Goal: Transaction & Acquisition: Purchase product/service

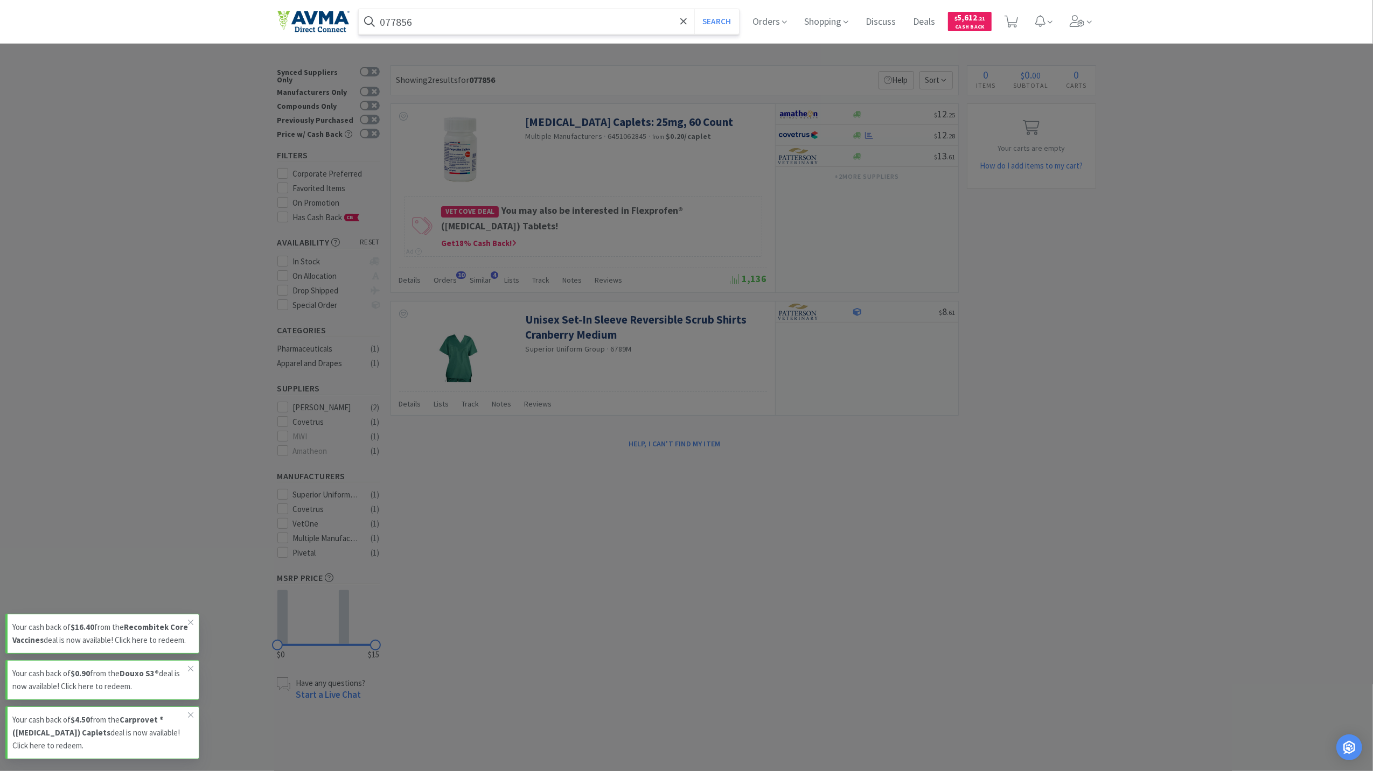
click at [488, 31] on input "077856" at bounding box center [549, 21] width 381 height 25
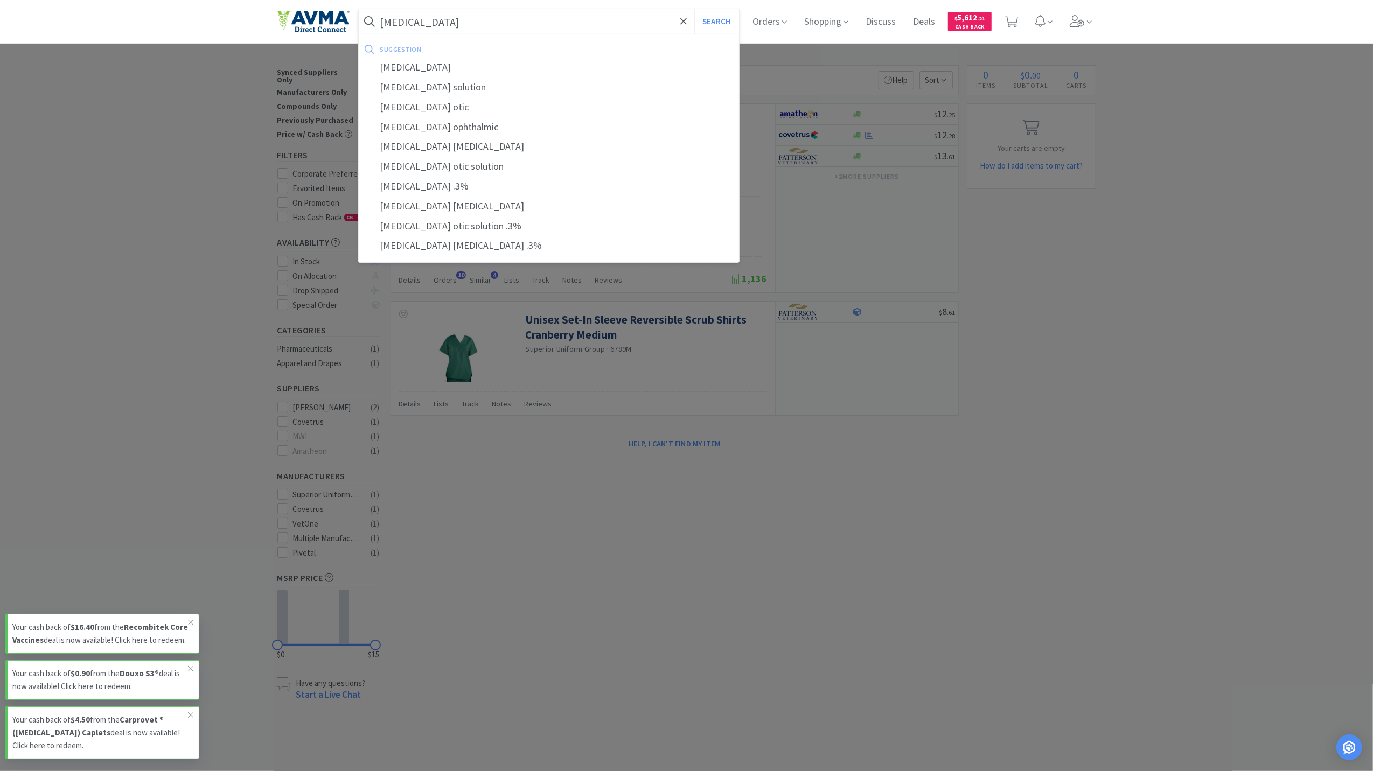
click at [694, 9] on button "Search" at bounding box center [716, 21] width 45 height 25
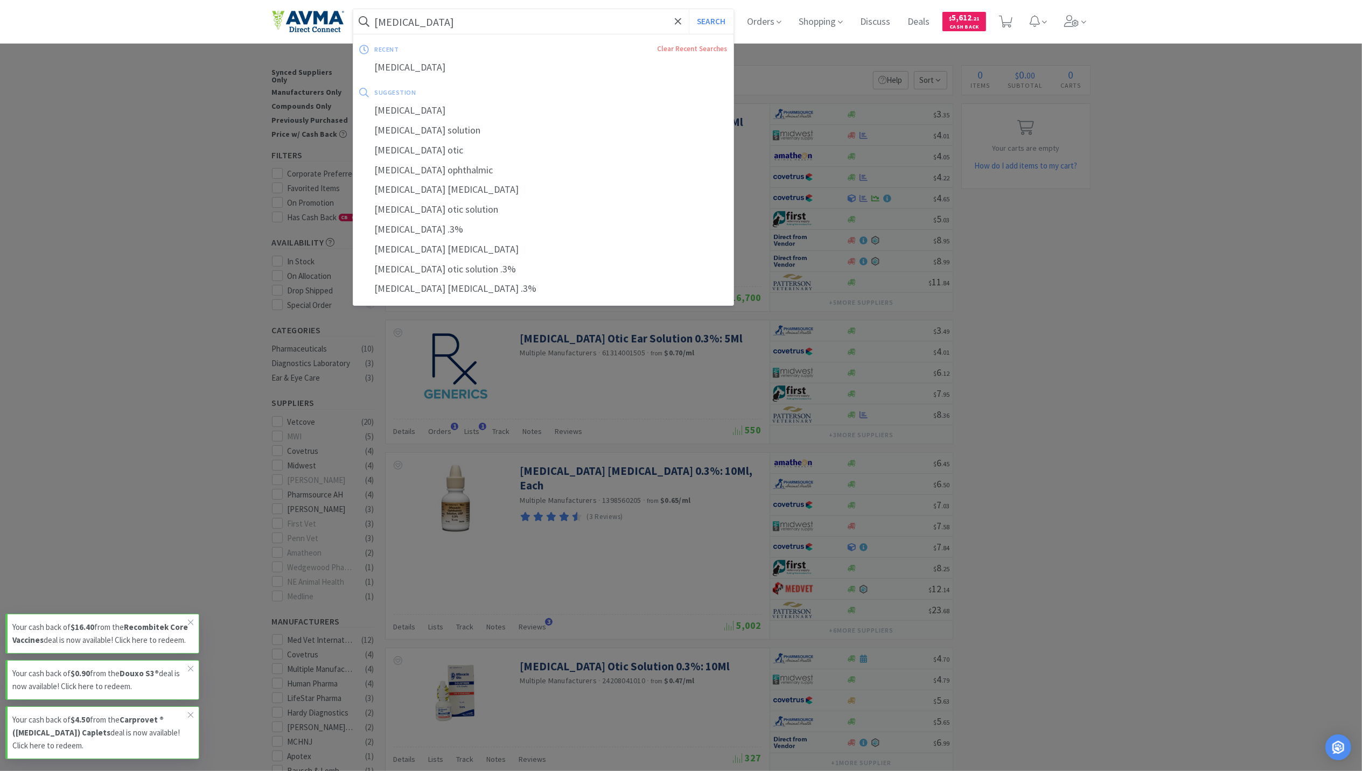
click at [457, 29] on input "[MEDICAL_DATA]" at bounding box center [543, 21] width 381 height 25
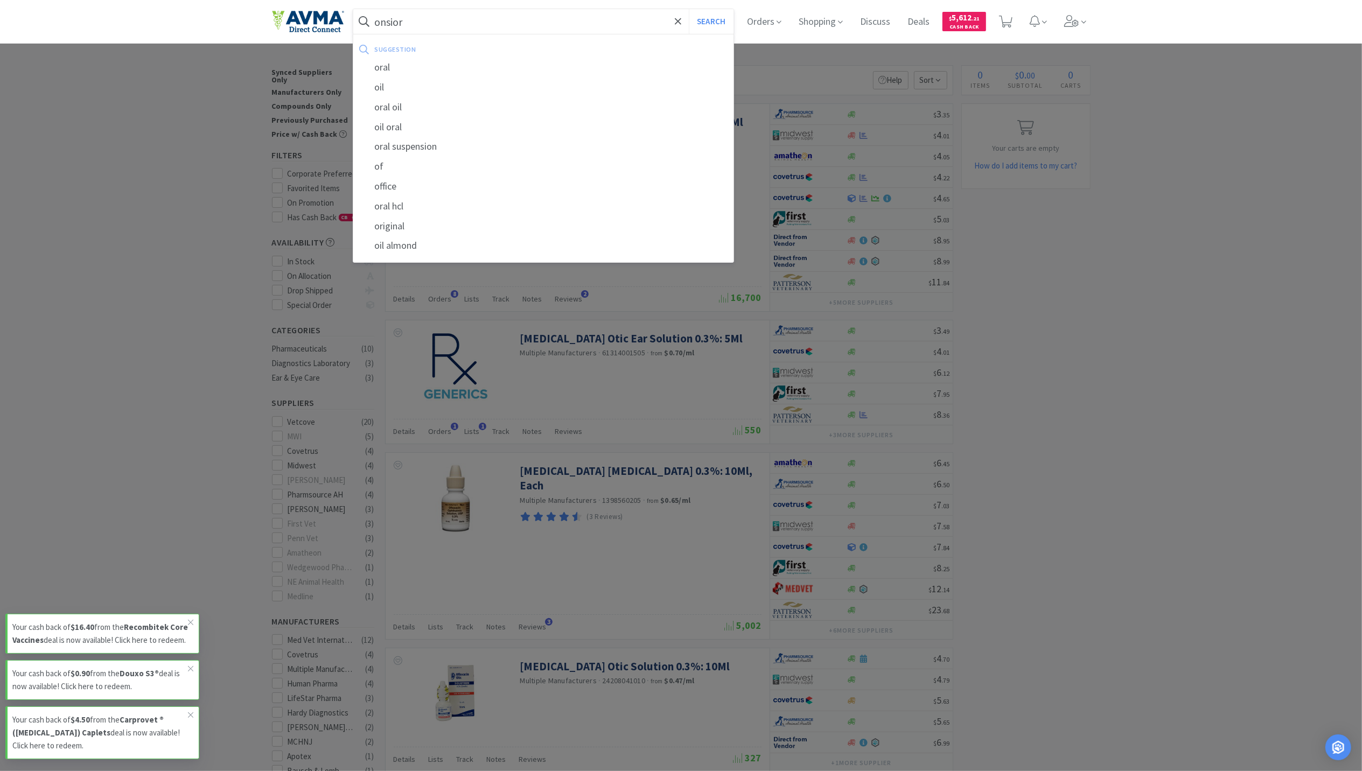
click at [689, 9] on button "Search" at bounding box center [711, 21] width 45 height 25
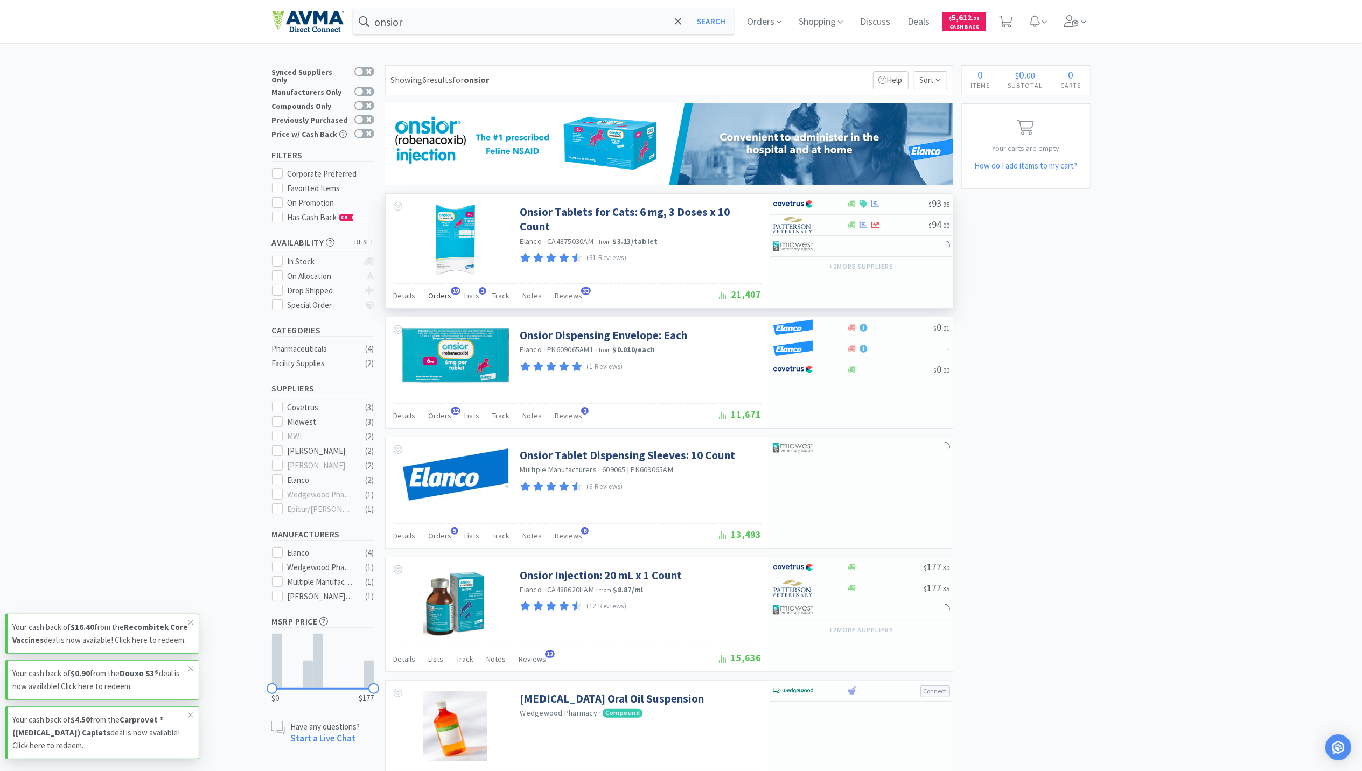
click at [437, 294] on span "Orders" at bounding box center [440, 296] width 23 height 10
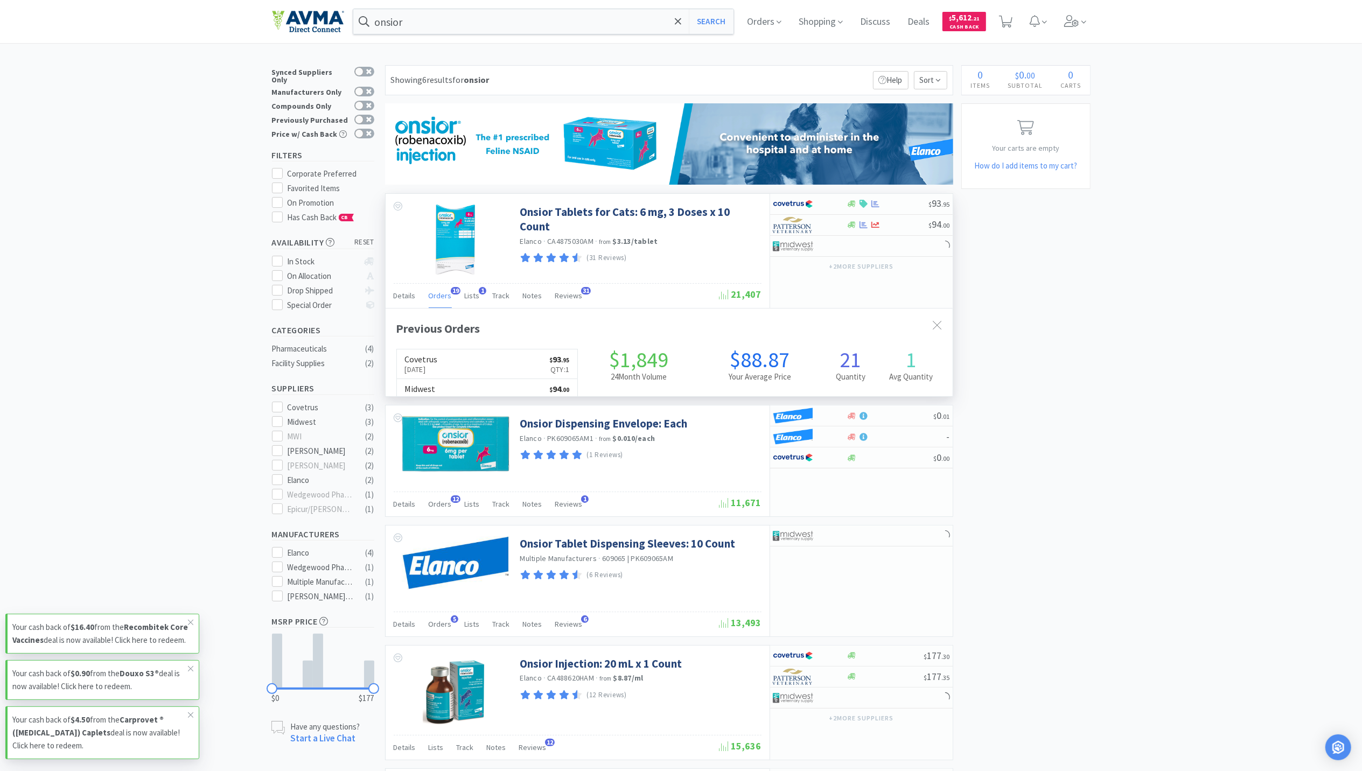
scroll to position [289, 567]
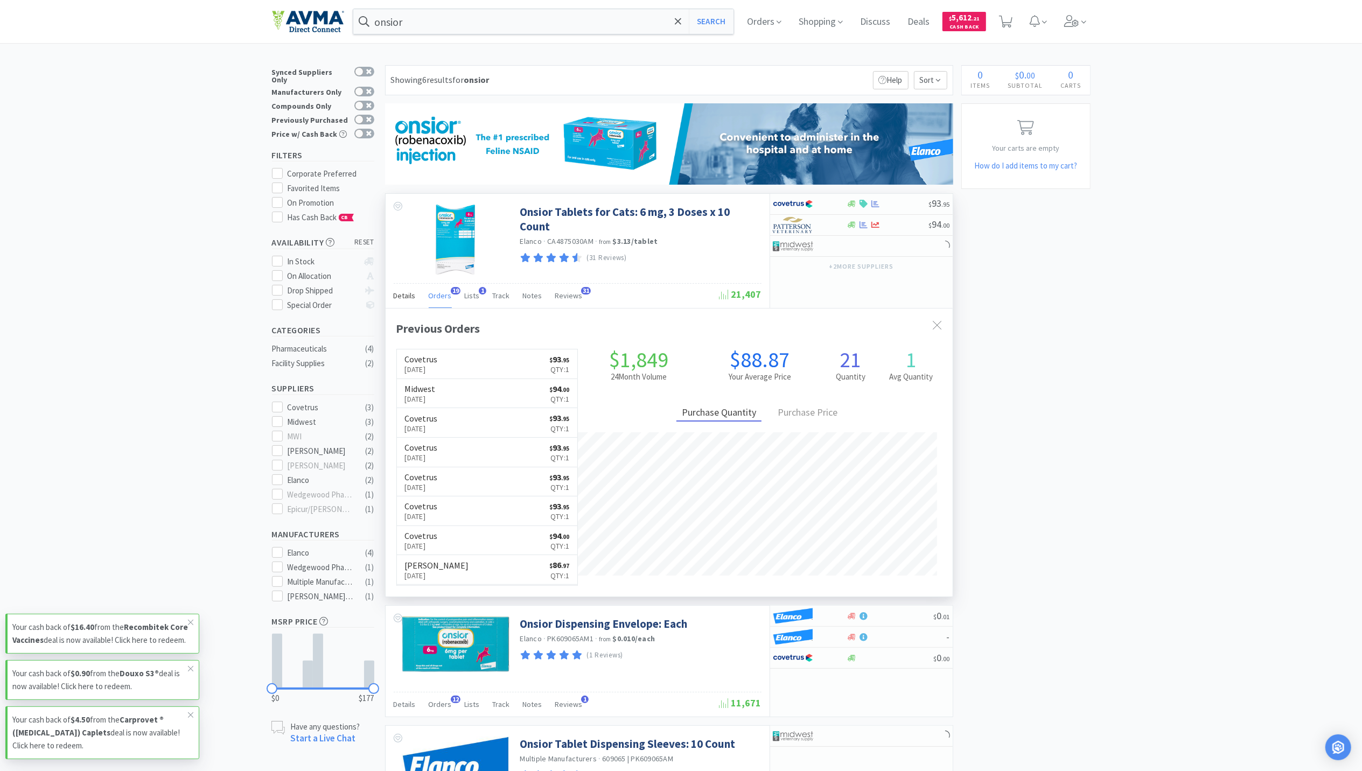
click at [405, 294] on span "Details" at bounding box center [405, 296] width 22 height 10
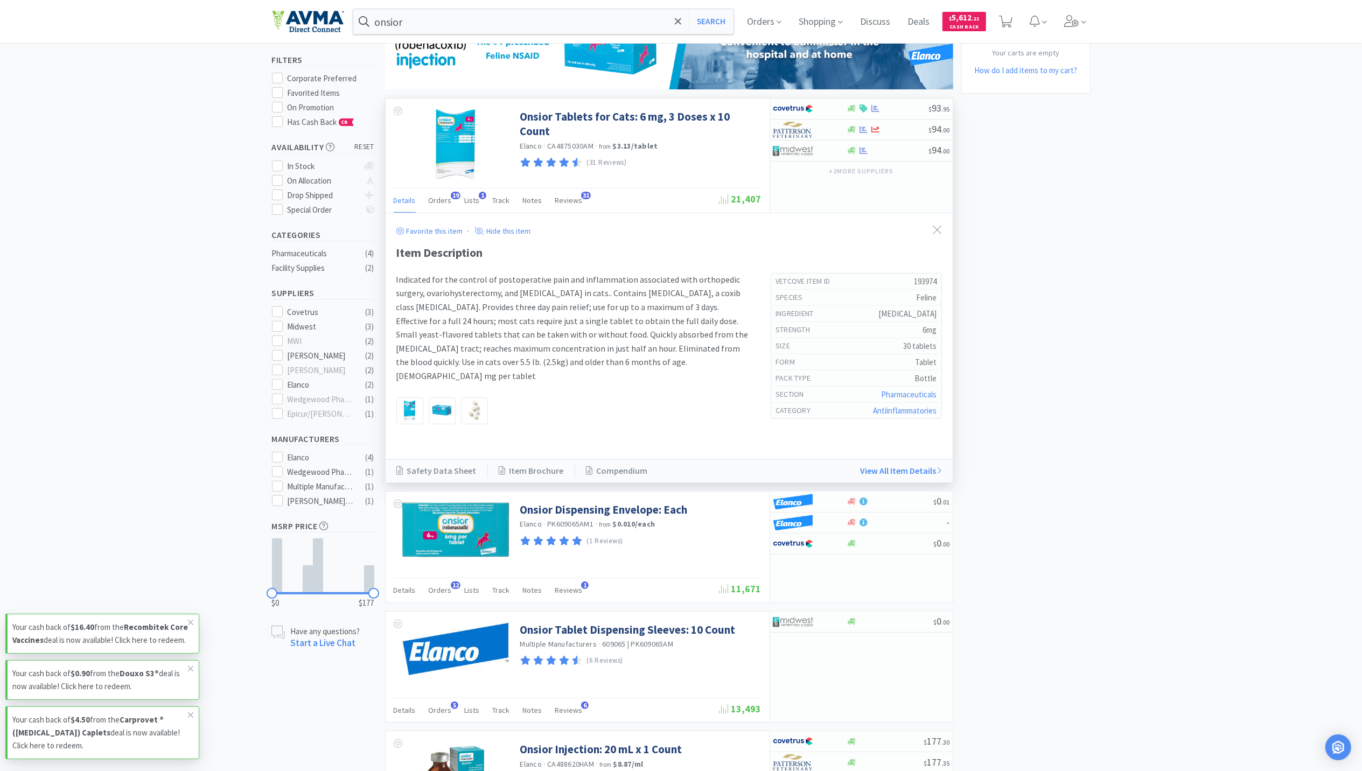
scroll to position [72, 0]
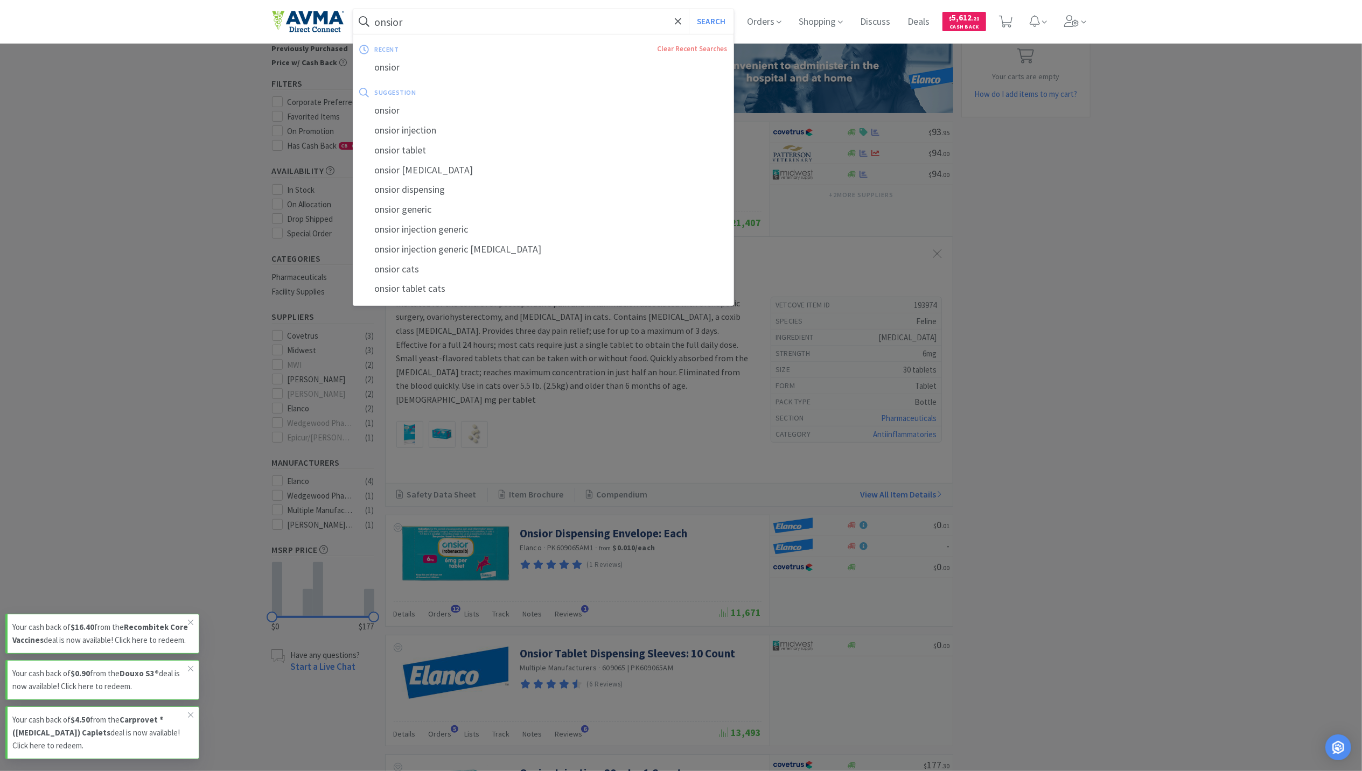
click at [487, 23] on input "onsior" at bounding box center [543, 21] width 381 height 25
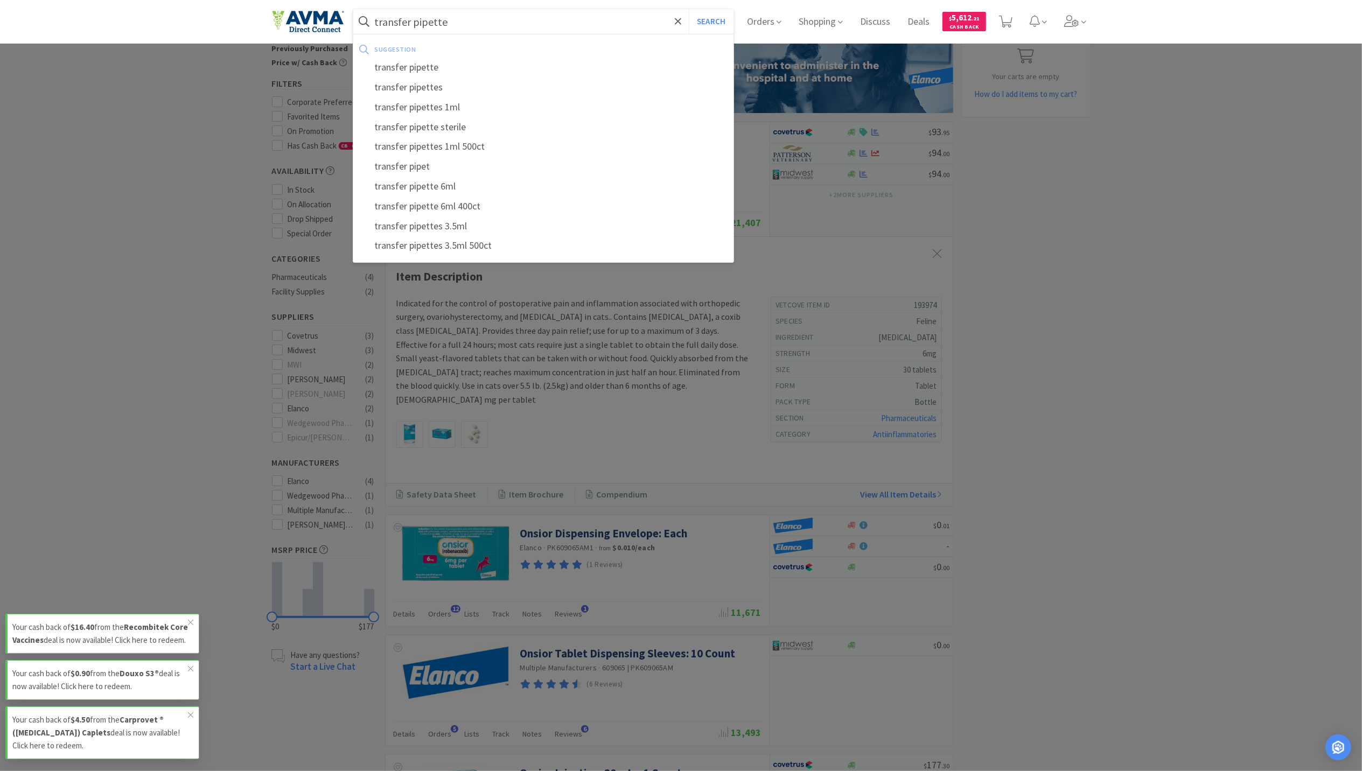
type input "transfer pipette"
click at [689, 9] on button "Search" at bounding box center [711, 21] width 45 height 25
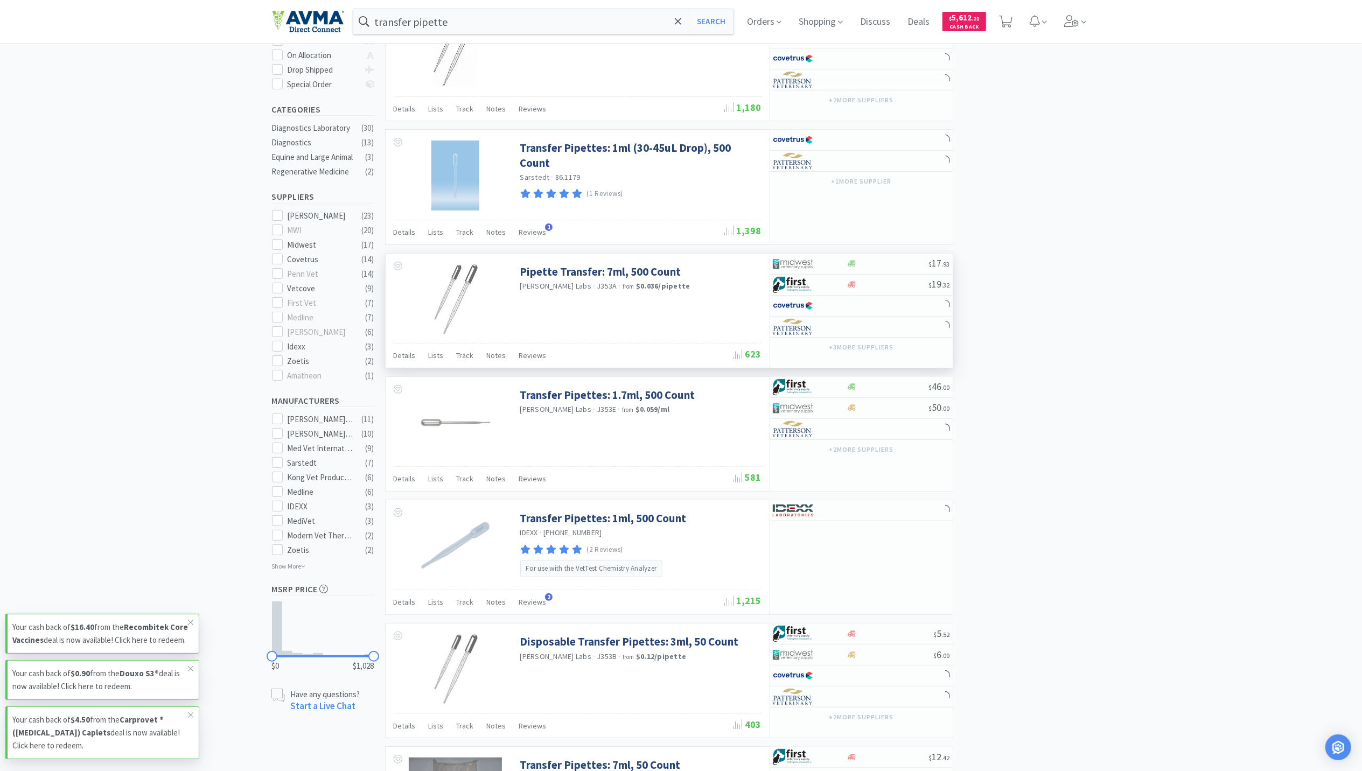
scroll to position [72, 0]
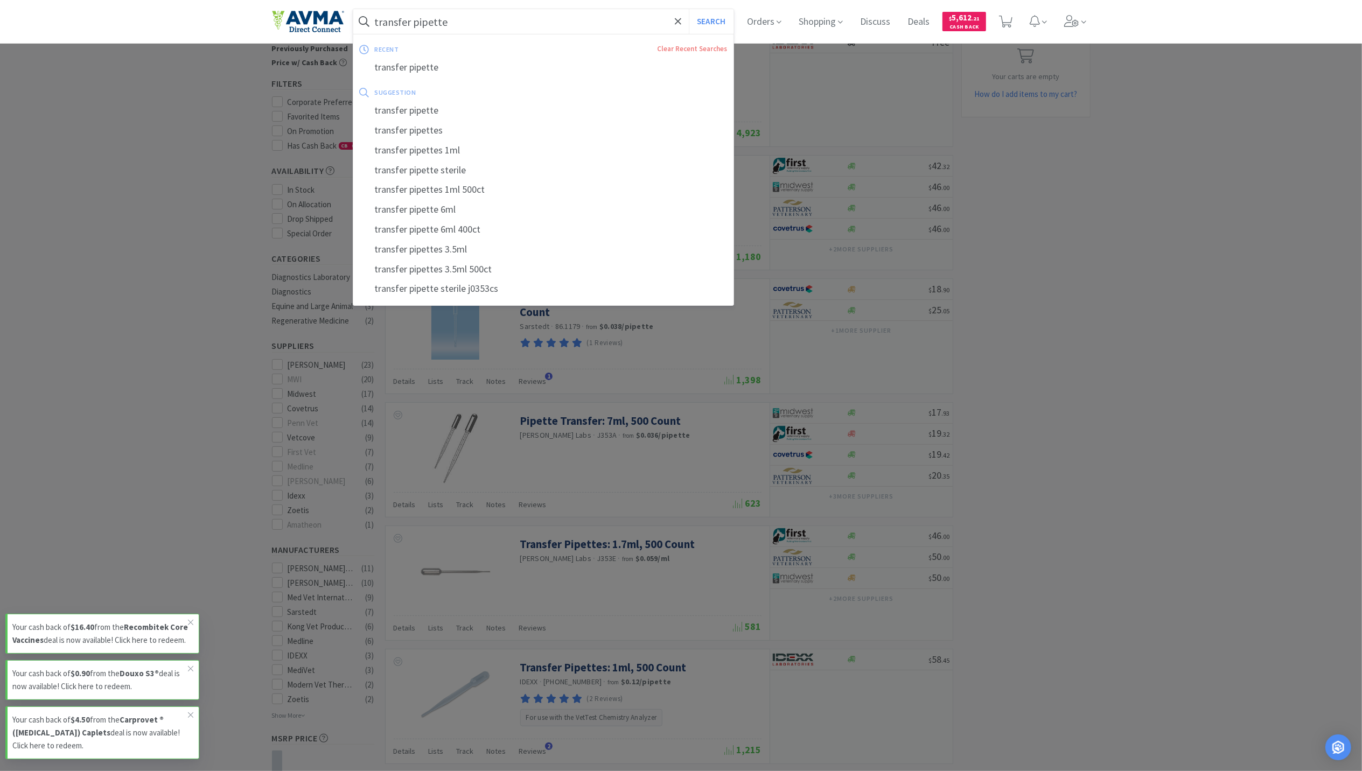
click at [506, 14] on input "transfer pipette" at bounding box center [543, 21] width 381 height 25
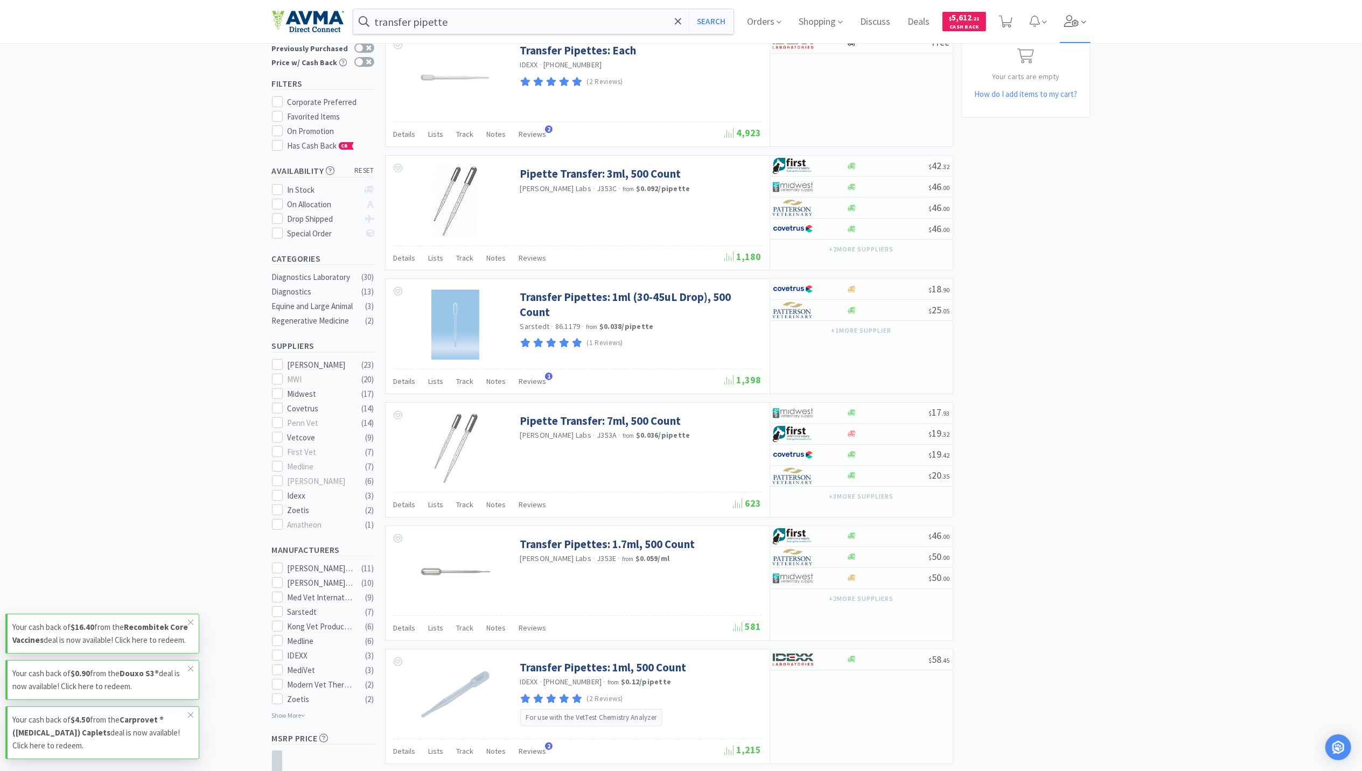
click at [1067, 26] on span at bounding box center [1075, 21] width 31 height 43
click at [979, 99] on span "Switch Clinics ( 2 )" at bounding box center [1010, 96] width 162 height 19
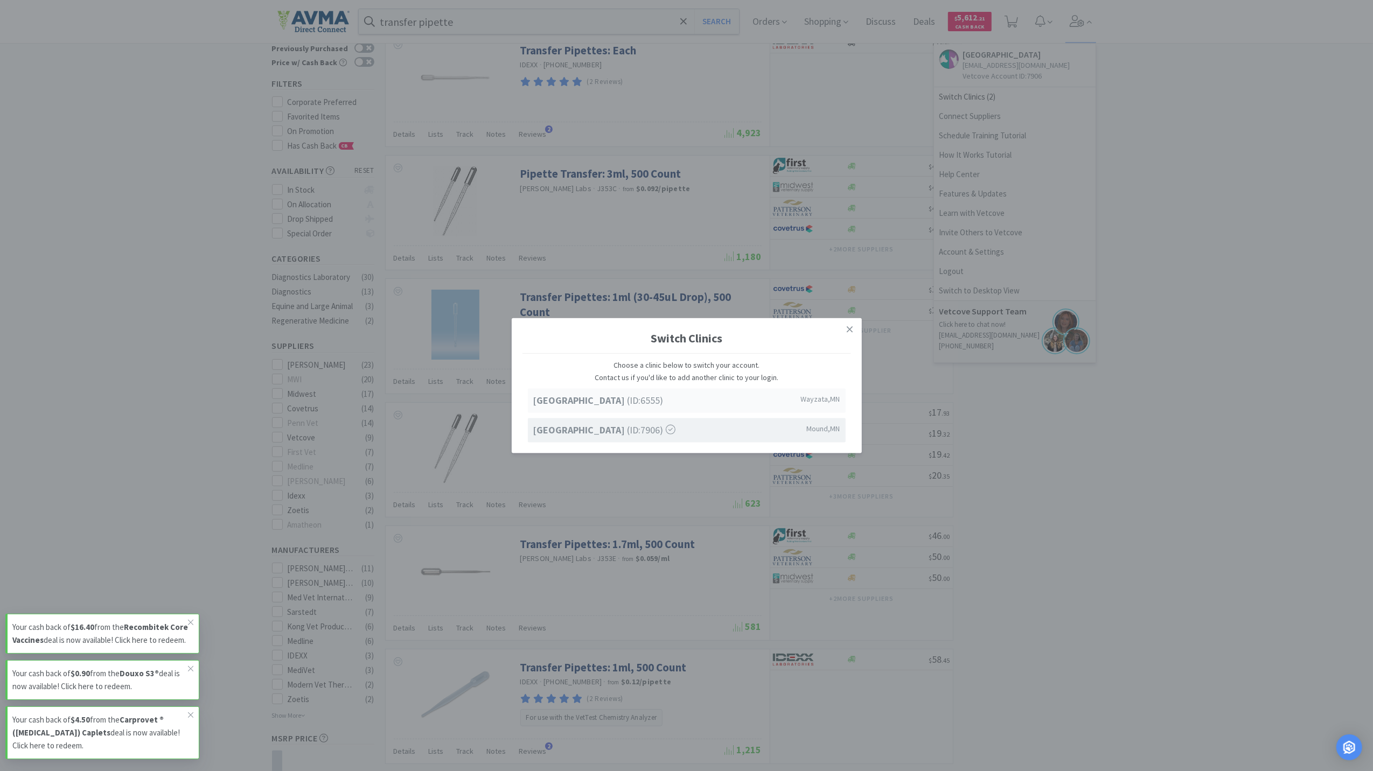
click at [628, 406] on strong "[GEOGRAPHIC_DATA]" at bounding box center [580, 400] width 94 height 12
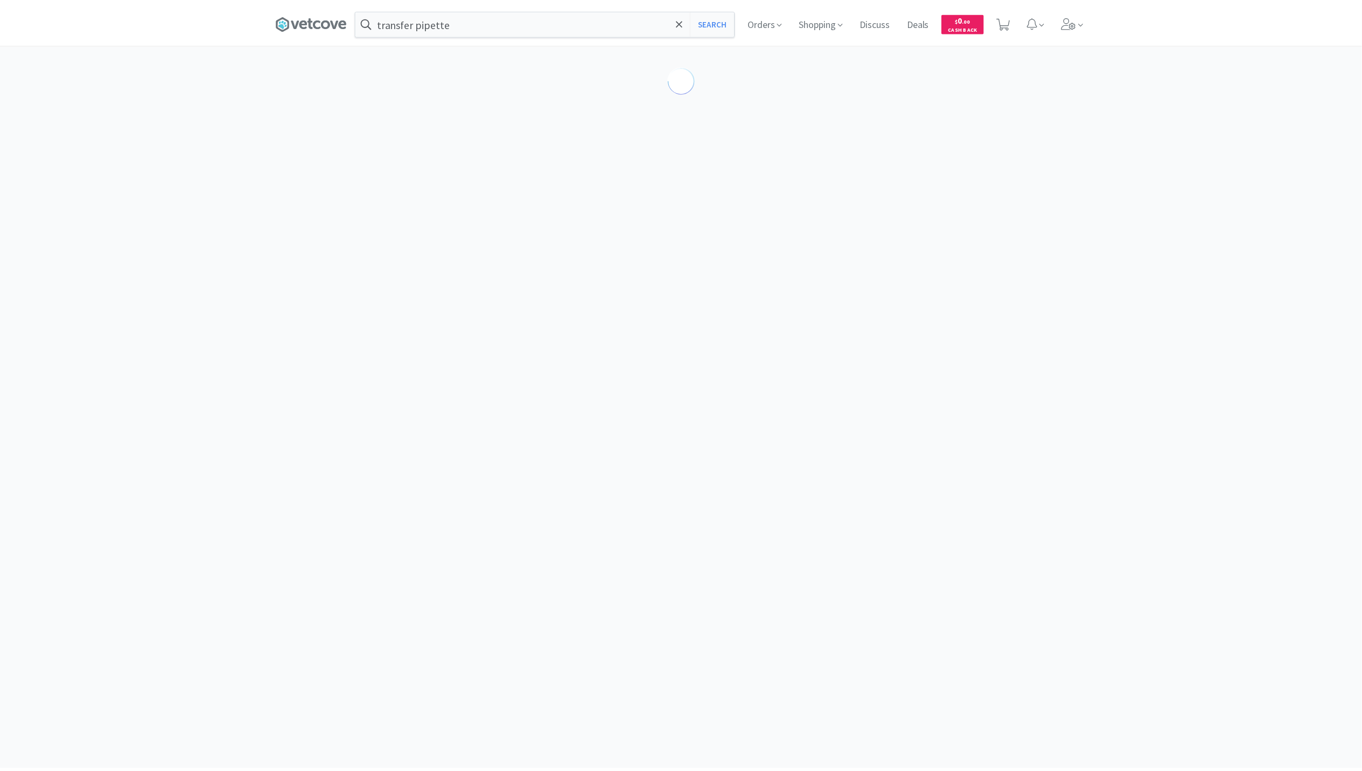
scroll to position [72, 0]
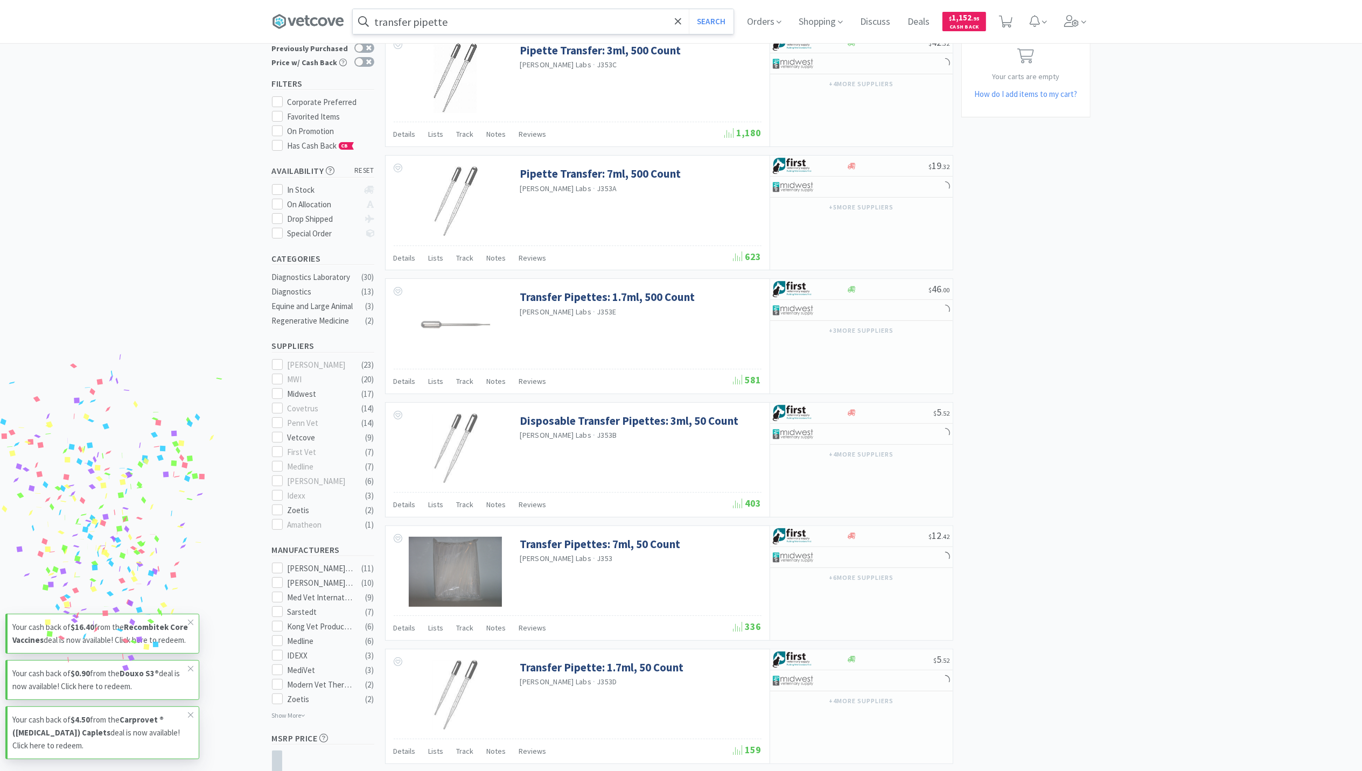
click at [484, 18] on input "transfer pipette" at bounding box center [543, 21] width 381 height 25
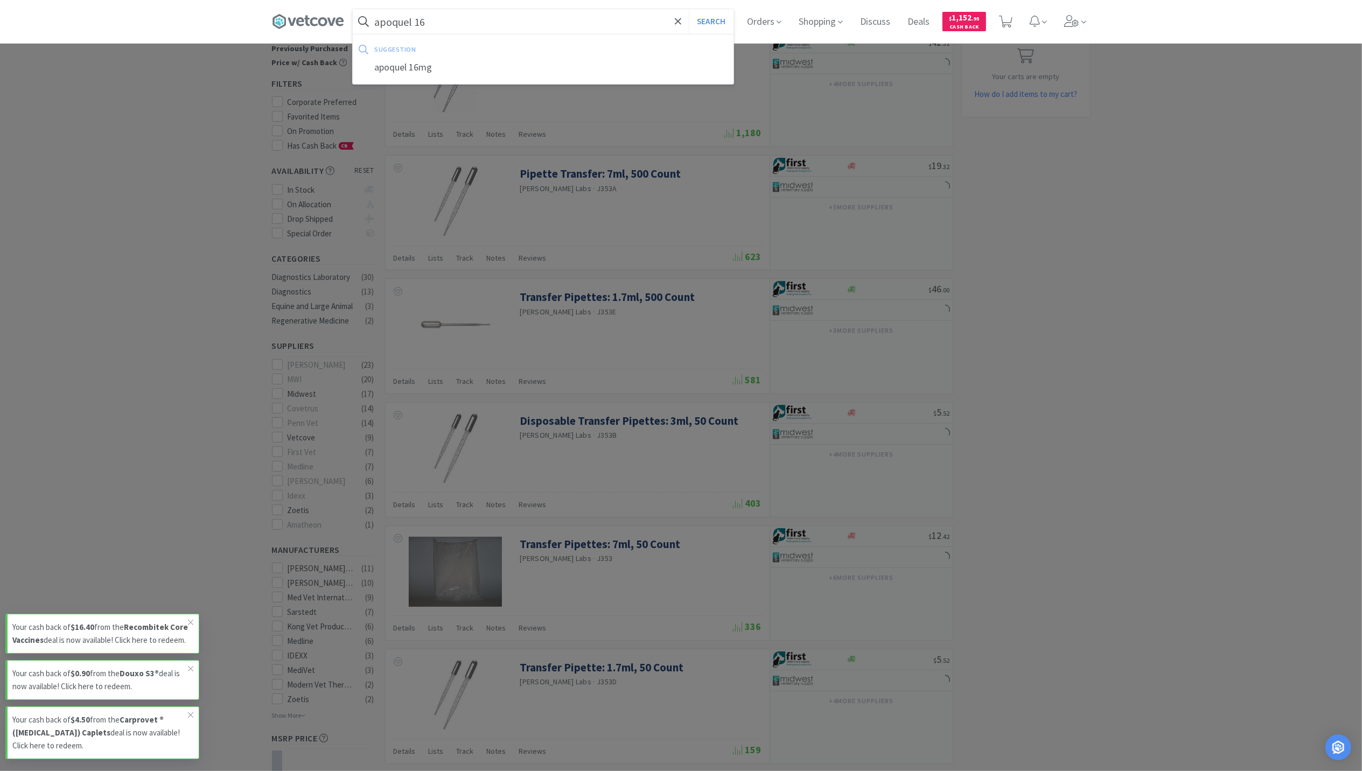
click at [689, 9] on button "Search" at bounding box center [711, 21] width 45 height 25
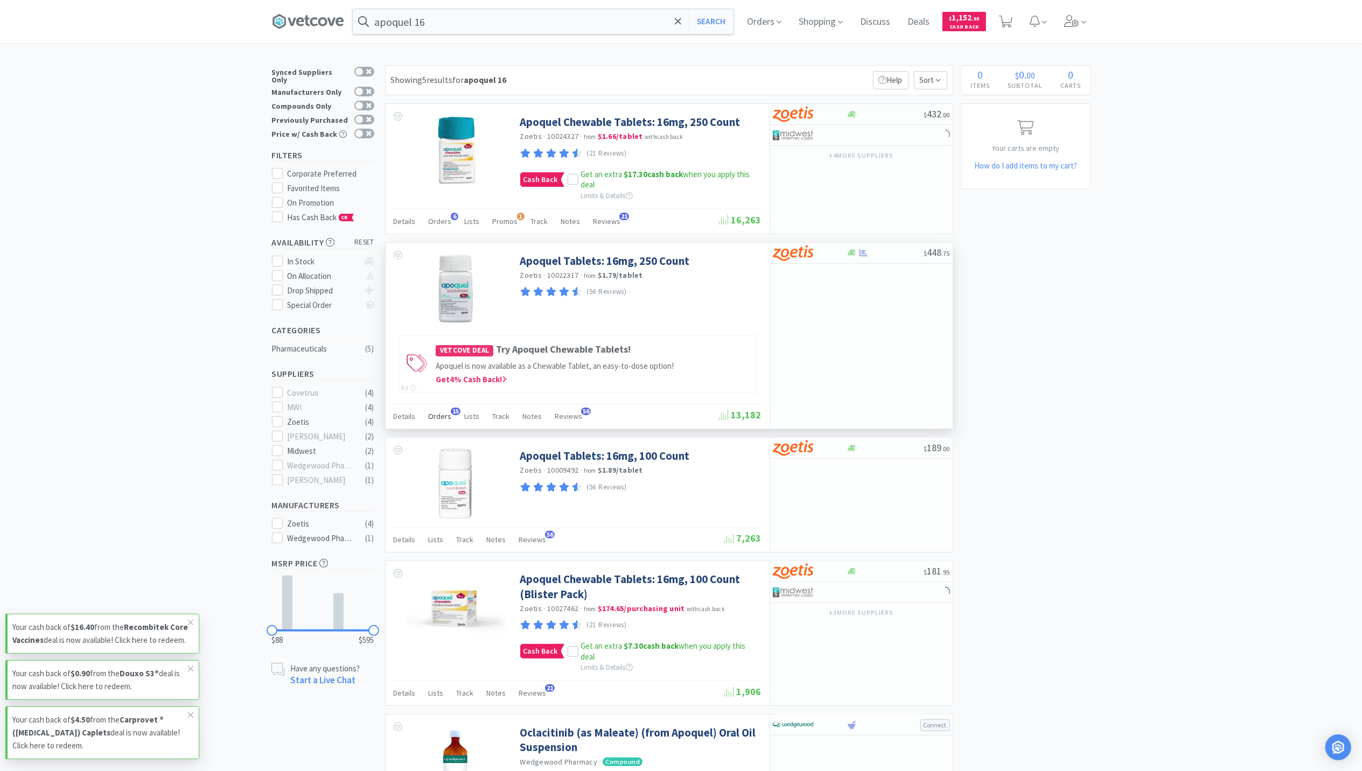
click at [436, 419] on span "Orders" at bounding box center [440, 417] width 23 height 10
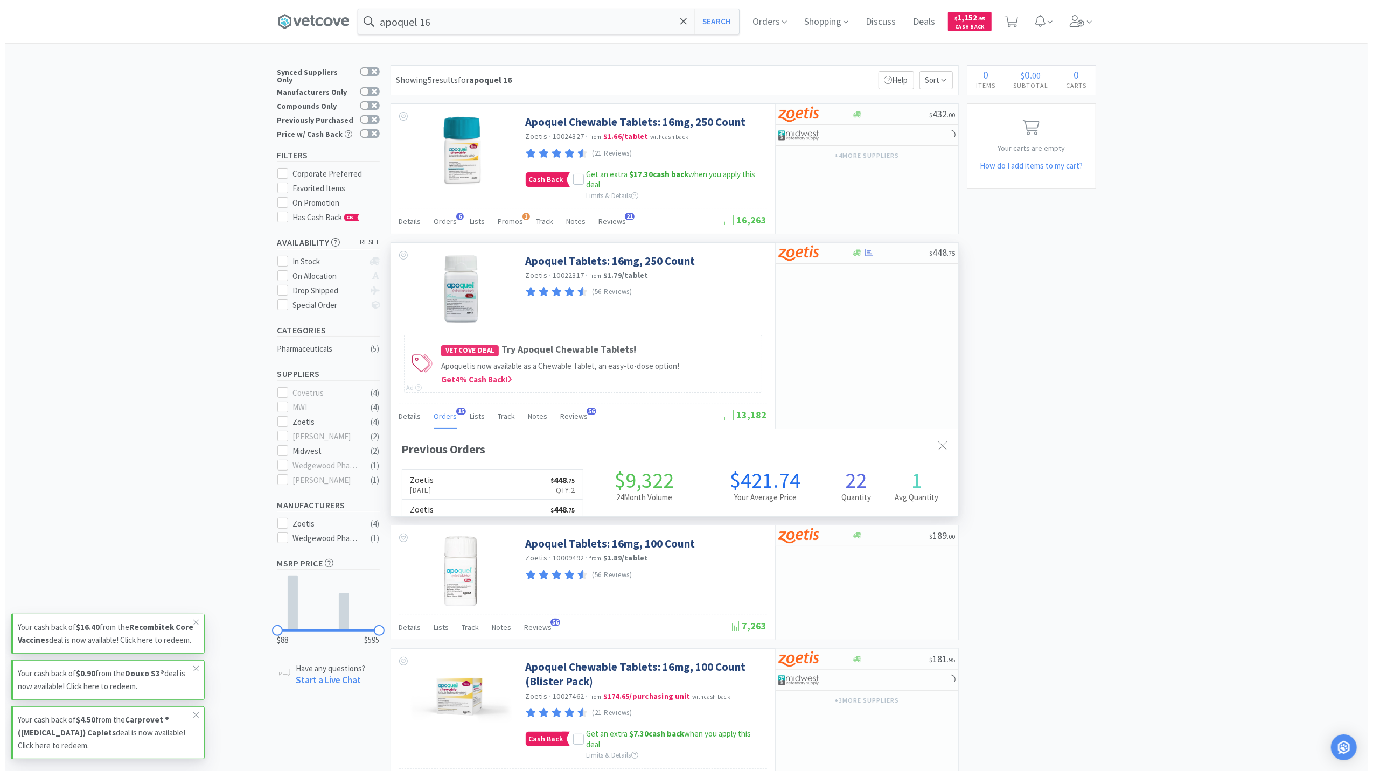
scroll to position [289, 567]
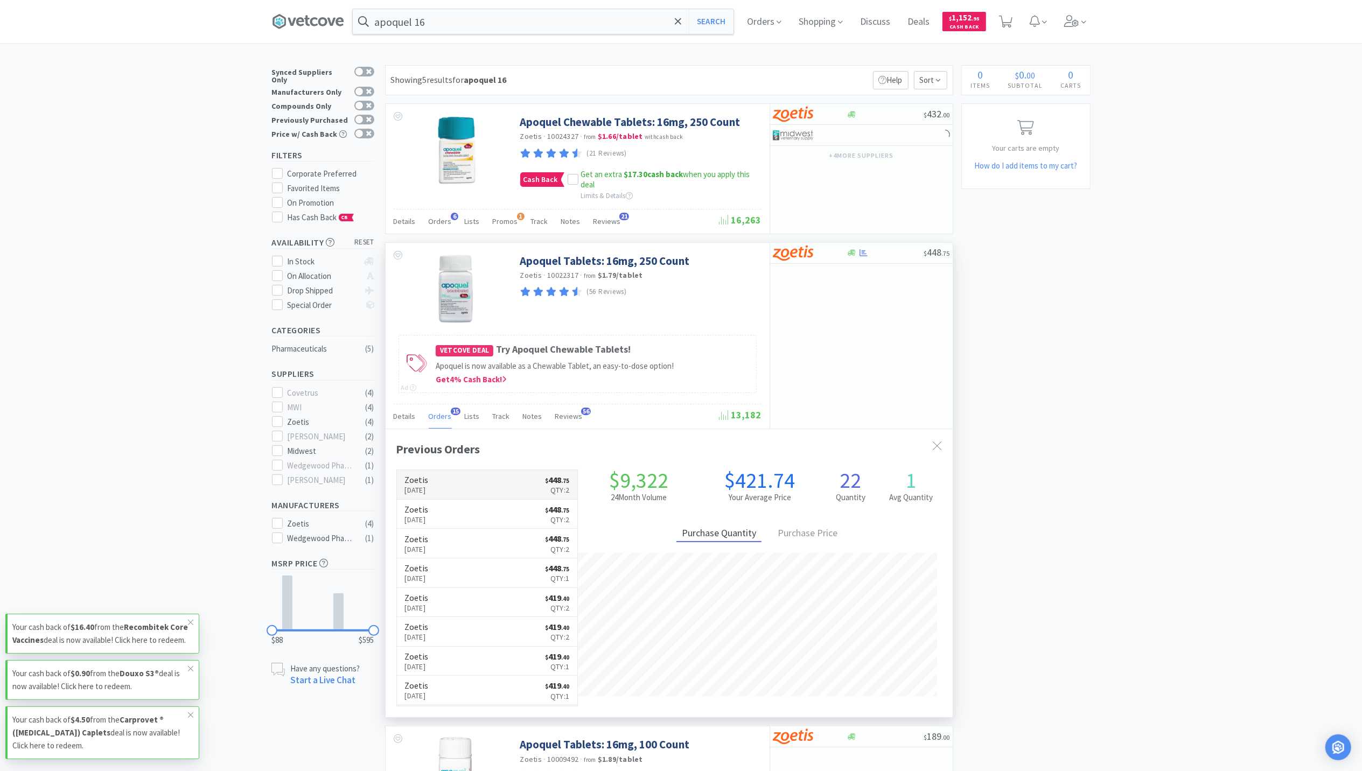
click at [429, 479] on h6 "Zoetis" at bounding box center [417, 480] width 24 height 9
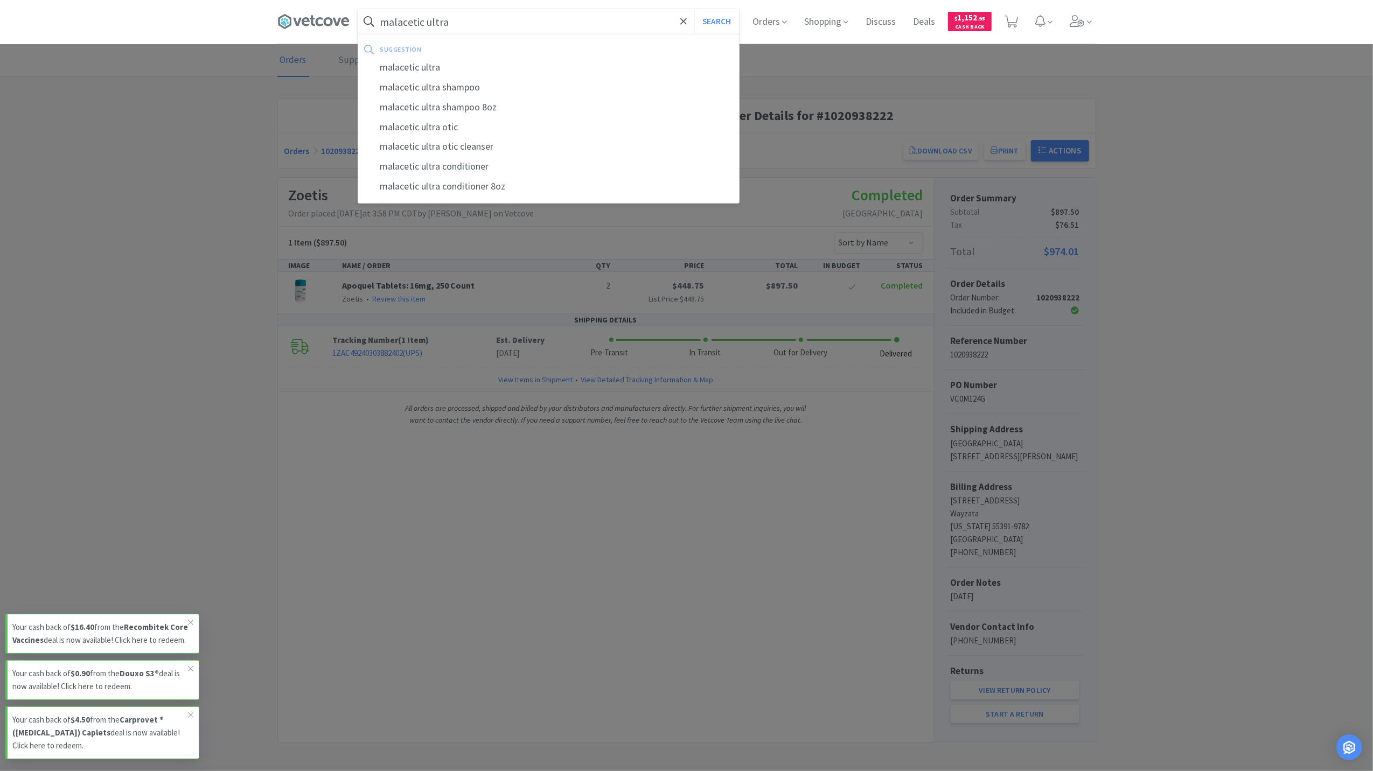
click at [694, 9] on button "Search" at bounding box center [716, 21] width 45 height 25
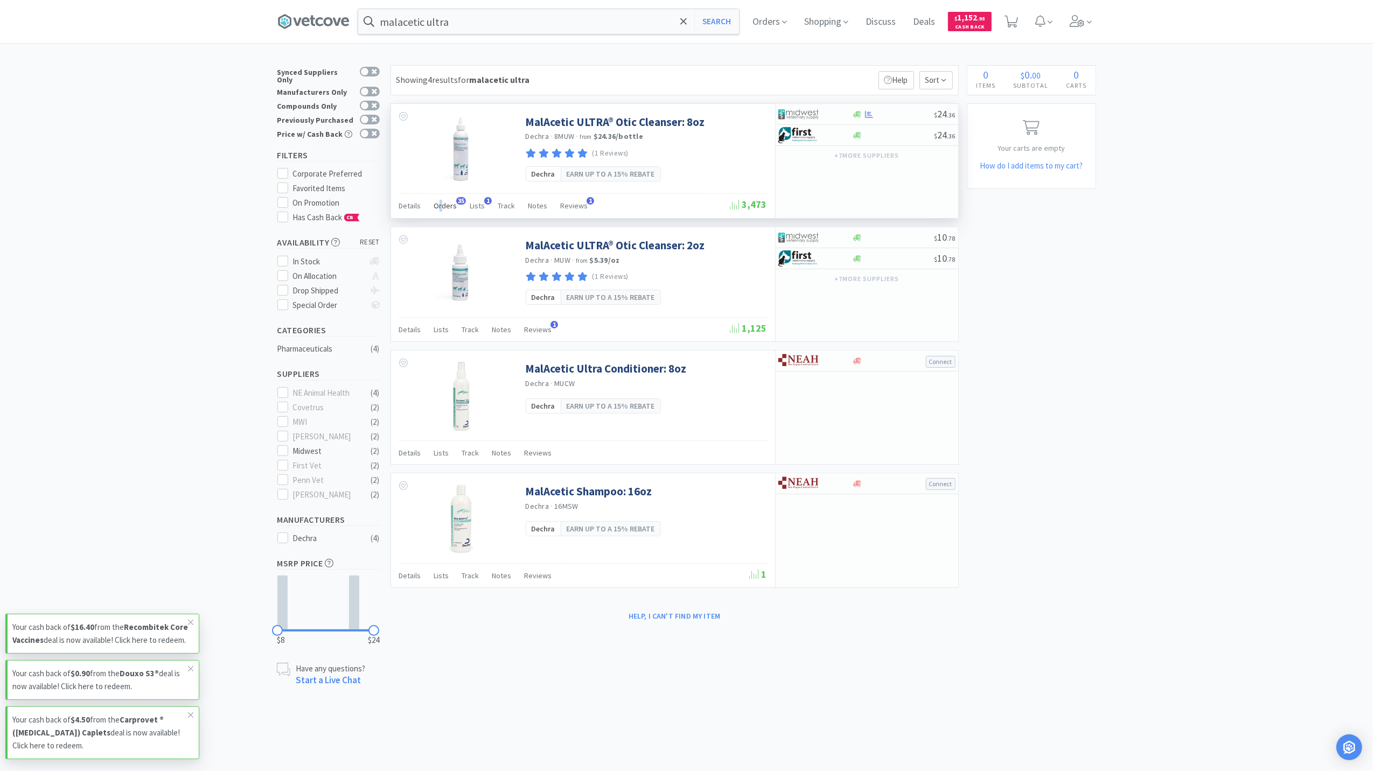
click at [443, 210] on span "Orders" at bounding box center [445, 206] width 23 height 10
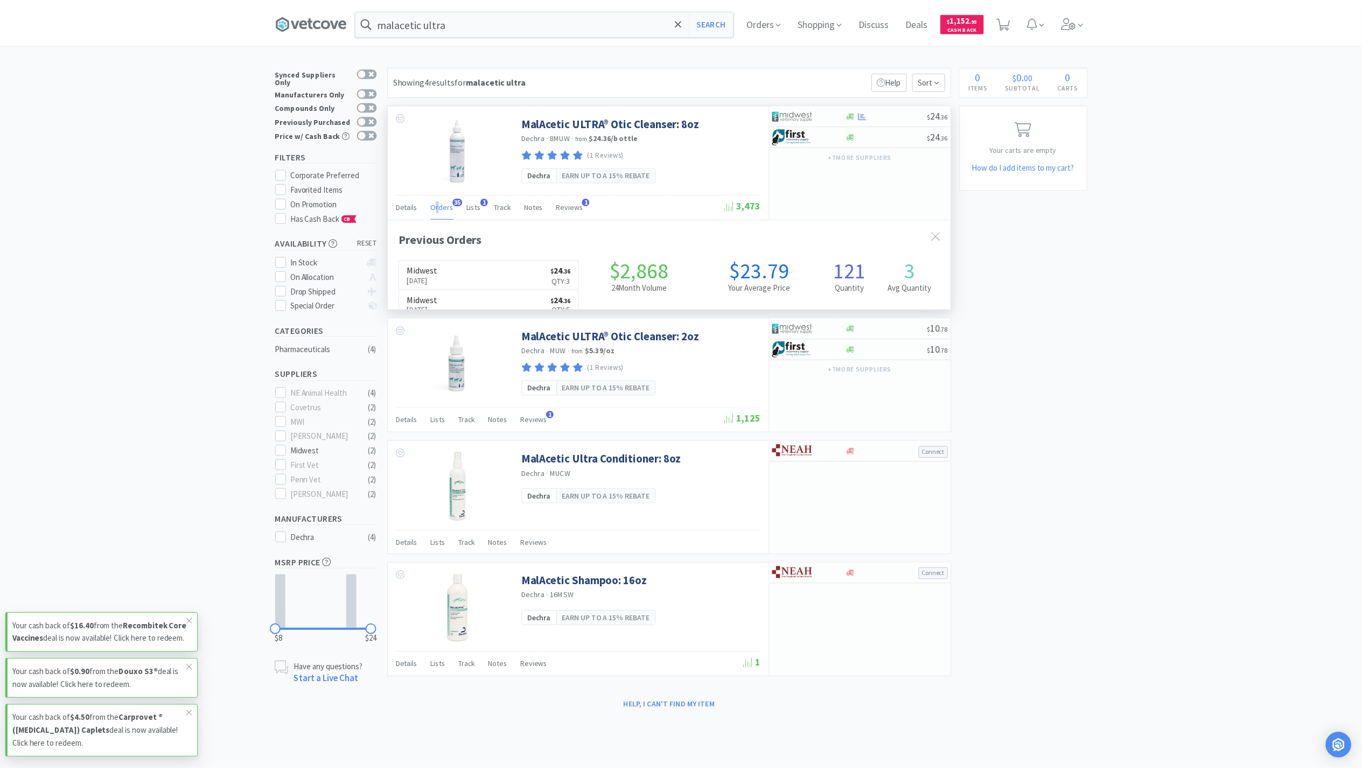
scroll to position [289, 567]
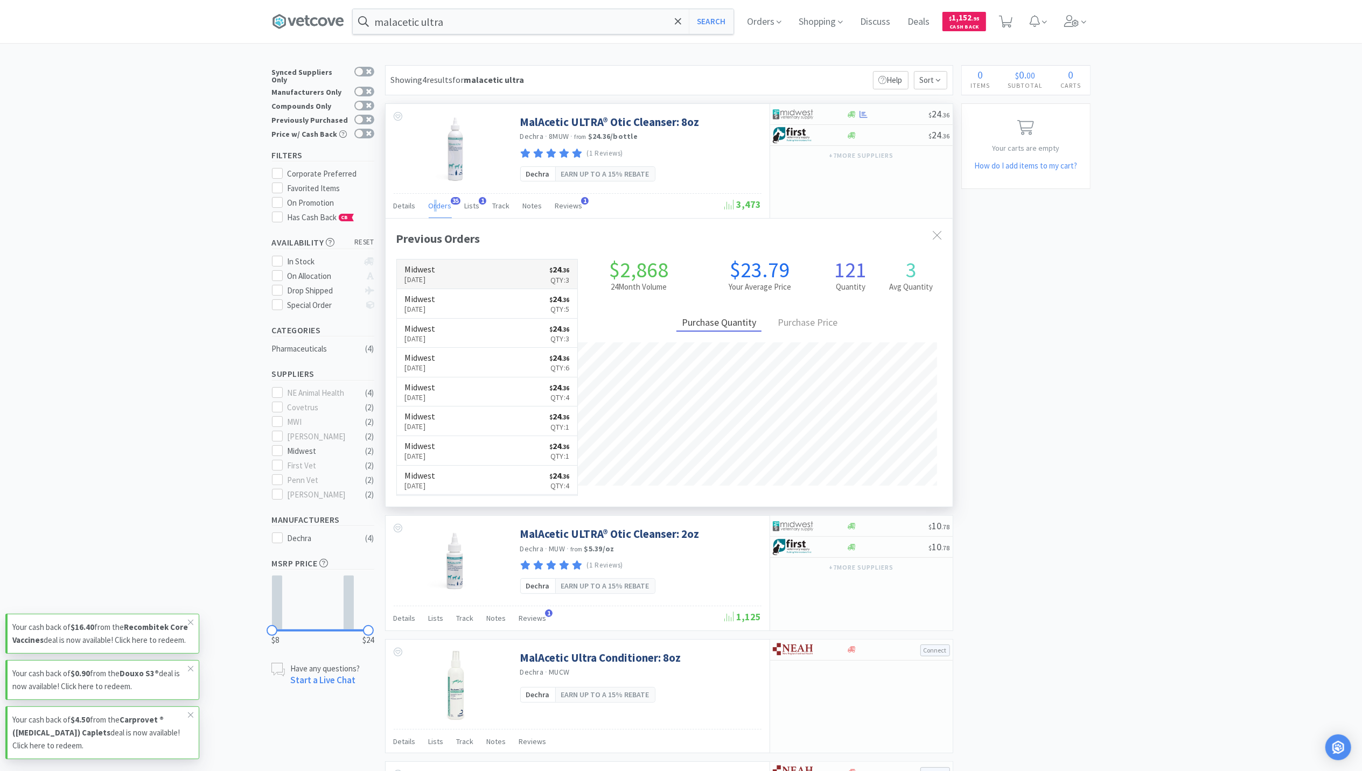
drag, startPoint x: 443, startPoint y: 210, endPoint x: 431, endPoint y: 276, distance: 66.8
click at [431, 276] on p "Aug 27th, 2025" at bounding box center [420, 280] width 31 height 12
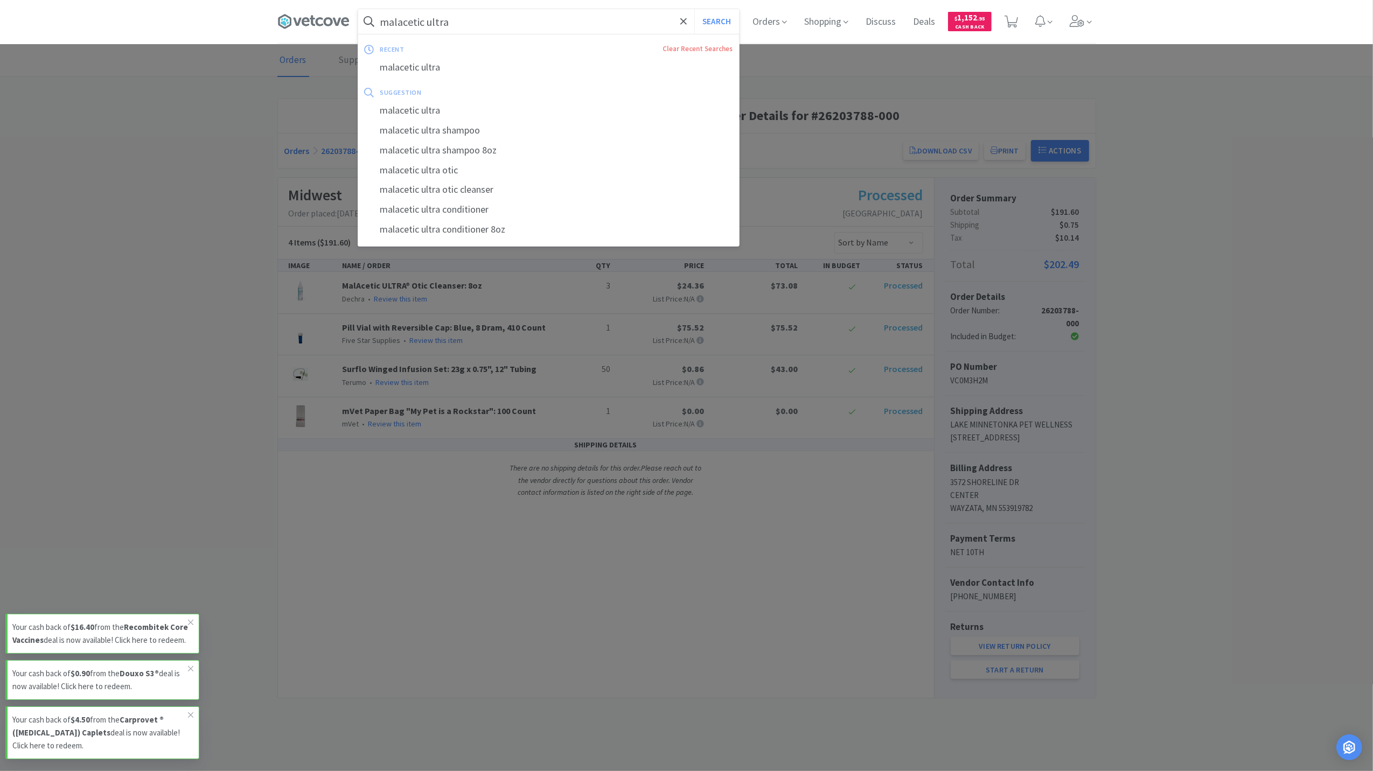
click at [471, 26] on input "malacetic ultra" at bounding box center [548, 21] width 381 height 25
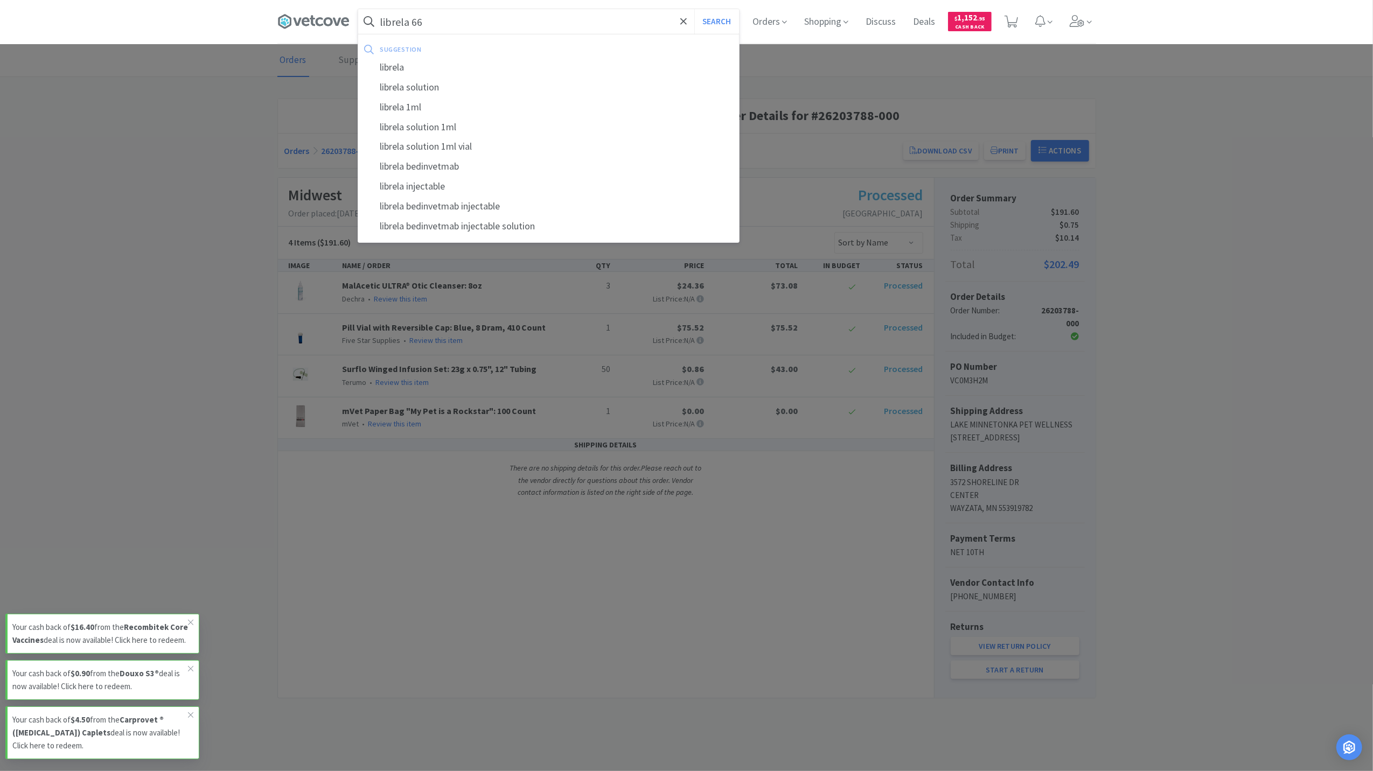
click at [694, 9] on button "Search" at bounding box center [716, 21] width 45 height 25
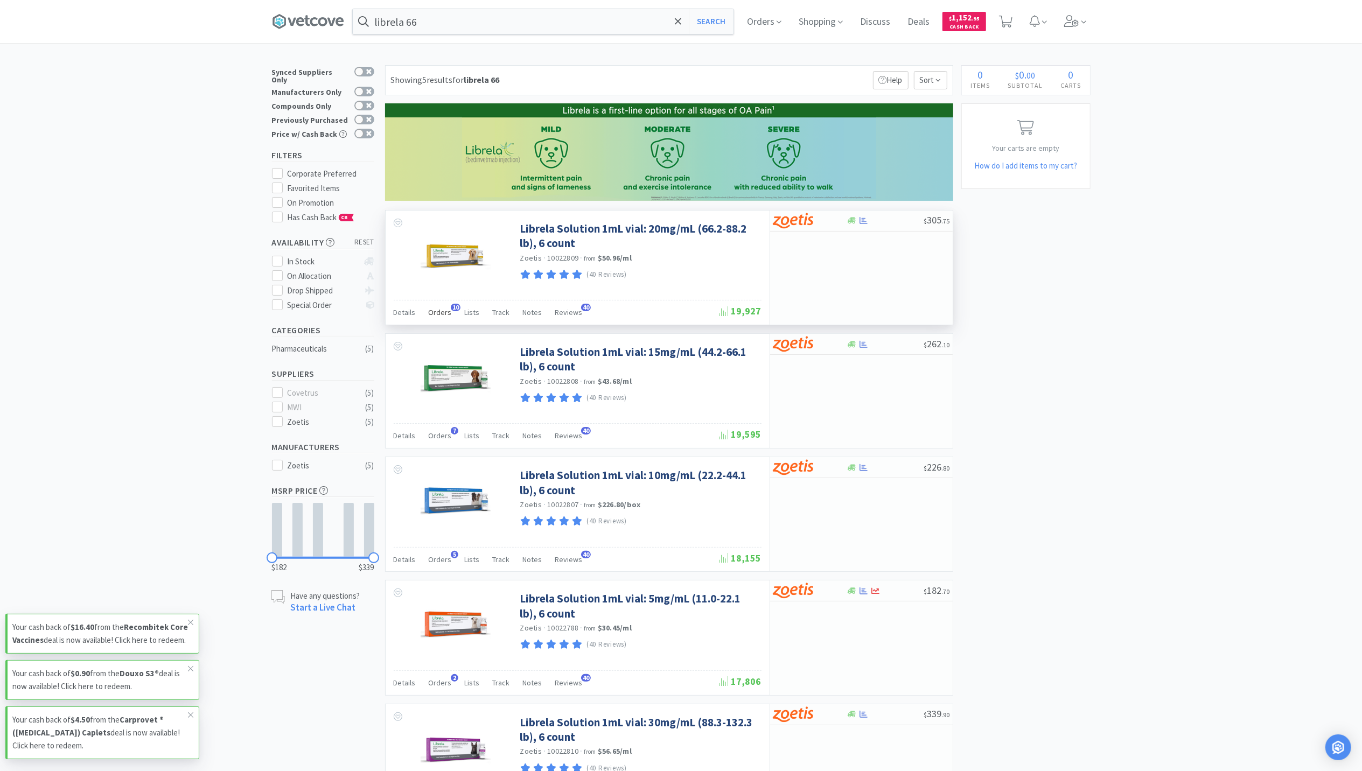
click at [438, 317] on span "Orders" at bounding box center [440, 313] width 23 height 10
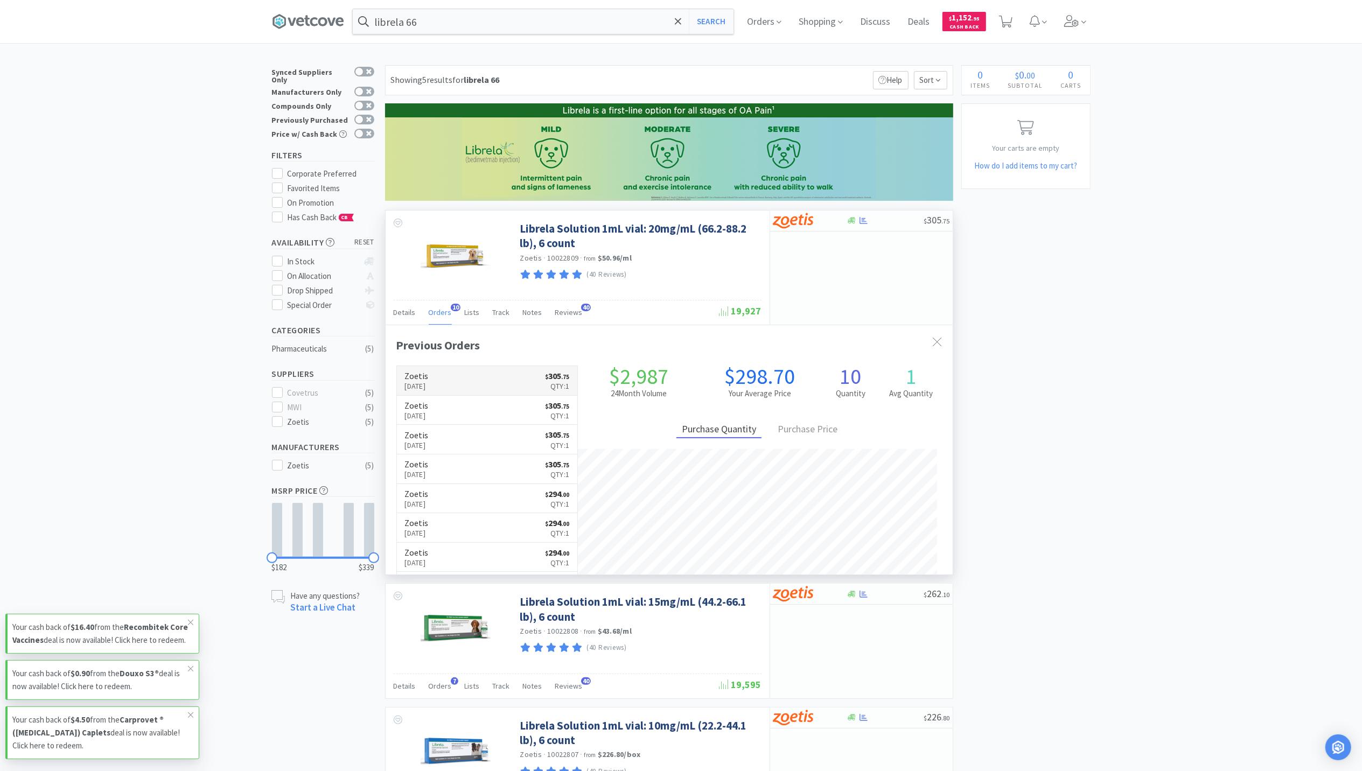
scroll to position [289, 567]
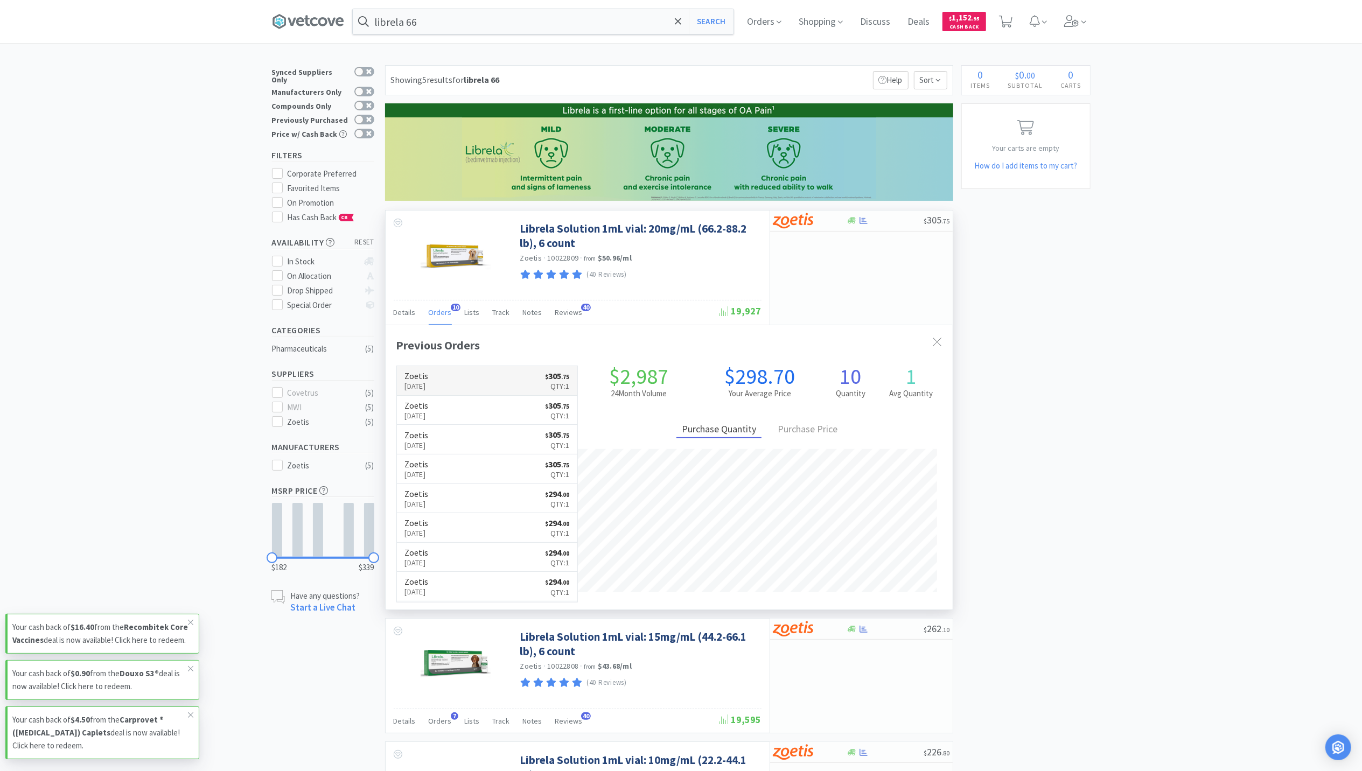
click at [429, 391] on p "Aug 18th, 2025" at bounding box center [417, 386] width 24 height 12
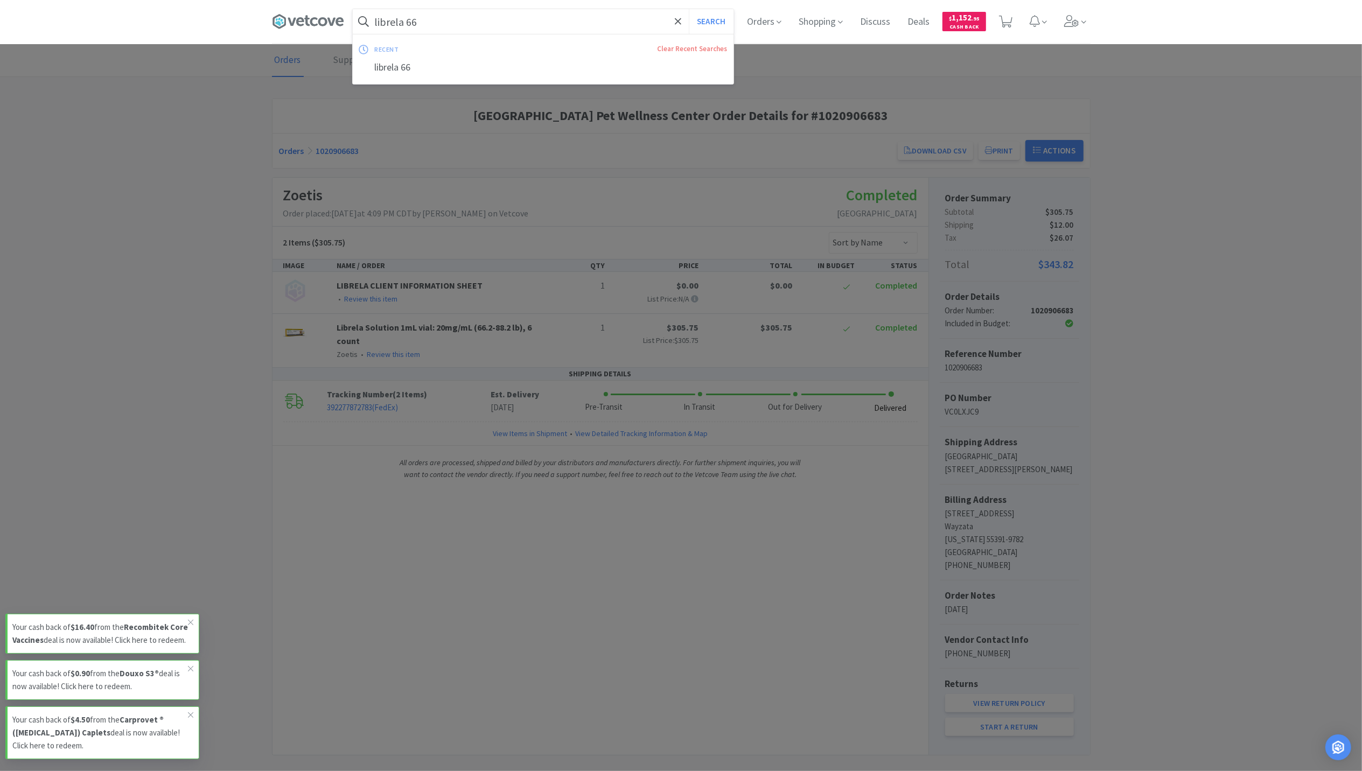
click at [544, 11] on input "librela 66" at bounding box center [543, 21] width 381 height 25
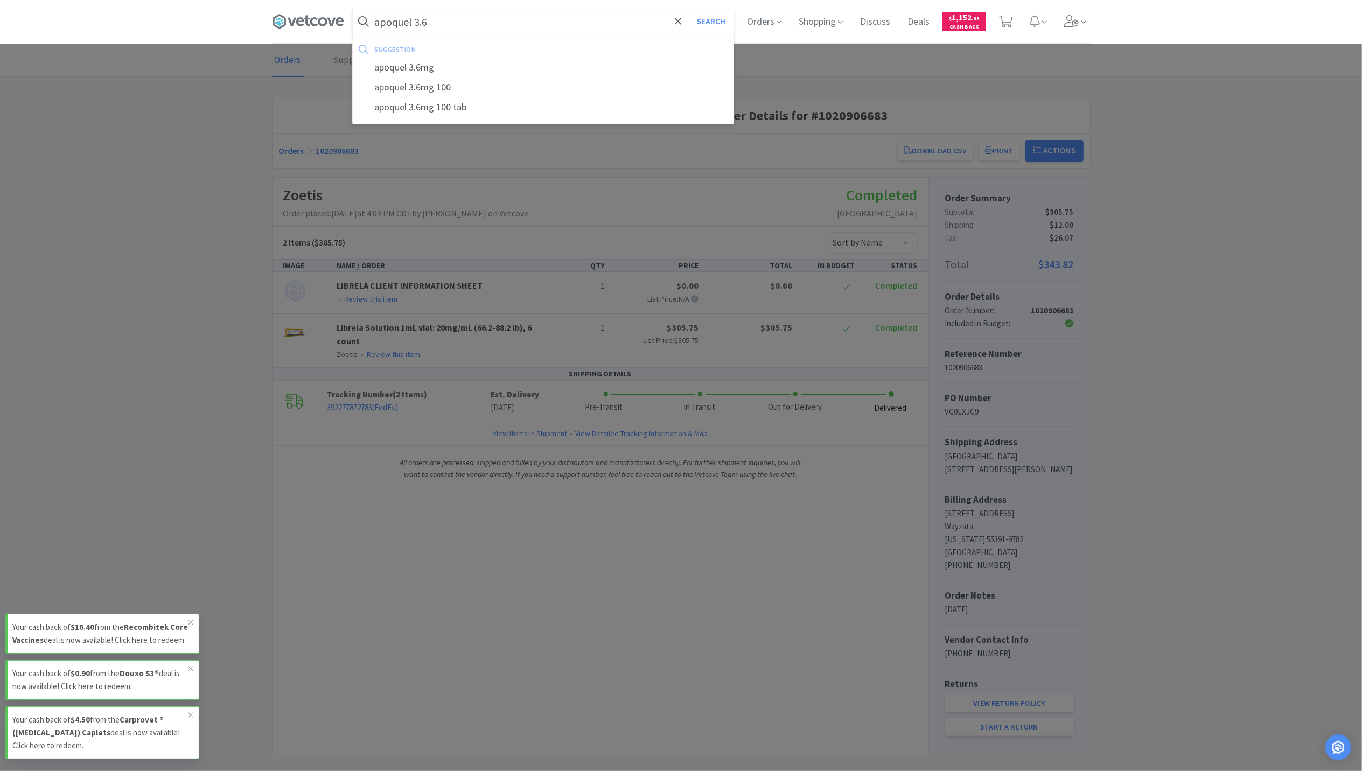
type input "apoquel 3.6"
click at [689, 9] on button "Search" at bounding box center [711, 21] width 45 height 25
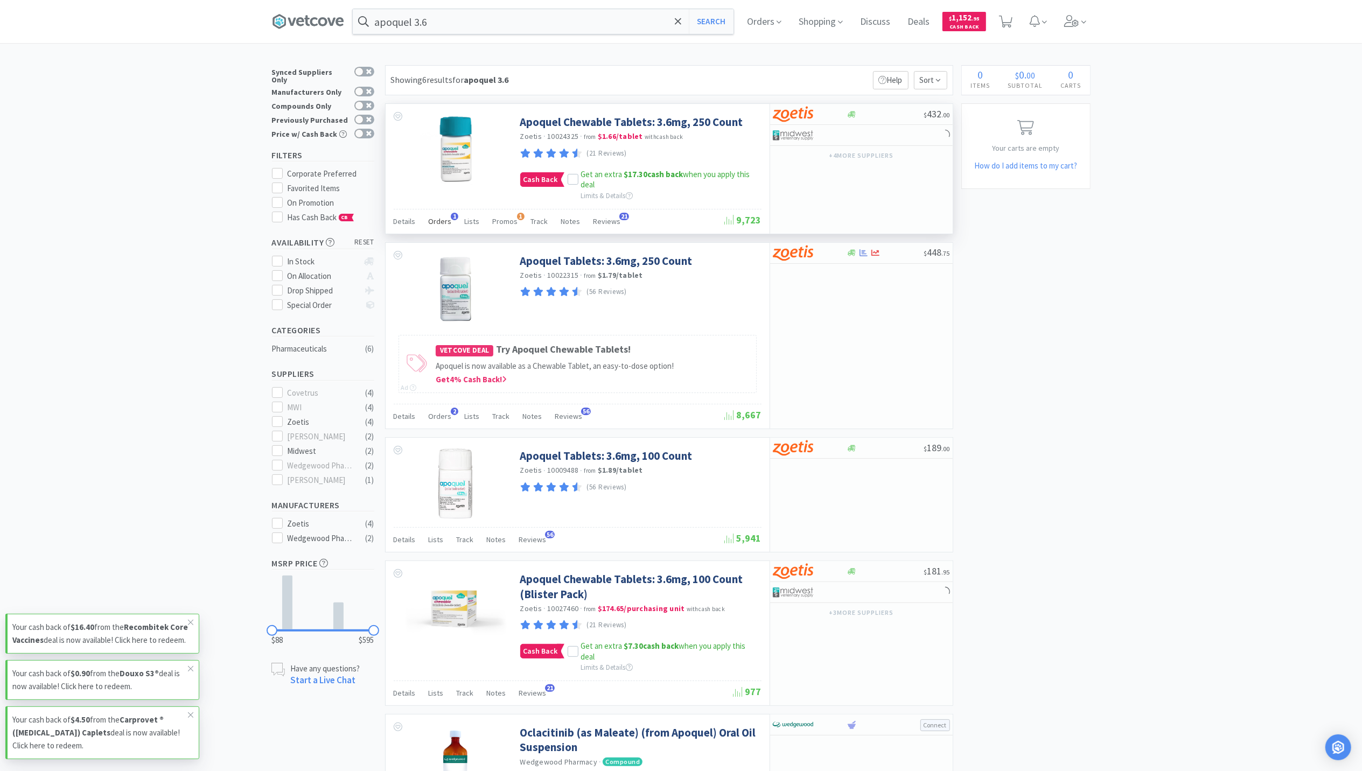
click at [438, 229] on div "Orders 1" at bounding box center [440, 223] width 23 height 20
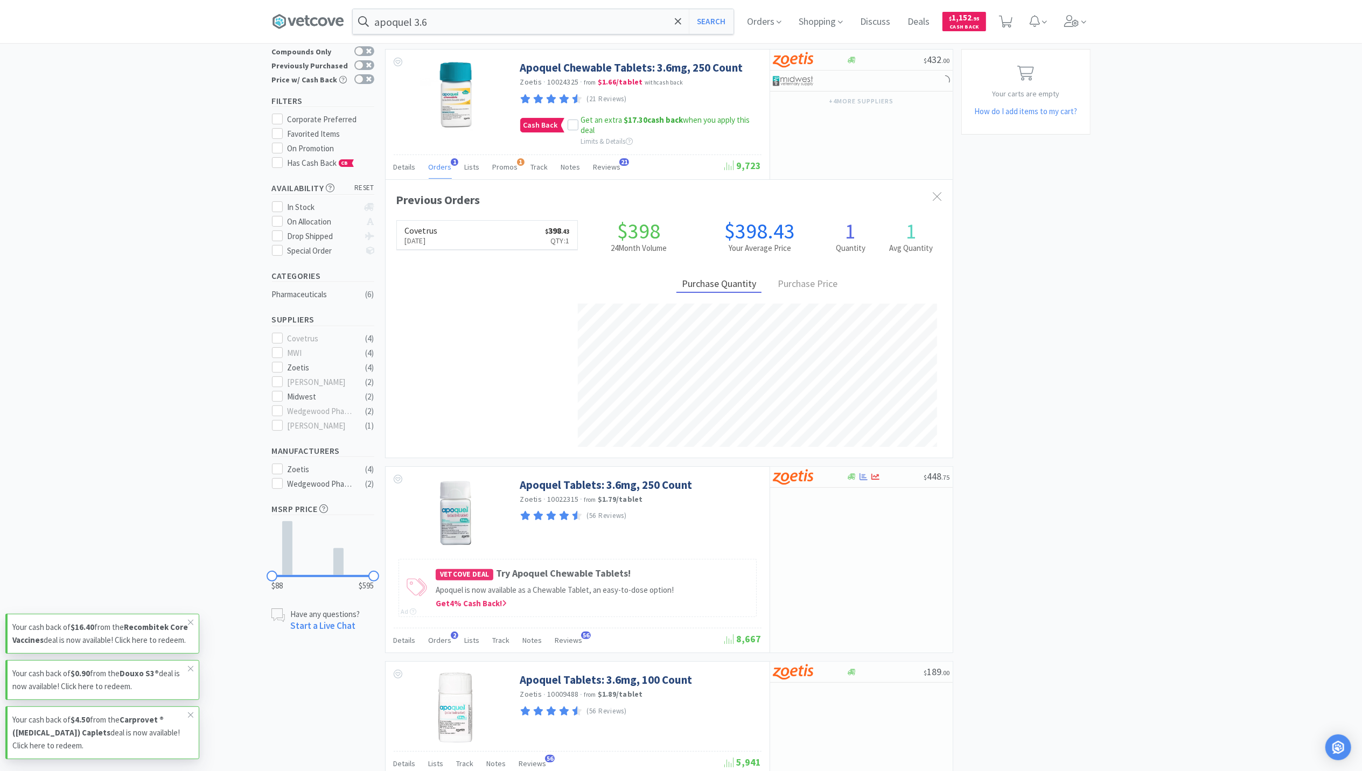
scroll to position [72, 0]
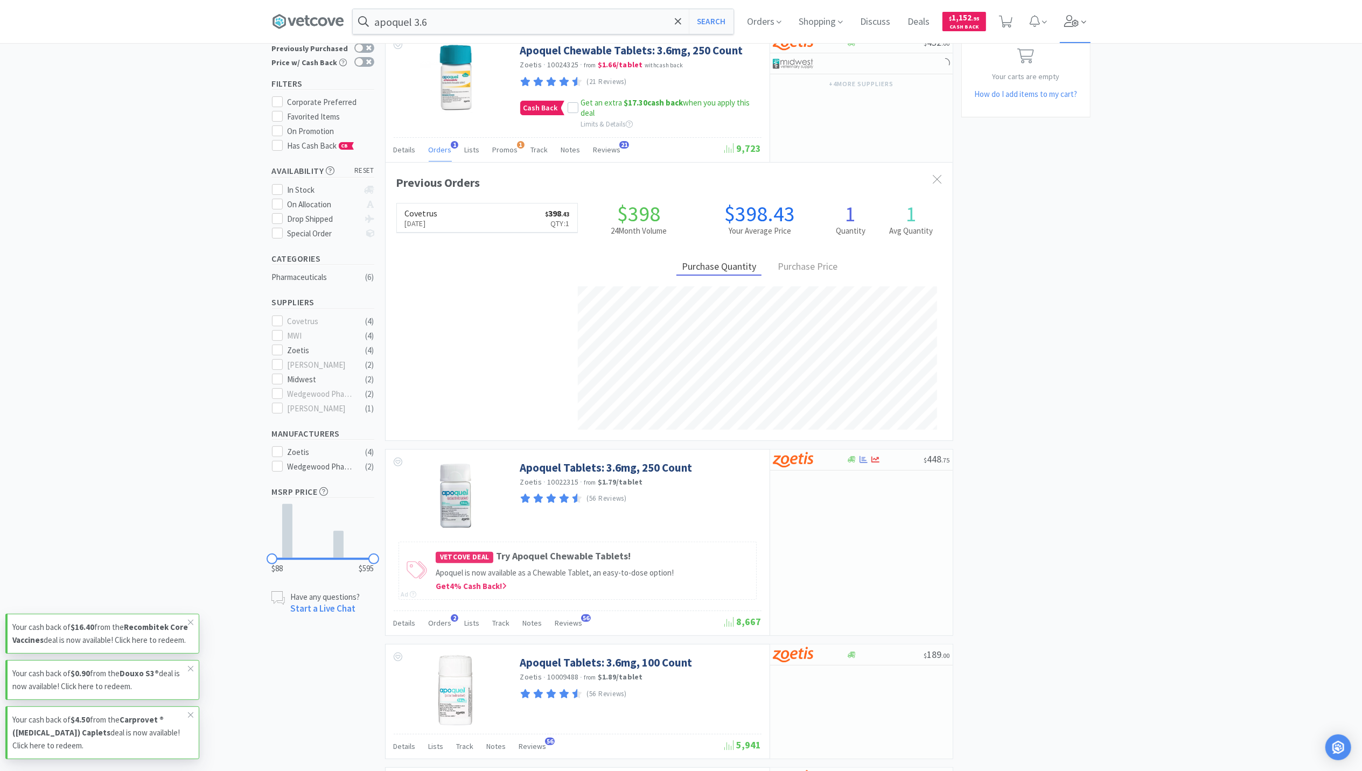
click at [1069, 24] on icon at bounding box center [1071, 21] width 15 height 12
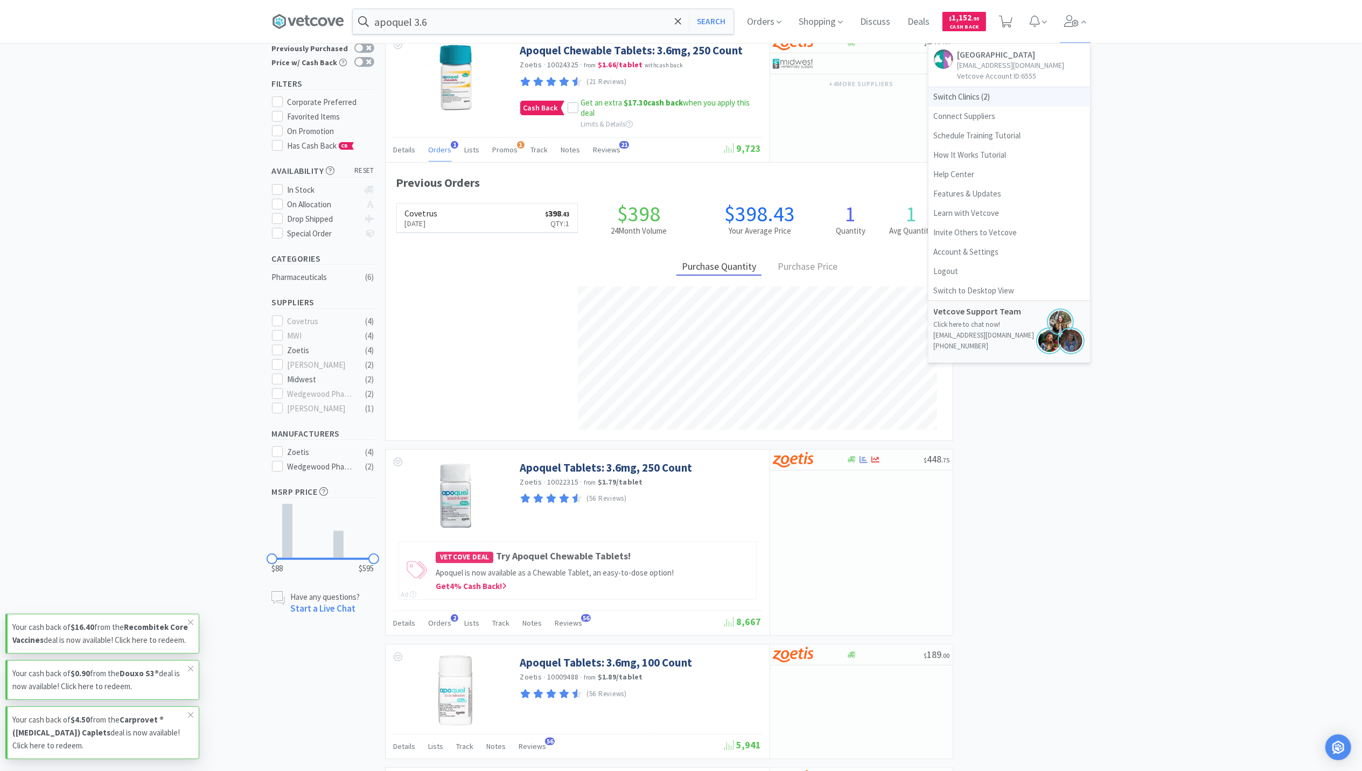
click at [972, 107] on span "Switch Clinics ( 2 )" at bounding box center [1010, 96] width 162 height 19
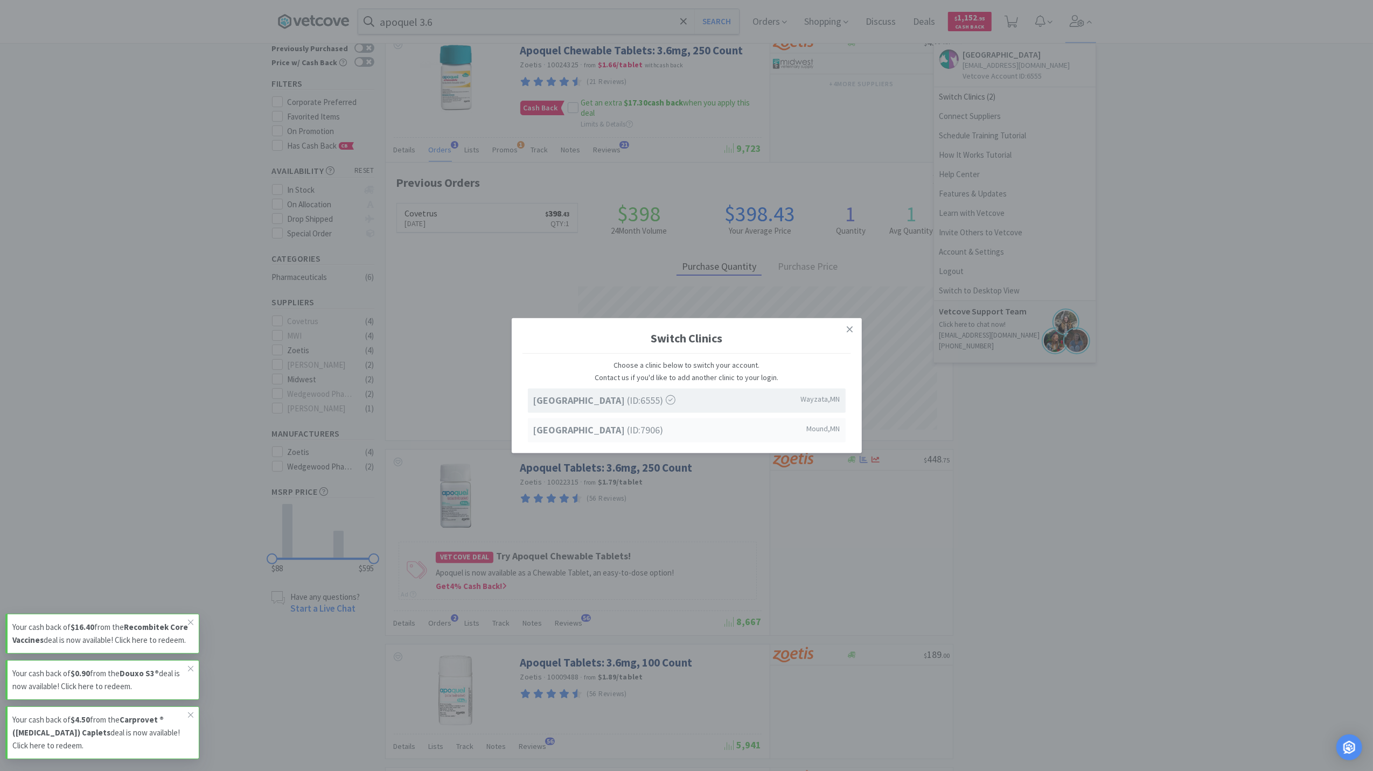
click at [628, 424] on strong "[GEOGRAPHIC_DATA]" at bounding box center [580, 429] width 94 height 12
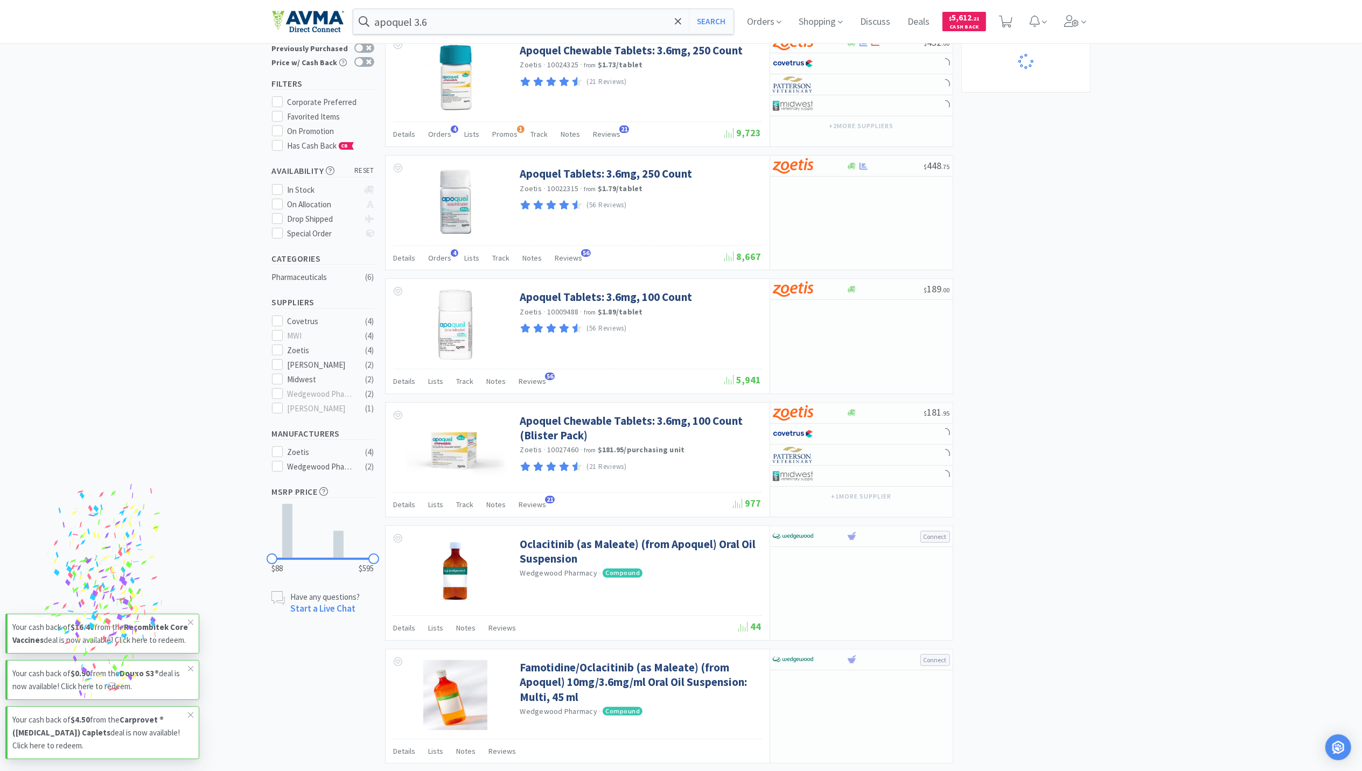
scroll to position [72, 0]
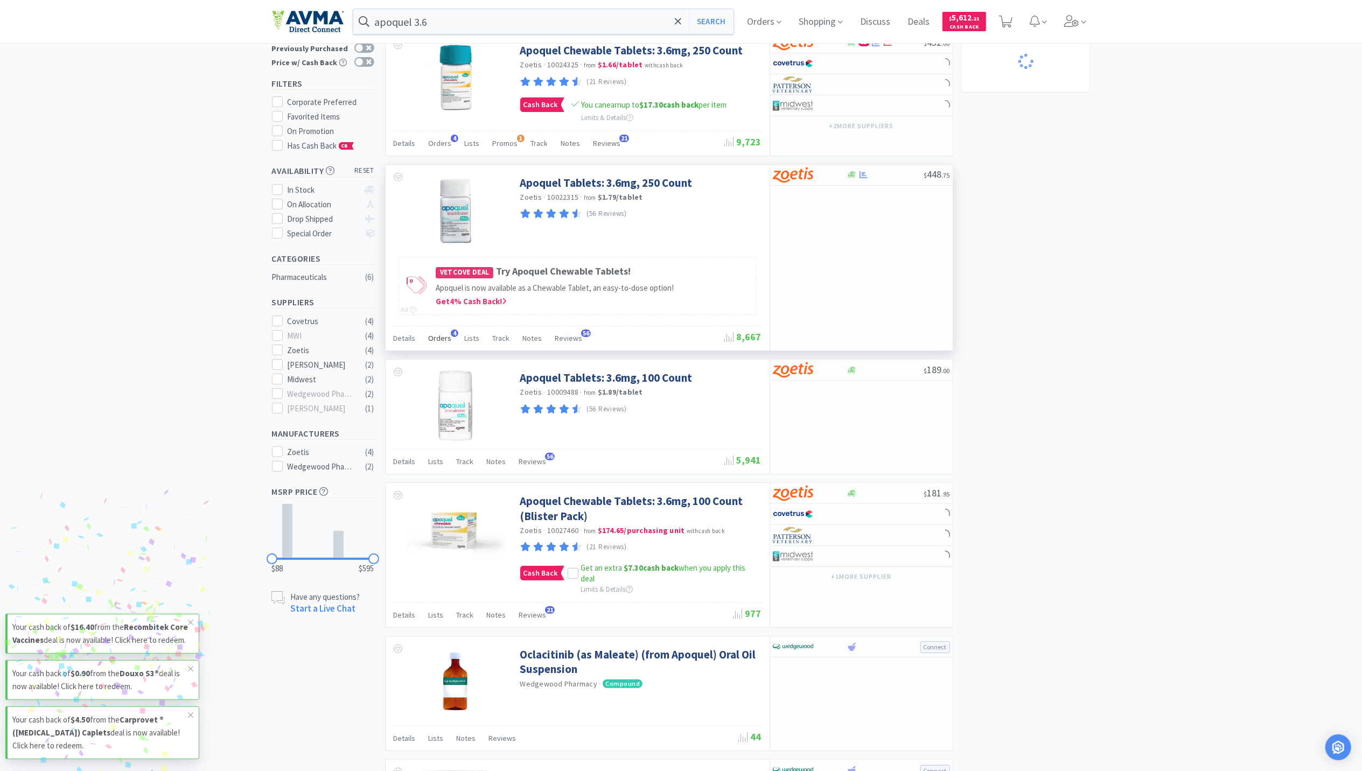
click at [444, 337] on span "Orders" at bounding box center [440, 338] width 23 height 10
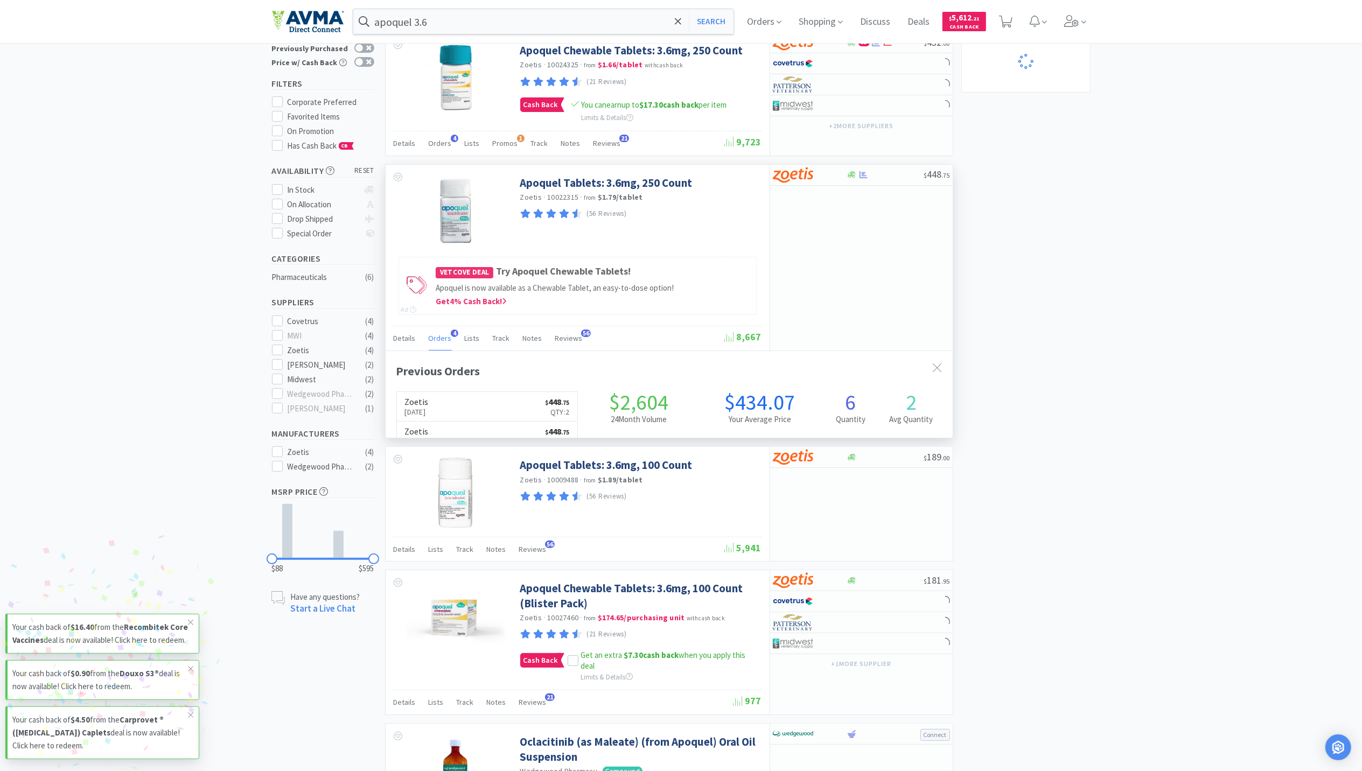
scroll to position [279, 567]
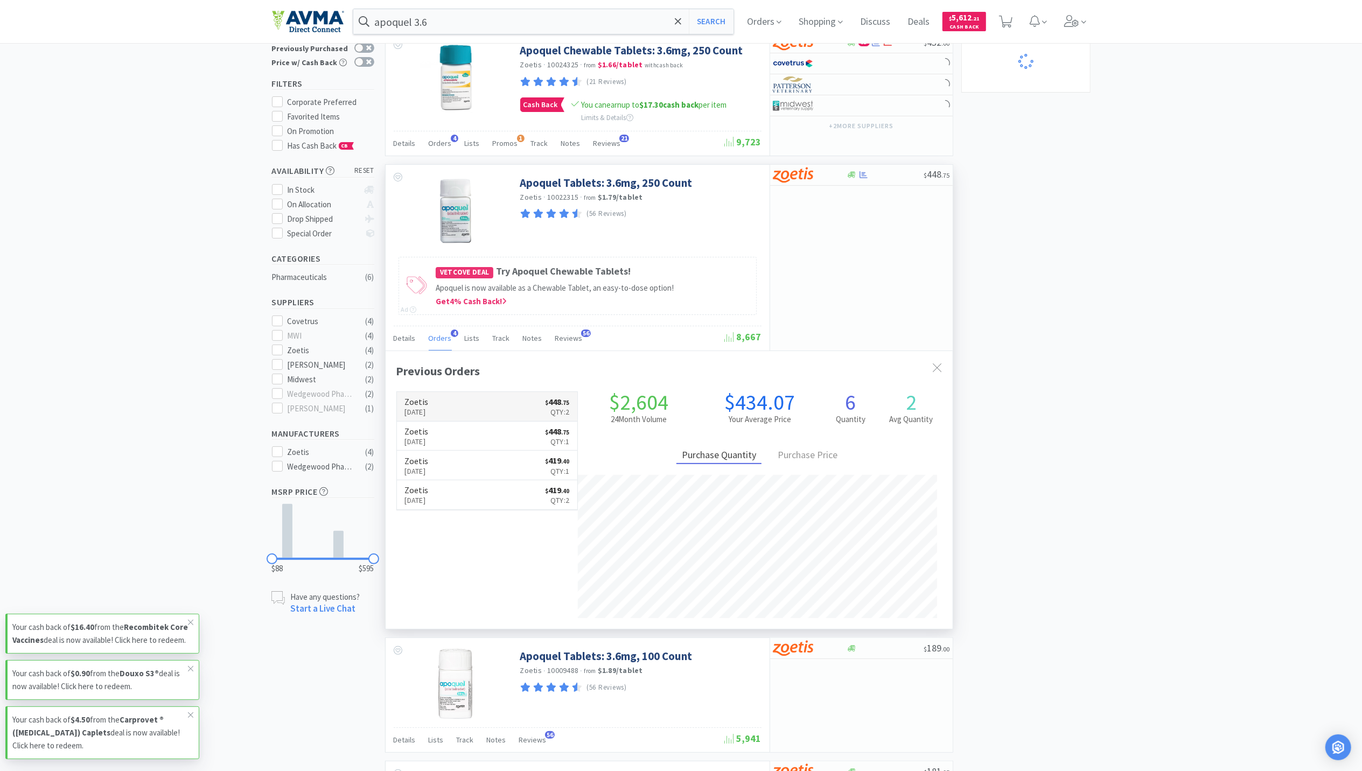
click at [429, 413] on p "Aug 25th, 2025" at bounding box center [417, 412] width 24 height 12
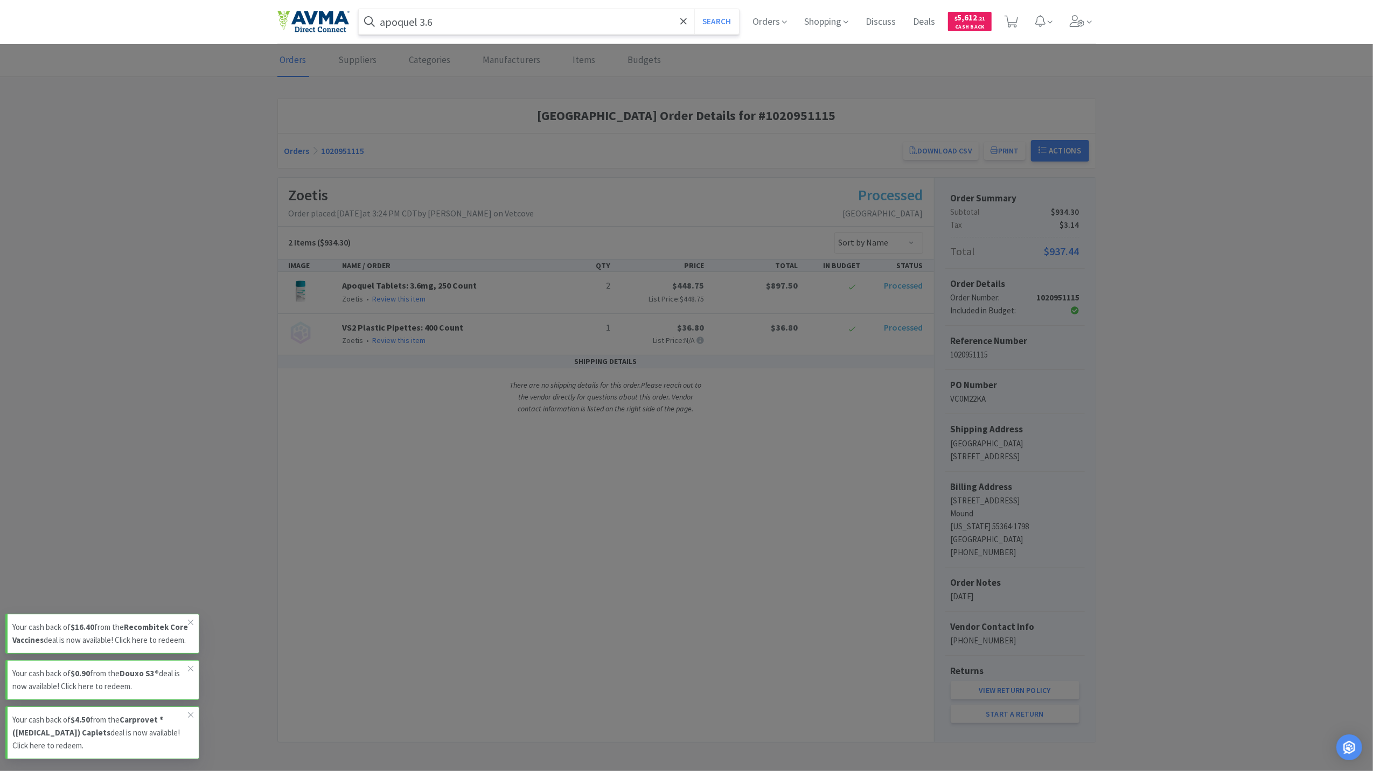
drag, startPoint x: 482, startPoint y: 17, endPoint x: 468, endPoint y: 27, distance: 16.6
click at [482, 18] on input "apoquel 3.6" at bounding box center [549, 21] width 381 height 25
click at [709, 16] on button "Search" at bounding box center [716, 21] width 45 height 25
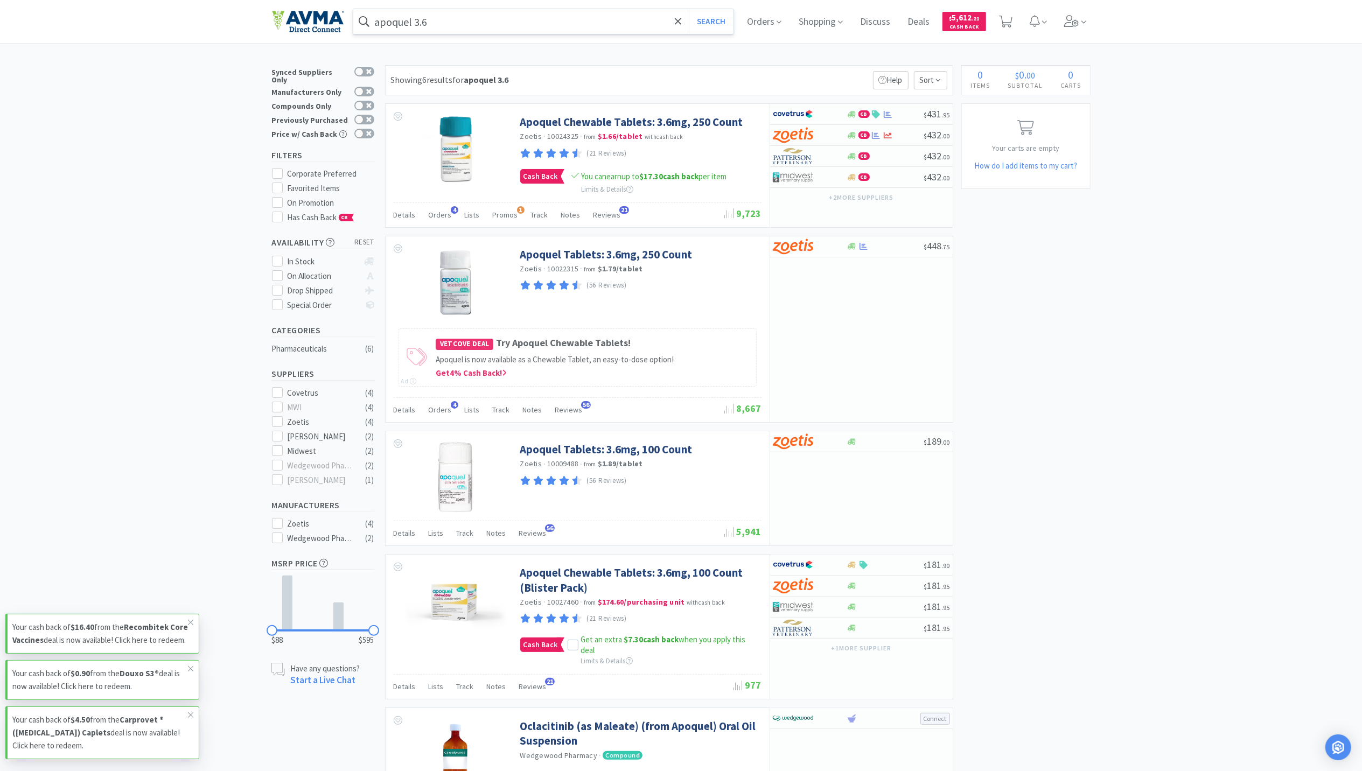
click at [464, 26] on input "apoquel 3.6" at bounding box center [543, 21] width 381 height 25
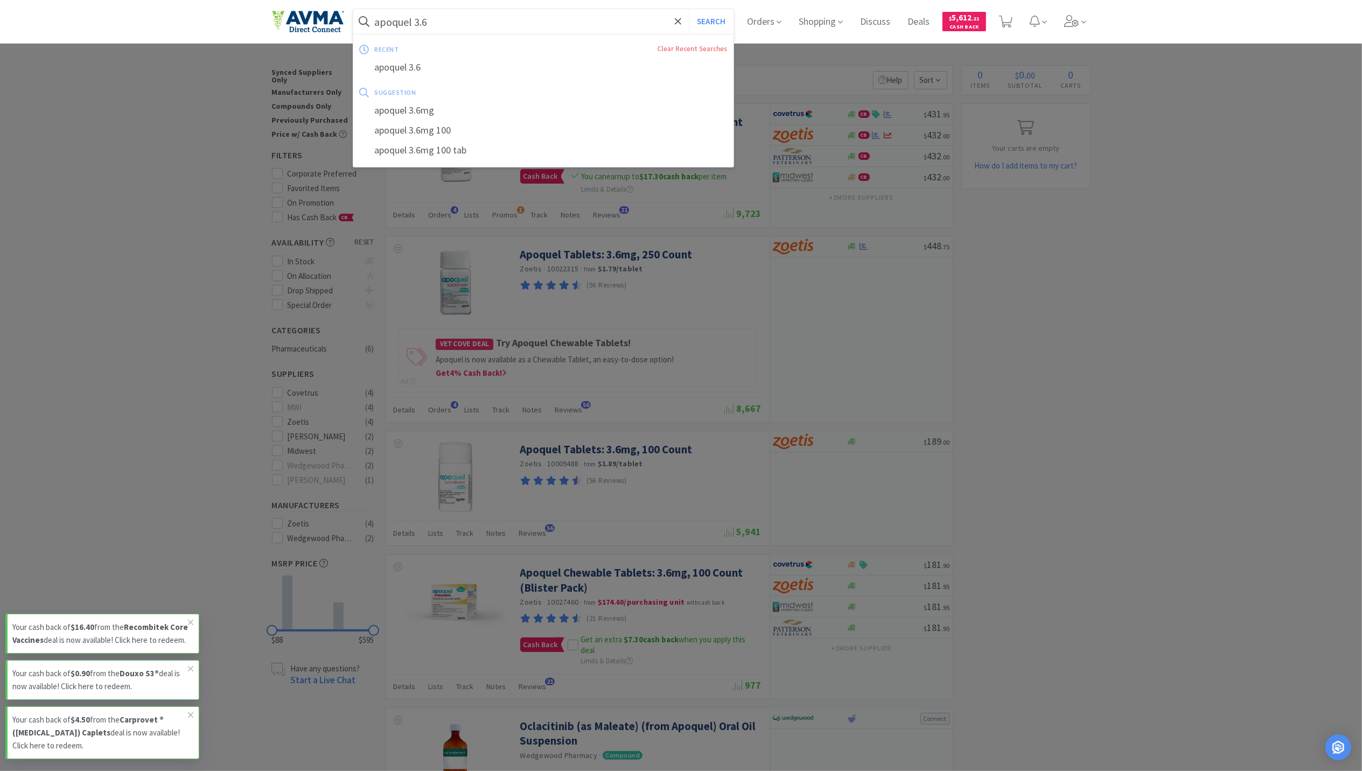
click at [447, 24] on input "apoquel 3.6" at bounding box center [543, 21] width 381 height 25
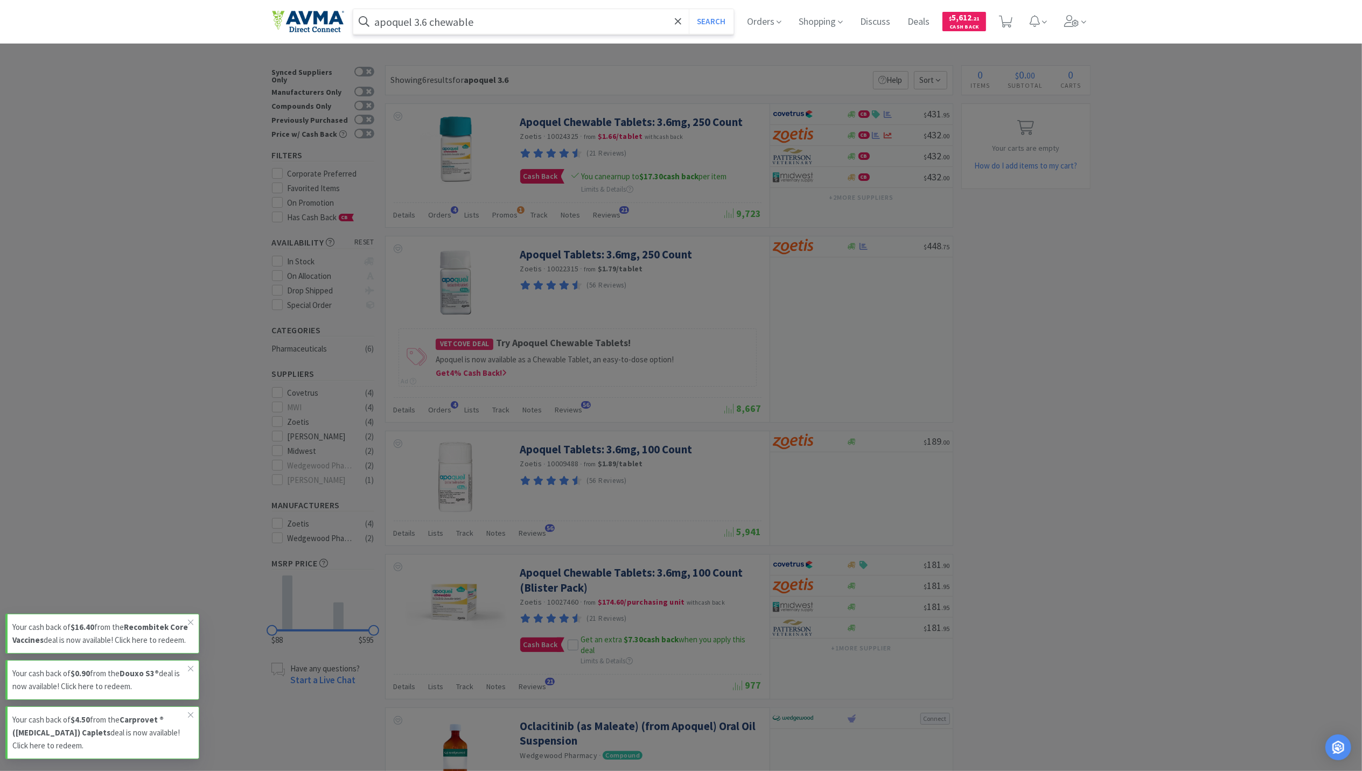
click at [689, 9] on button "Search" at bounding box center [711, 21] width 45 height 25
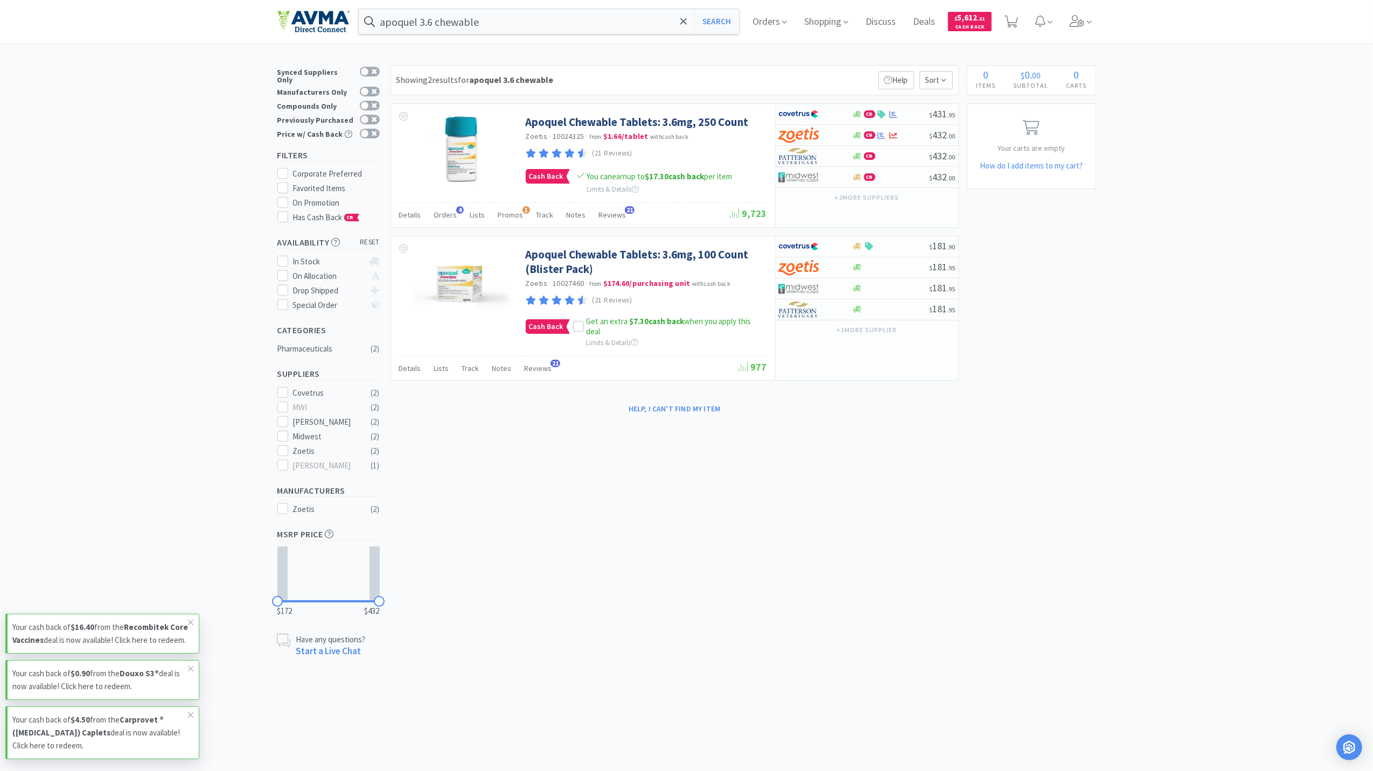
click at [1150, 334] on div "× Filter Results Synced Suppliers Only Manufacturers Only Compounds Only Previo…" at bounding box center [686, 361] width 1373 height 593
click at [1082, 19] on icon at bounding box center [1077, 21] width 15 height 12
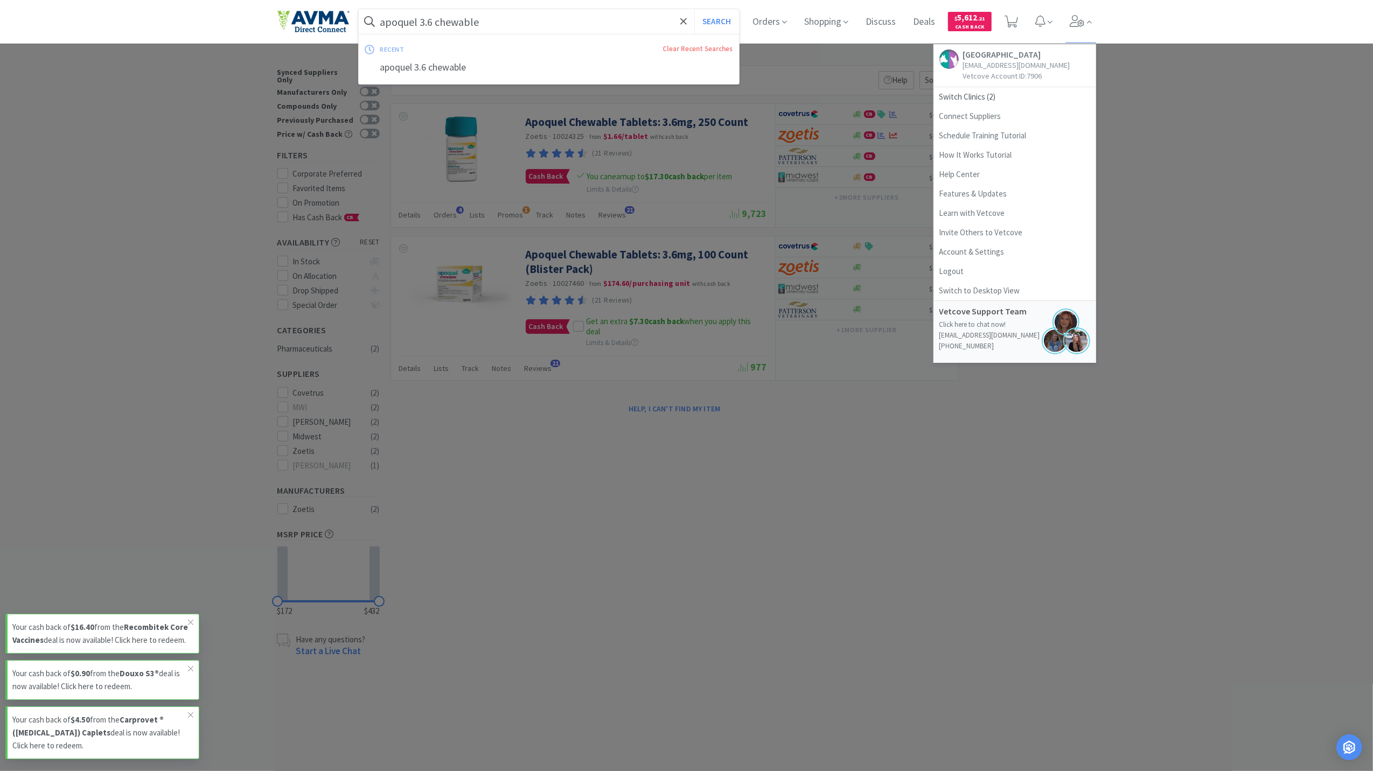
click at [539, 24] on input "apoquel 3.6 chewable" at bounding box center [549, 21] width 381 height 25
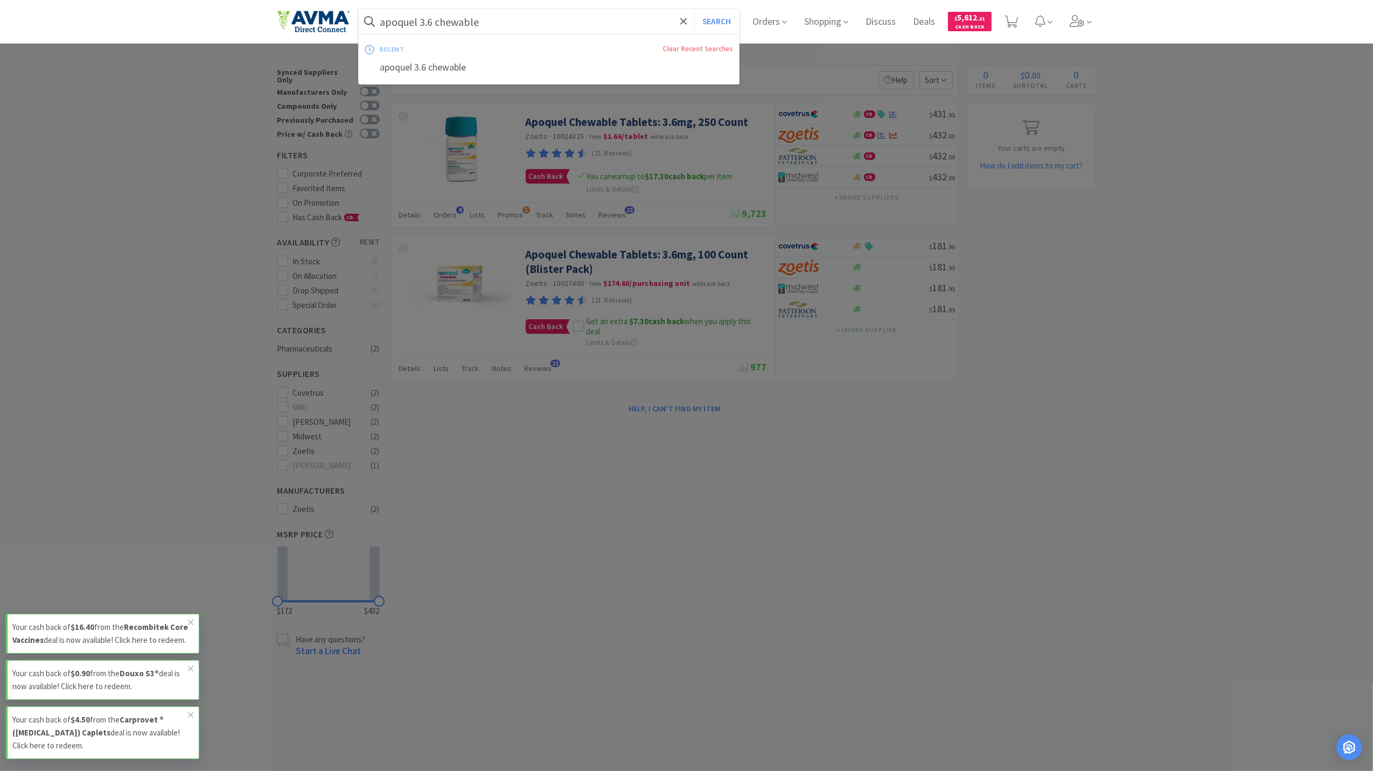
click at [533, 18] on input "apoquel 3.6 chewable" at bounding box center [549, 21] width 381 height 25
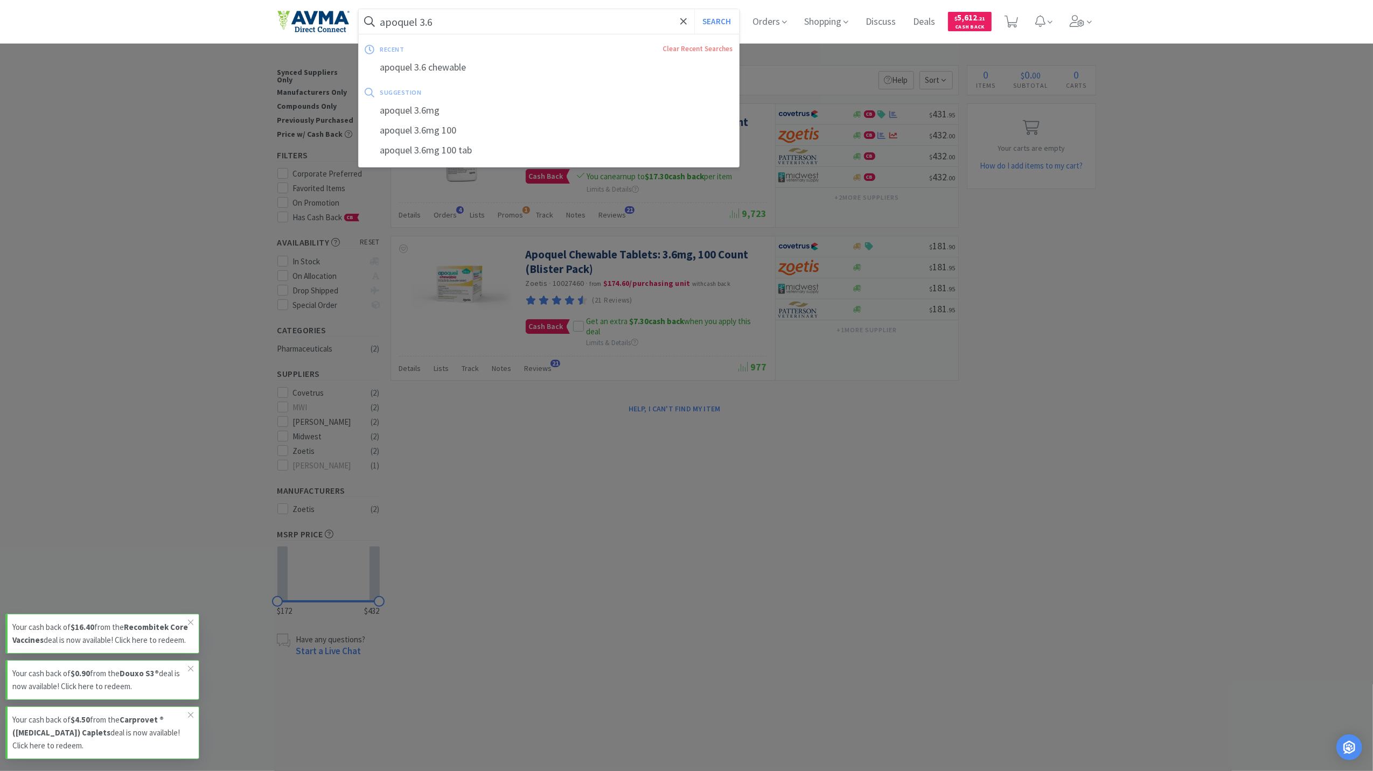
type input "apoquel 3.6"
click at [694, 9] on button "Search" at bounding box center [716, 21] width 45 height 25
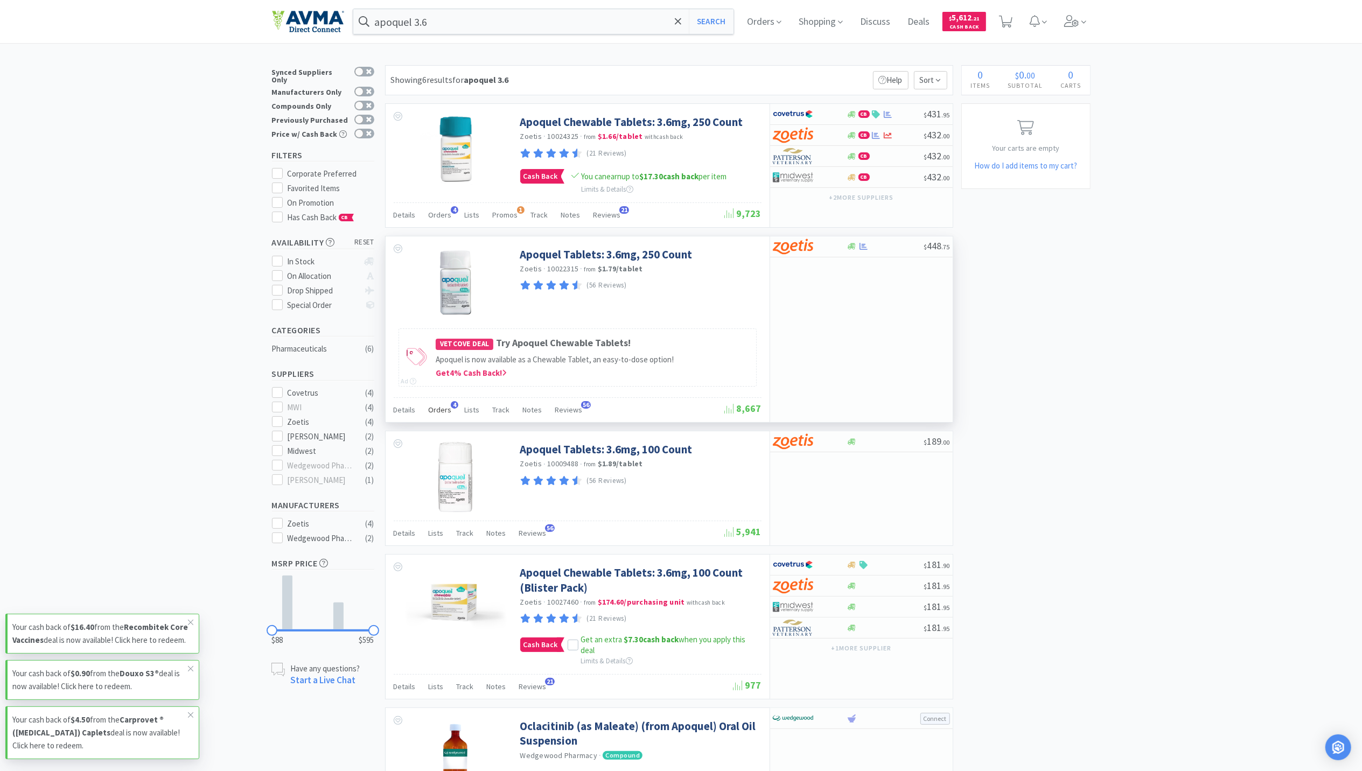
click at [434, 414] on span "Orders" at bounding box center [440, 410] width 23 height 10
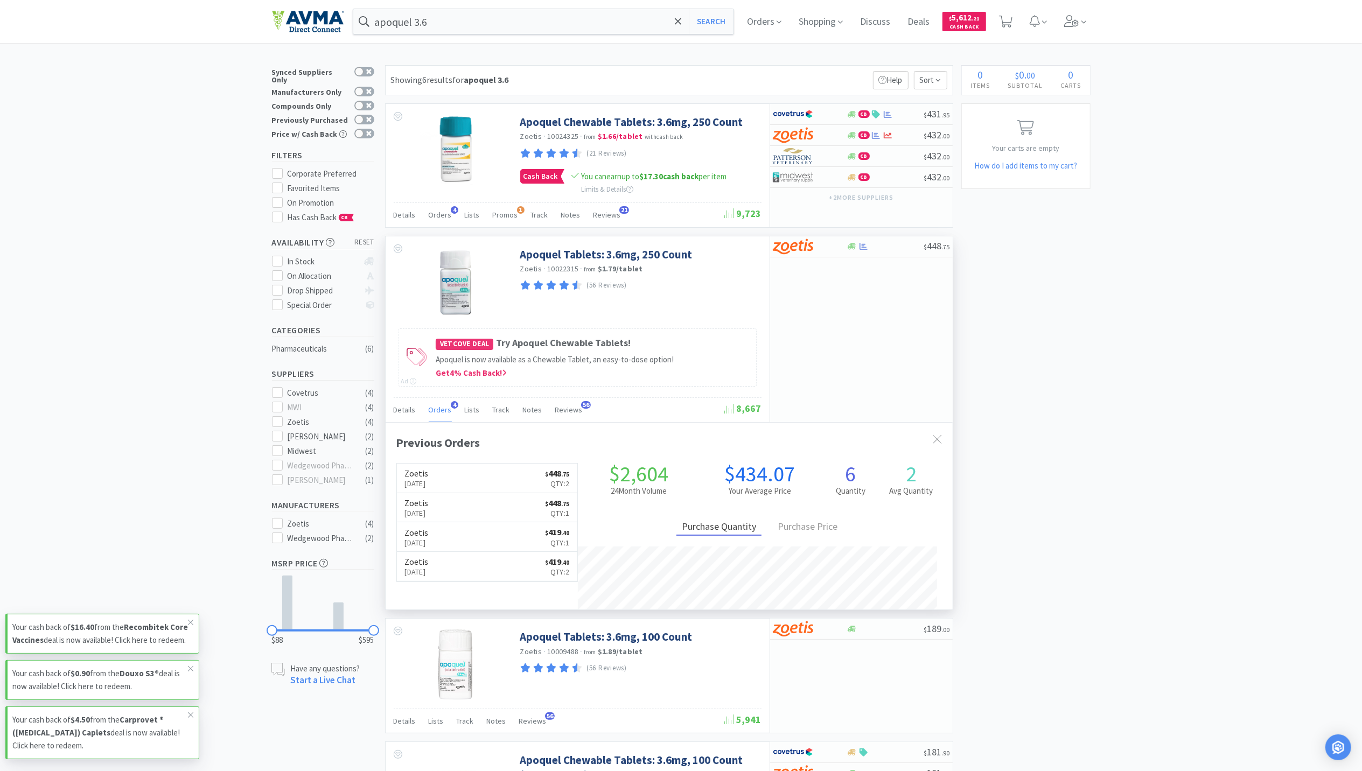
scroll to position [279, 567]
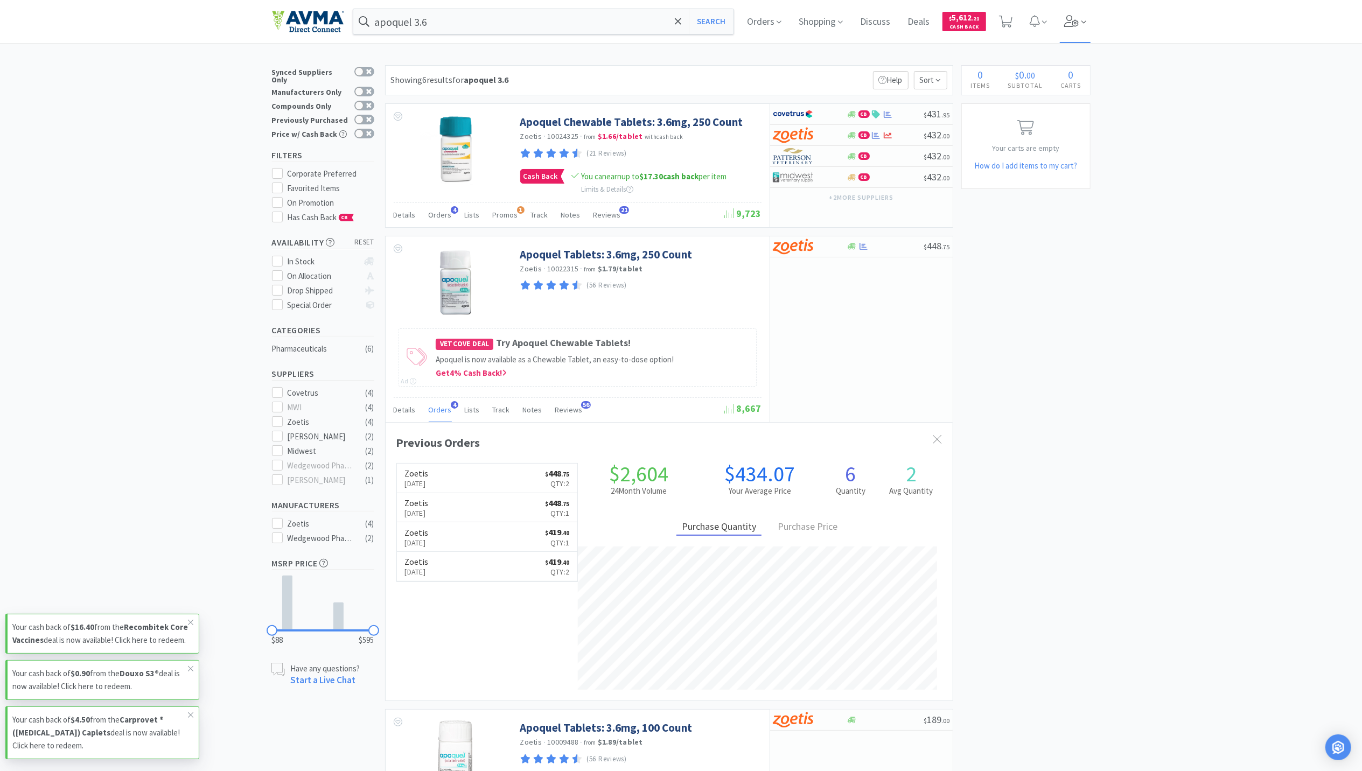
click at [1078, 18] on icon at bounding box center [1071, 21] width 15 height 12
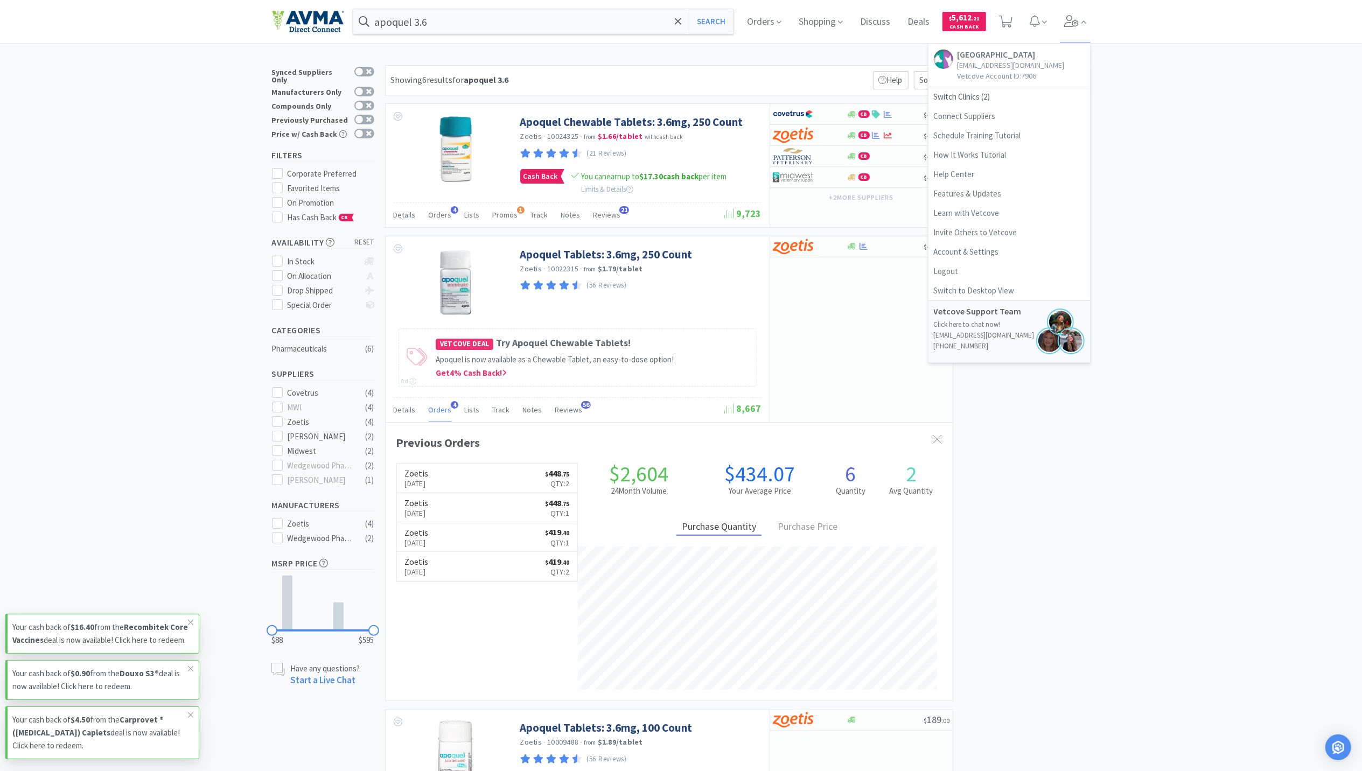
click at [1207, 157] on div "× Filter Results Synced Suppliers Only Manufacturers Only Compounds Only Previo…" at bounding box center [681, 663] width 1362 height 1196
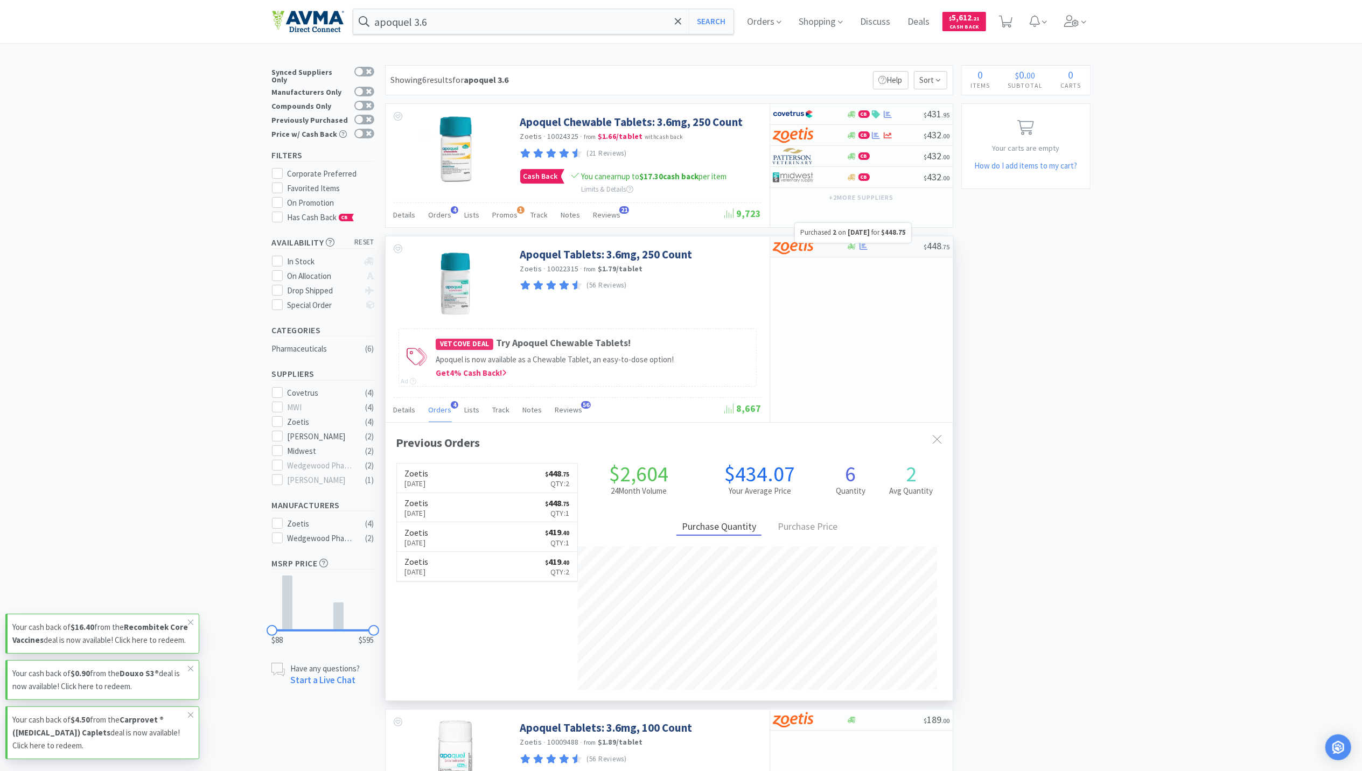
click at [860, 249] on icon at bounding box center [864, 246] width 8 height 7
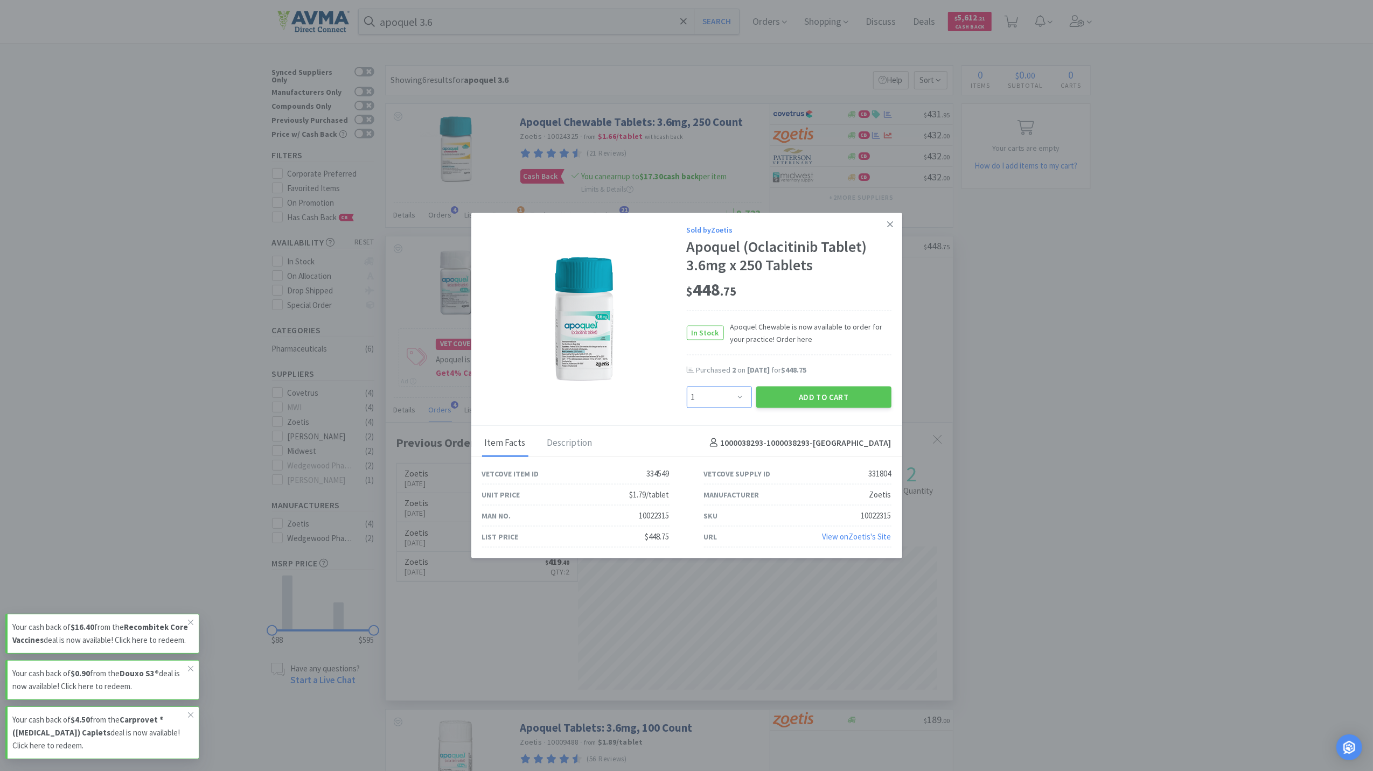
click at [732, 397] on select "Enter Quantity 1 2 3 4 5 6 7 8 9 10 11 12 13 14 15 16 17 18 19 20 Enter Quantity" at bounding box center [719, 397] width 65 height 22
select select "2"
click at [687, 386] on select "Enter Quantity 1 2 3 4 5 6 7 8 9 10 11 12 13 14 15 16 17 18 19 20 Enter Quantity" at bounding box center [719, 397] width 65 height 22
click at [854, 391] on button "Add to Cart" at bounding box center [823, 397] width 135 height 22
select select "2"
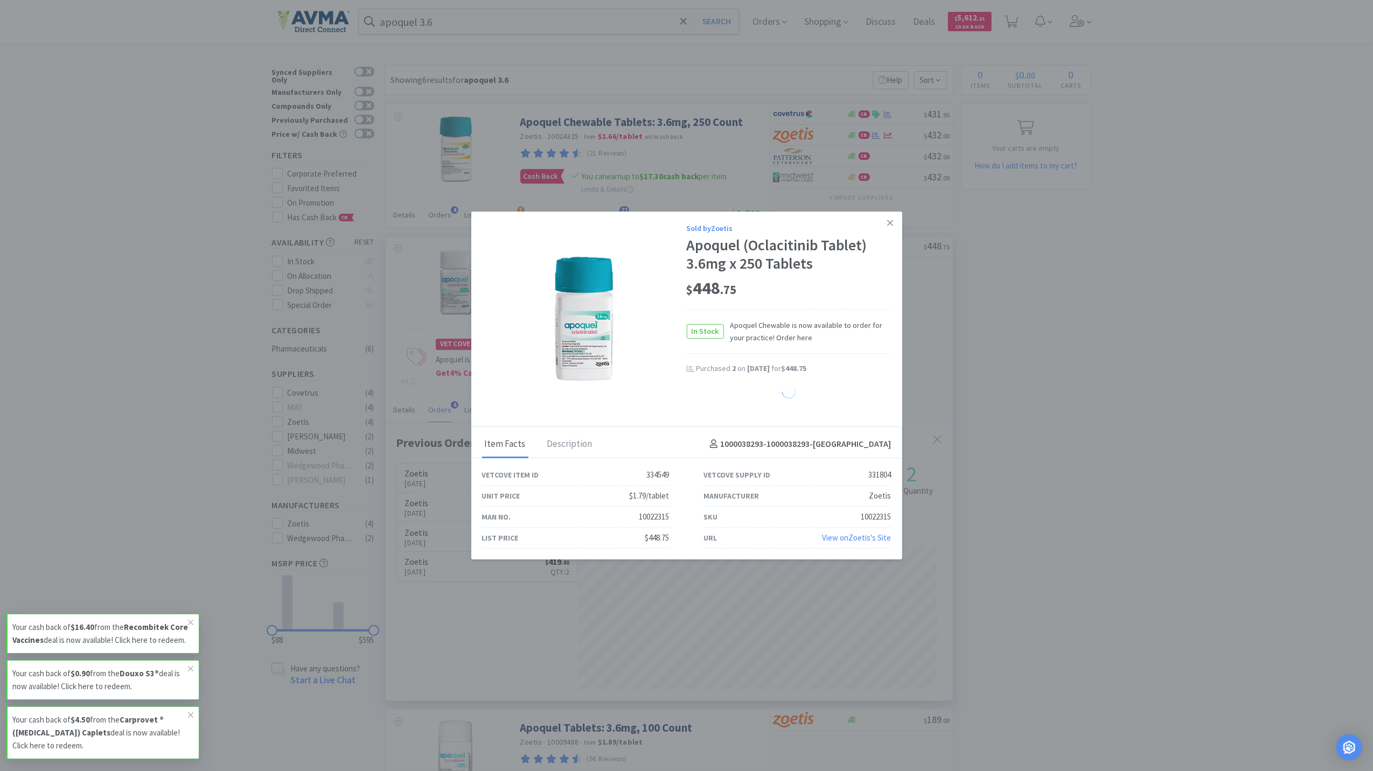
select select "1"
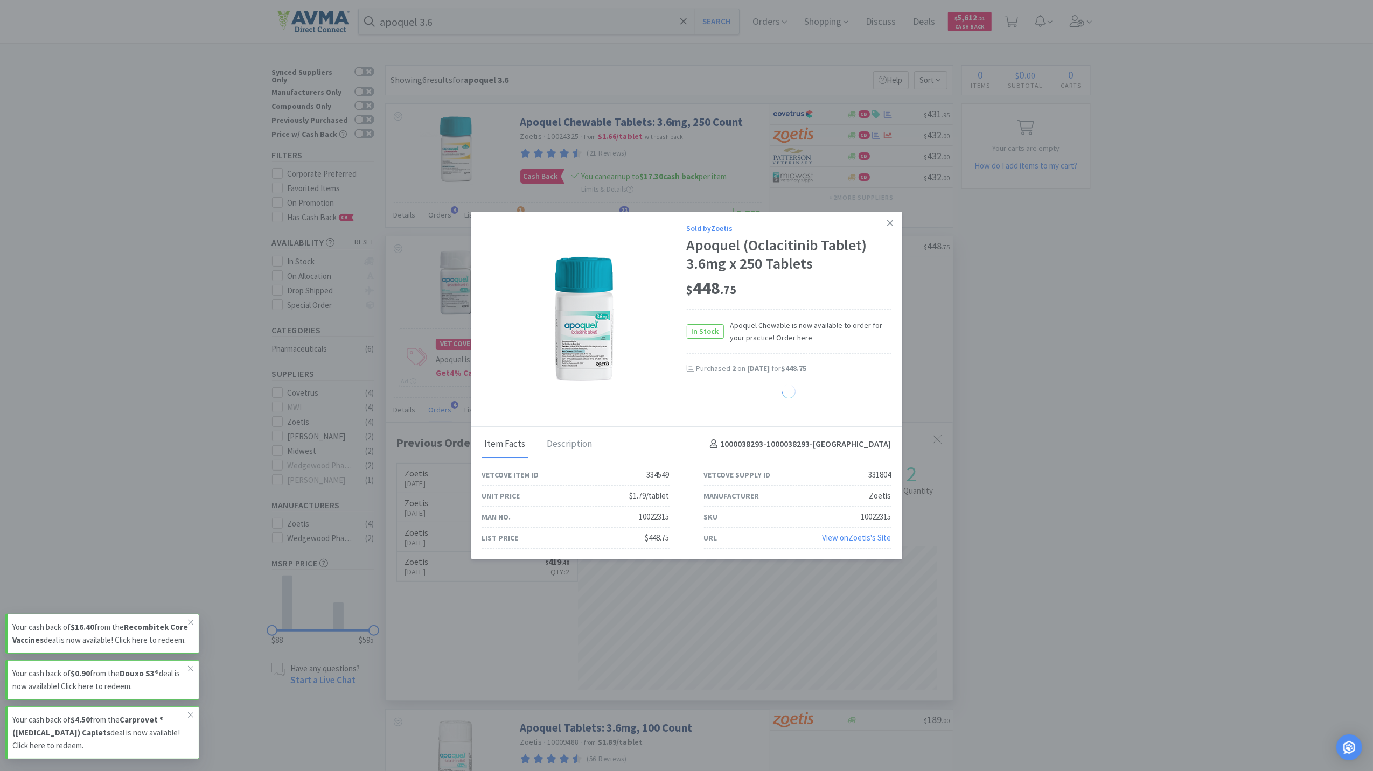
select select "1"
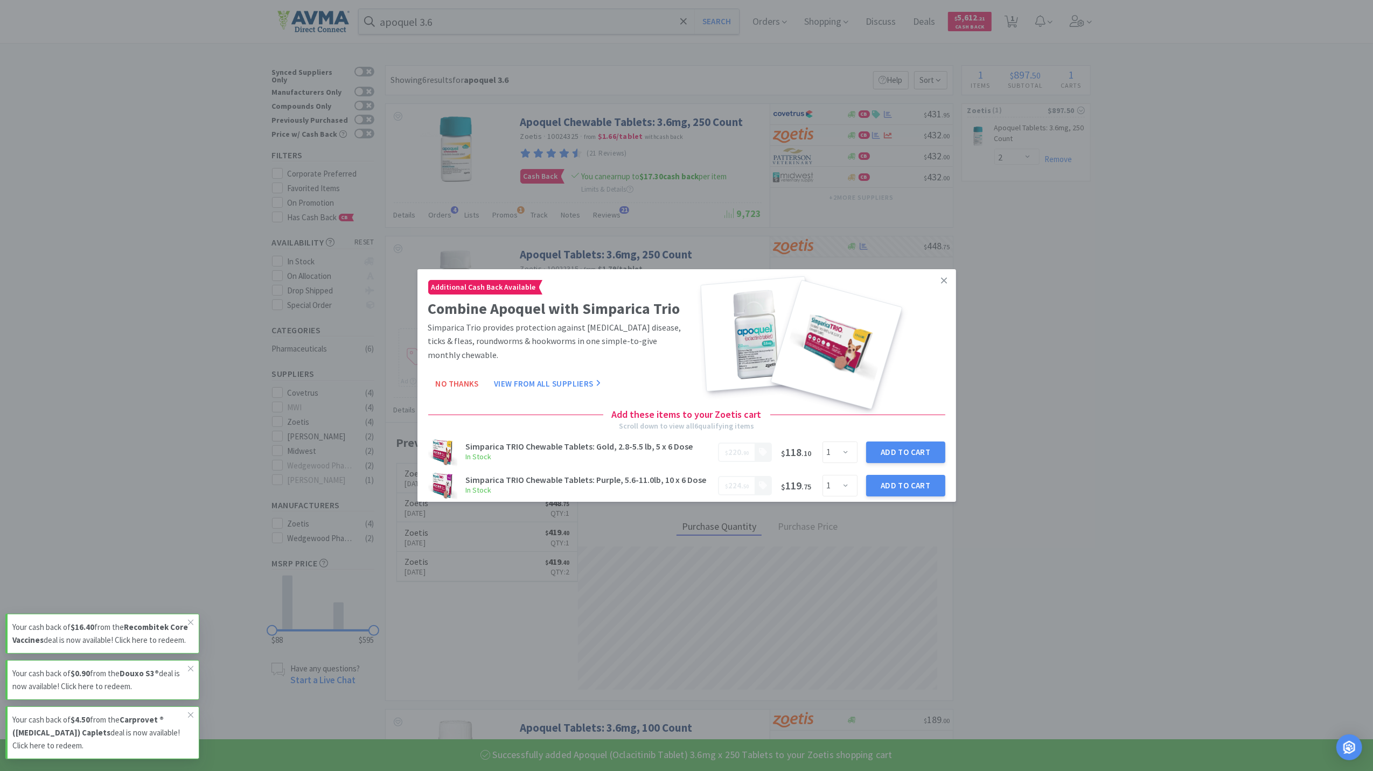
click at [470, 395] on button "No Thanks" at bounding box center [457, 384] width 58 height 22
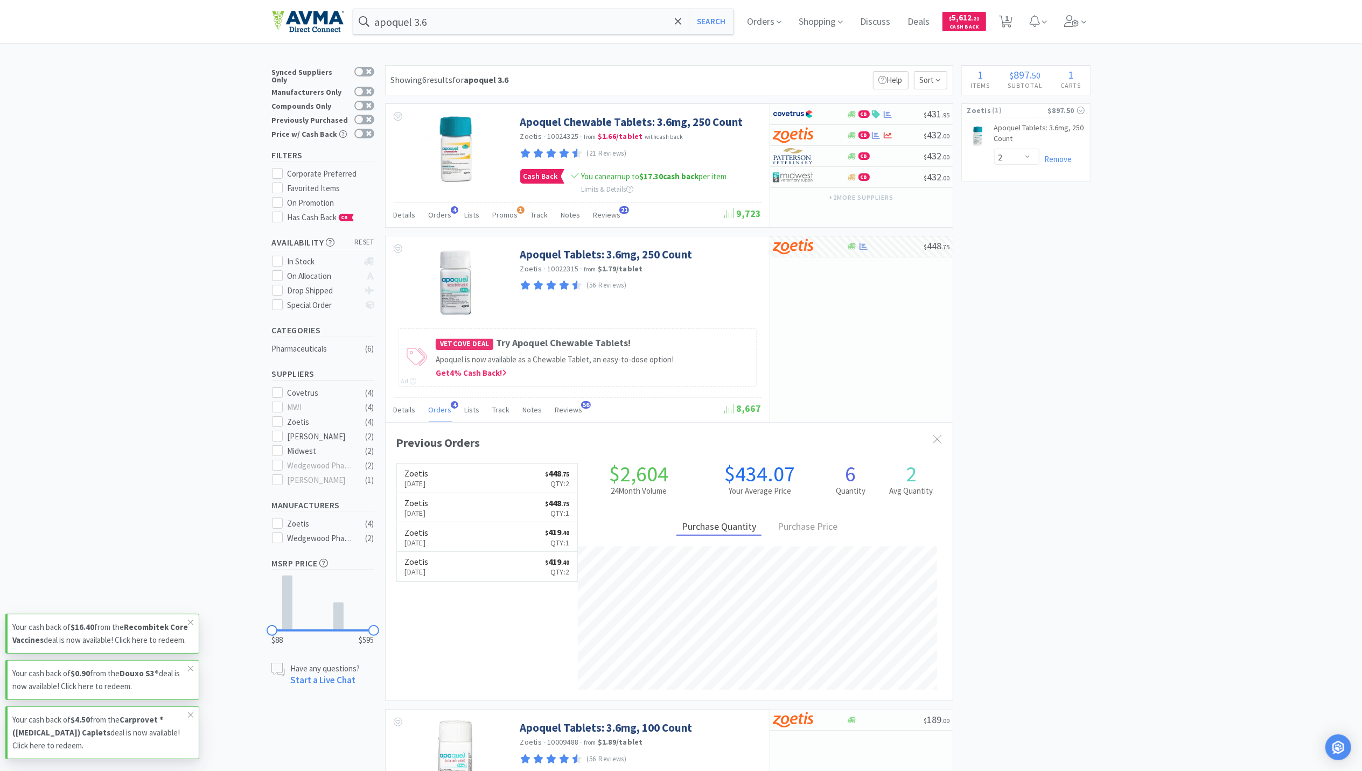
click at [1064, 25] on div "Orders Shopping Discuss Discuss Deals Deals $ 5,612 . 21 Cash Back 1 1" at bounding box center [915, 21] width 352 height 43
click at [1069, 24] on span at bounding box center [1075, 21] width 31 height 43
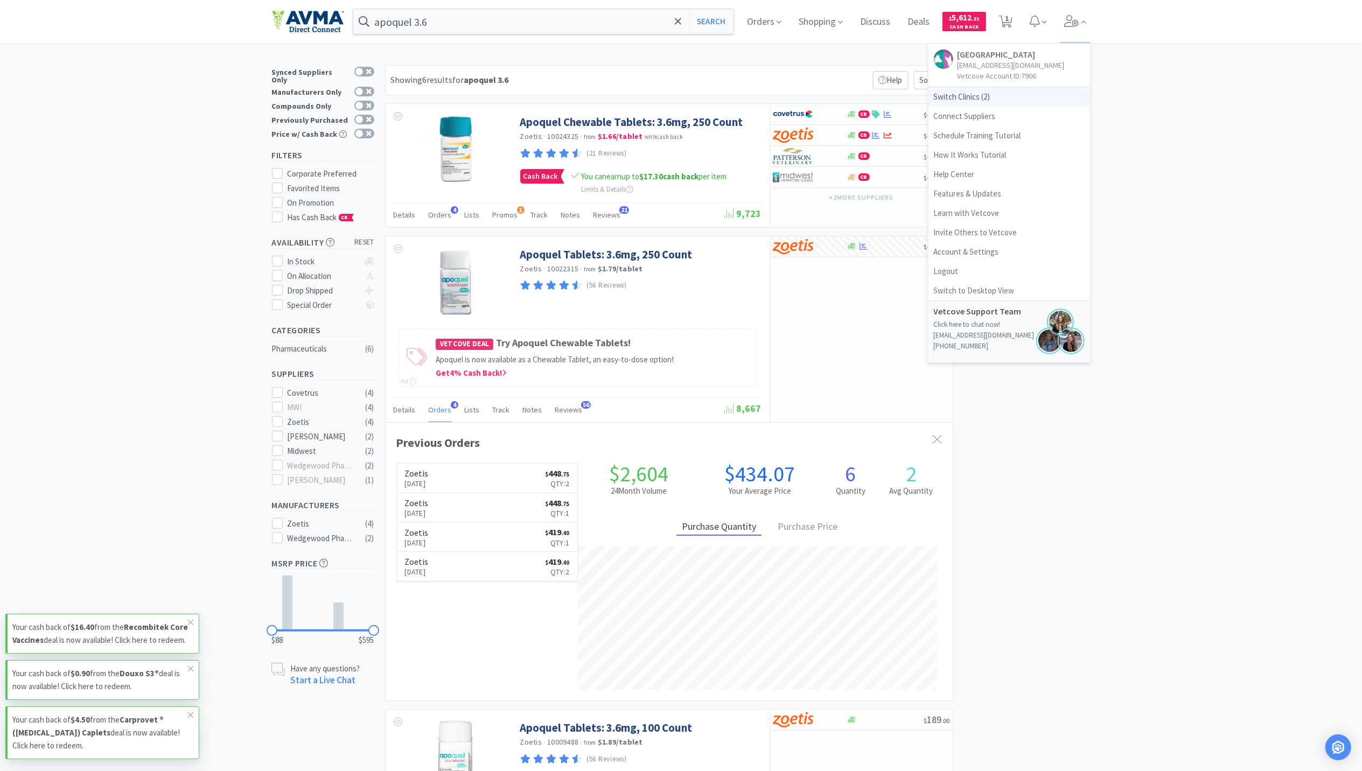
click at [990, 98] on span "Switch Clinics ( 2 )" at bounding box center [1010, 96] width 162 height 19
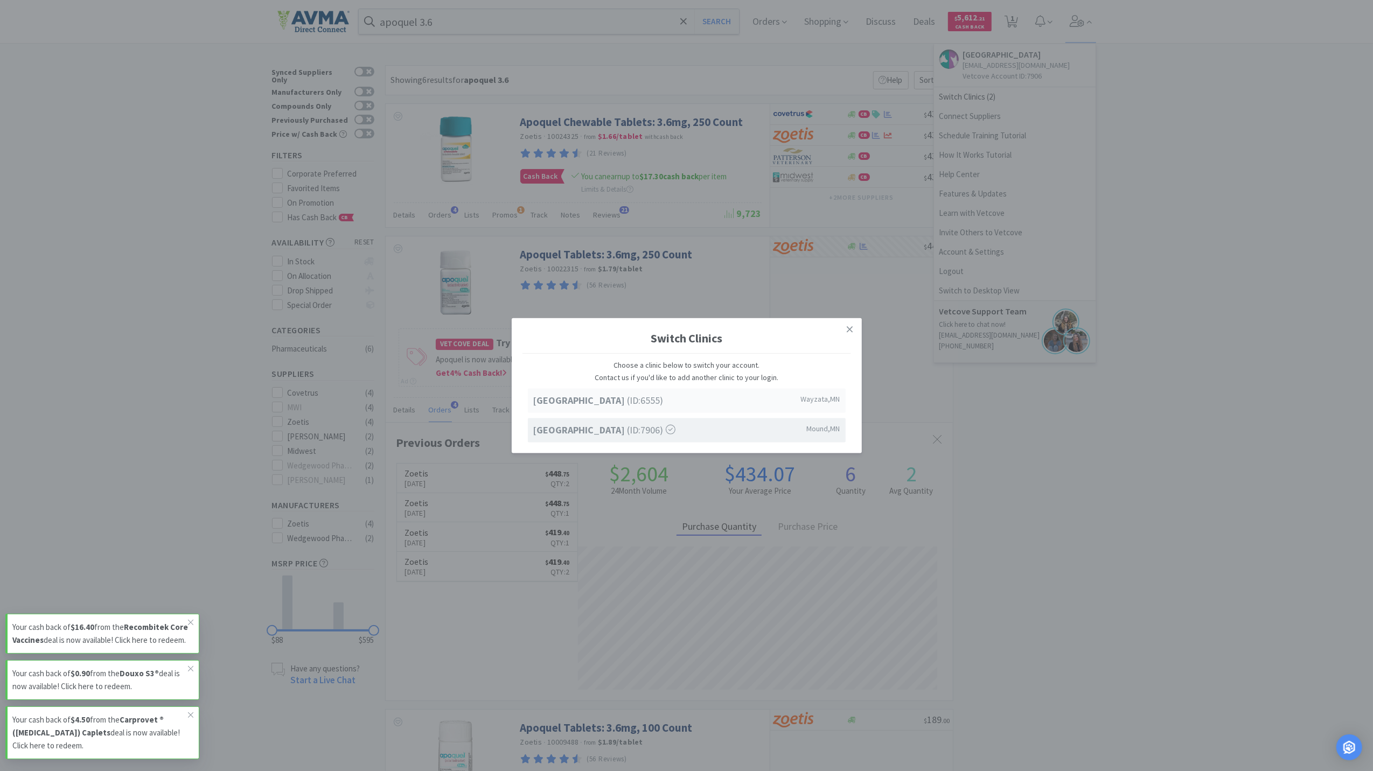
click at [628, 396] on strong "Lake Minnetonka Pet Wellness Center" at bounding box center [580, 400] width 94 height 12
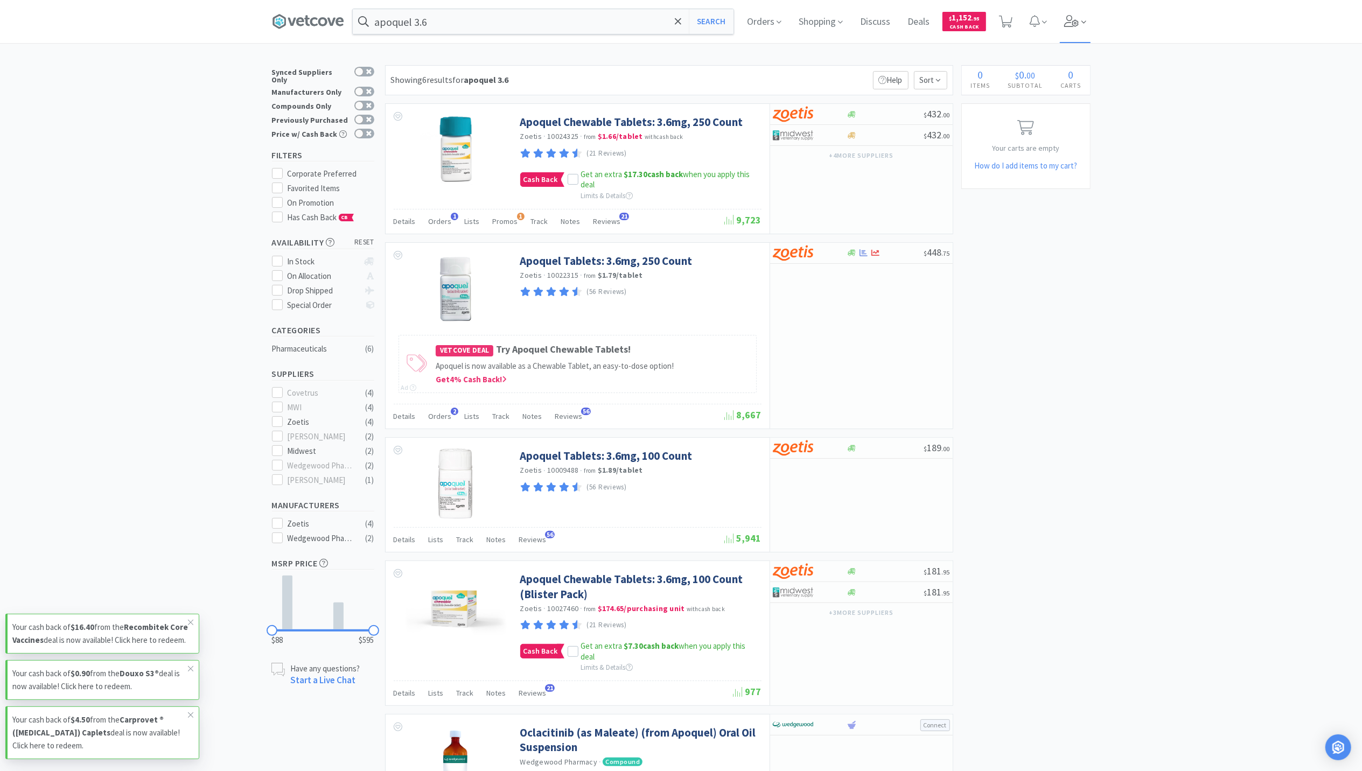
click at [1080, 19] on icon at bounding box center [1071, 21] width 15 height 12
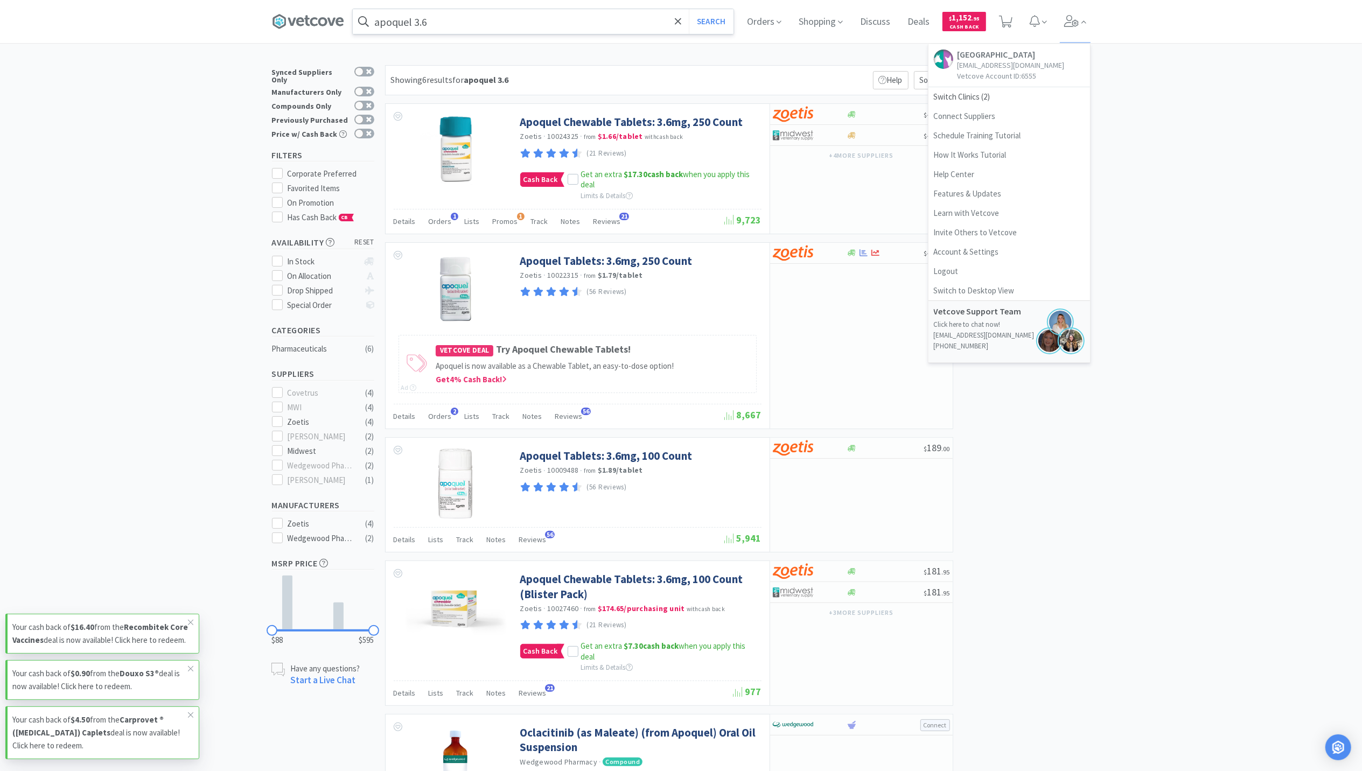
click at [578, 16] on input "apoquel 3.6" at bounding box center [543, 21] width 381 height 25
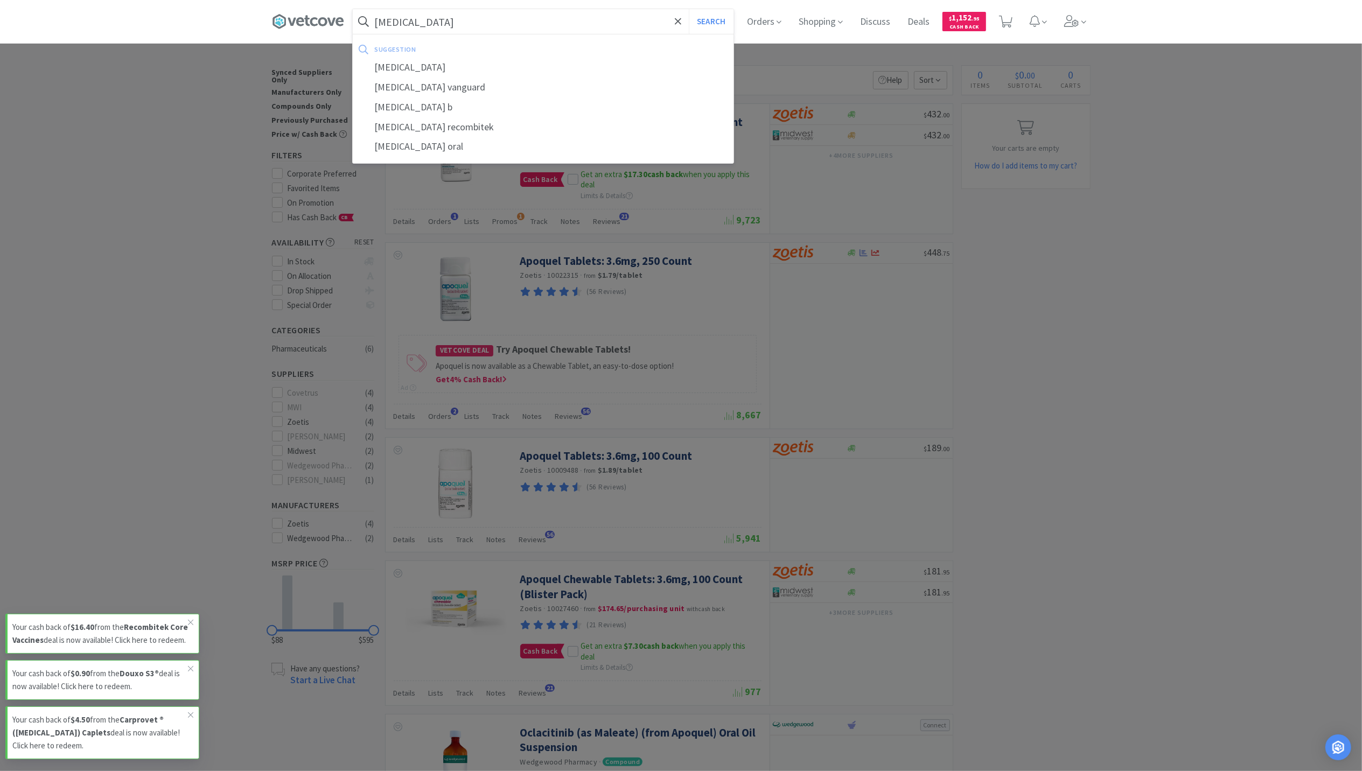
type input "bordetella"
click at [689, 9] on button "Search" at bounding box center [711, 21] width 45 height 25
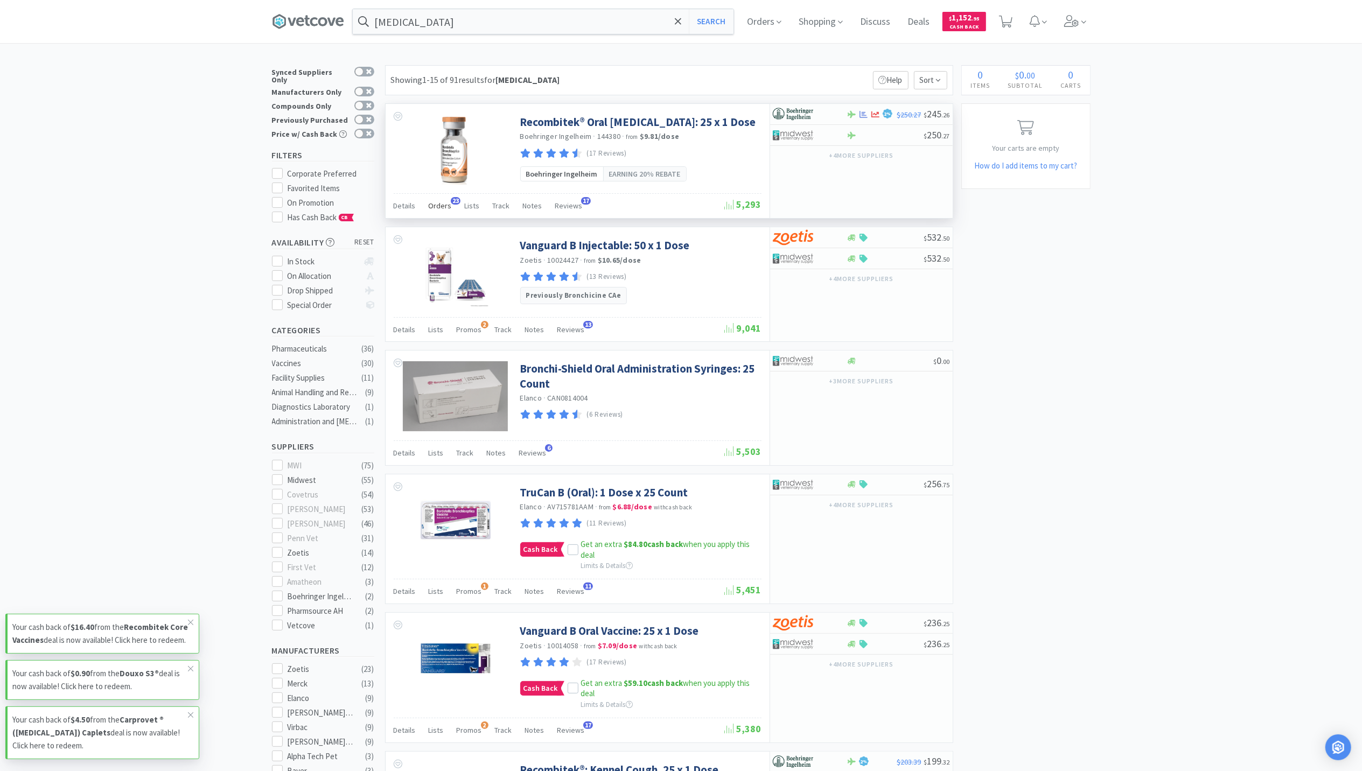
click at [429, 208] on span "Orders" at bounding box center [440, 206] width 23 height 10
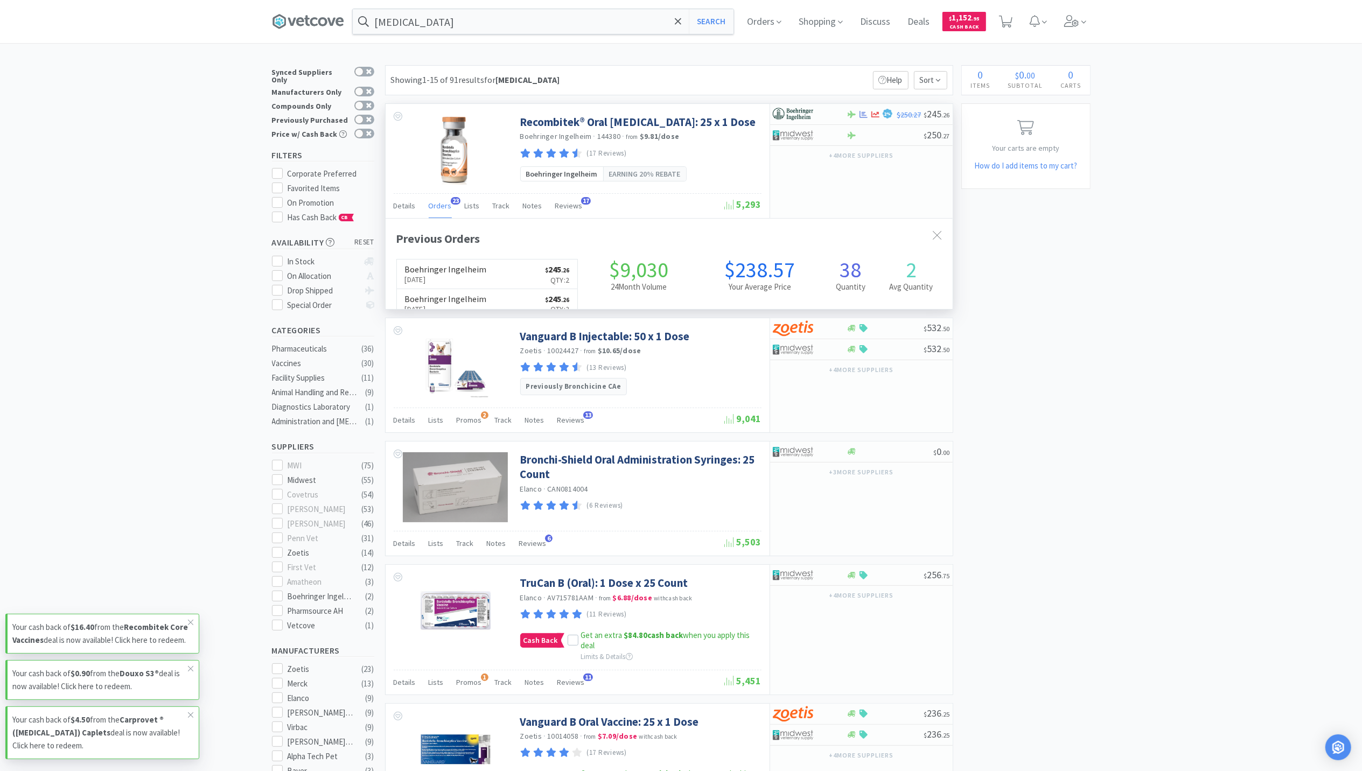
scroll to position [289, 567]
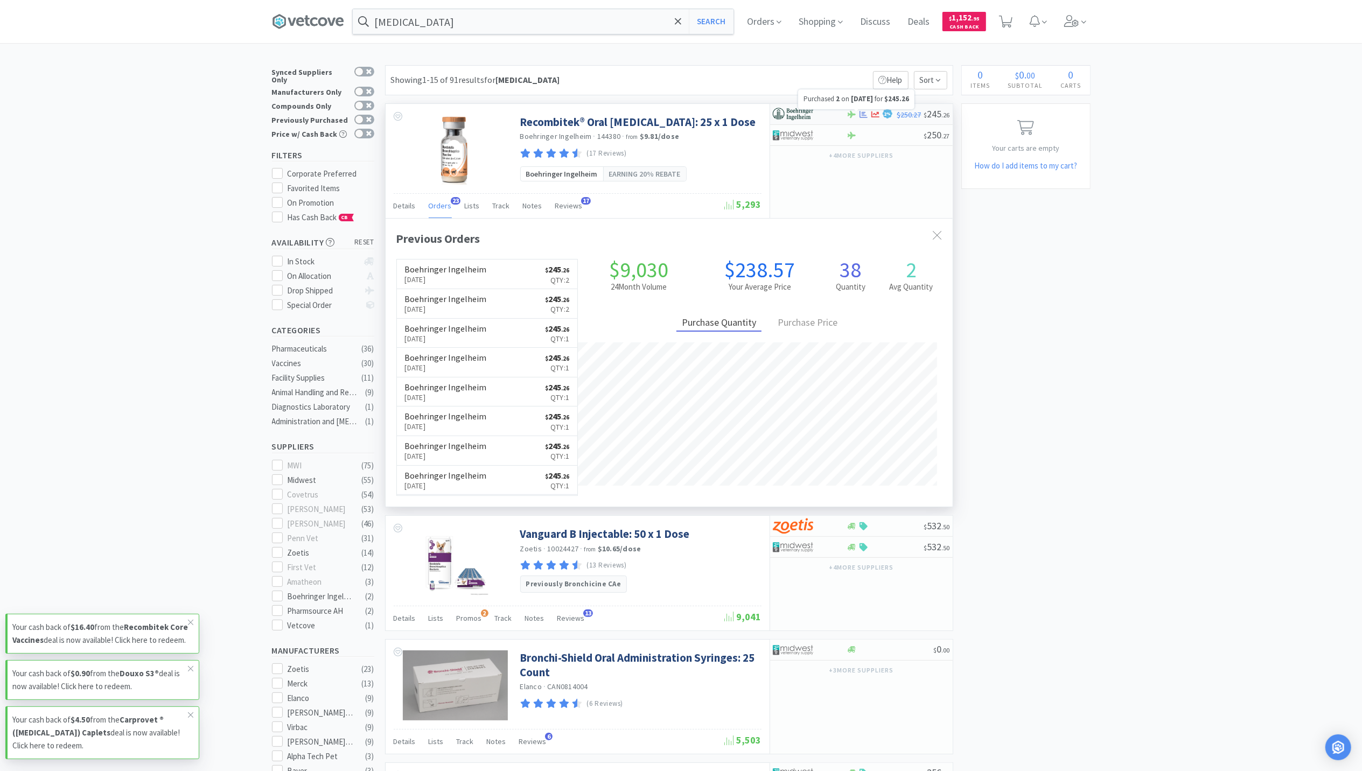
click at [866, 115] on icon at bounding box center [864, 113] width 8 height 7
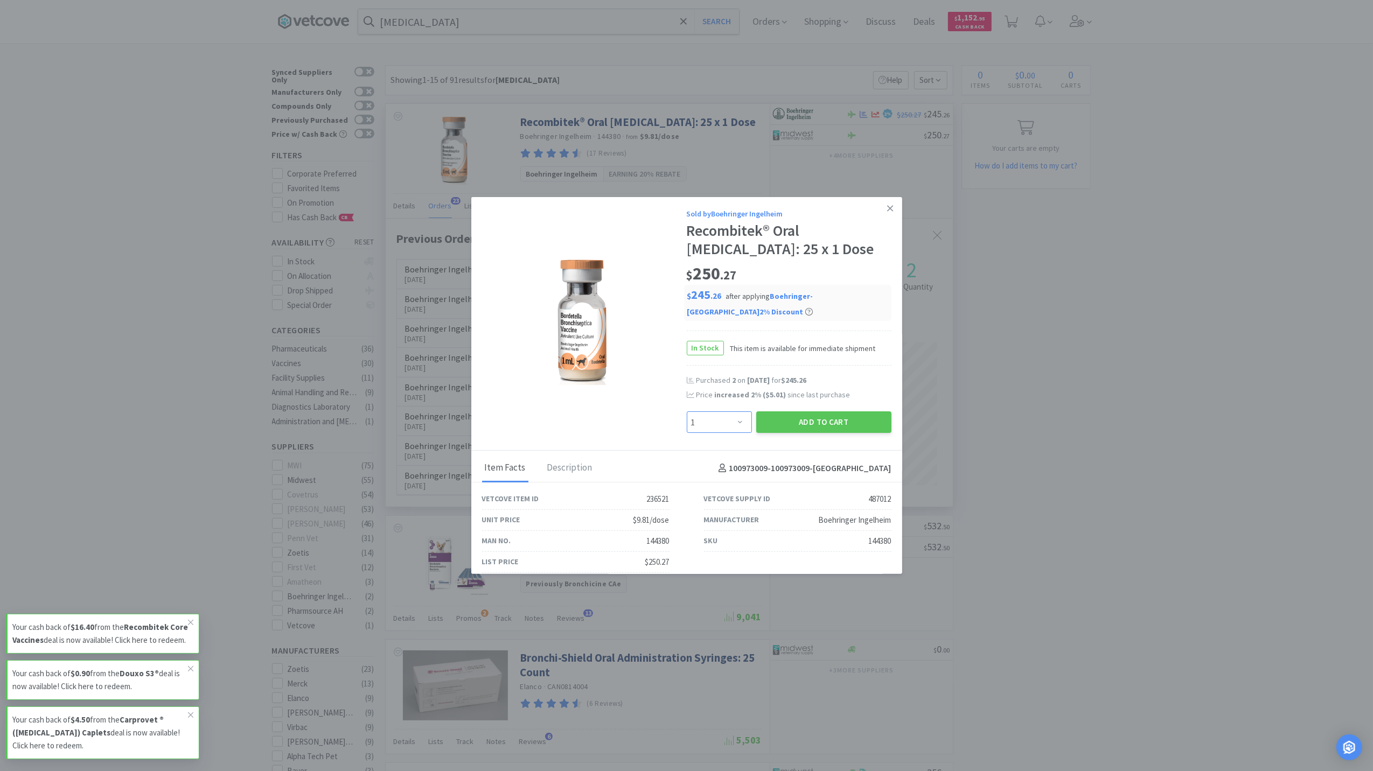
click at [728, 428] on select "Enter Quantity 1 2 3 4 5 6 7 8 9 10 11 12 13 14 15 16 17 18 19 20 Enter Quantity" at bounding box center [719, 423] width 65 height 22
select select "2"
click at [687, 412] on select "Enter Quantity 1 2 3 4 5 6 7 8 9 10 11 12 13 14 15 16 17 18 19 20 Enter Quantity" at bounding box center [719, 423] width 65 height 22
click at [849, 416] on button "Add to Cart" at bounding box center [823, 423] width 135 height 22
select select "2"
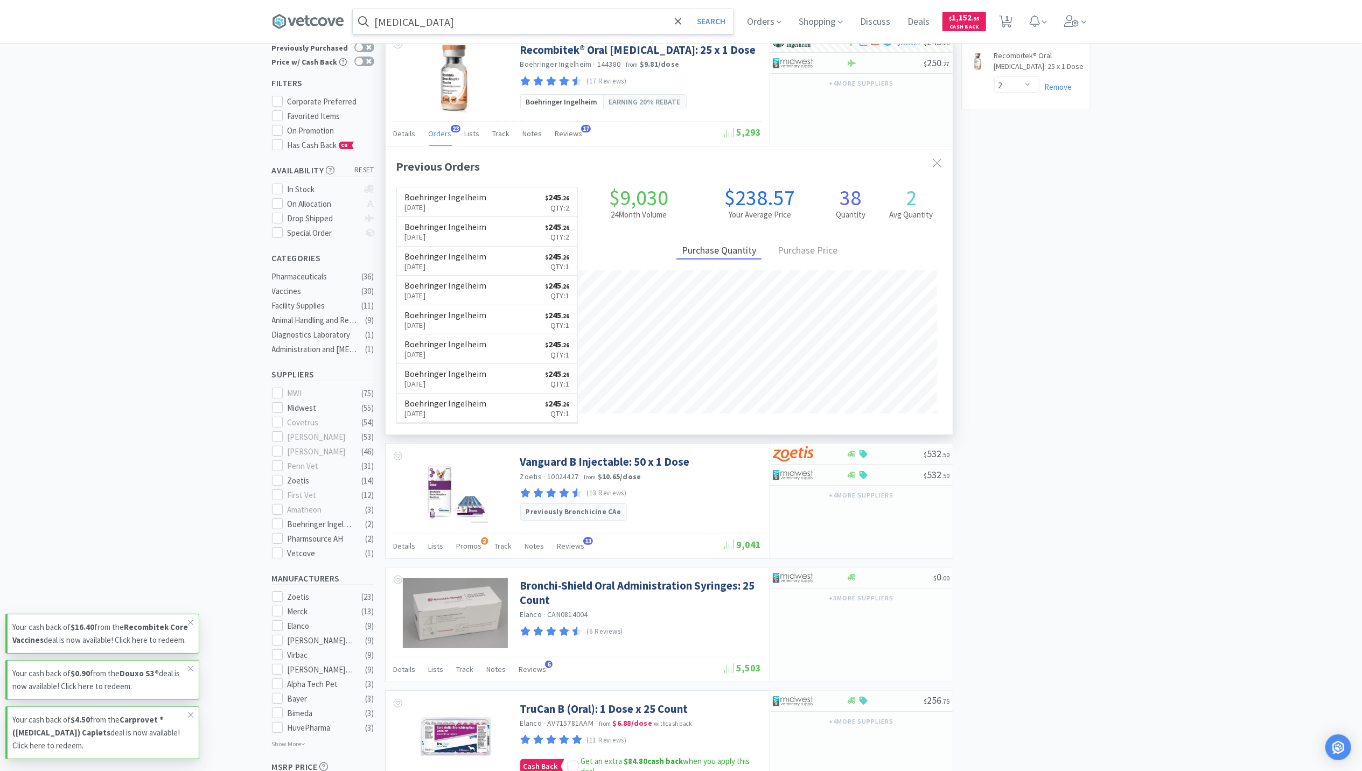
scroll to position [72, 0]
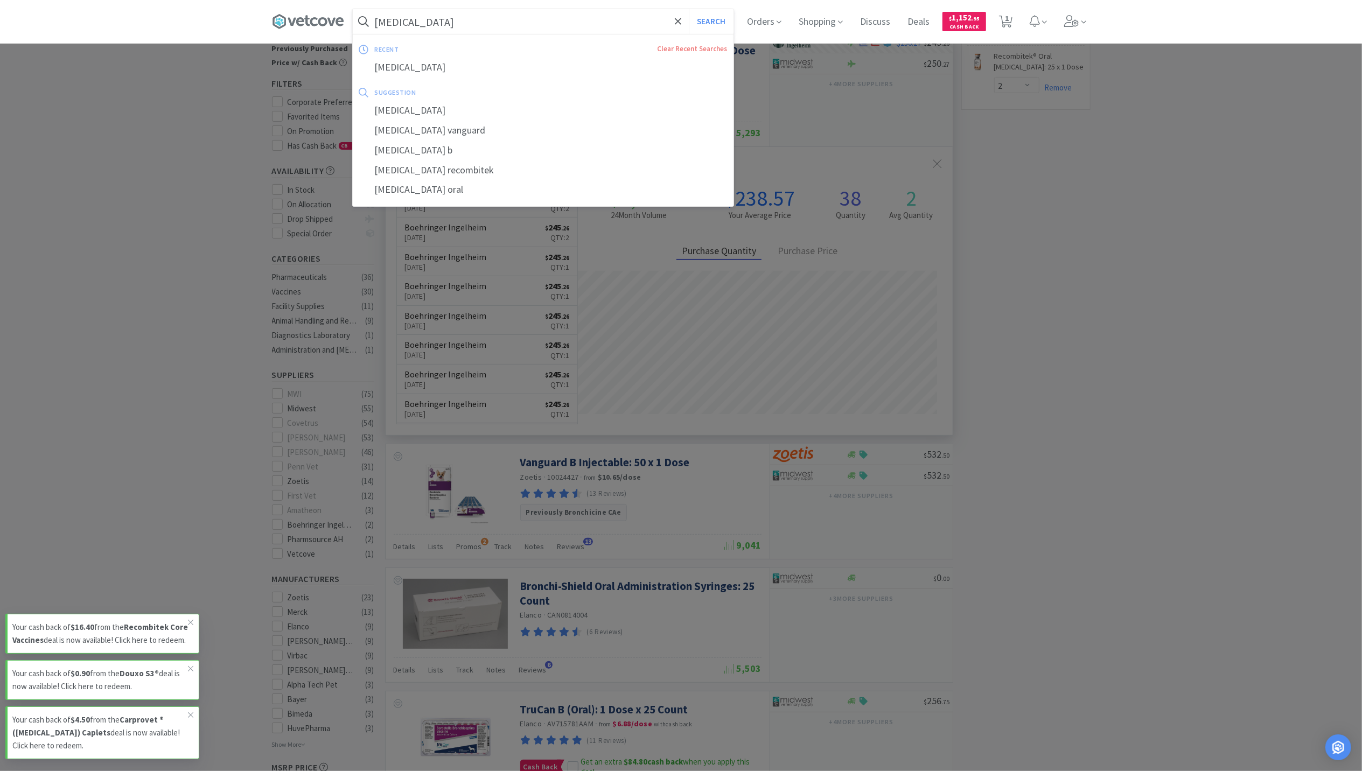
click at [455, 11] on input "bordetella" at bounding box center [543, 21] width 381 height 25
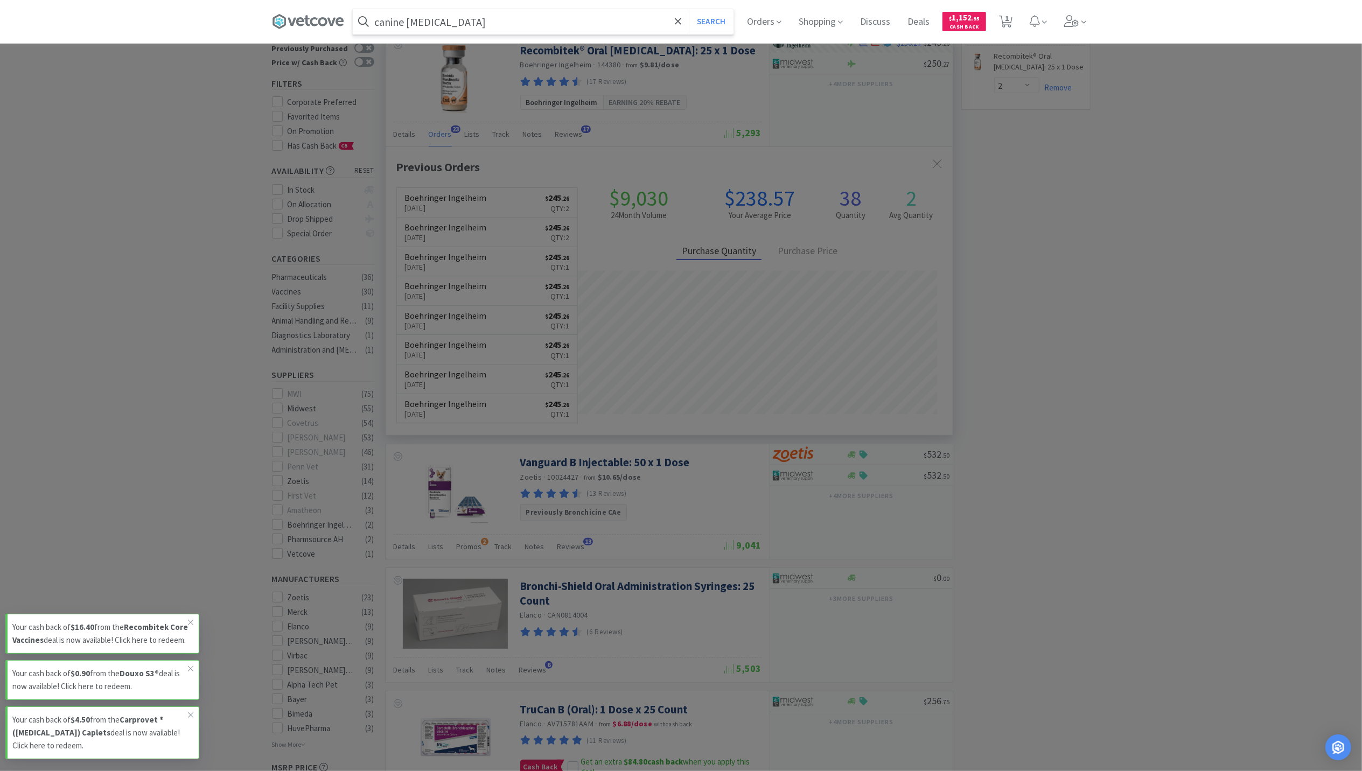
type input "canine rabies"
click at [689, 9] on button "Search" at bounding box center [711, 21] width 45 height 25
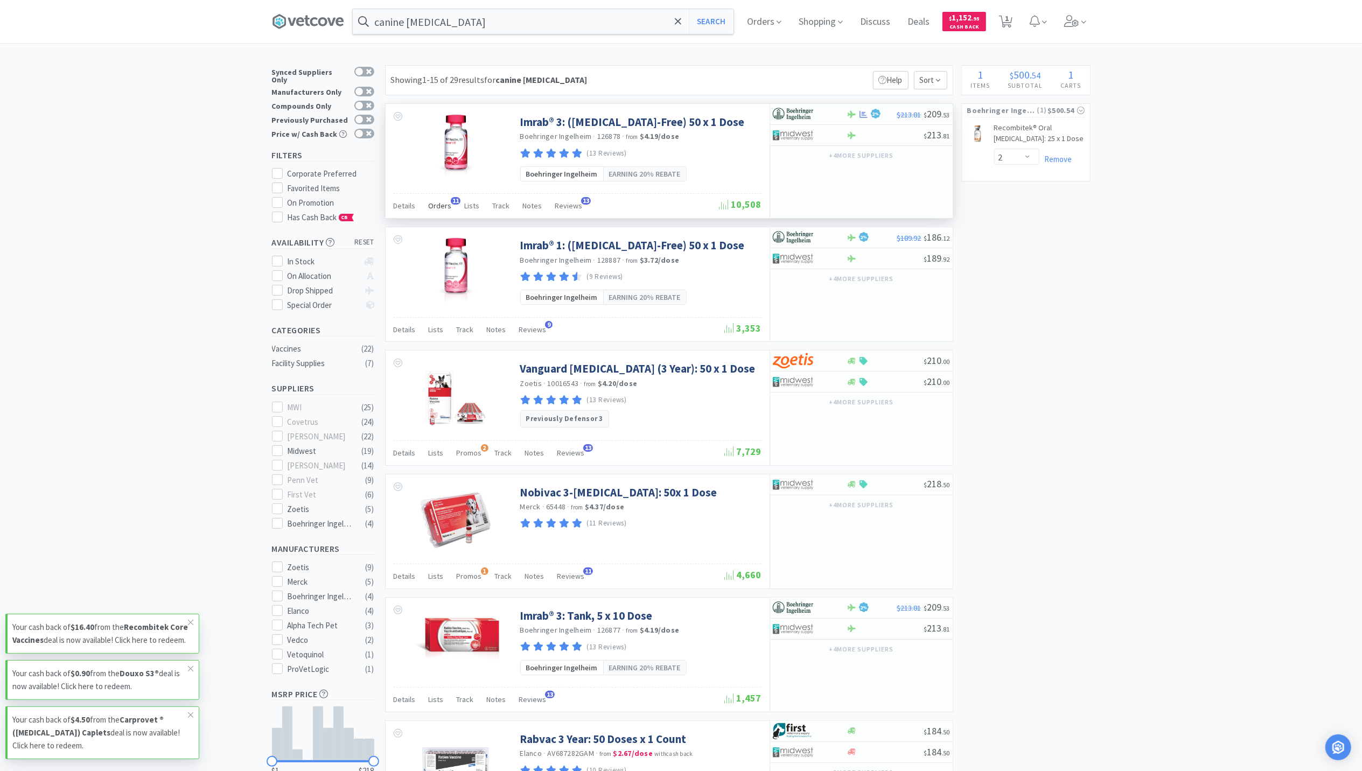
click at [428, 209] on div "Details Orders 11 Lists Track Notes Reviews 13" at bounding box center [557, 207] width 326 height 20
click at [431, 211] on span "Orders" at bounding box center [440, 206] width 23 height 10
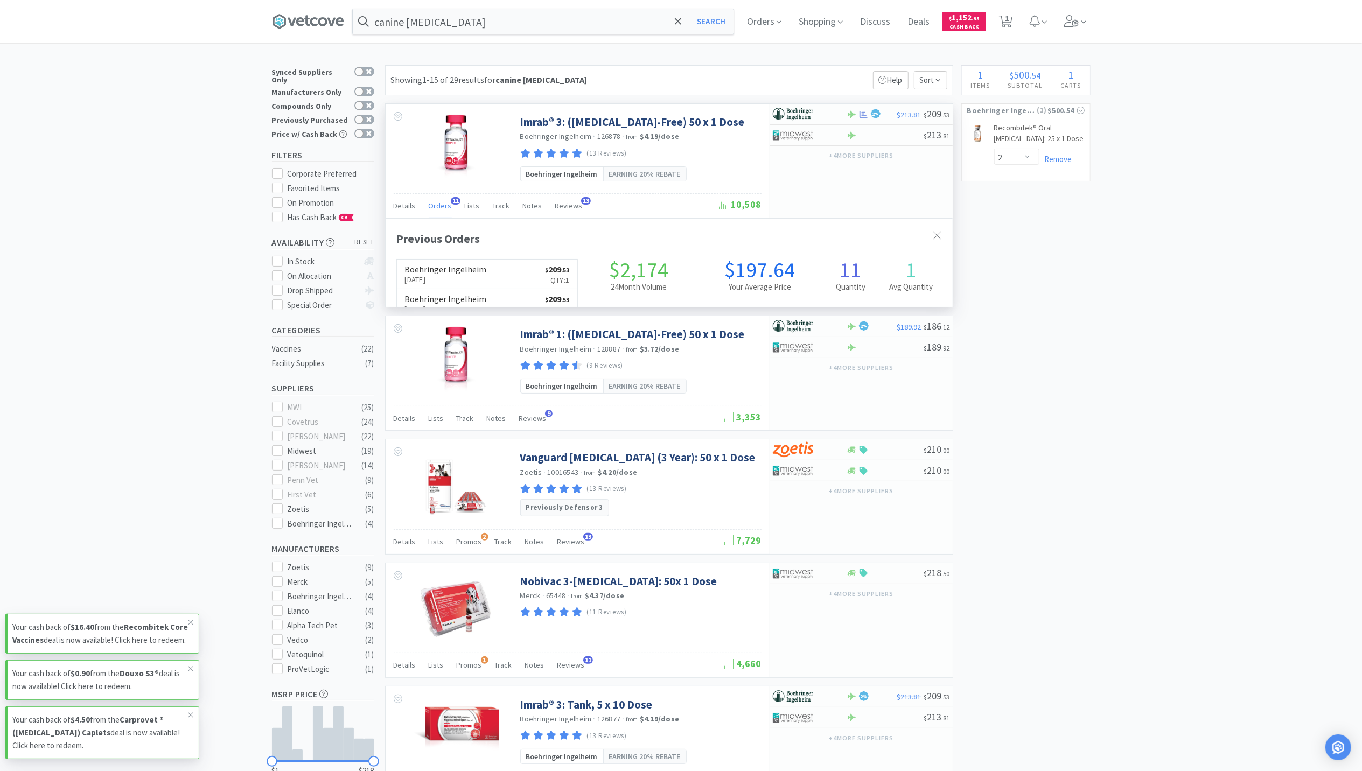
scroll to position [289, 567]
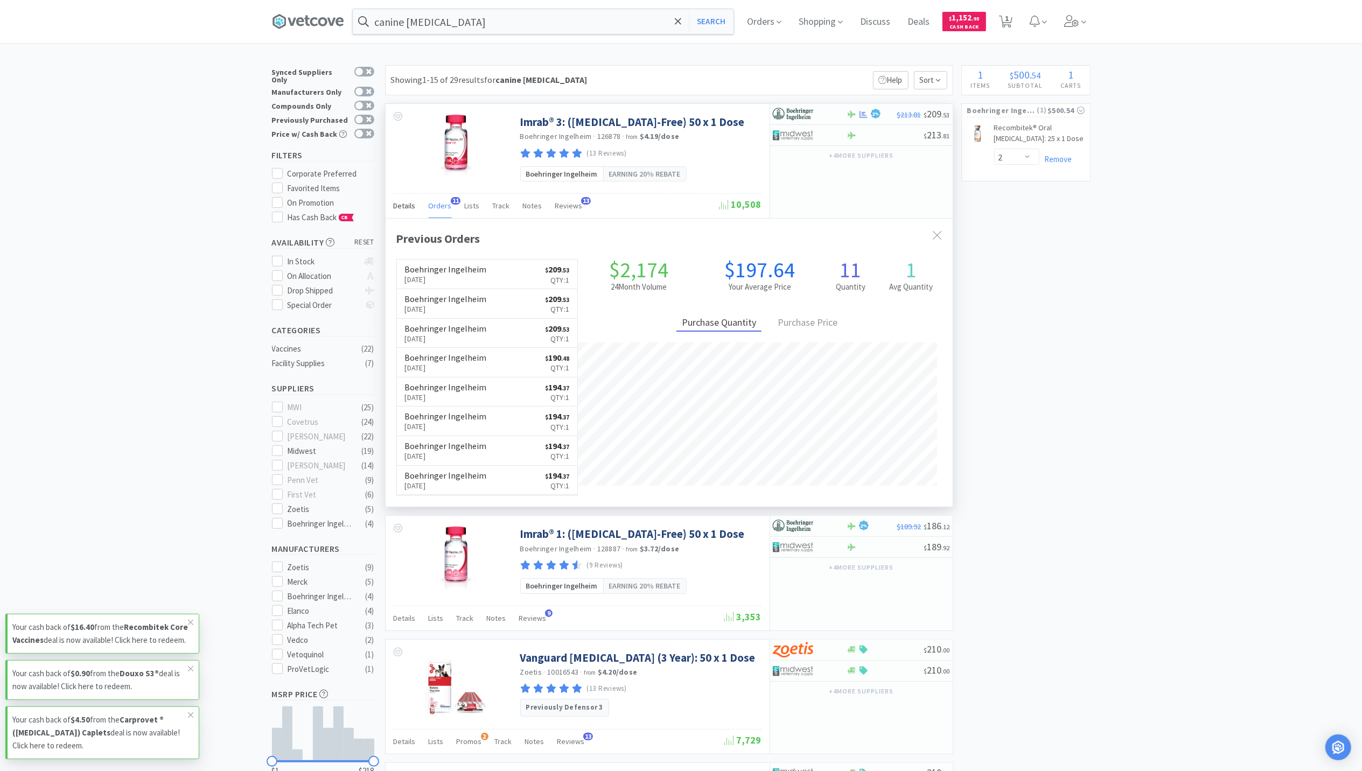
click at [406, 207] on span "Details" at bounding box center [405, 206] width 22 height 10
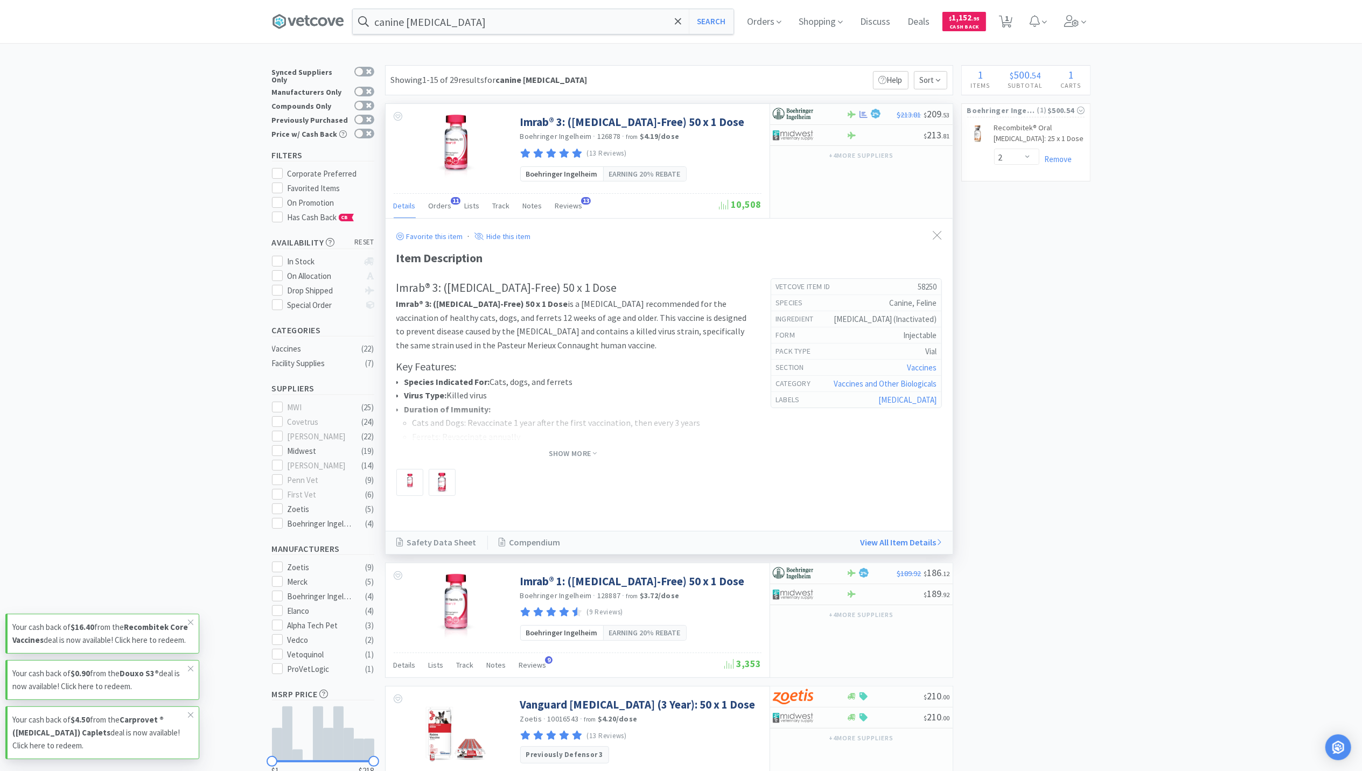
click at [395, 211] on span "Details" at bounding box center [405, 206] width 22 height 10
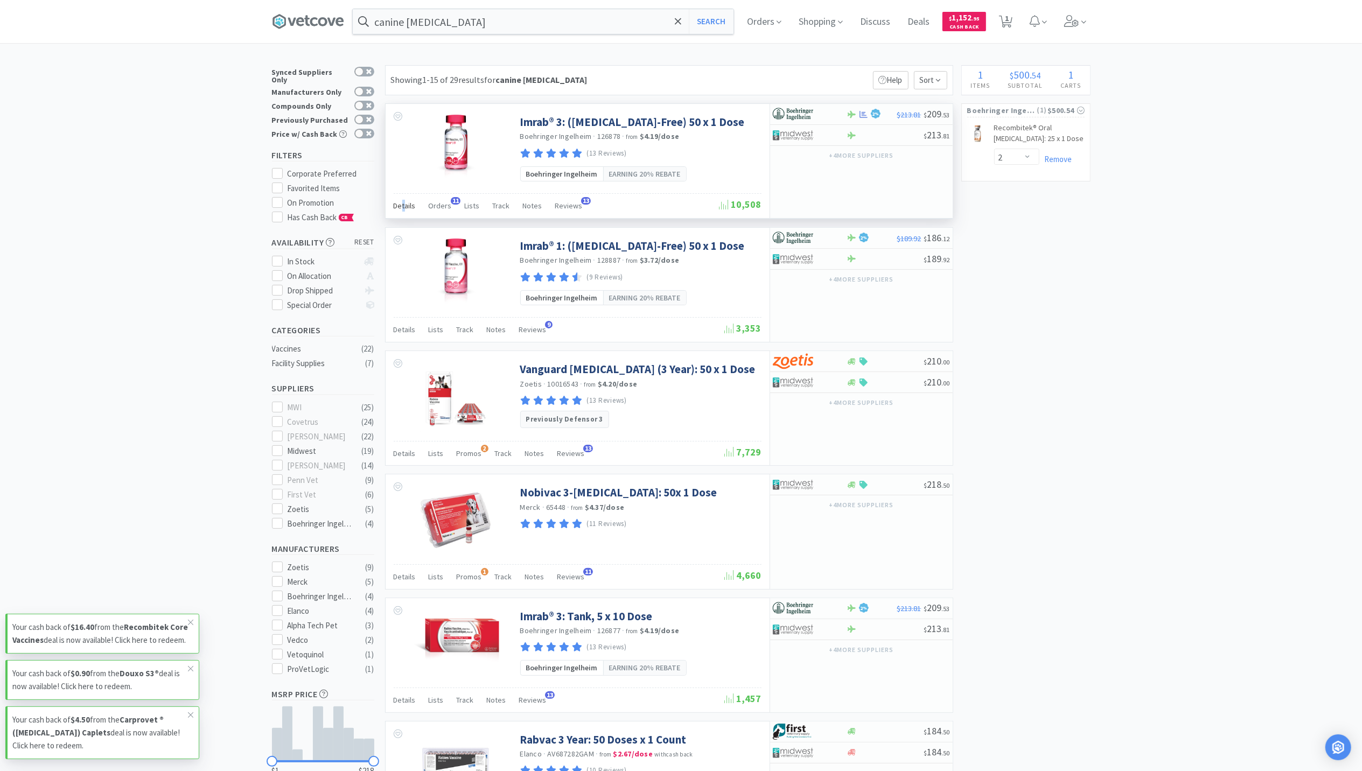
click at [403, 211] on span "Details" at bounding box center [405, 206] width 22 height 10
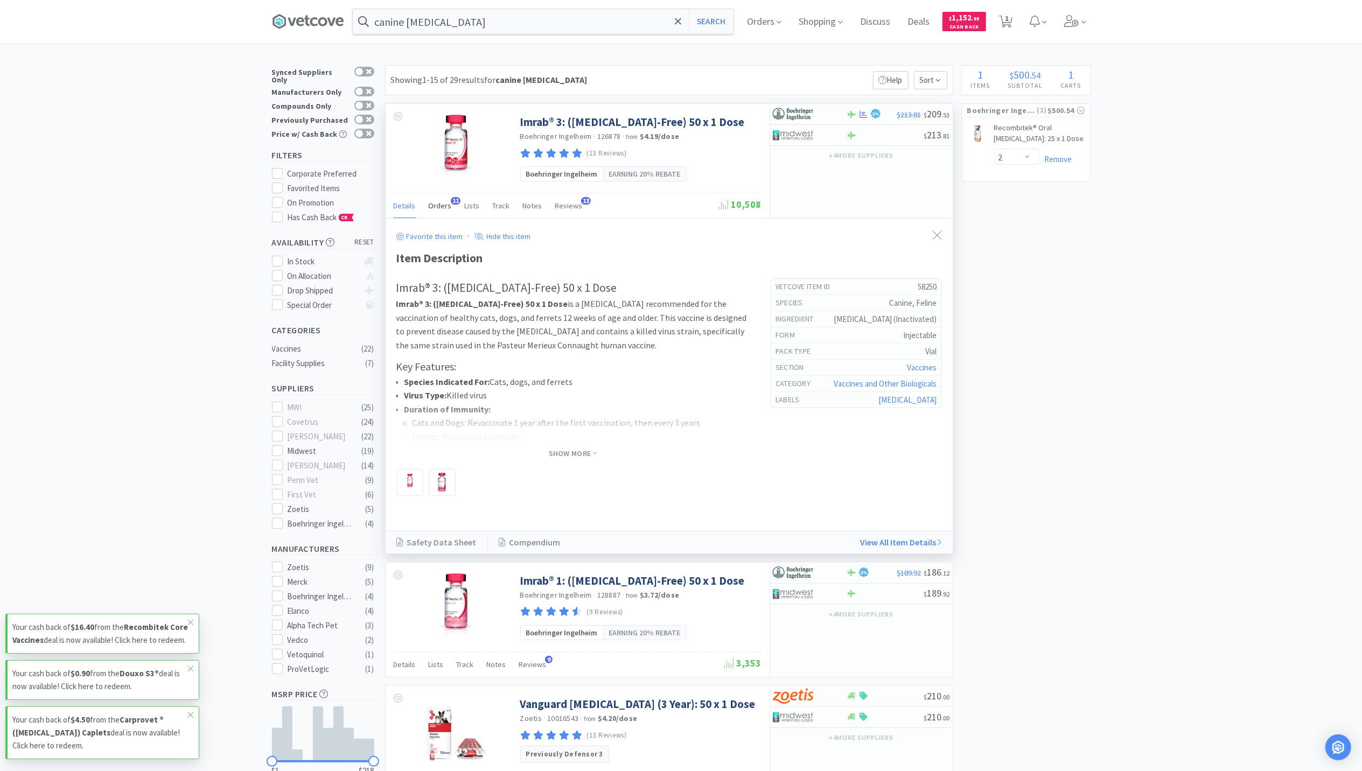
drag, startPoint x: 403, startPoint y: 212, endPoint x: 434, endPoint y: 208, distance: 30.9
click at [434, 208] on span "Orders" at bounding box center [440, 206] width 23 height 10
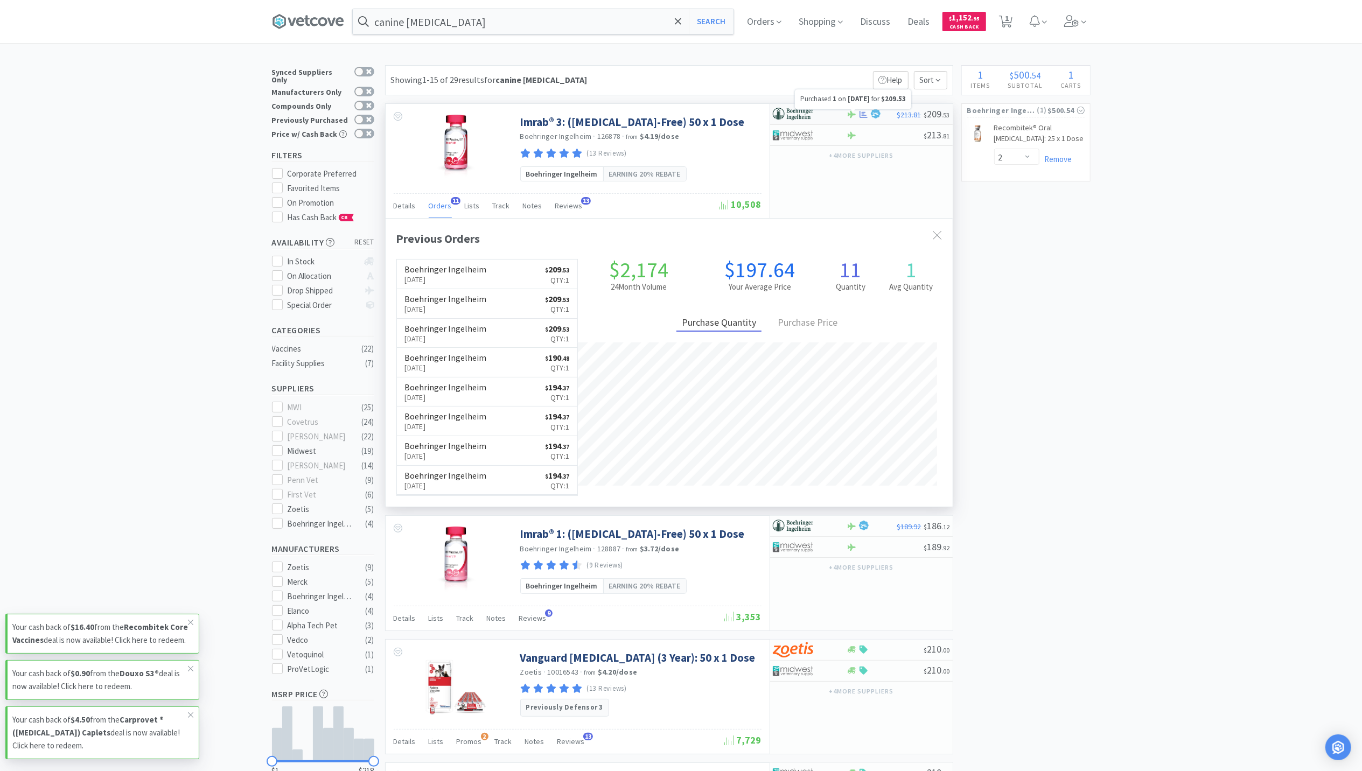
click at [862, 117] on icon at bounding box center [864, 113] width 8 height 7
select select "1"
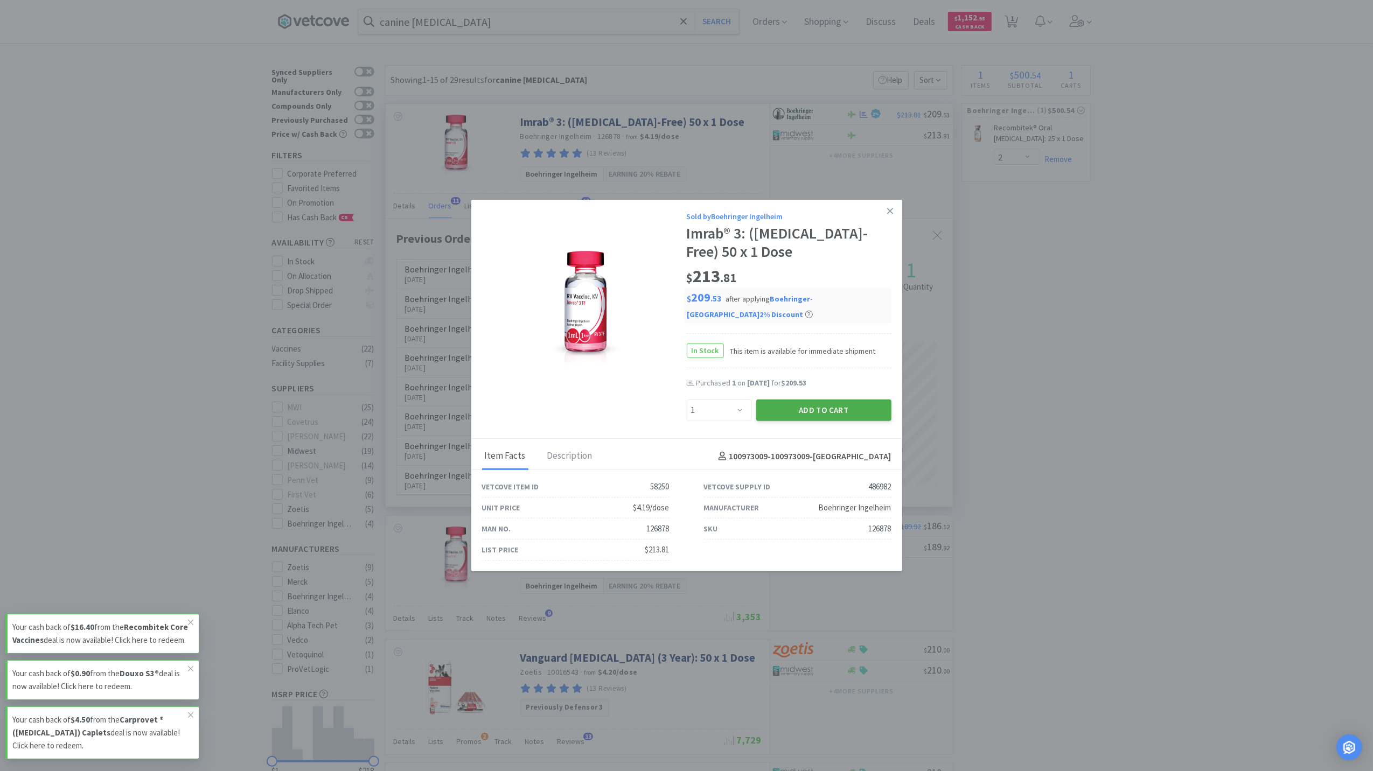
click at [817, 409] on button "Add to Cart" at bounding box center [823, 411] width 135 height 22
select select "1"
select select "2"
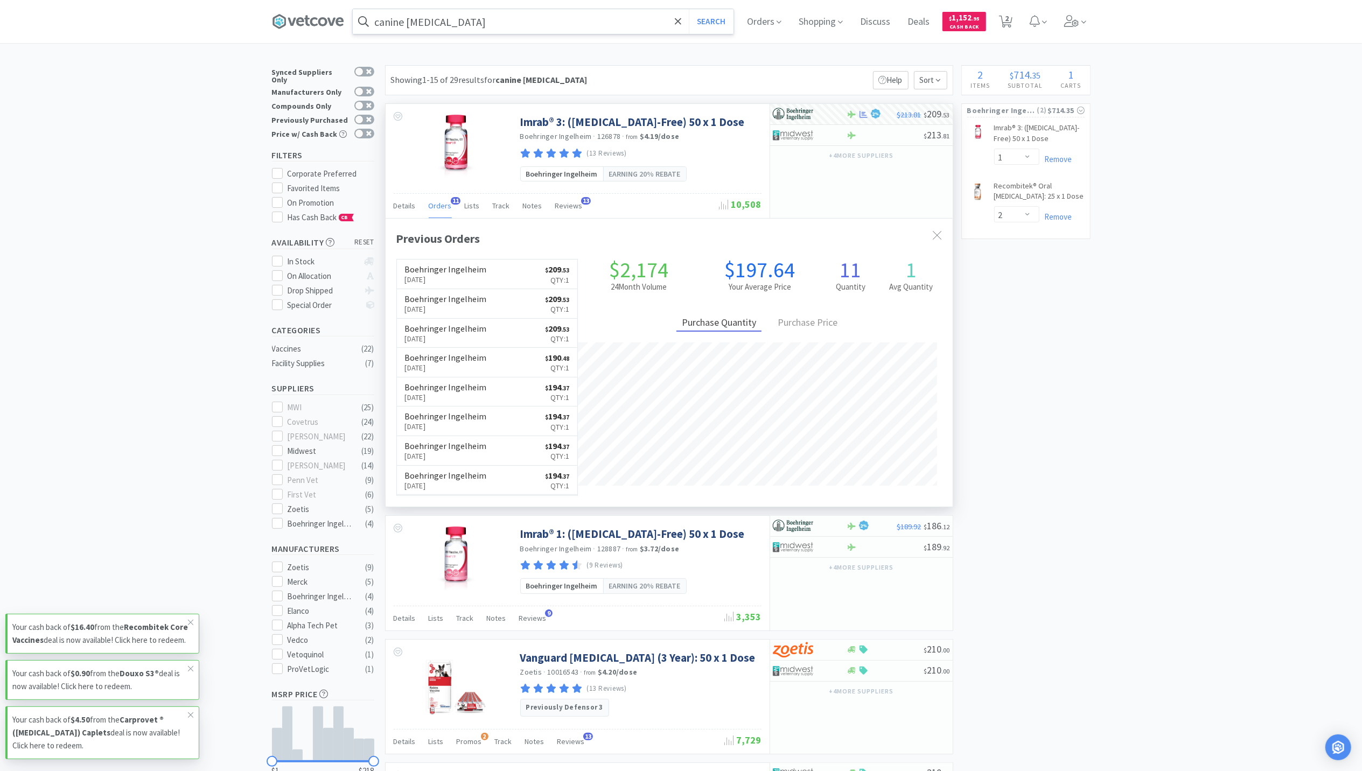
click at [451, 30] on input "canine rabies" at bounding box center [543, 21] width 381 height 25
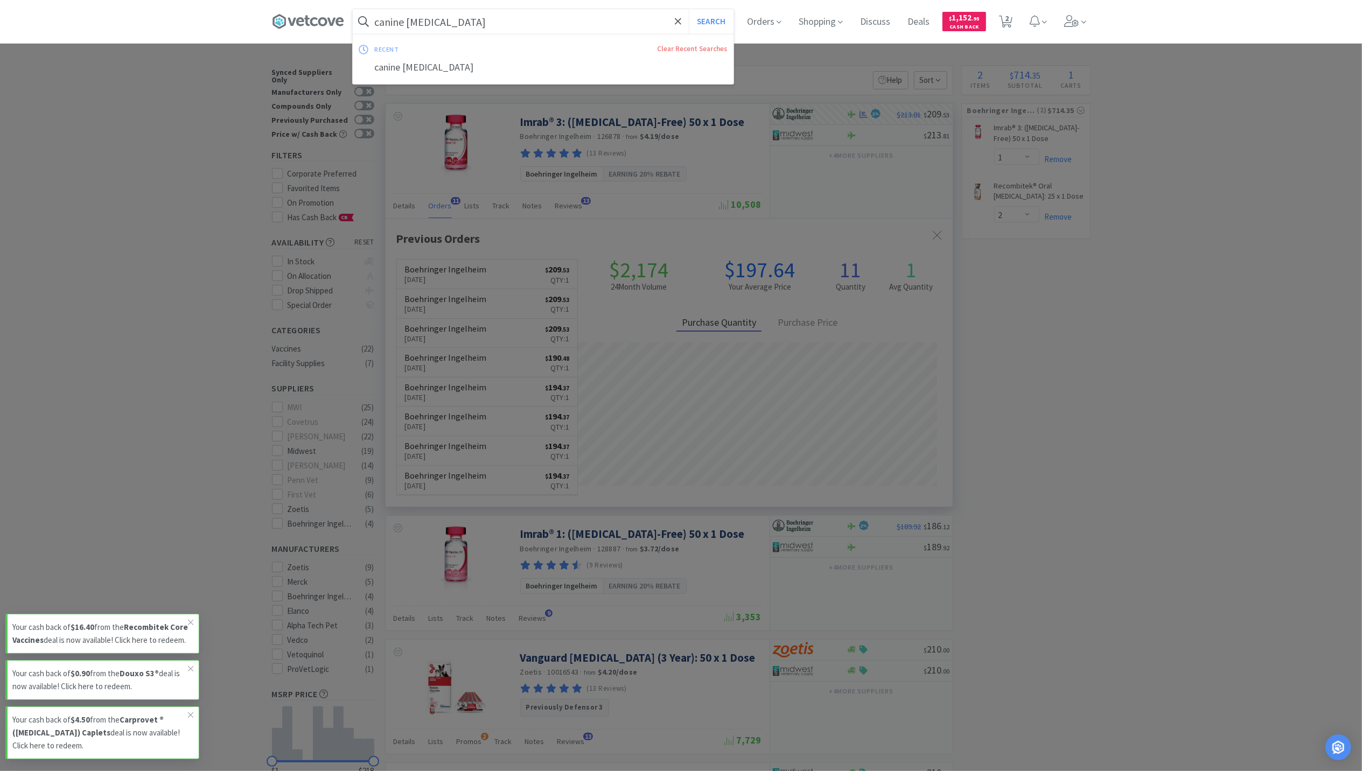
paste input "Wide Syringe cap"
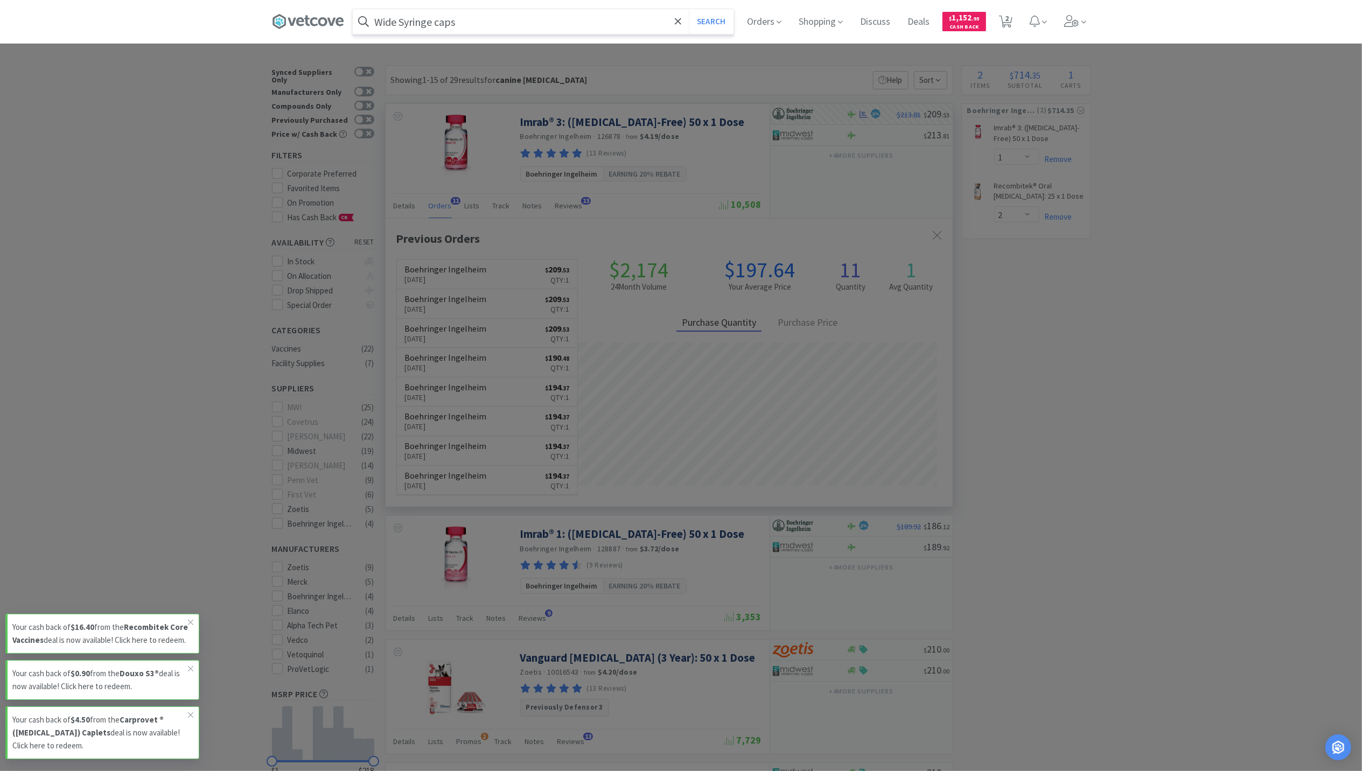
click at [689, 9] on button "Search" at bounding box center [711, 21] width 45 height 25
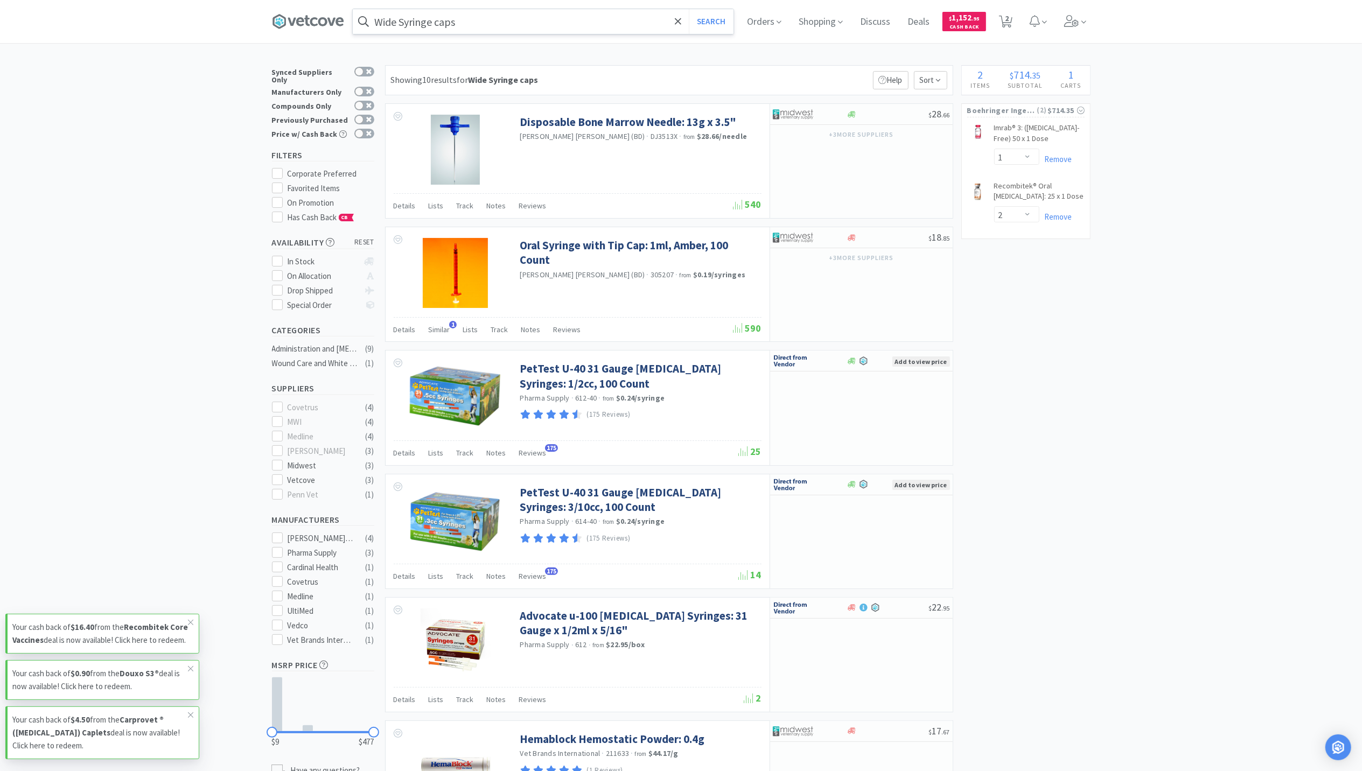
click at [513, 11] on input "Wide Syringe caps" at bounding box center [543, 21] width 381 height 25
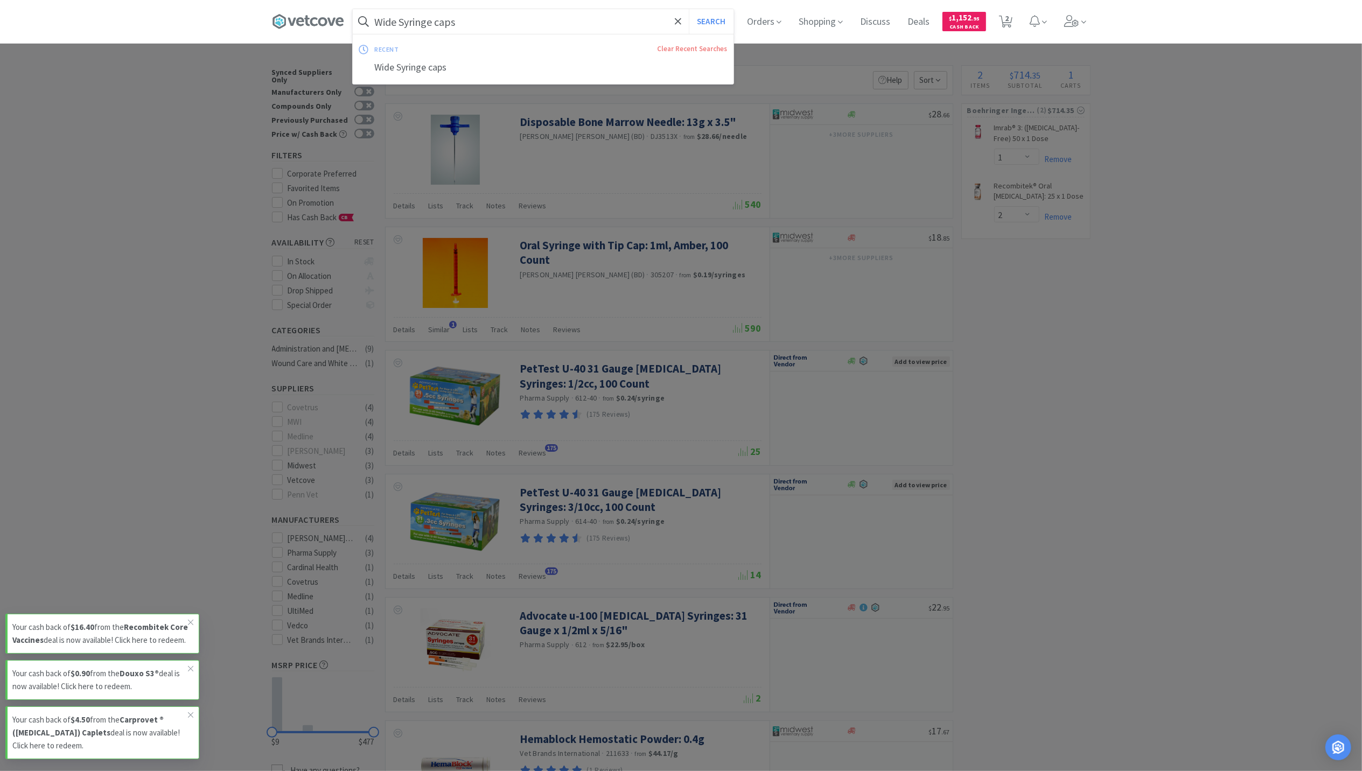
click at [409, 26] on input "Wide Syringe caps" at bounding box center [543, 21] width 381 height 25
click at [406, 22] on input "Wide Syringe caps" at bounding box center [543, 21] width 381 height 25
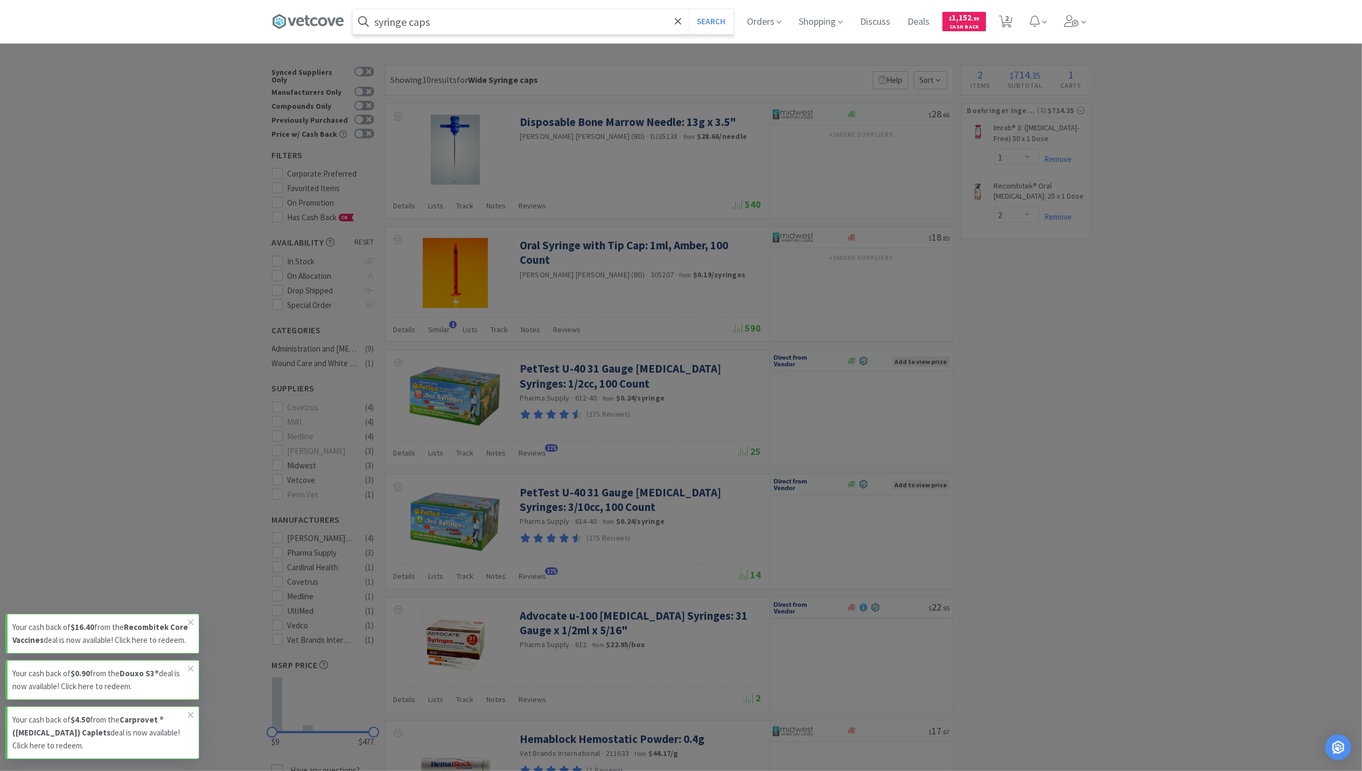
type input "syringe caps"
click at [689, 9] on button "Search" at bounding box center [711, 21] width 45 height 25
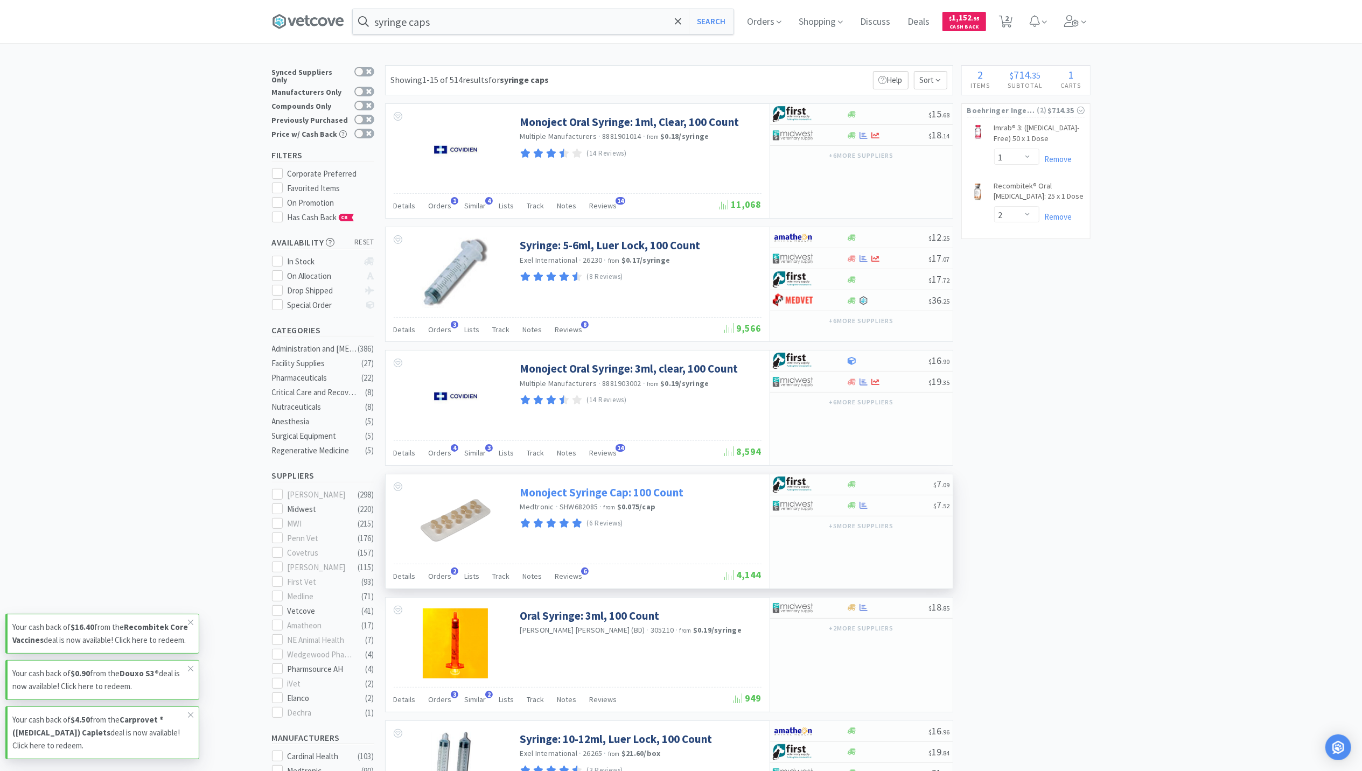
click at [677, 496] on link "Monoject Syringe Cap: 100 Count" at bounding box center [602, 492] width 164 height 15
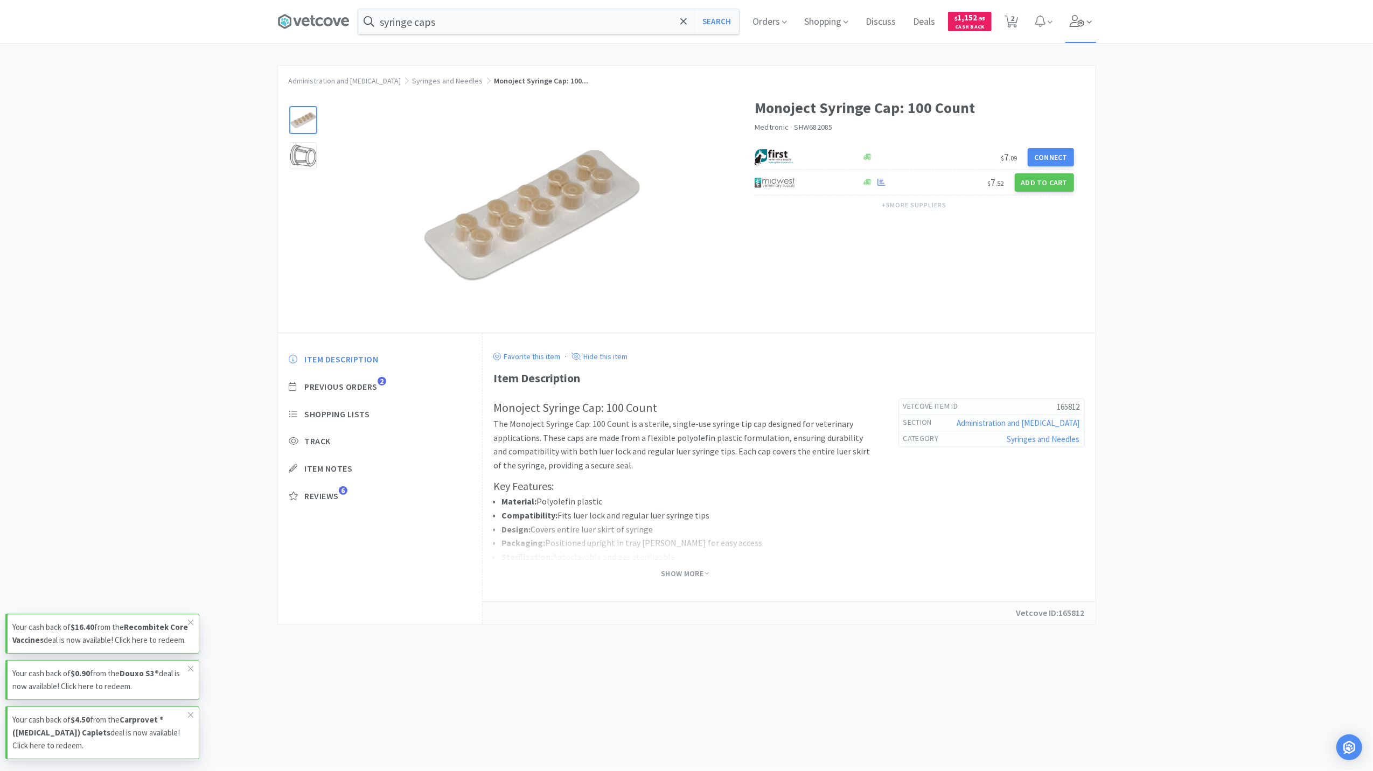
click at [1069, 26] on span at bounding box center [1081, 21] width 31 height 43
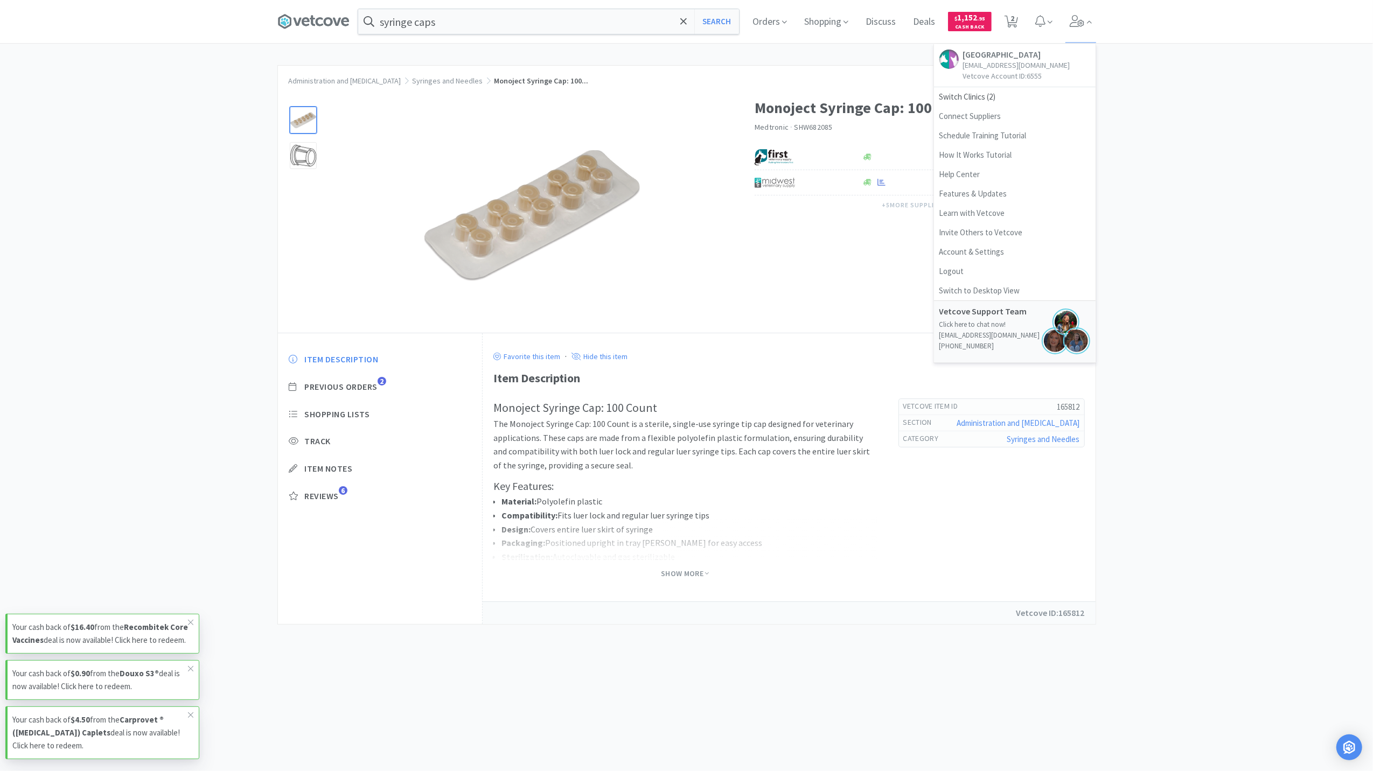
click at [1139, 142] on div "Administration and Transfusion Syringes and Needles Monoject Syringe Cap: 100..…" at bounding box center [686, 345] width 1373 height 560
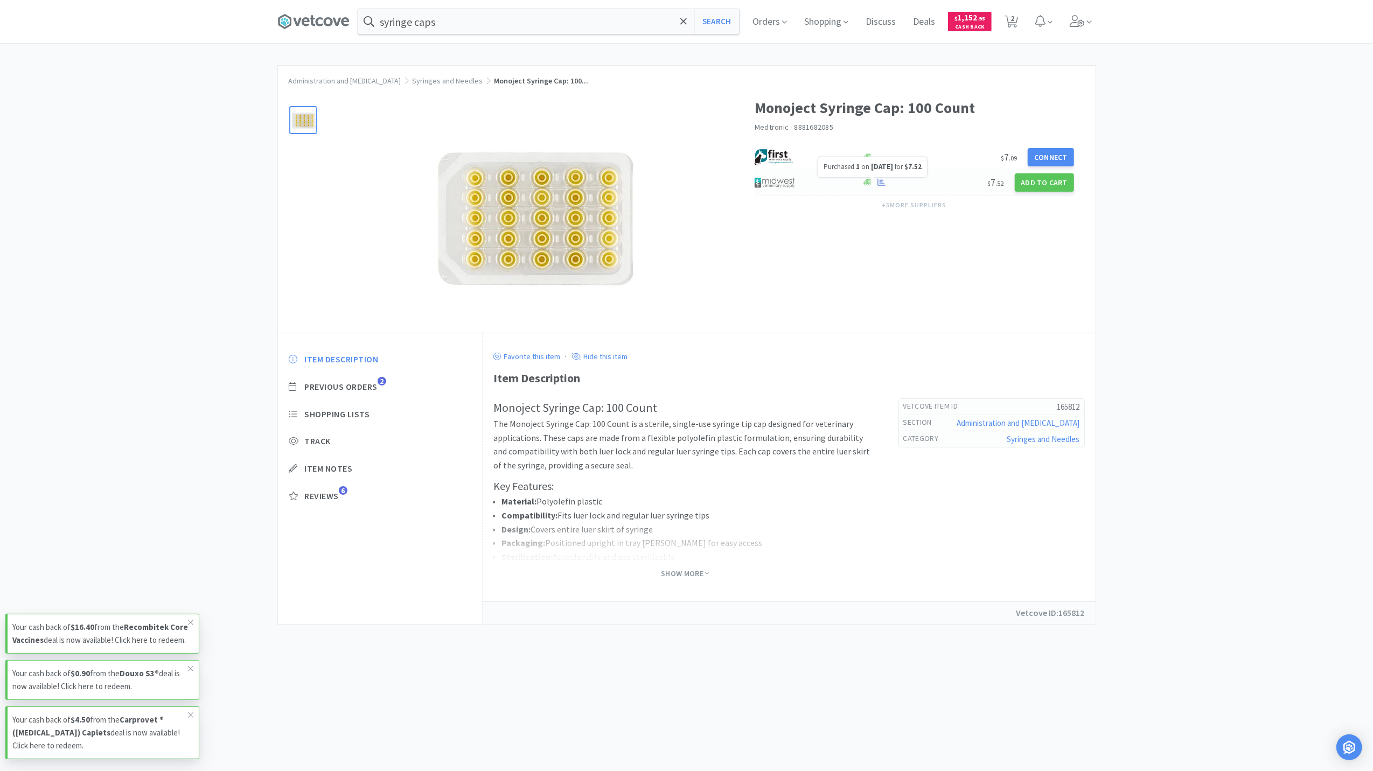
click at [885, 185] on icon at bounding box center [882, 182] width 8 height 8
select select "1"
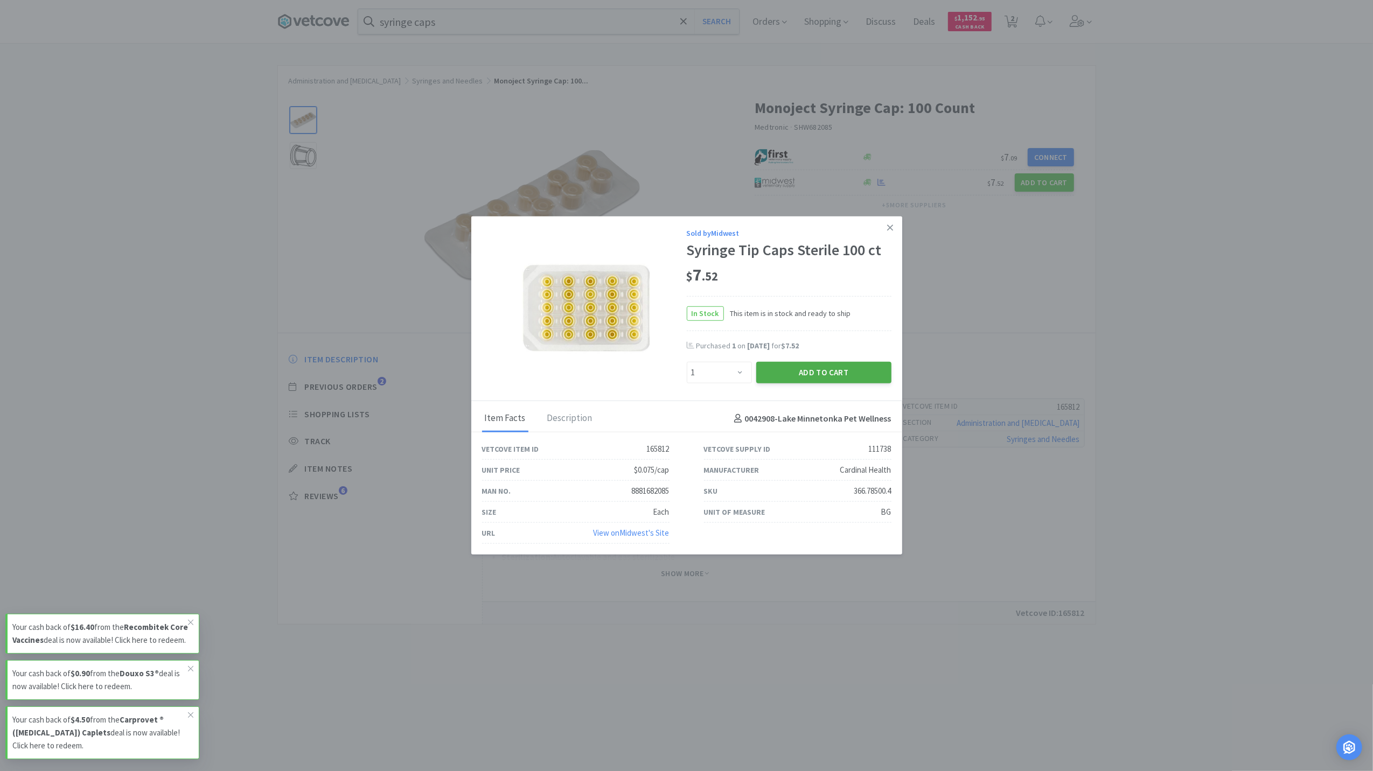
click at [826, 365] on button "Add to Cart" at bounding box center [823, 373] width 135 height 22
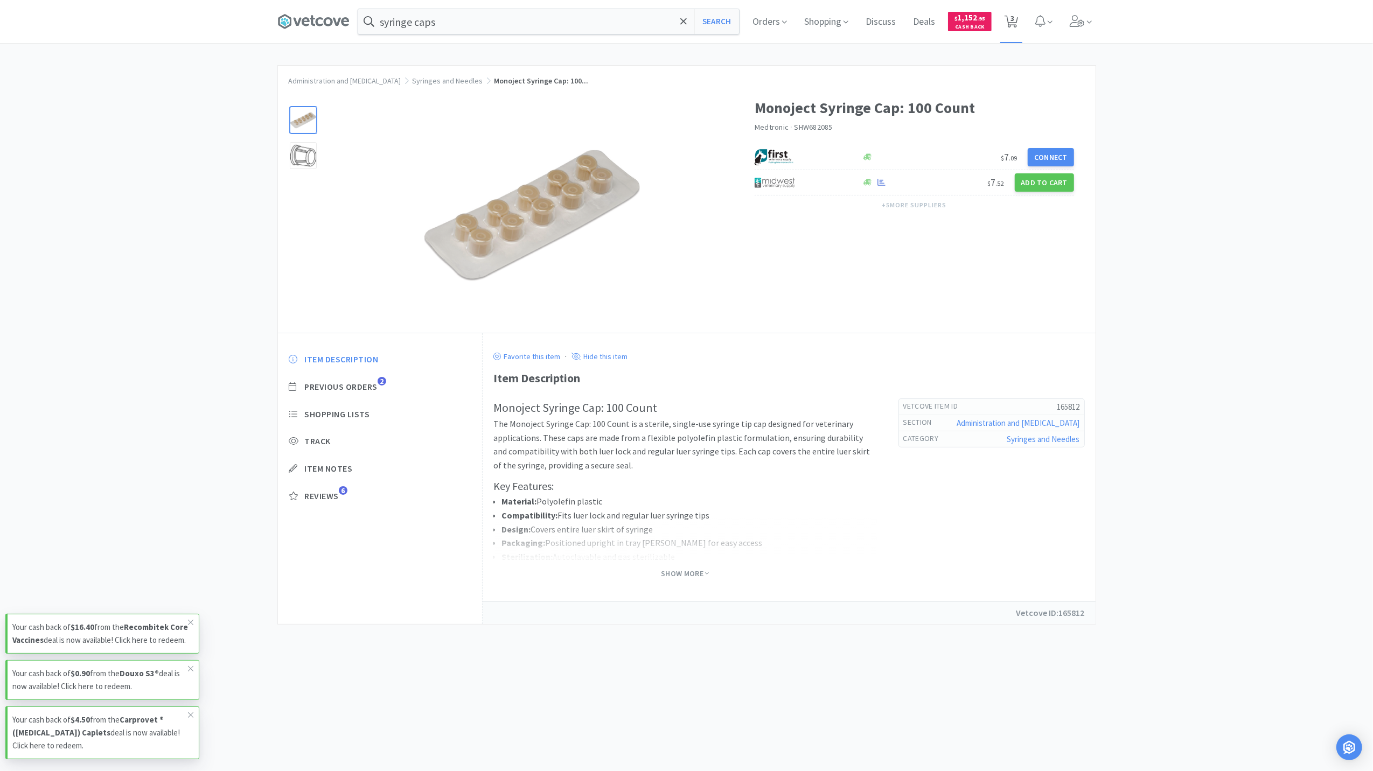
click at [1006, 24] on icon at bounding box center [1011, 22] width 13 height 12
select select "1"
select select "2"
select select "1"
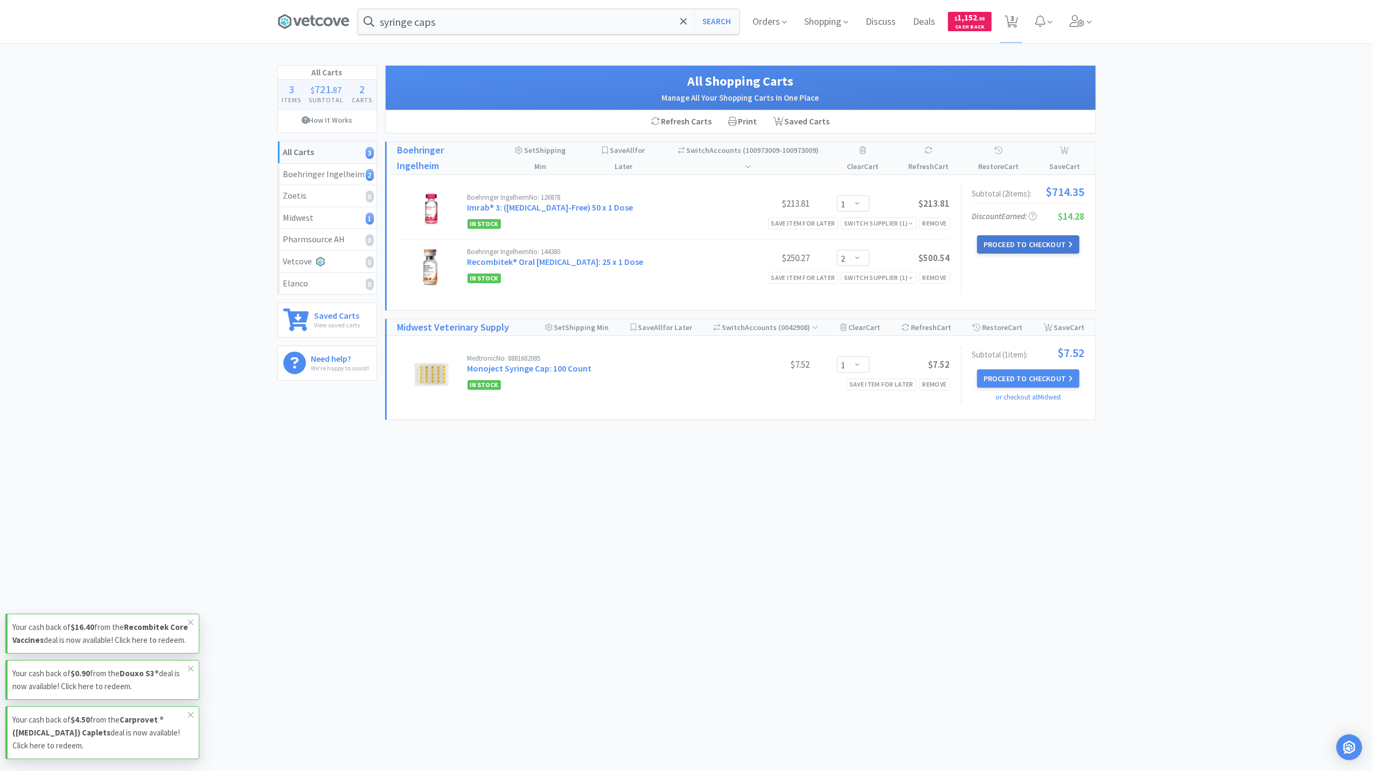
click at [1043, 249] on button "Proceed to Checkout" at bounding box center [1028, 244] width 102 height 18
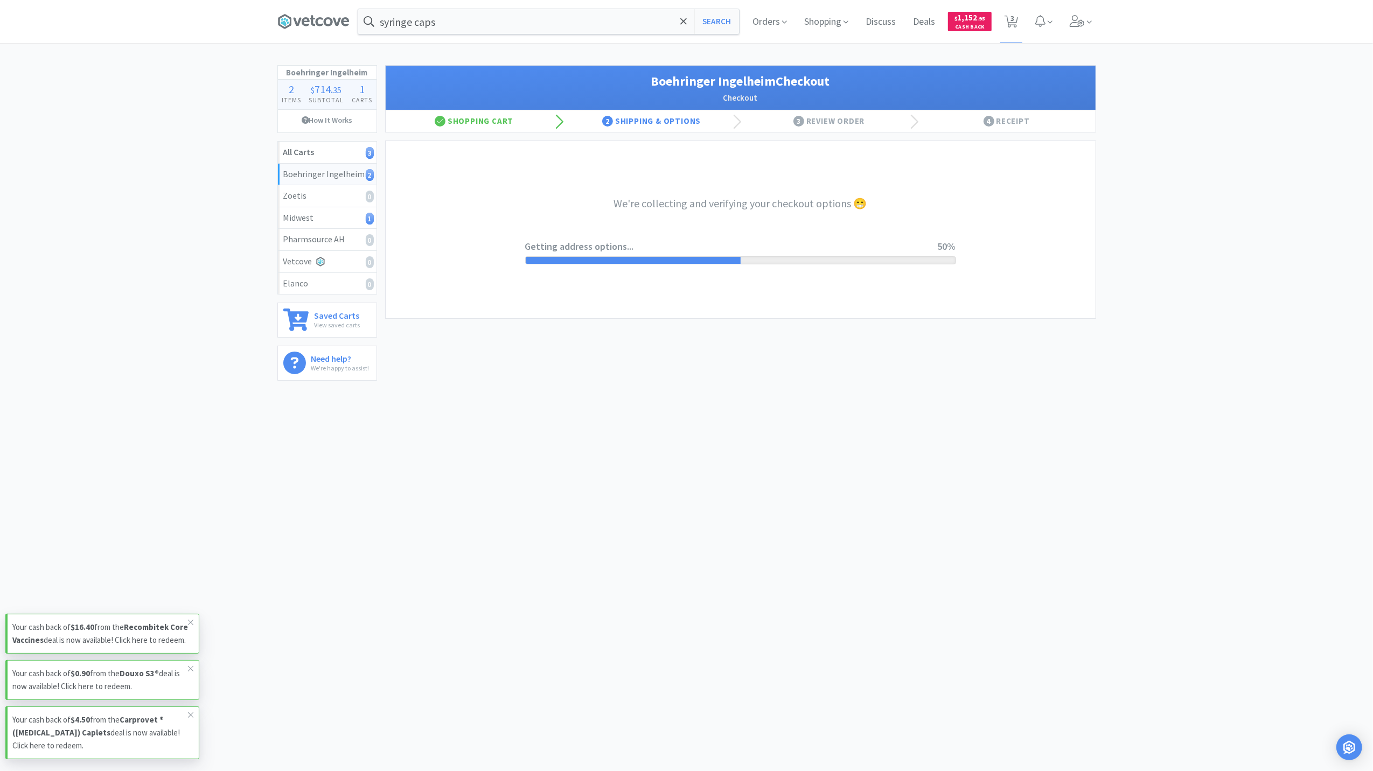
select select "invoice"
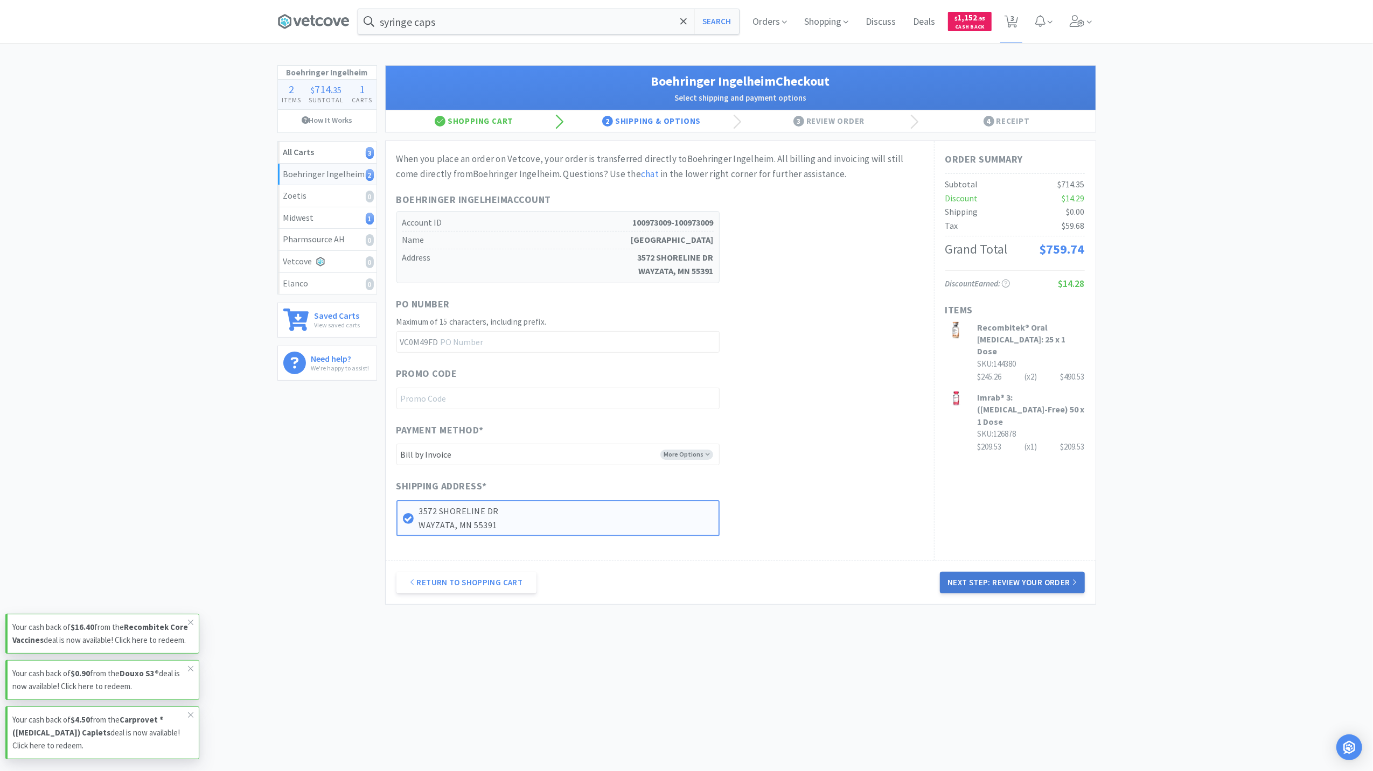
click at [993, 591] on button "Next Step: Review Your Order" at bounding box center [1012, 583] width 144 height 22
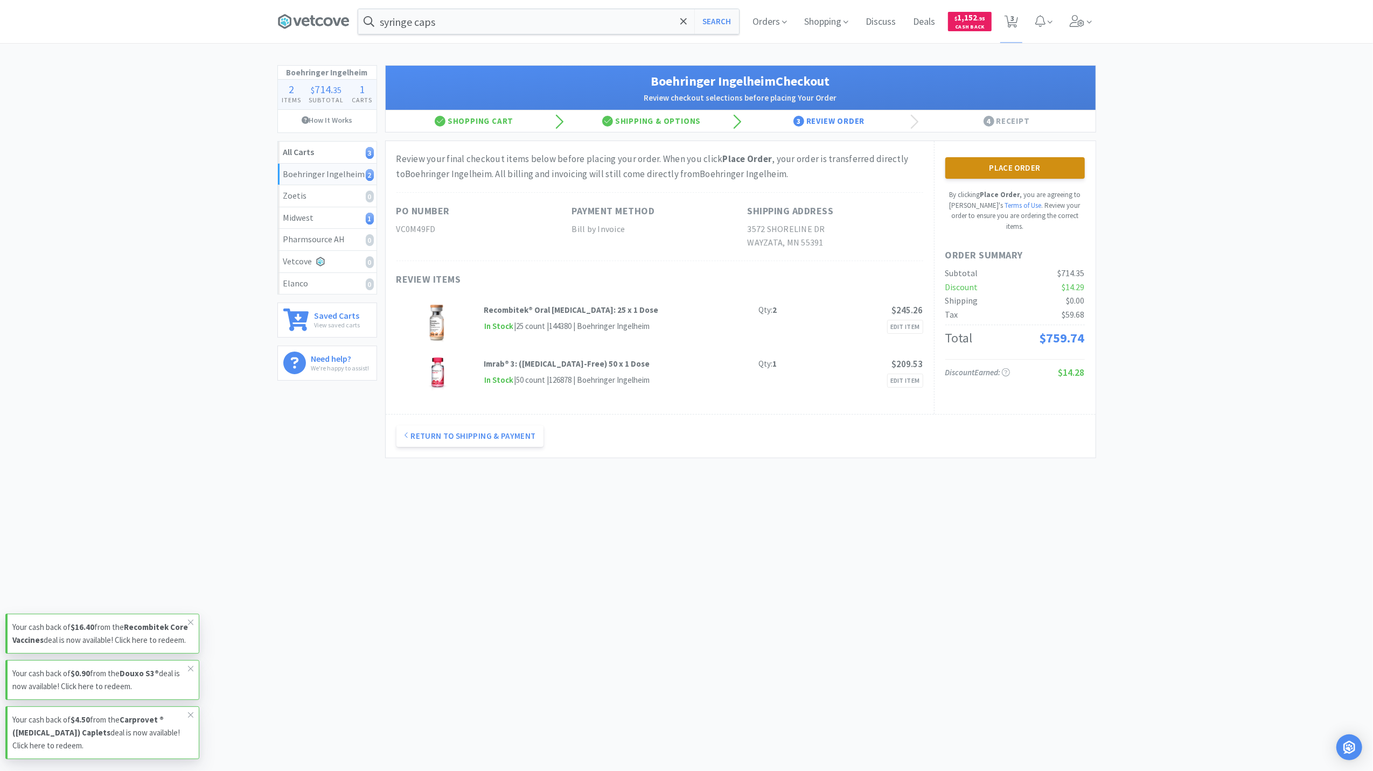
click at [1019, 175] on button "Place Order" at bounding box center [1015, 168] width 140 height 22
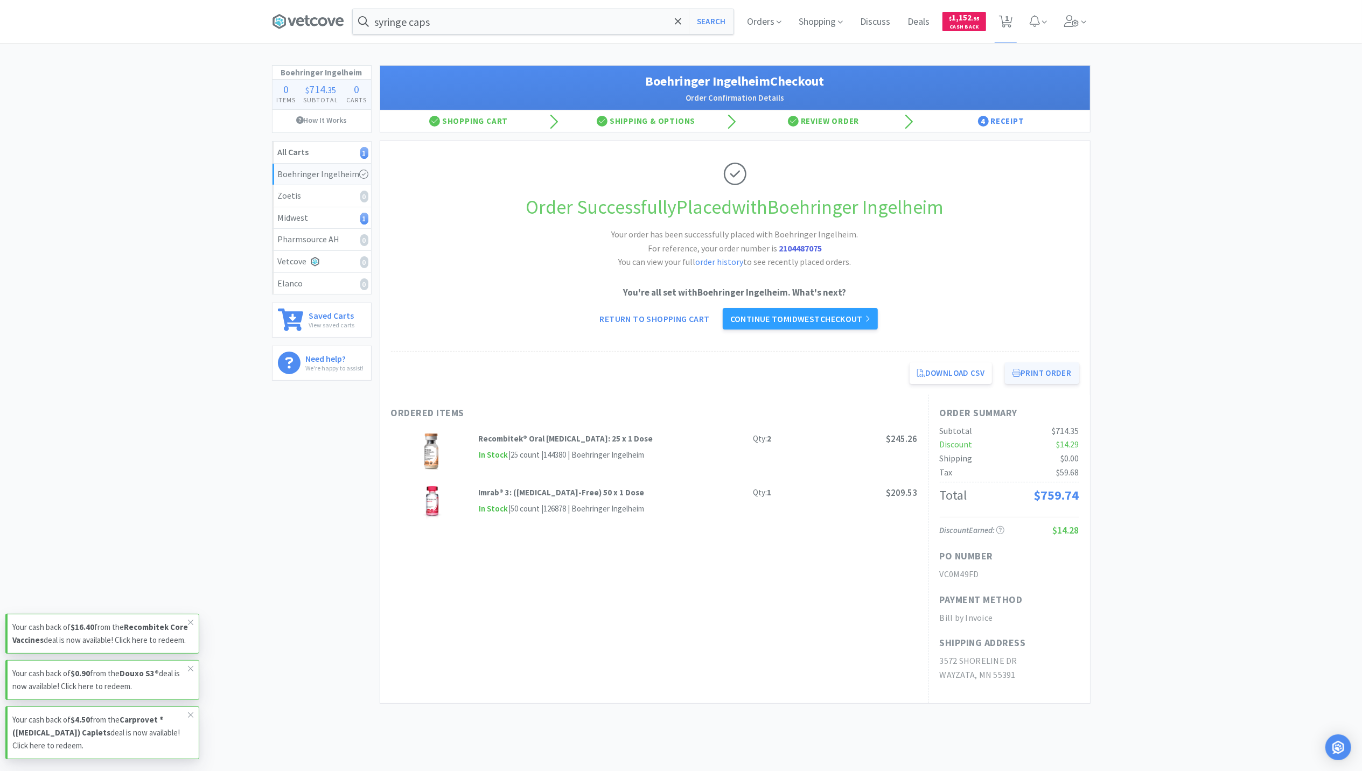
click at [1074, 377] on button "Print Order" at bounding box center [1042, 374] width 74 height 22
click at [1057, 371] on button "Print Order" at bounding box center [1042, 374] width 74 height 22
click at [1012, 22] on icon at bounding box center [1005, 22] width 13 height 12
select select "1"
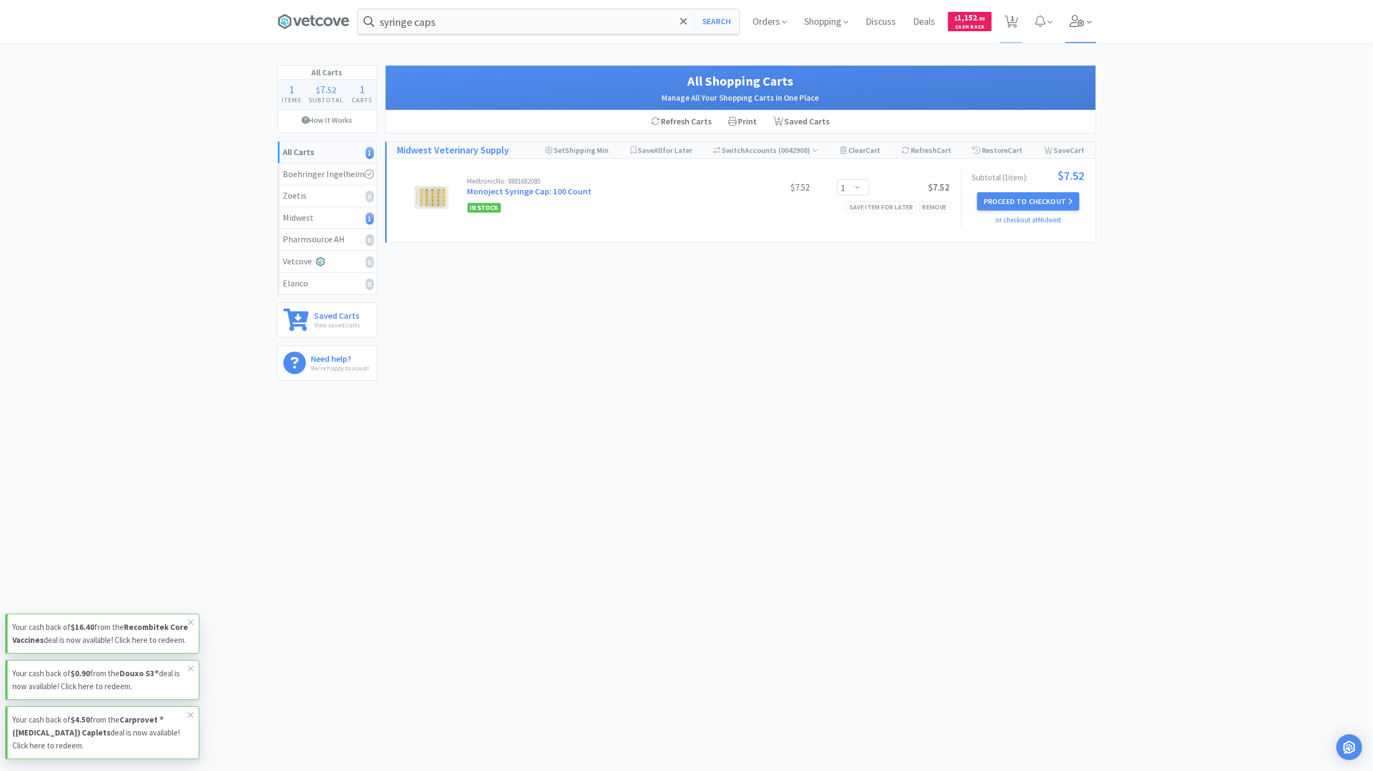
click at [1073, 29] on span at bounding box center [1081, 21] width 31 height 43
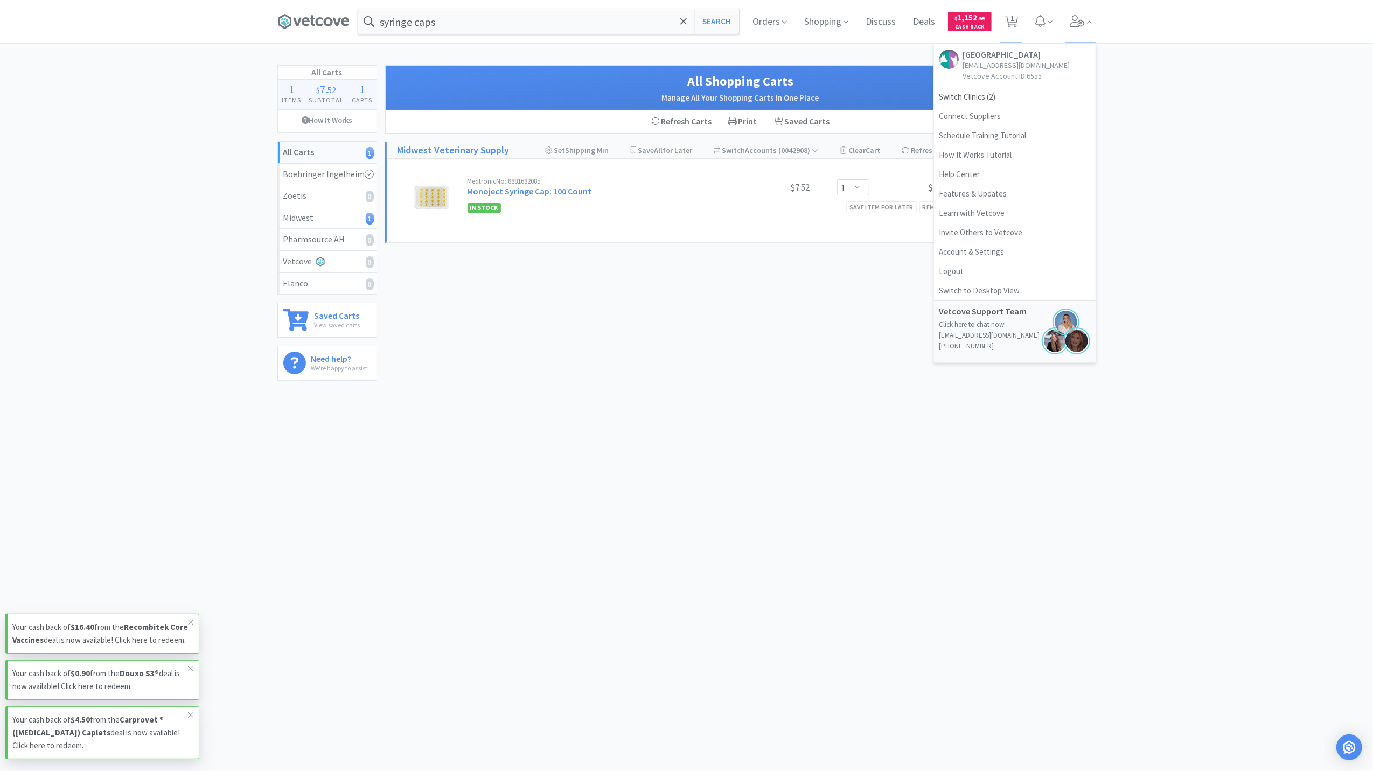
click at [1113, 105] on div "All Carts 1 Items $ 7 . 52 Subtotal 1 Carts How It Works All Carts 1 Boehringer…" at bounding box center [686, 227] width 1373 height 324
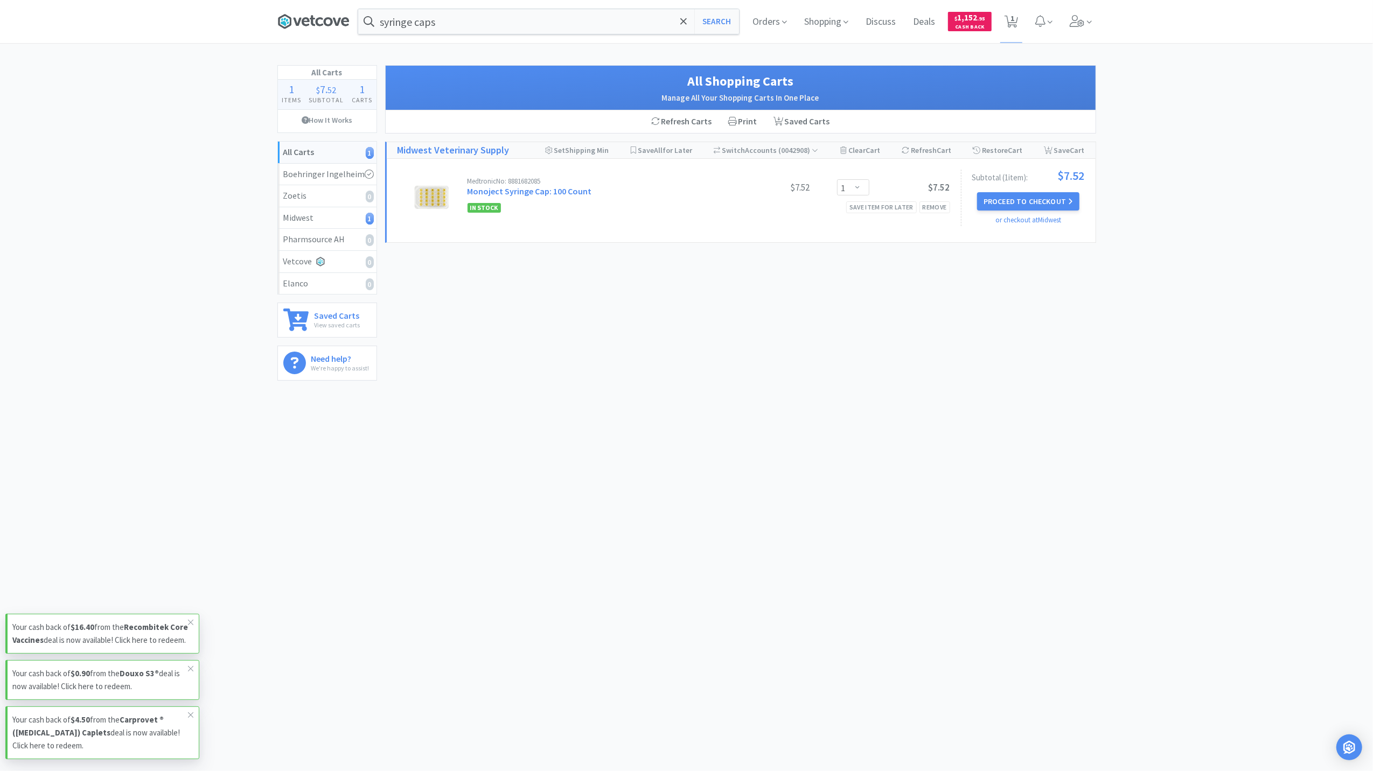
click at [324, 18] on icon at bounding box center [313, 21] width 72 height 16
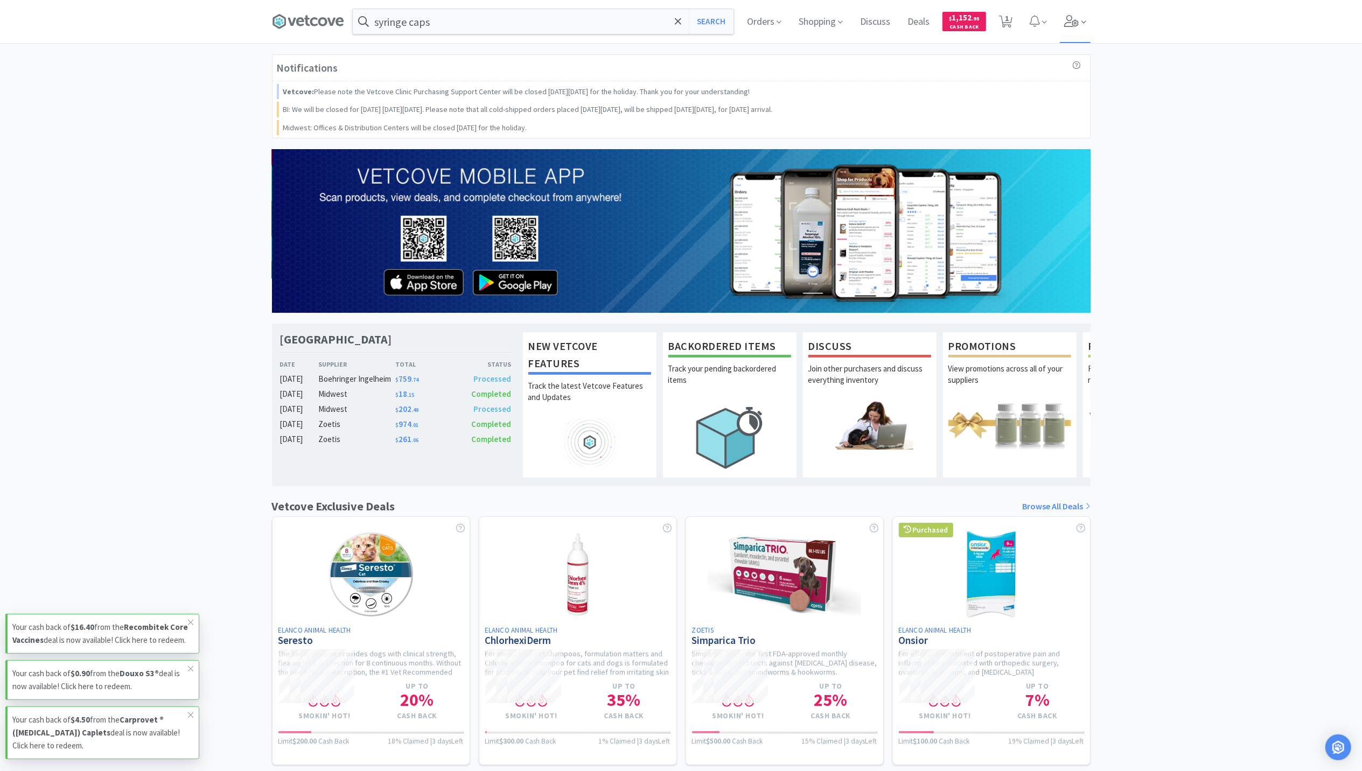
click at [1067, 22] on icon at bounding box center [1071, 21] width 15 height 12
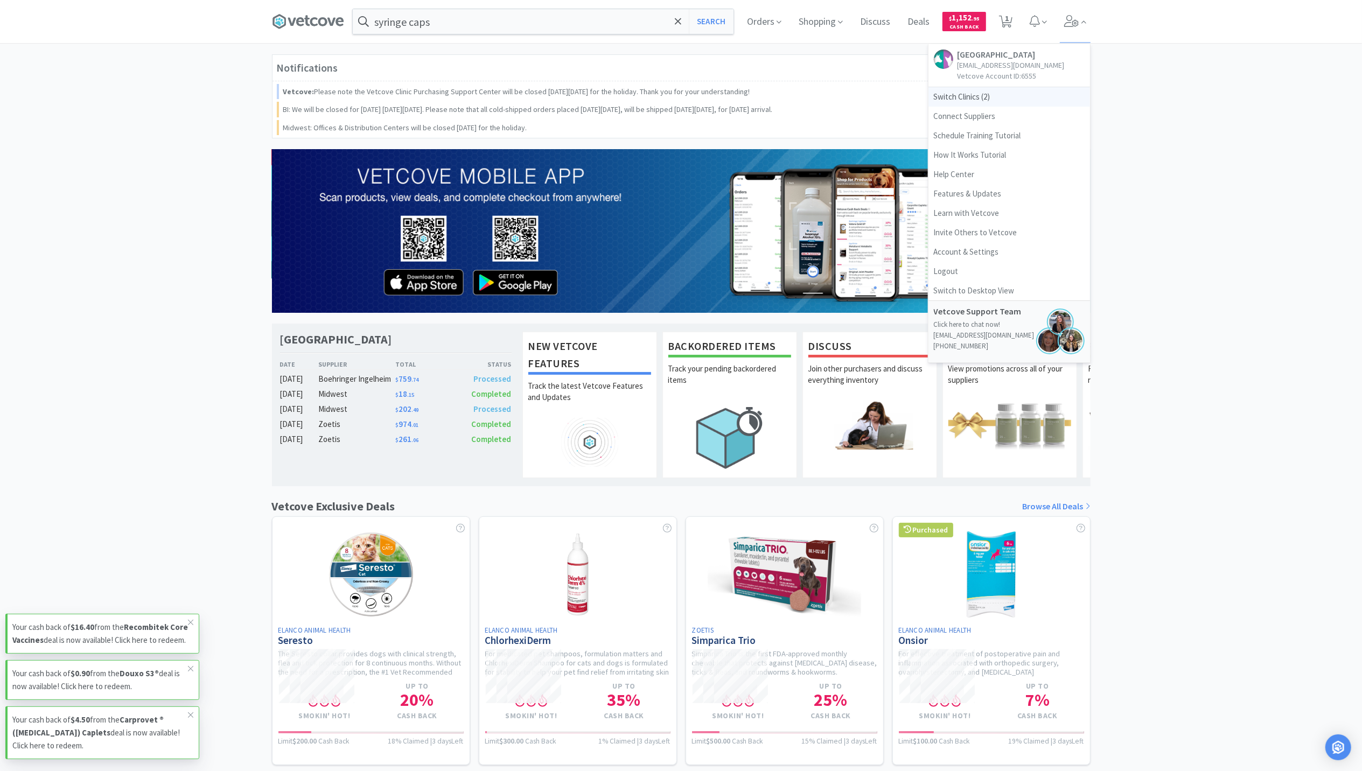
click at [965, 107] on span "Switch Clinics ( 2 )" at bounding box center [1010, 96] width 162 height 19
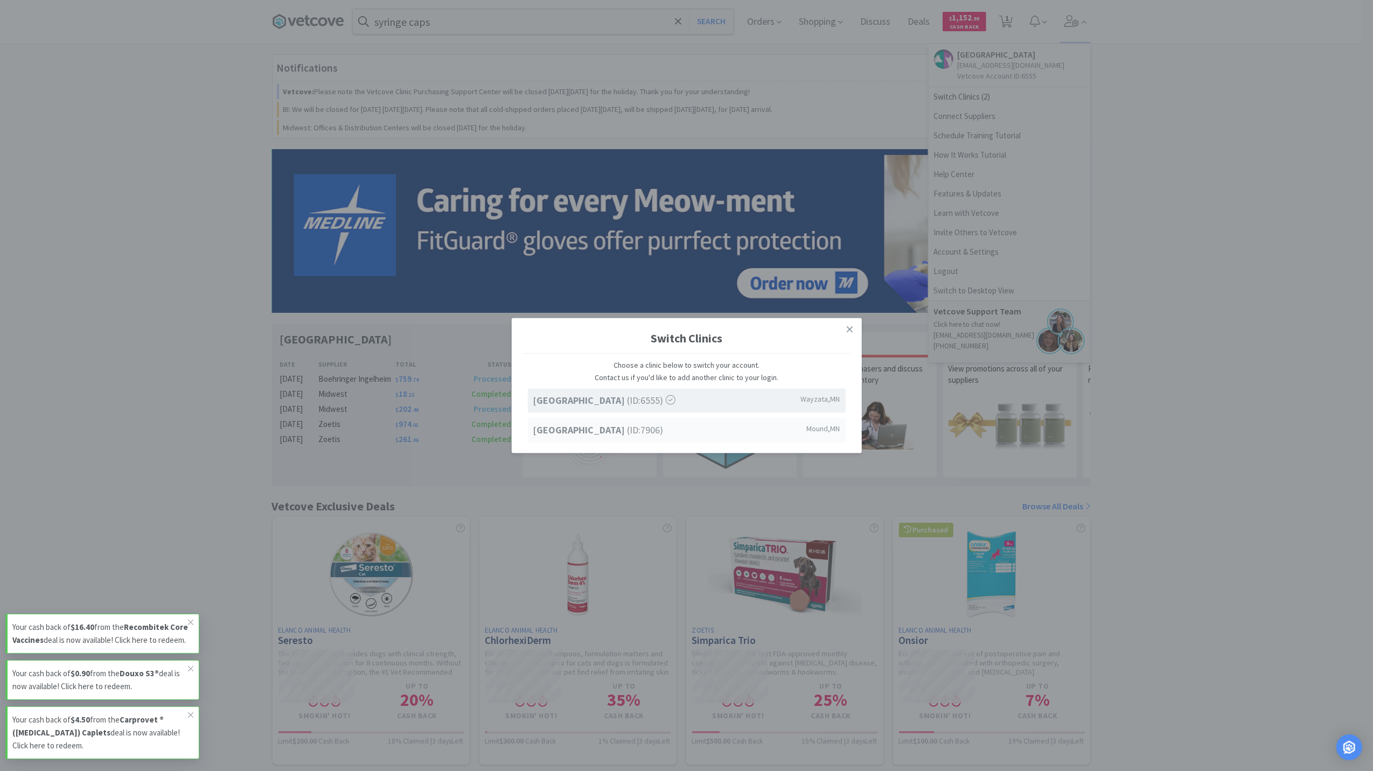
click at [599, 429] on strong "[GEOGRAPHIC_DATA]" at bounding box center [580, 429] width 94 height 12
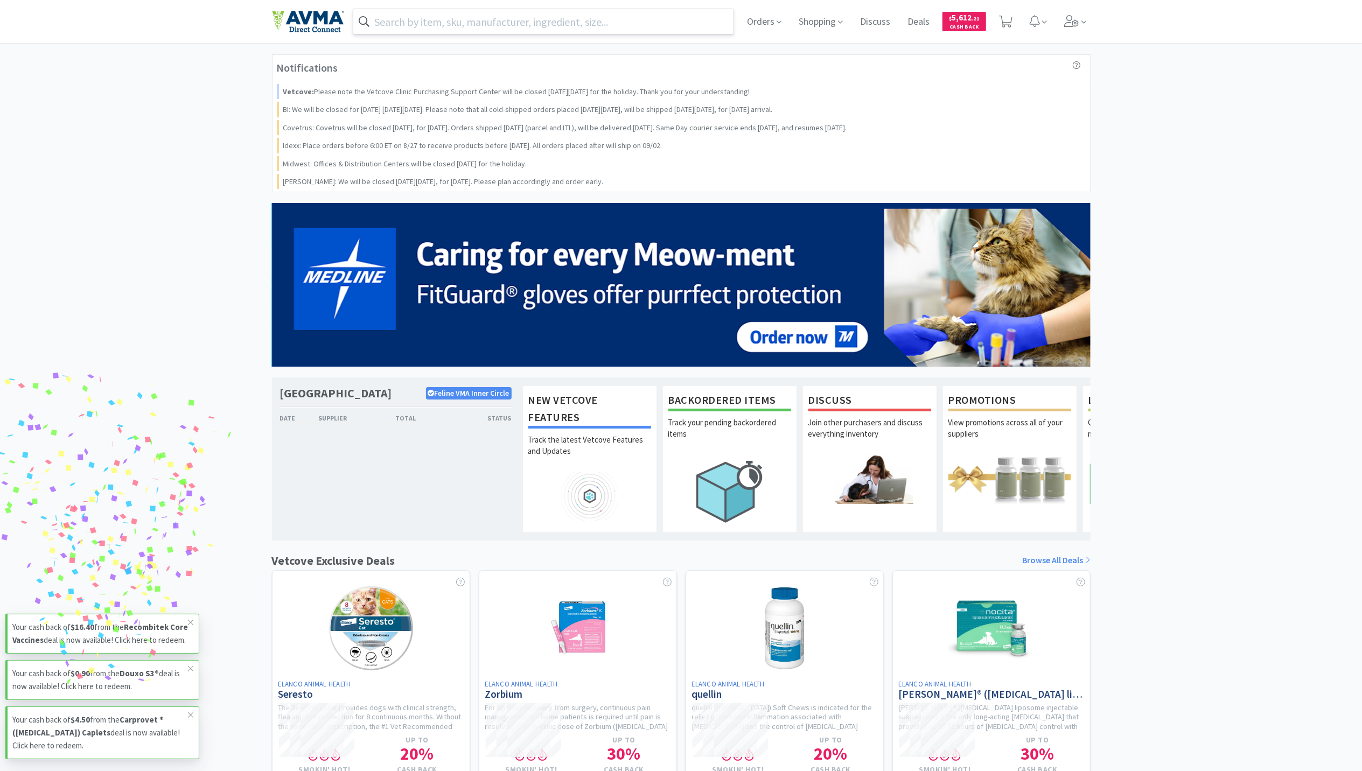
click at [401, 23] on input "text" at bounding box center [543, 21] width 381 height 25
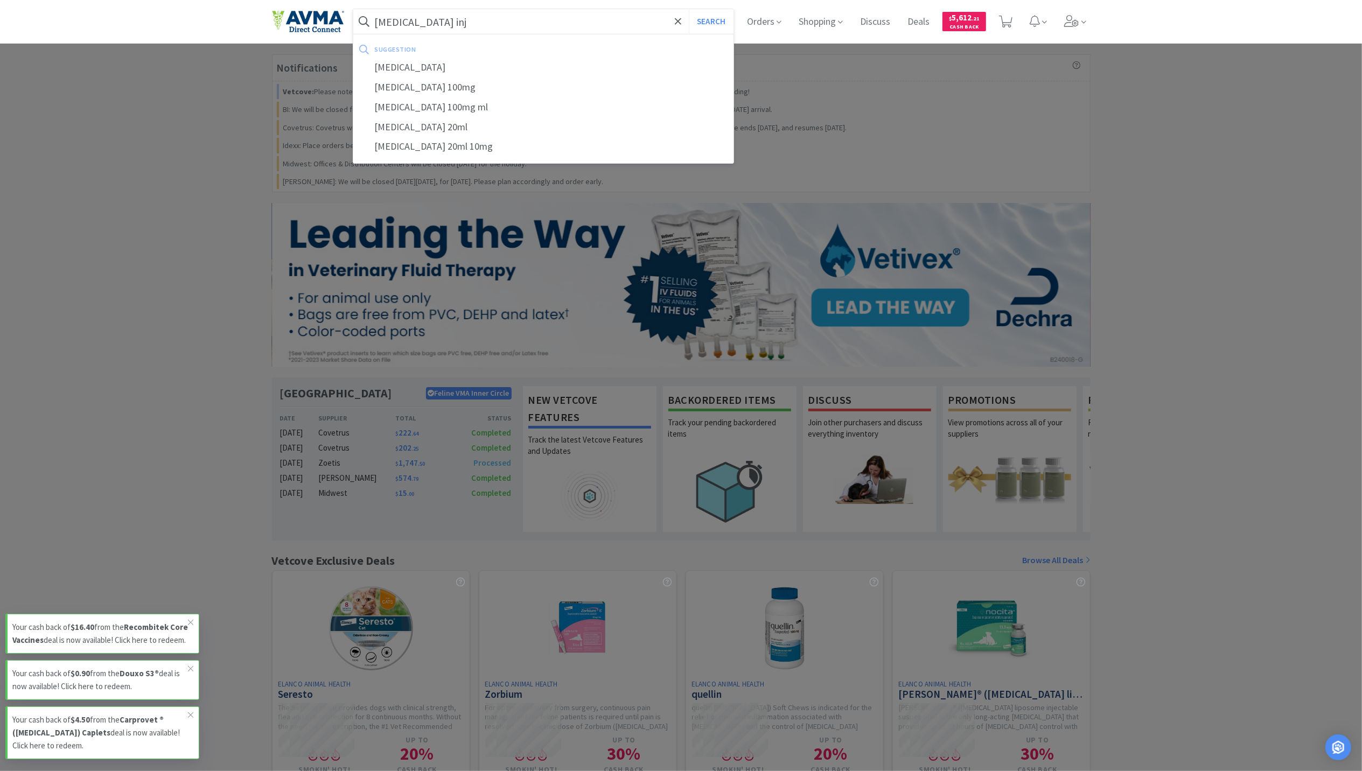
type input "[MEDICAL_DATA] inj"
click at [689, 9] on button "Search" at bounding box center [711, 21] width 45 height 25
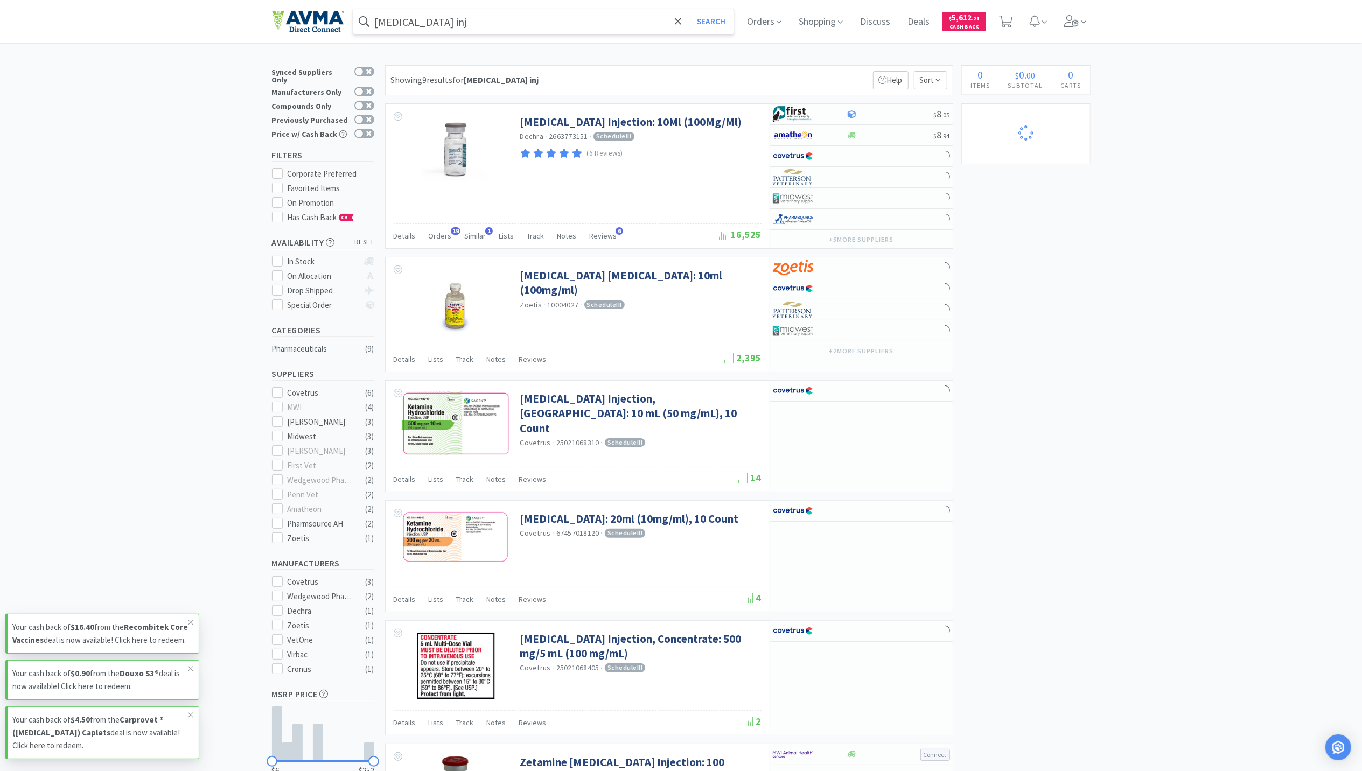
select select "2"
click at [440, 240] on span "Orders" at bounding box center [440, 236] width 23 height 10
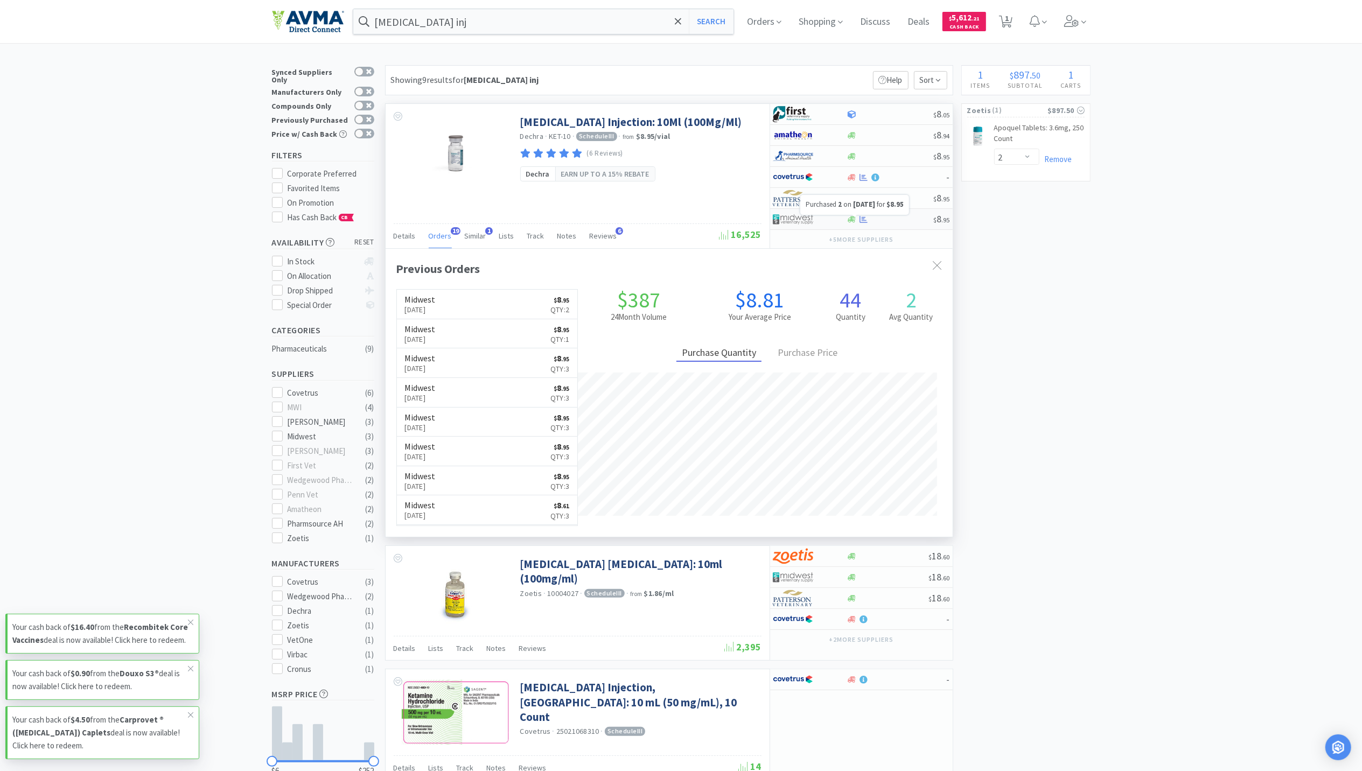
scroll to position [289, 567]
click at [865, 221] on icon at bounding box center [864, 219] width 8 height 8
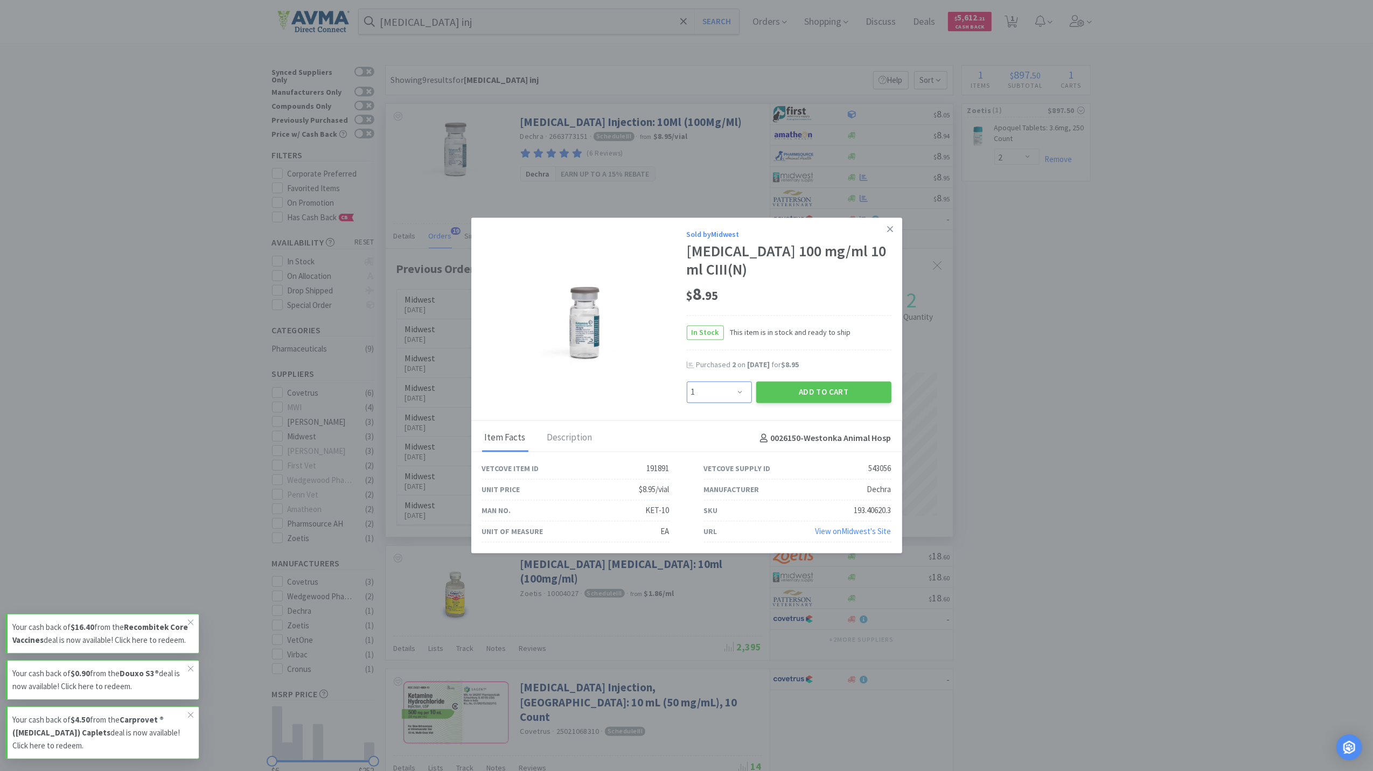
click at [731, 390] on select "Enter Quantity 1 2 3 4 5 6 7 8 9 10 11 12 13 14 15 16 17 18 19 20 Enter Quantity" at bounding box center [719, 392] width 65 height 22
select select "3"
click at [687, 381] on select "Enter Quantity 1 2 3 4 5 6 7 8 9 10 11 12 13 14 15 16 17 18 19 20 Enter Quantity" at bounding box center [719, 392] width 65 height 22
click at [804, 384] on button "Add to Cart" at bounding box center [823, 392] width 135 height 22
select select "3"
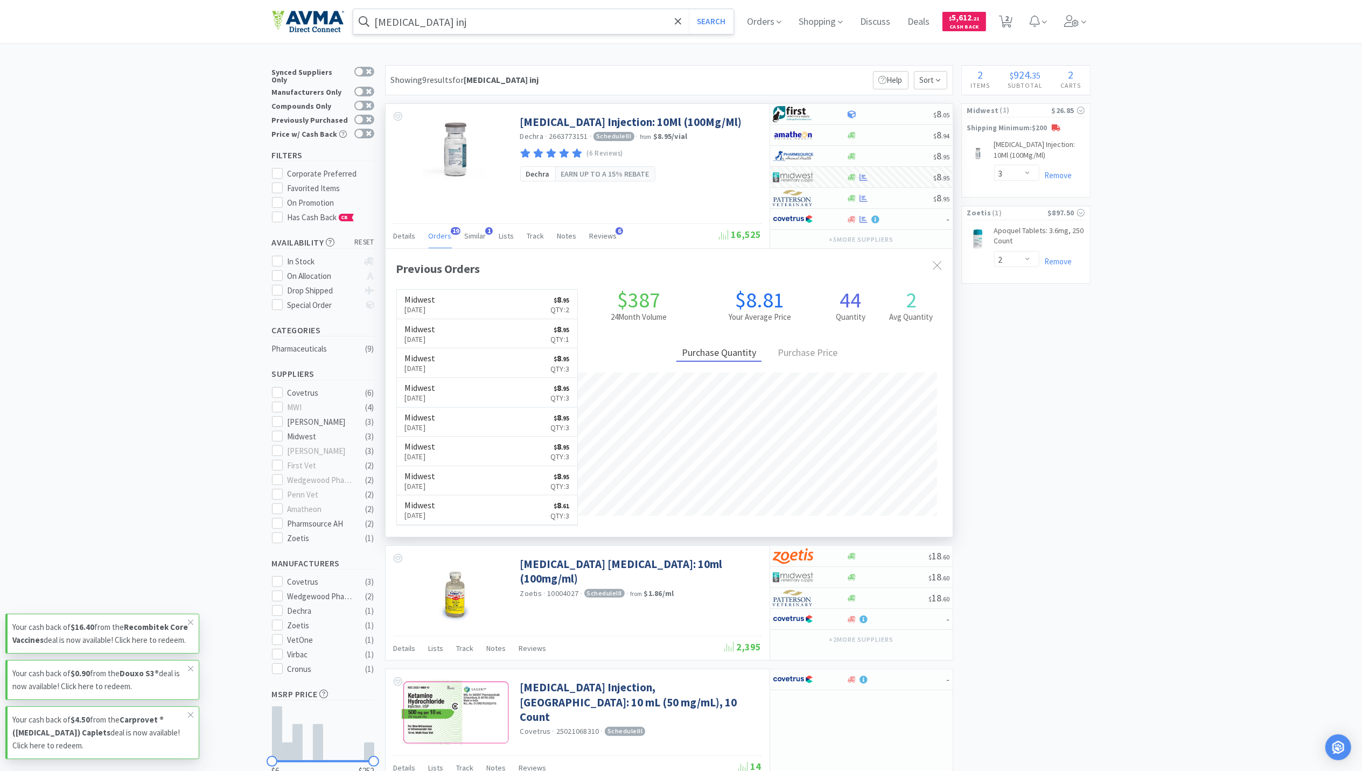
click at [471, 26] on input "[MEDICAL_DATA] inj" at bounding box center [543, 21] width 381 height 25
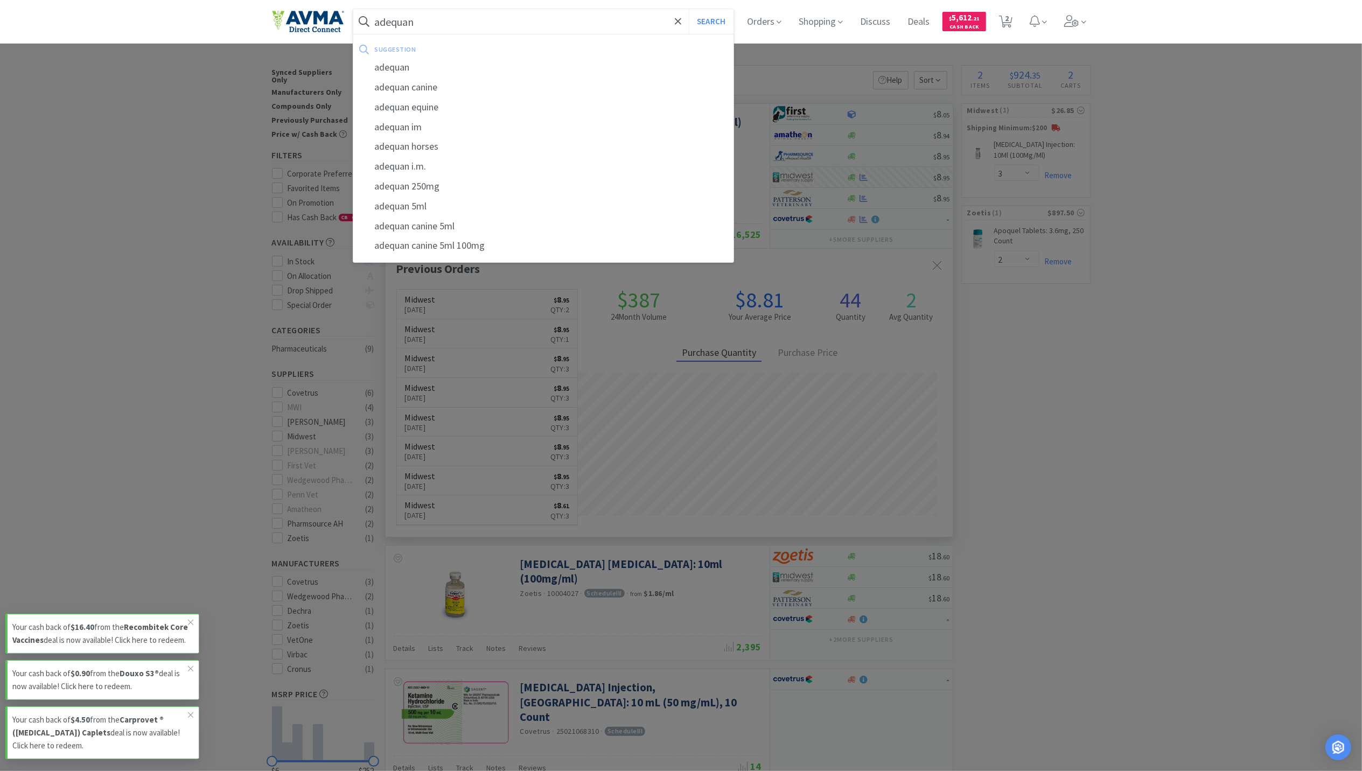
type input "adequan"
click at [689, 9] on button "Search" at bounding box center [711, 21] width 45 height 25
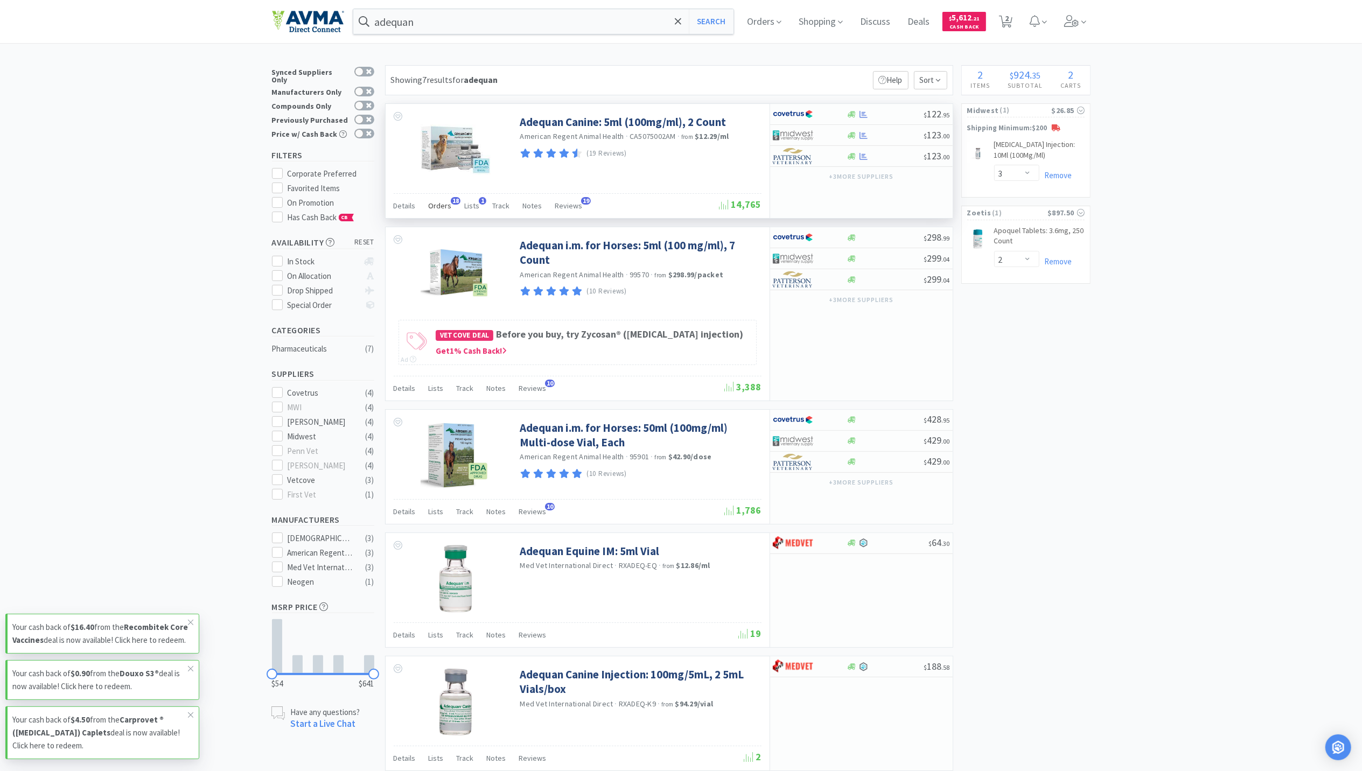
click at [435, 209] on span "Orders" at bounding box center [440, 206] width 23 height 10
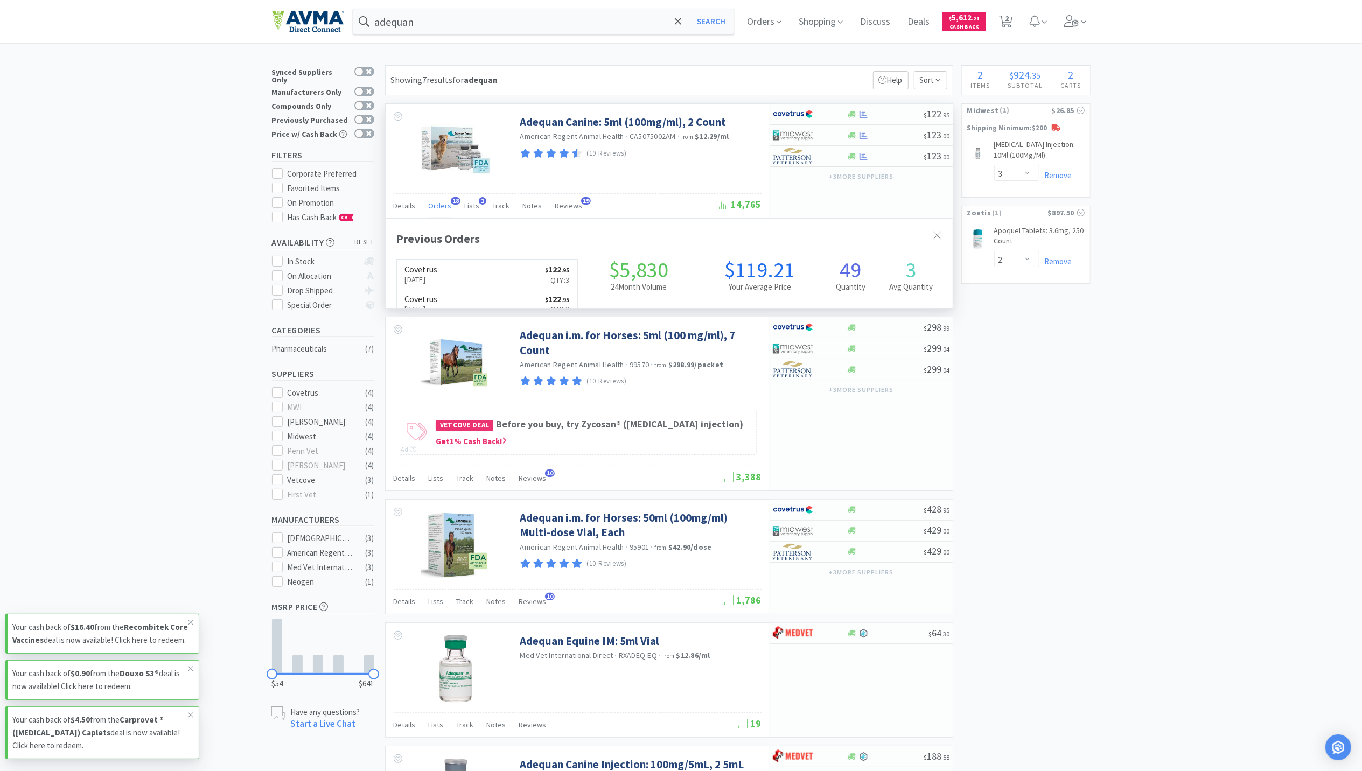
scroll to position [289, 567]
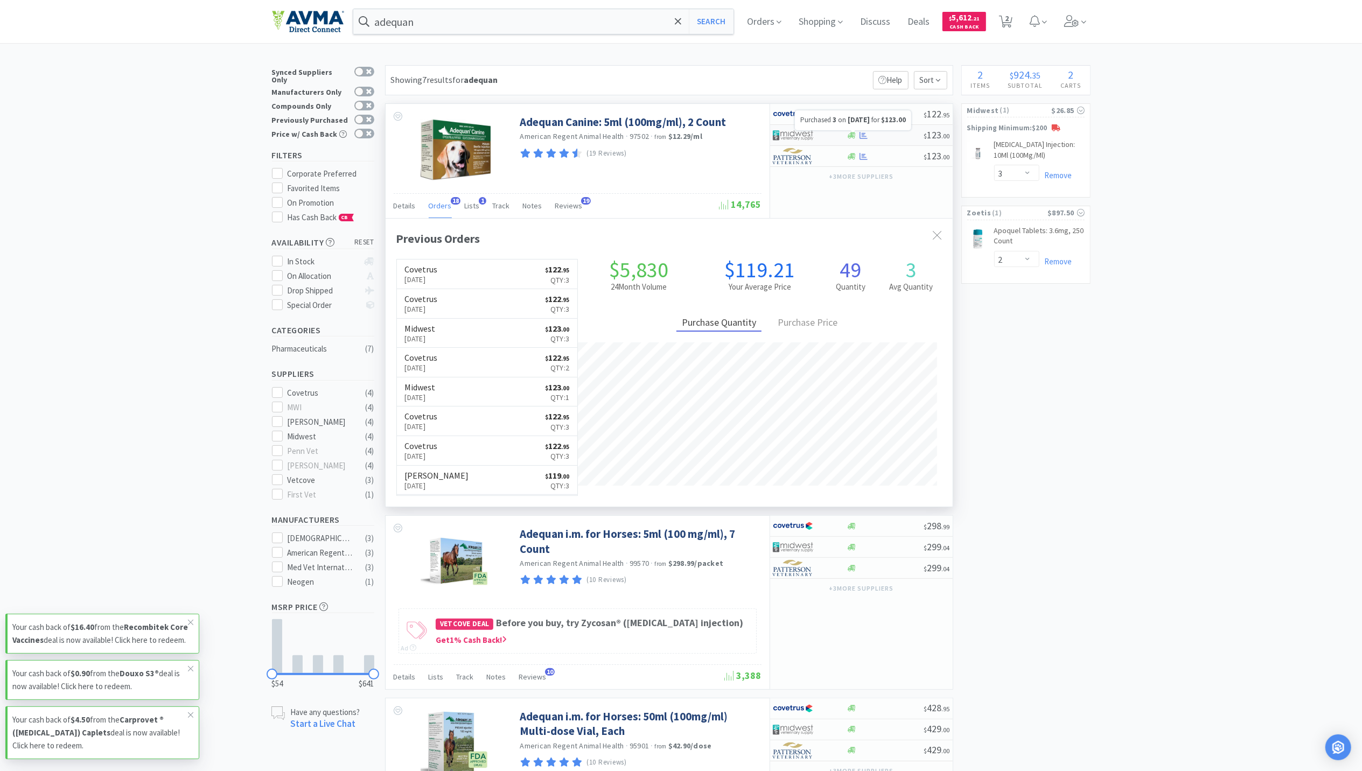
click at [862, 137] on icon at bounding box center [864, 134] width 8 height 7
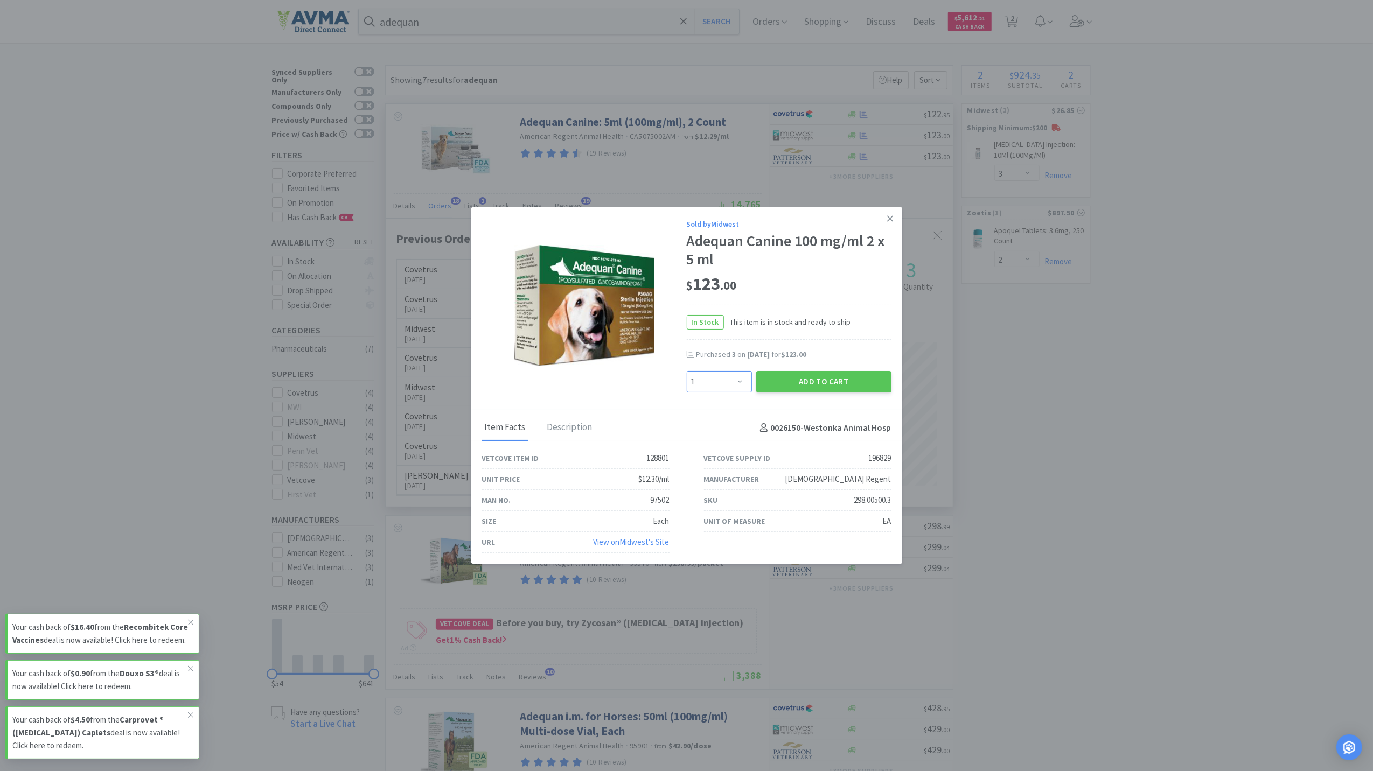
click at [727, 381] on select "Enter Quantity 1 2 3 4 5 6 7 8 9 10 11 12 13 14 15 16 17 18 19 20 Enter Quantity" at bounding box center [719, 382] width 65 height 22
select select "3"
click at [687, 371] on select "Enter Quantity 1 2 3 4 5 6 7 8 9 10 11 12 13 14 15 16 17 18 19 20 Enter Quantity" at bounding box center [719, 382] width 65 height 22
click at [848, 374] on button "Add to Cart" at bounding box center [823, 382] width 135 height 22
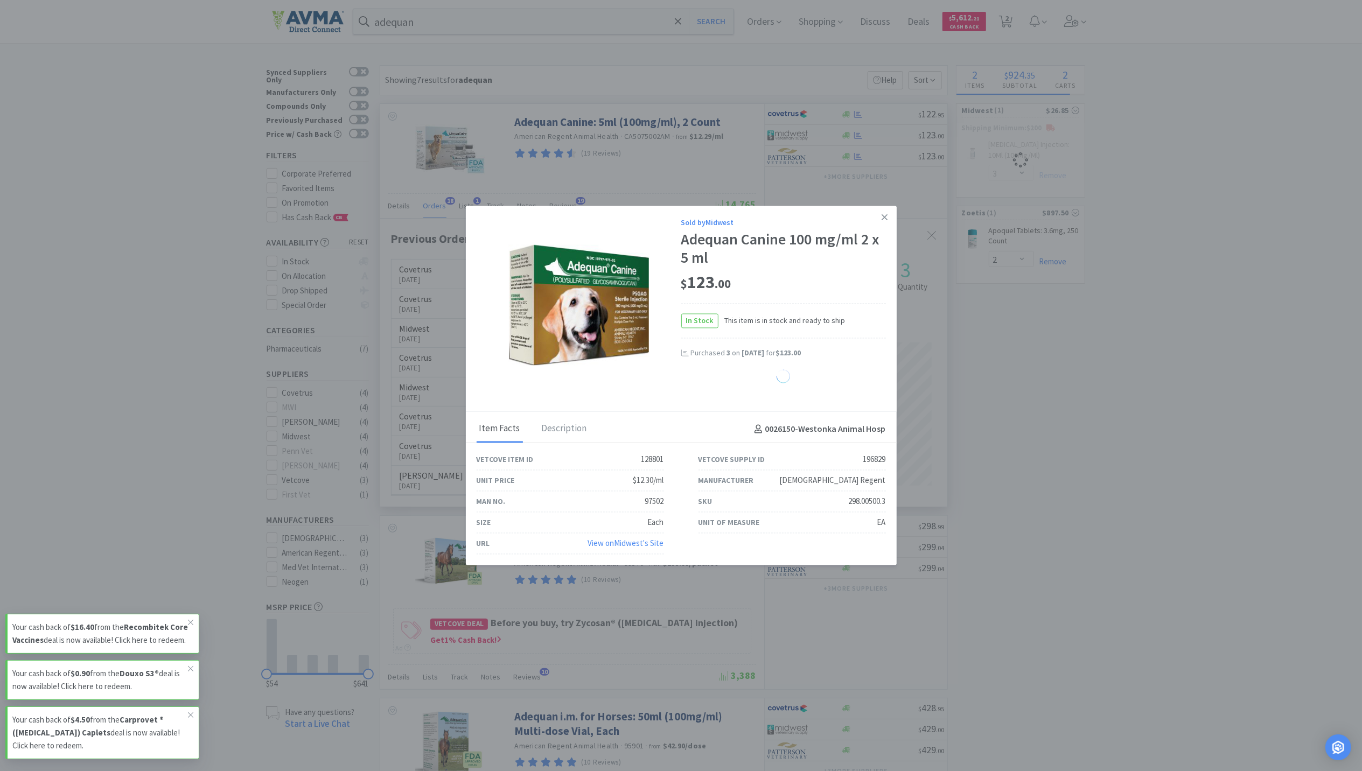
select select "3"
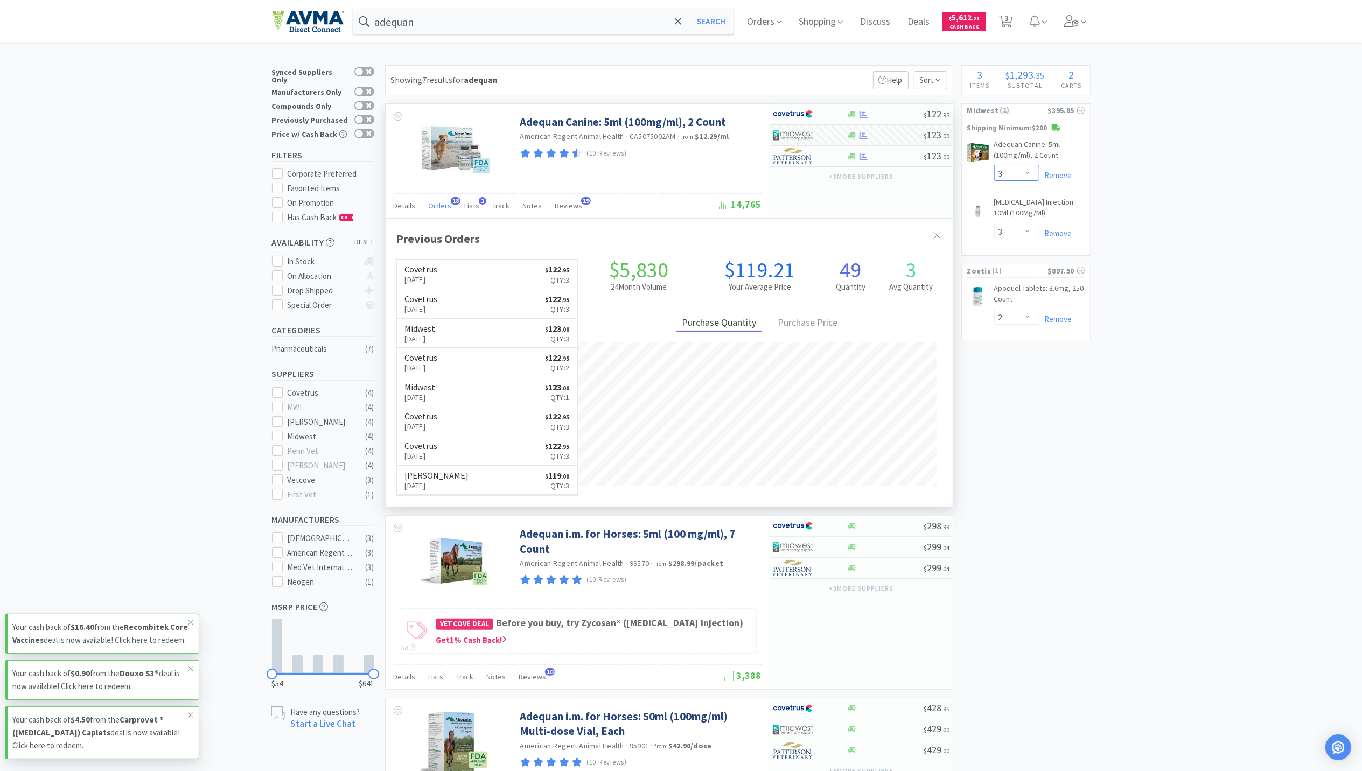
click at [1033, 175] on select "Enter Quantity 1 2 3 4 5 6 7 8 9 10 11 12 13 14 15 16 17 18 19 20 Enter Quantity" at bounding box center [1016, 173] width 45 height 16
click at [994, 165] on select "Enter Quantity 1 2 3 4 5 6 7 8 9 10 11 12 13 14 15 16 17 18 19 20 Enter Quantity" at bounding box center [1016, 173] width 45 height 16
select select "2"
click at [861, 115] on icon at bounding box center [864, 114] width 8 height 8
select select "1"
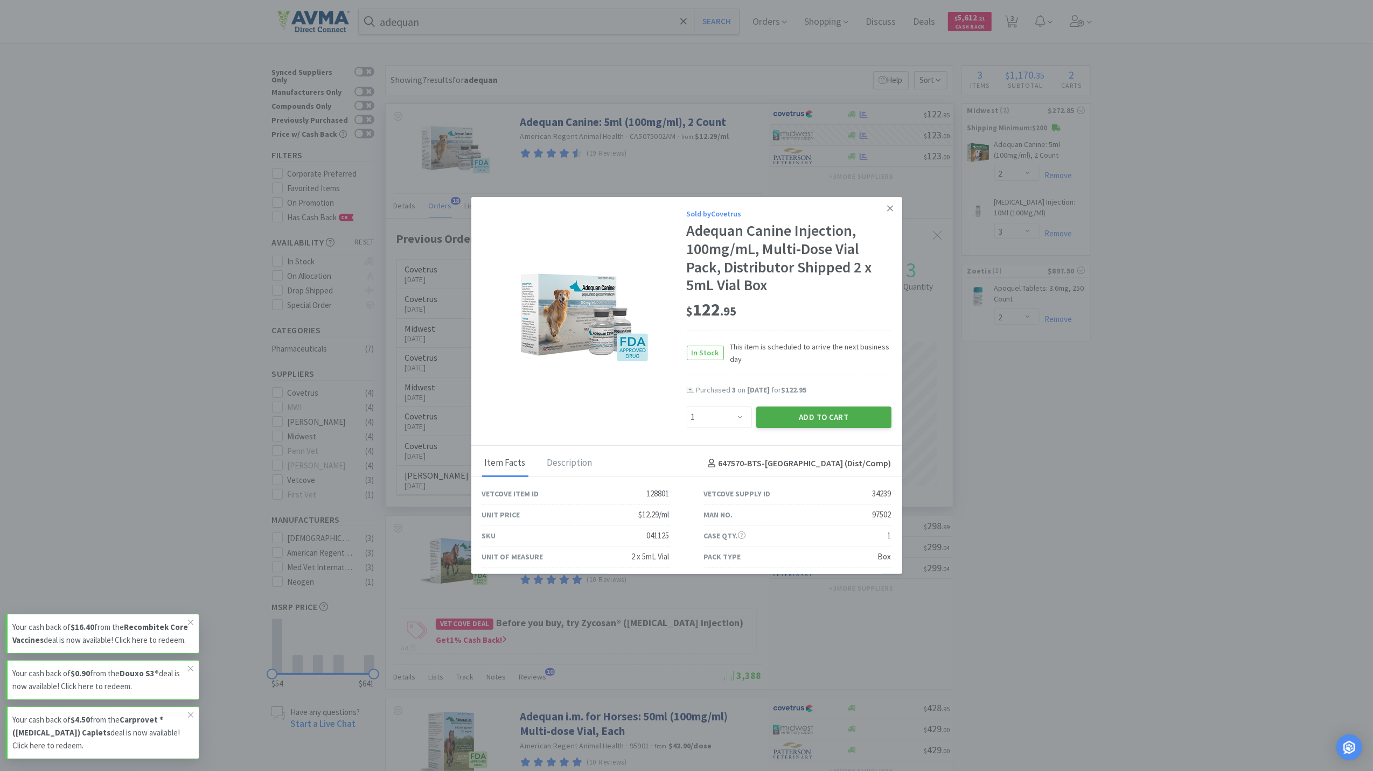
click at [818, 419] on button "Add to Cart" at bounding box center [823, 418] width 135 height 22
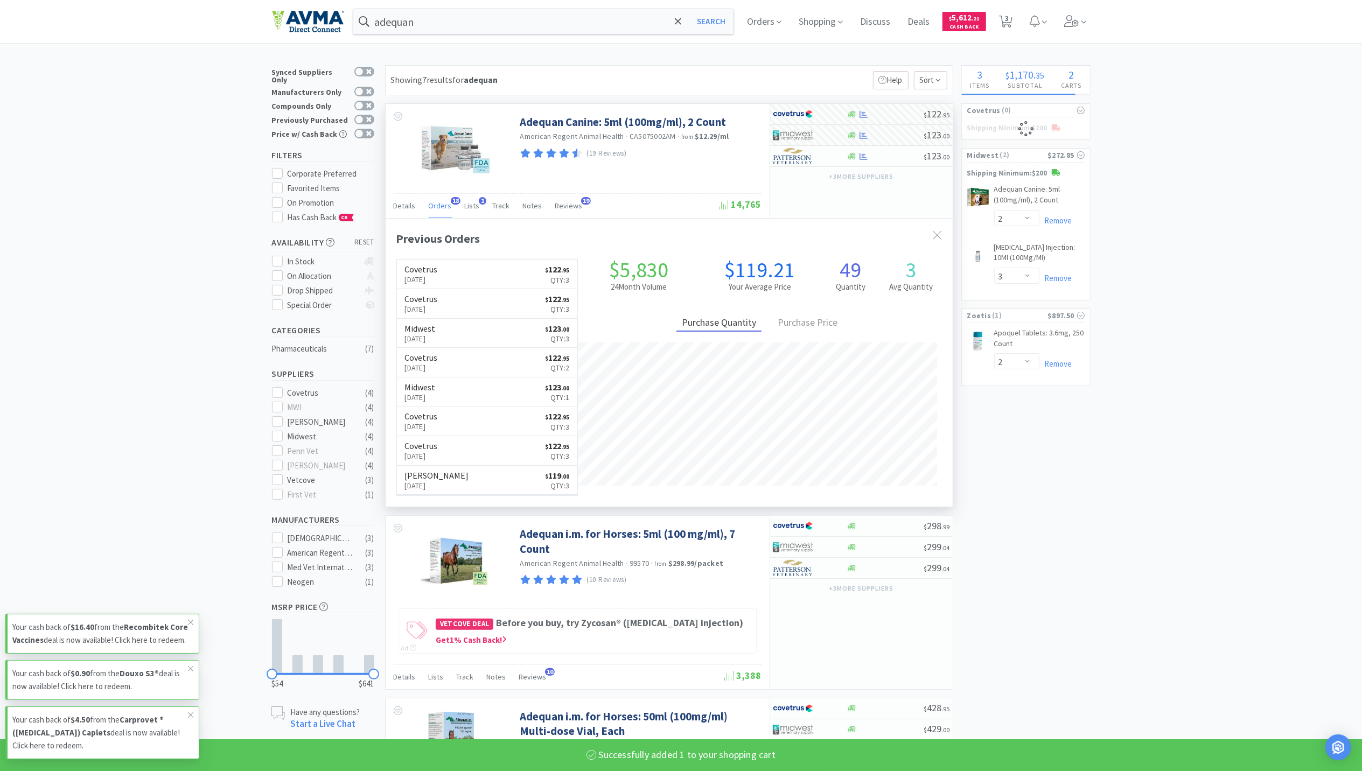
select select "1"
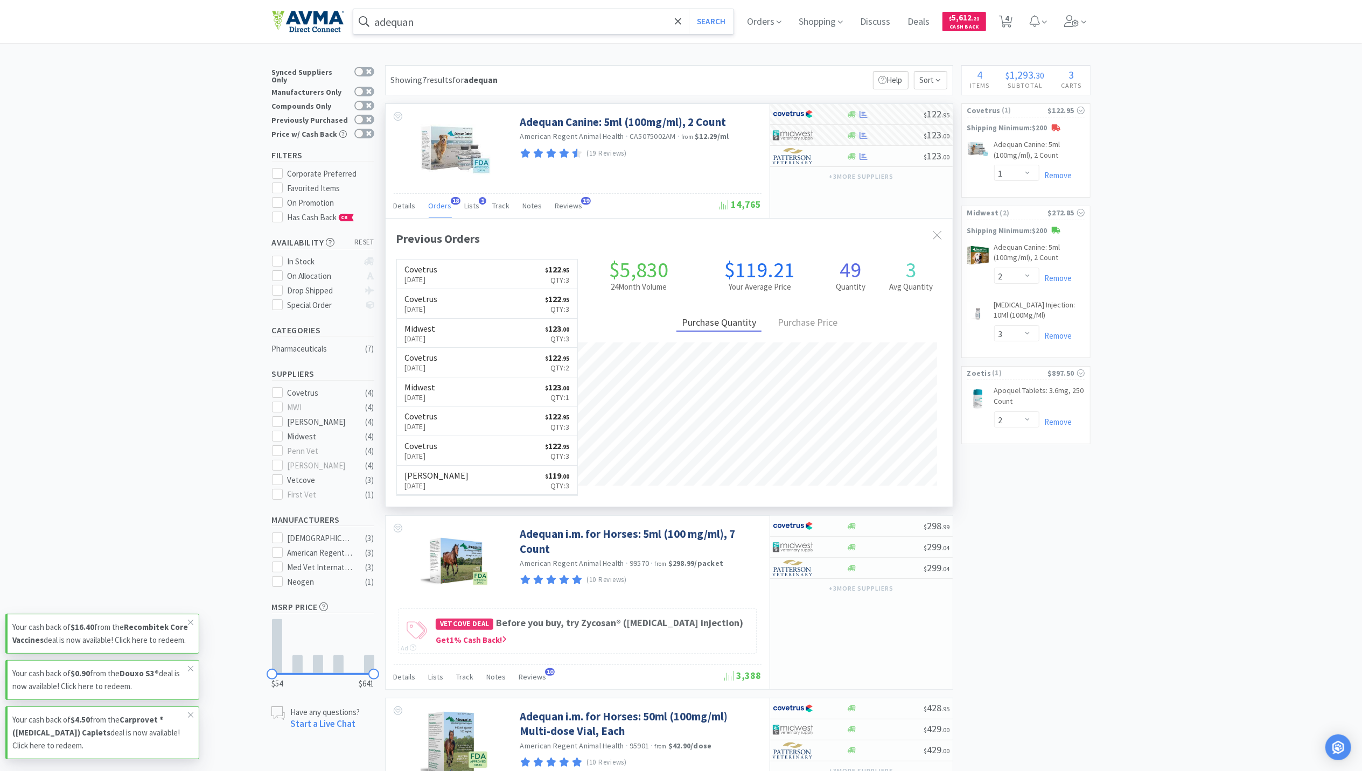
click at [477, 26] on input "adequan" at bounding box center [543, 21] width 381 height 25
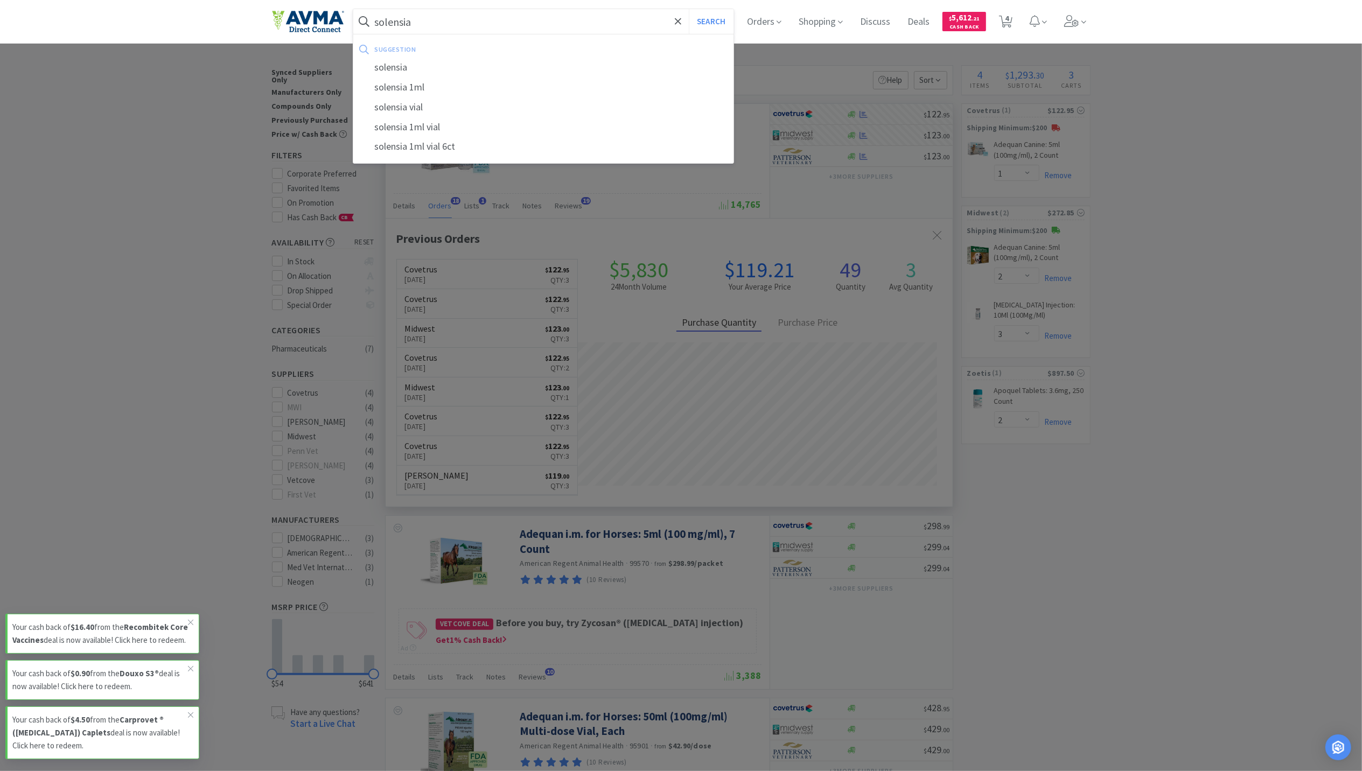
type input "solensia"
click at [689, 9] on button "Search" at bounding box center [711, 21] width 45 height 25
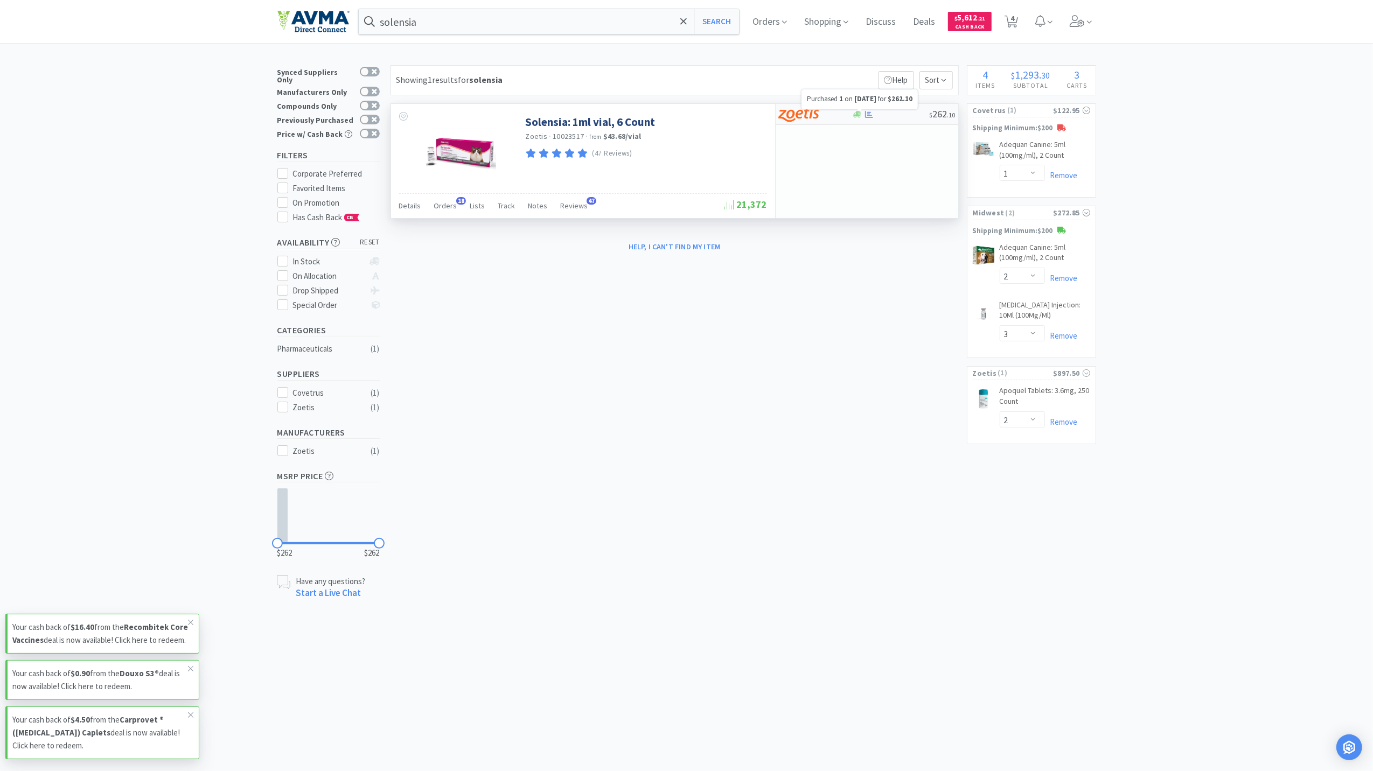
click at [866, 117] on icon at bounding box center [869, 113] width 8 height 7
select select "1"
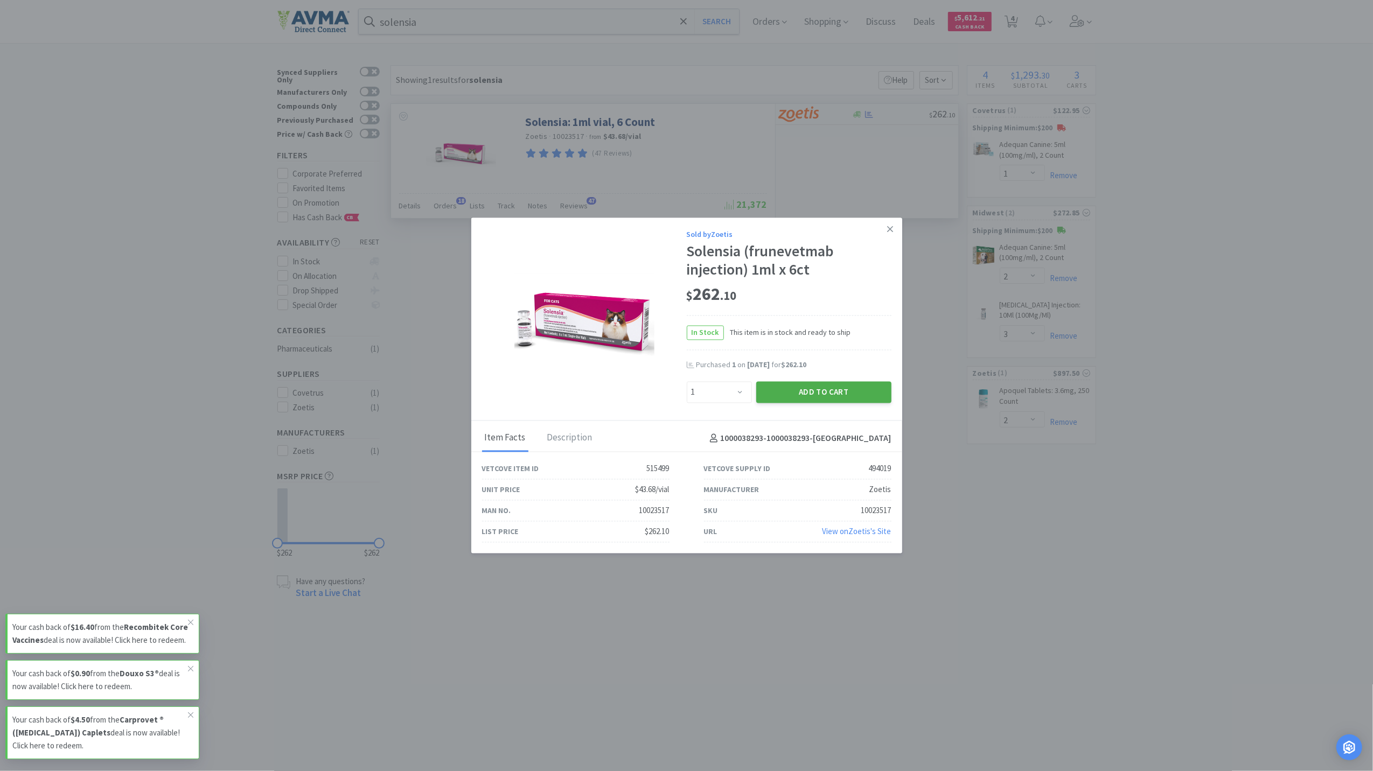
click at [866, 388] on button "Add to Cart" at bounding box center [823, 392] width 135 height 22
select select "1"
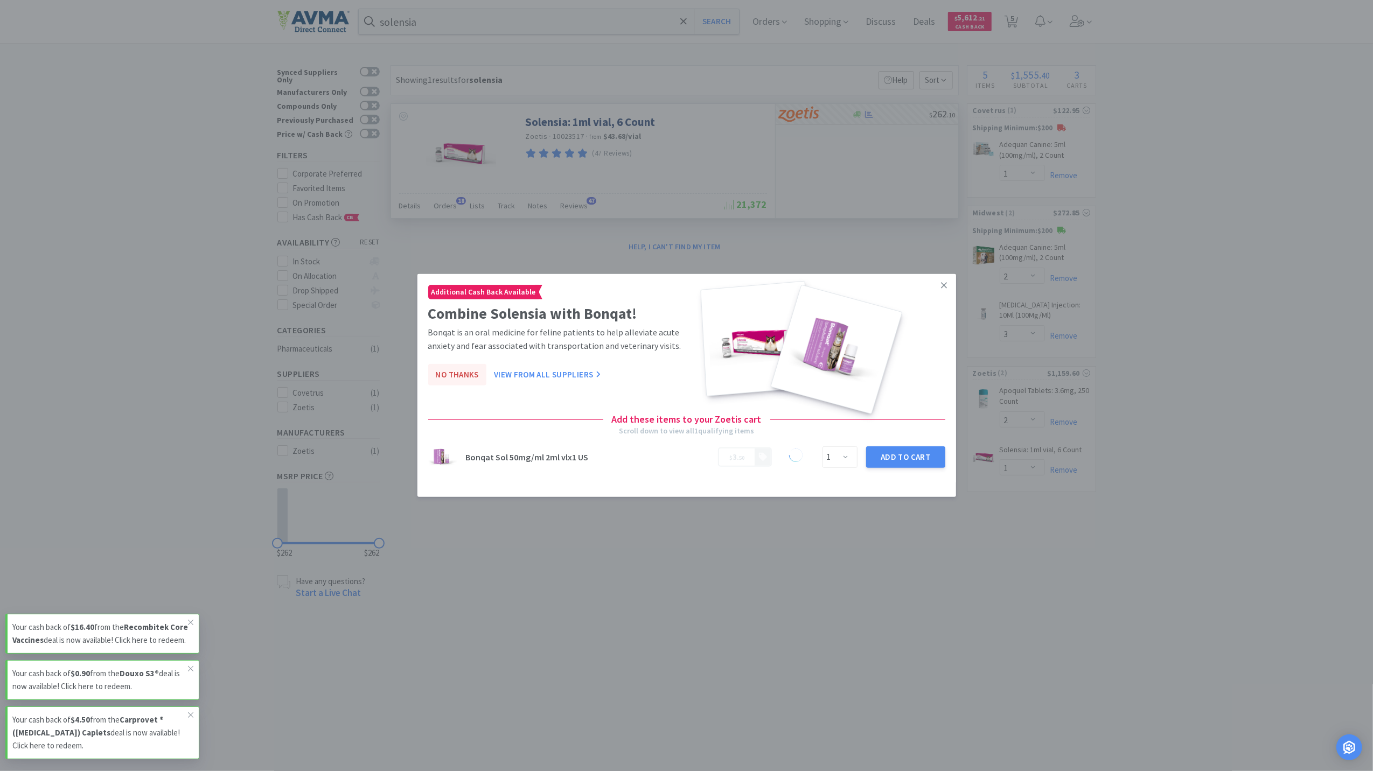
click at [468, 379] on button "No Thanks" at bounding box center [457, 375] width 58 height 22
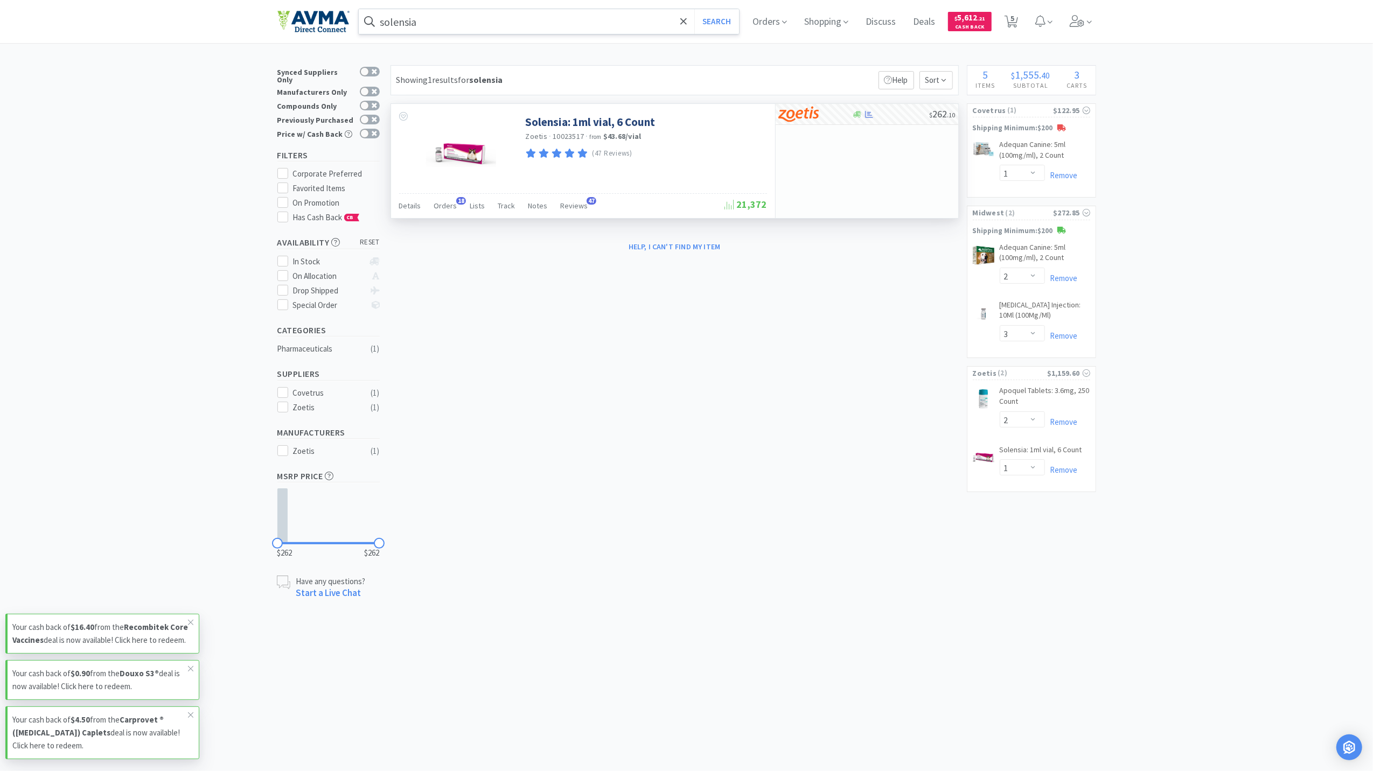
click at [468, 23] on input "solensia" at bounding box center [549, 21] width 381 height 25
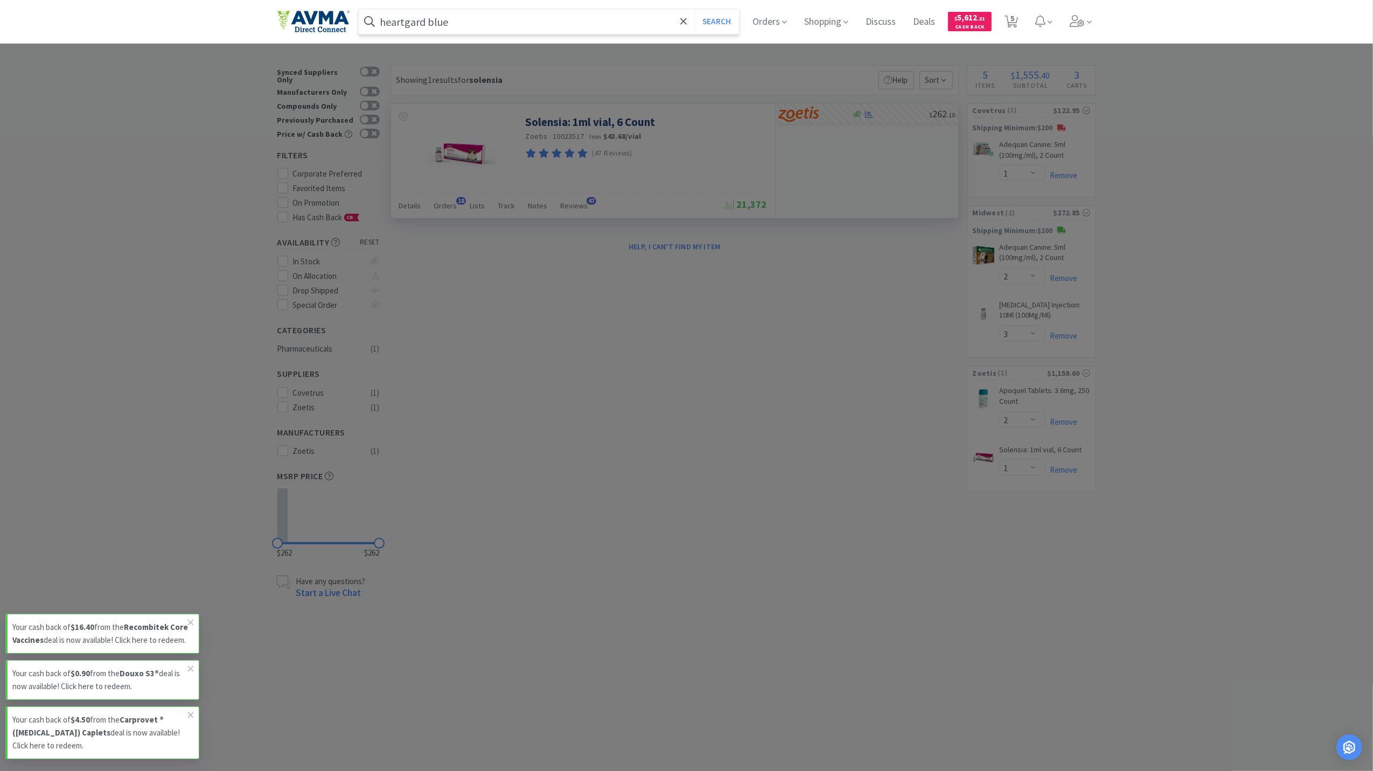
type input "heartgard blue"
click at [694, 9] on button "Search" at bounding box center [716, 21] width 45 height 25
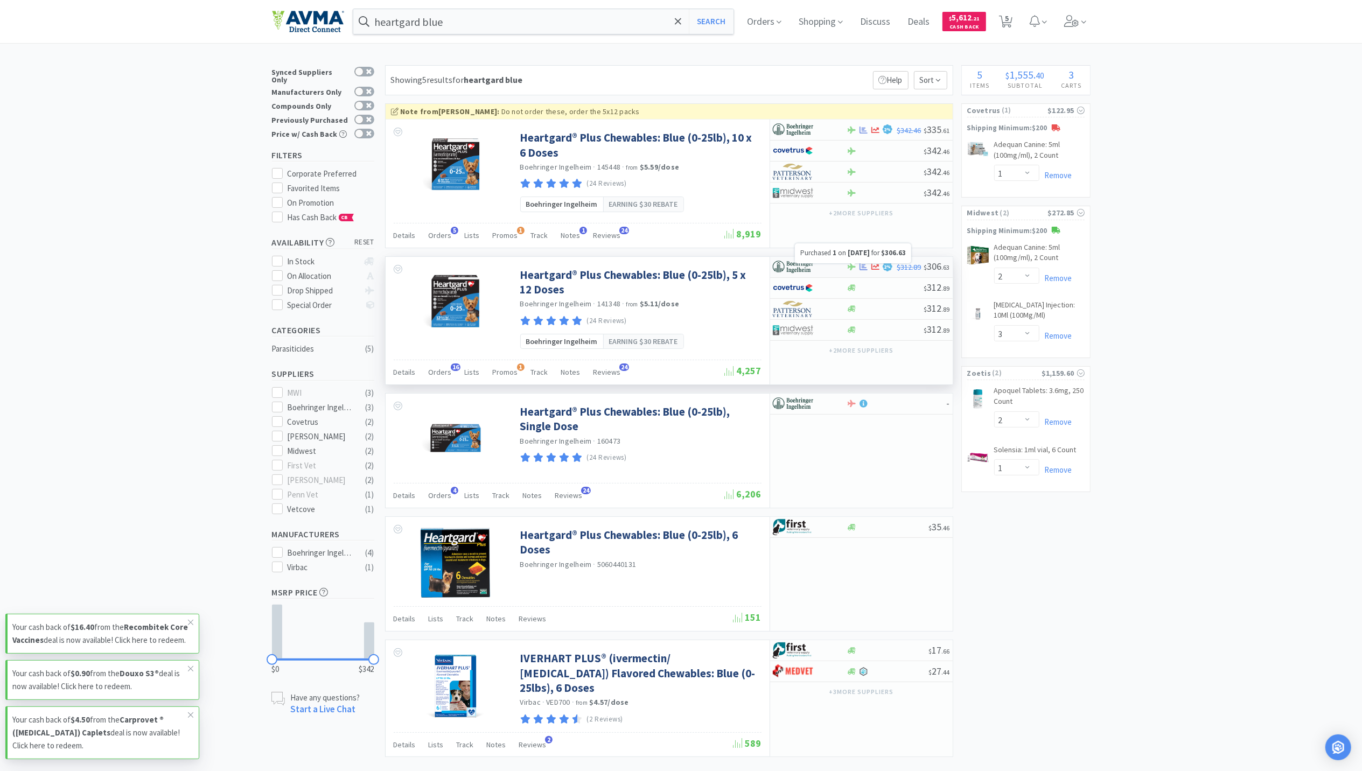
click at [861, 267] on icon at bounding box center [864, 267] width 8 height 8
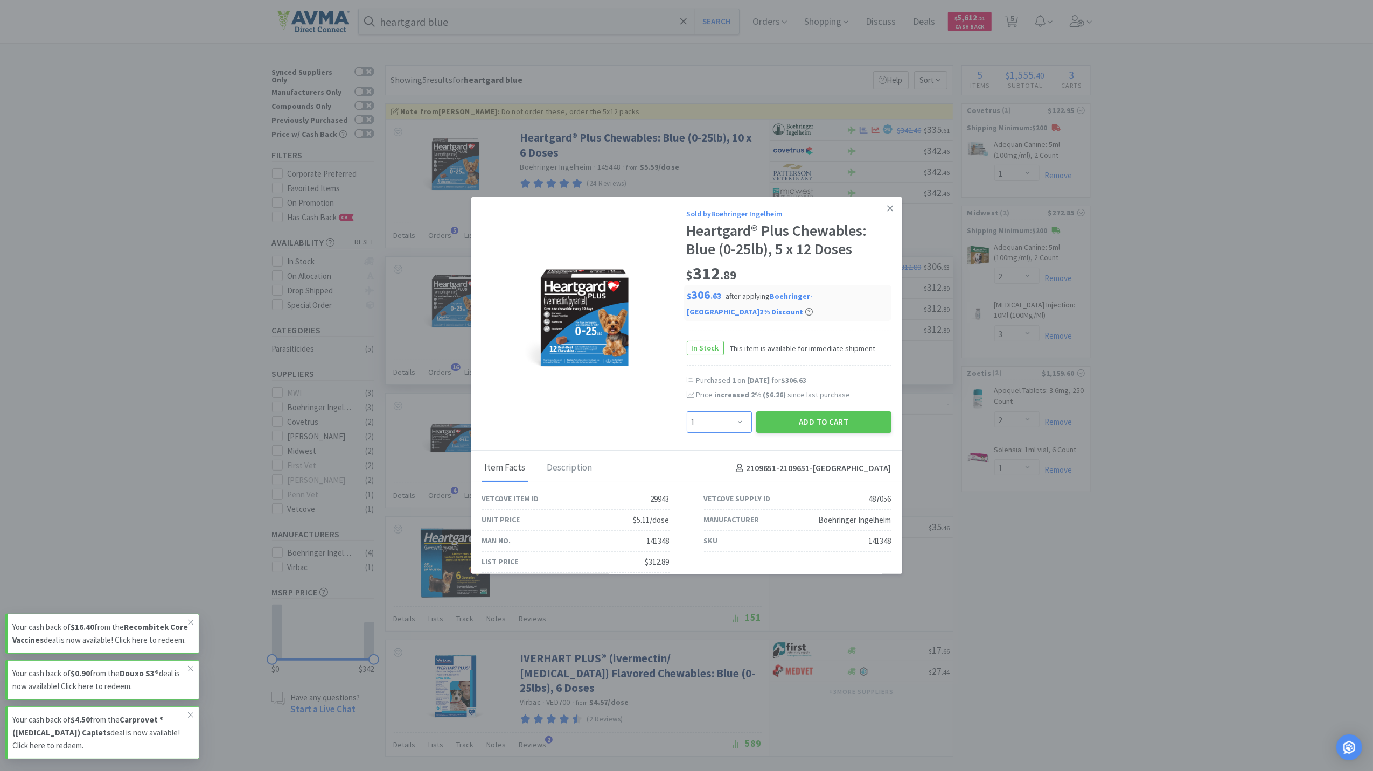
click at [729, 417] on select "Enter Quantity 1 2 3 4 5 6 7 8 9 10 11 12 13 14 15 16 17 18 19 20 Enter Quantity" at bounding box center [719, 423] width 65 height 22
select select "2"
click at [687, 412] on select "Enter Quantity 1 2 3 4 5 6 7 8 9 10 11 12 13 14 15 16 17 18 19 20 Enter Quantity" at bounding box center [719, 423] width 65 height 22
click at [786, 419] on button "Add to Cart" at bounding box center [823, 423] width 135 height 22
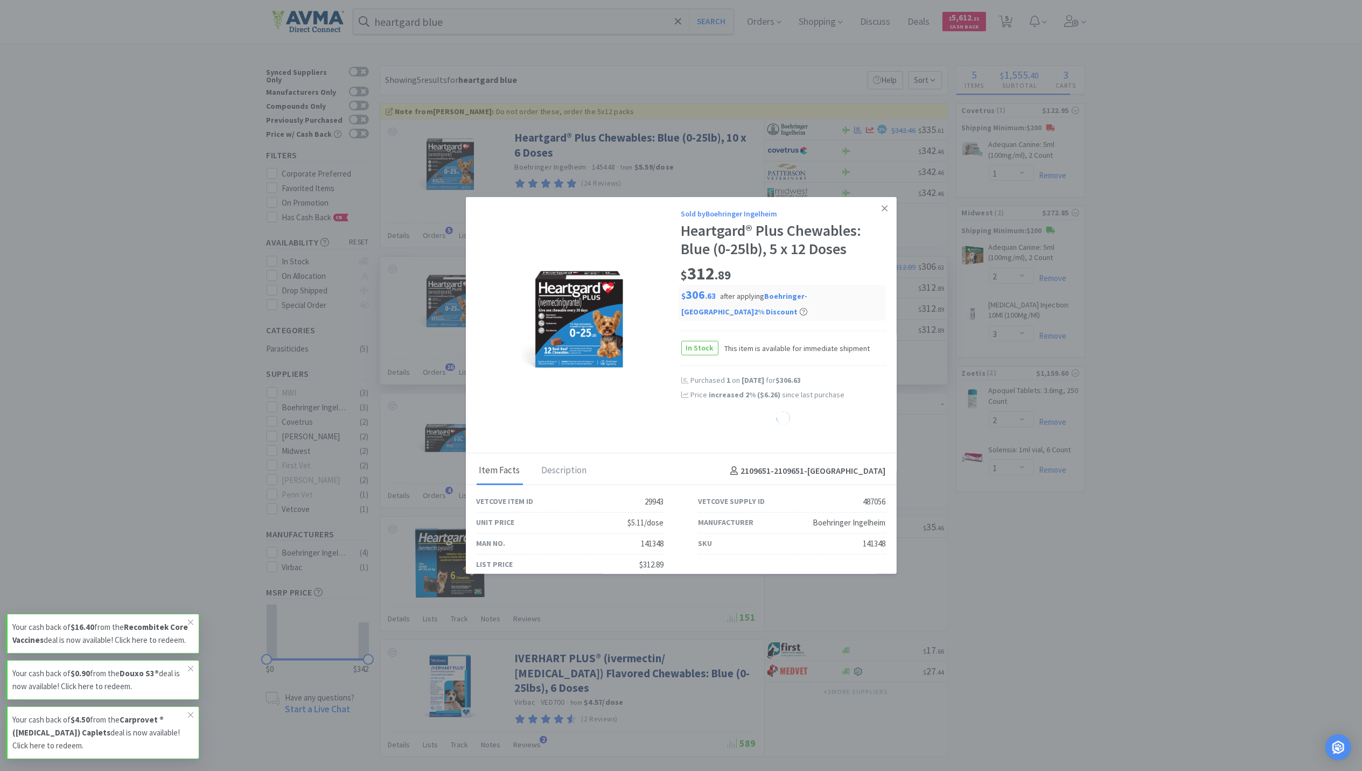
select select "2"
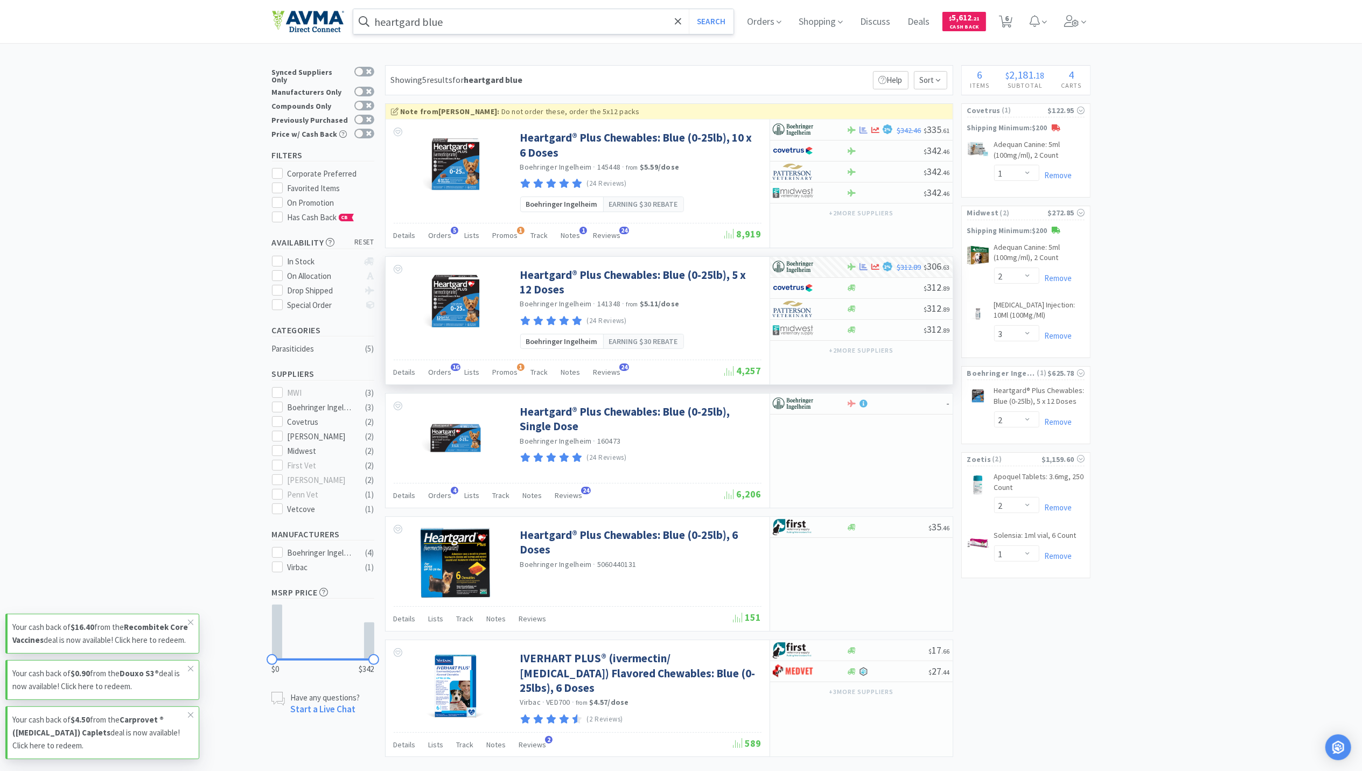
click at [509, 16] on input "heartgard blue" at bounding box center [543, 21] width 381 height 25
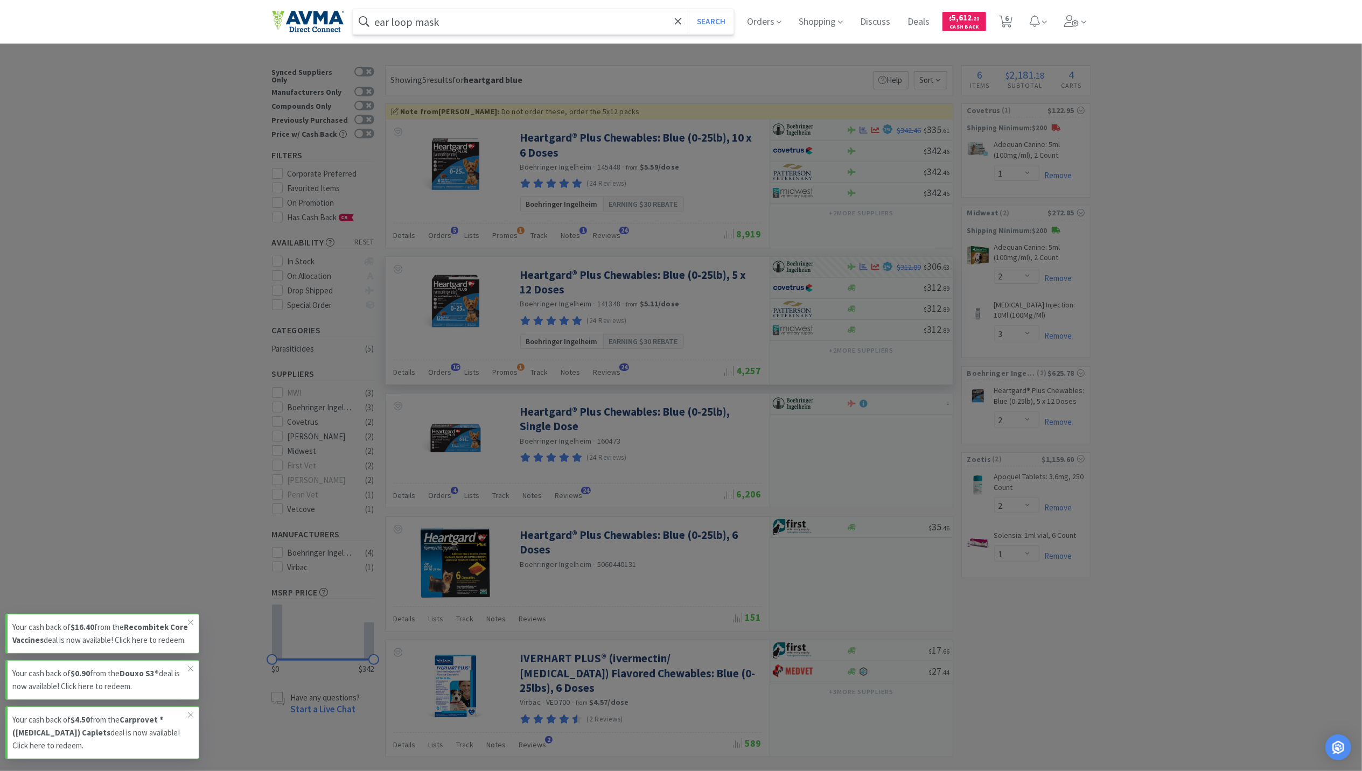
type input "ear loop mask"
click at [689, 9] on button "Search" at bounding box center [711, 21] width 45 height 25
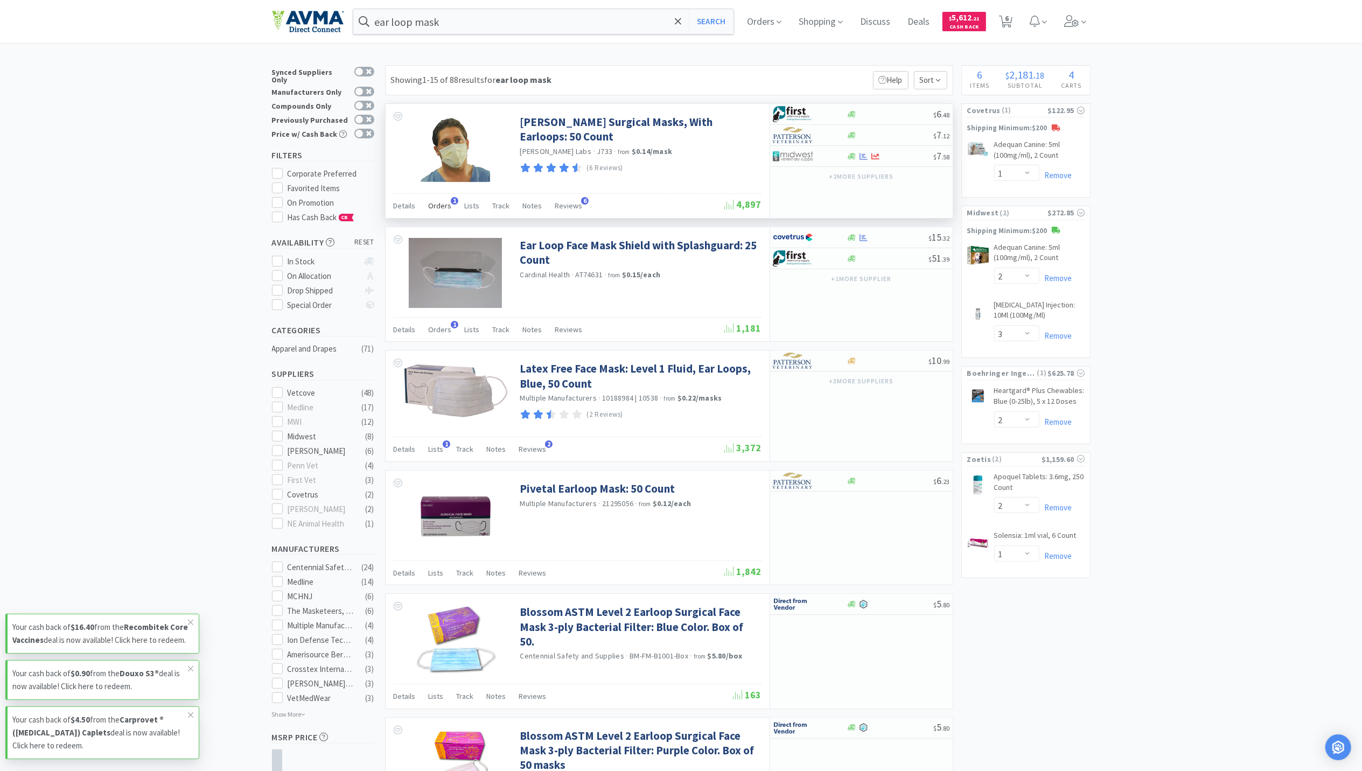
click at [431, 207] on span "Orders" at bounding box center [440, 206] width 23 height 10
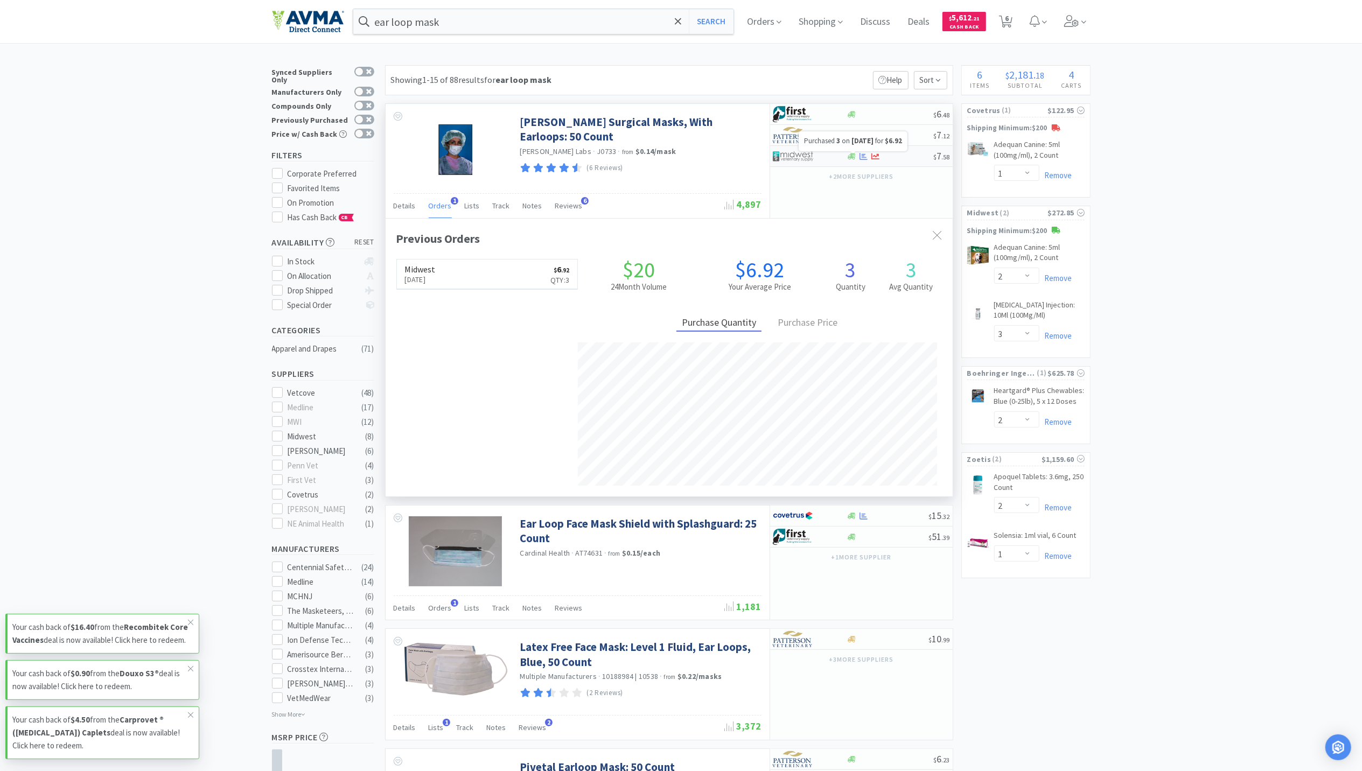
click at [862, 159] on icon at bounding box center [864, 155] width 8 height 7
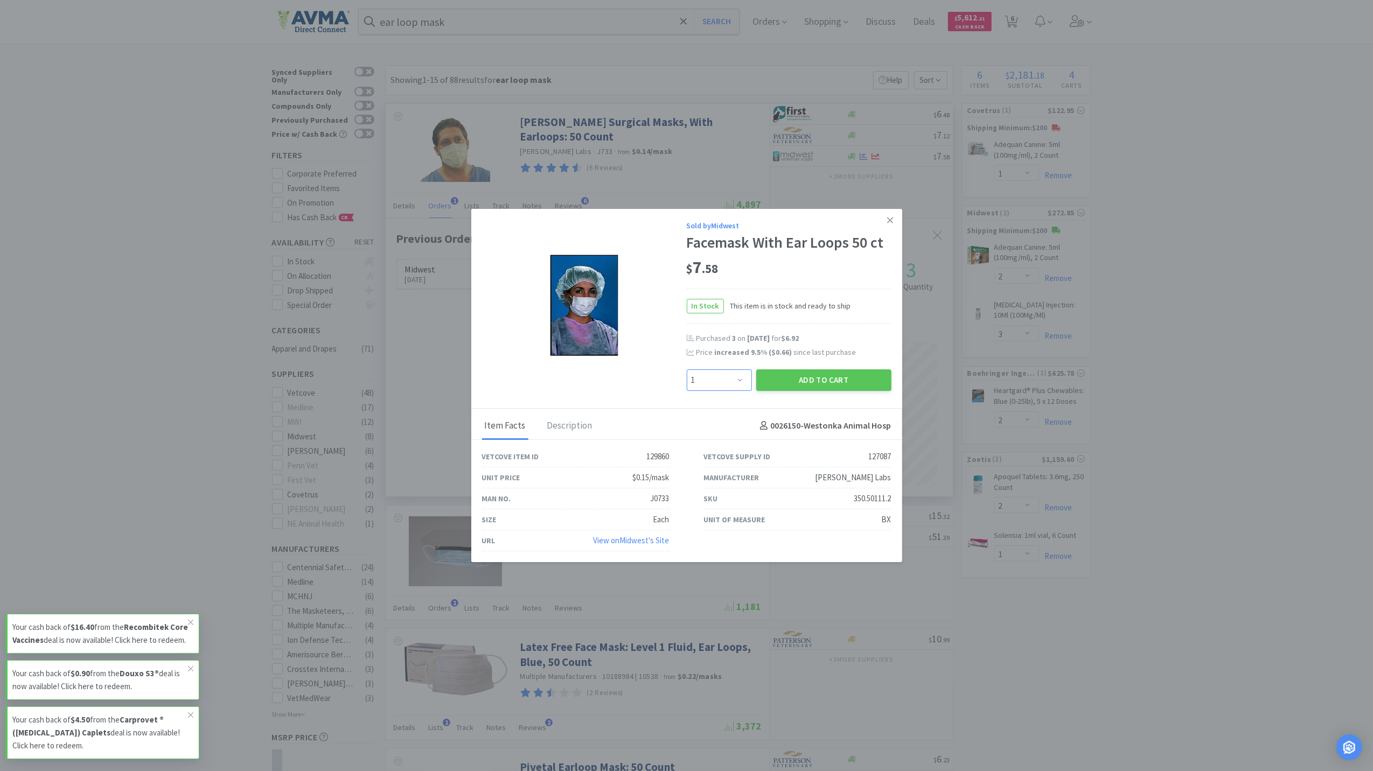
click at [733, 385] on select "Enter Quantity 1 2 3 4 5 6 7 8 9 10 11 12 13 14 15 16 17 18 19 20 Enter Quantity" at bounding box center [719, 381] width 65 height 22
click at [727, 384] on select "Enter Quantity 1 2 3 4 5 6 7 8 9 10 11 12 13 14 15 16 17 18 19 20 Enter Quantity" at bounding box center [719, 381] width 65 height 22
select select "2"
click at [687, 370] on select "Enter Quantity 1 2 3 4 5 6 7 8 9 10 11 12 13 14 15 16 17 18 19 20 Enter Quantity" at bounding box center [719, 381] width 65 height 22
click at [862, 376] on button "Add to Cart" at bounding box center [823, 381] width 135 height 22
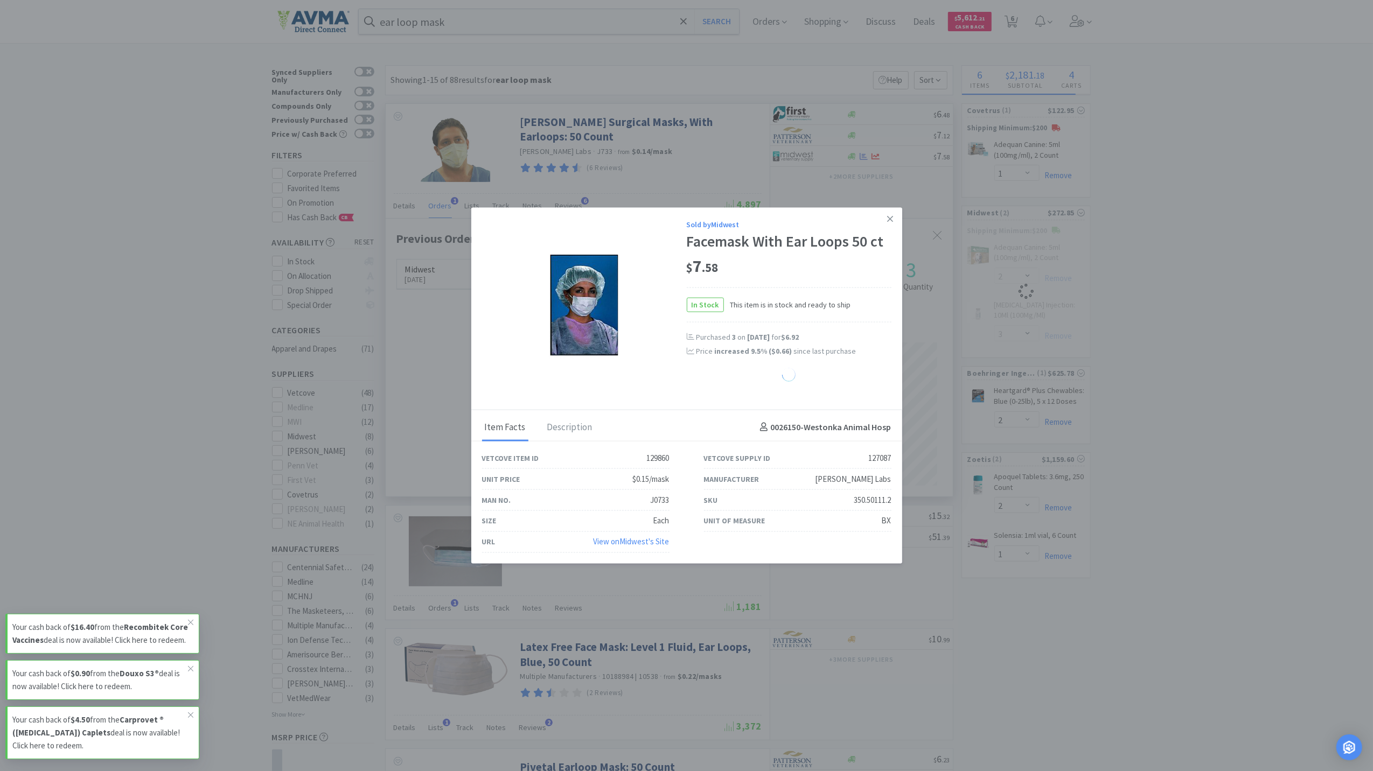
select select "2"
select select "3"
